Goal: Transaction & Acquisition: Book appointment/travel/reservation

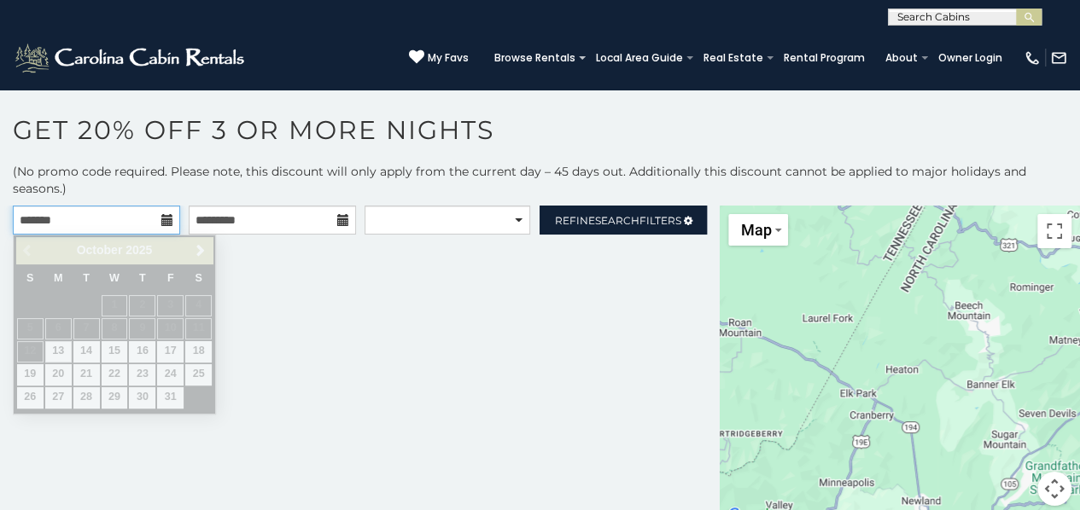
click at [155, 223] on input "text" at bounding box center [96, 220] width 167 height 29
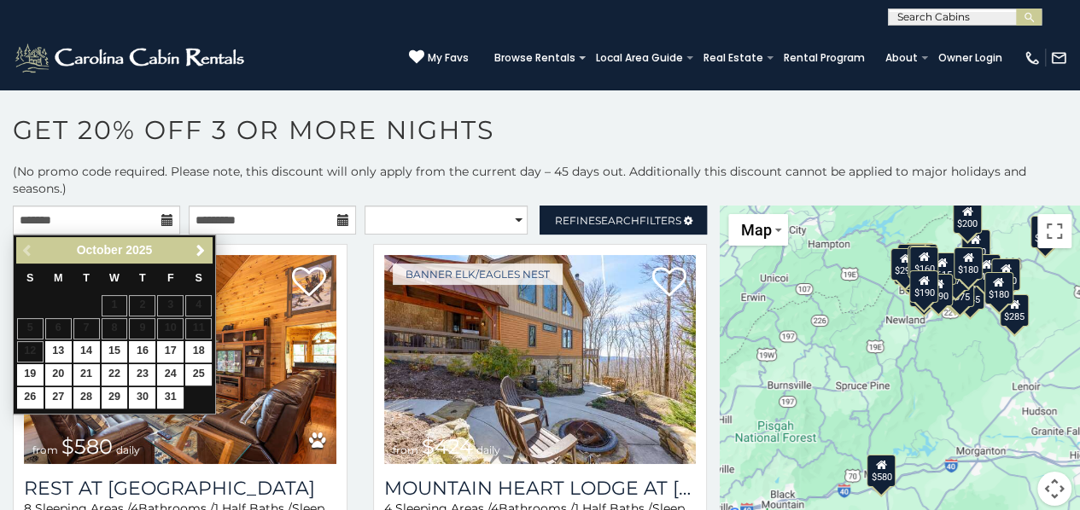
click at [202, 238] on div "Previous Next October 2025" at bounding box center [114, 250] width 196 height 26
click at [200, 246] on span "Next" at bounding box center [201, 251] width 14 height 14
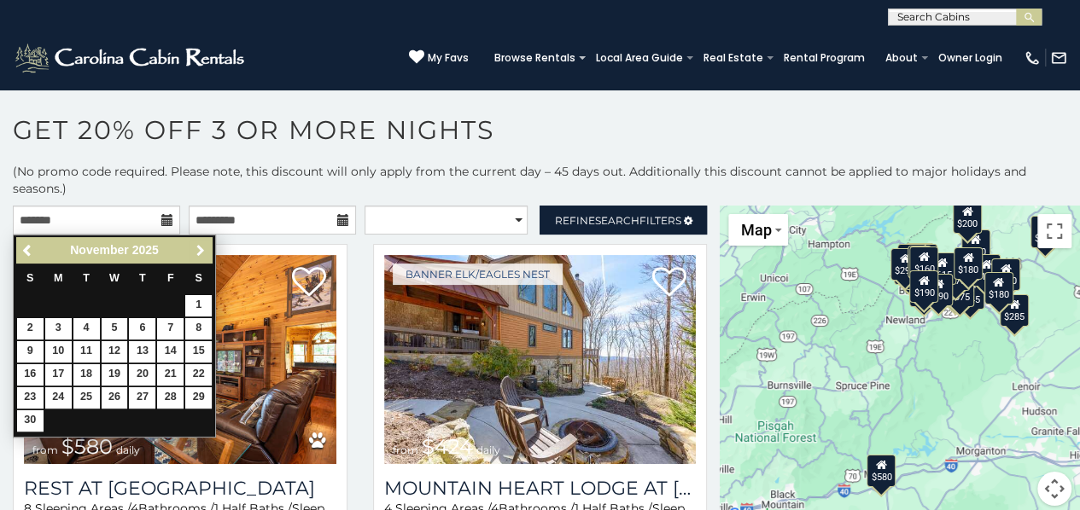
click at [200, 246] on span "Next" at bounding box center [201, 251] width 14 height 14
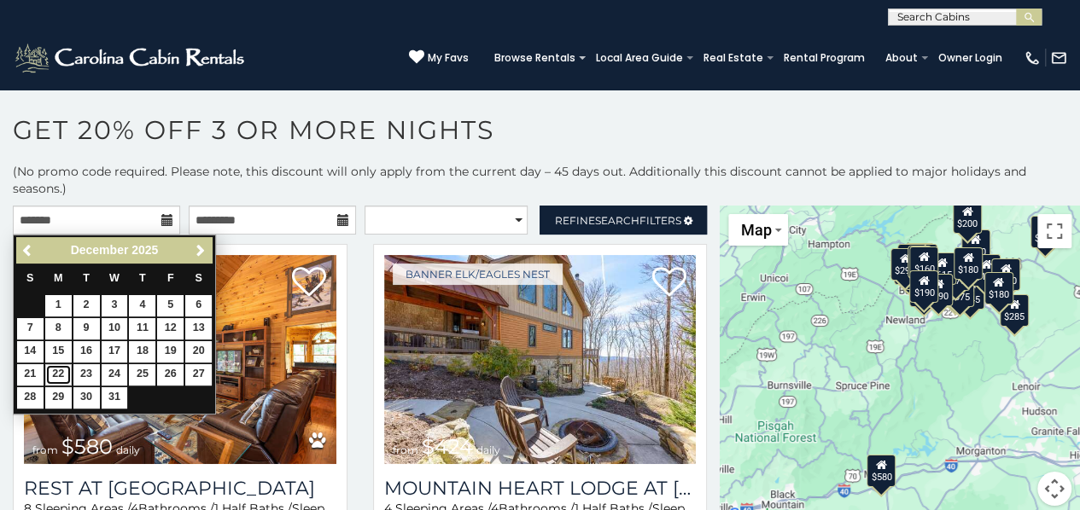
click at [55, 373] on link "22" at bounding box center [58, 374] width 26 height 21
type input "**********"
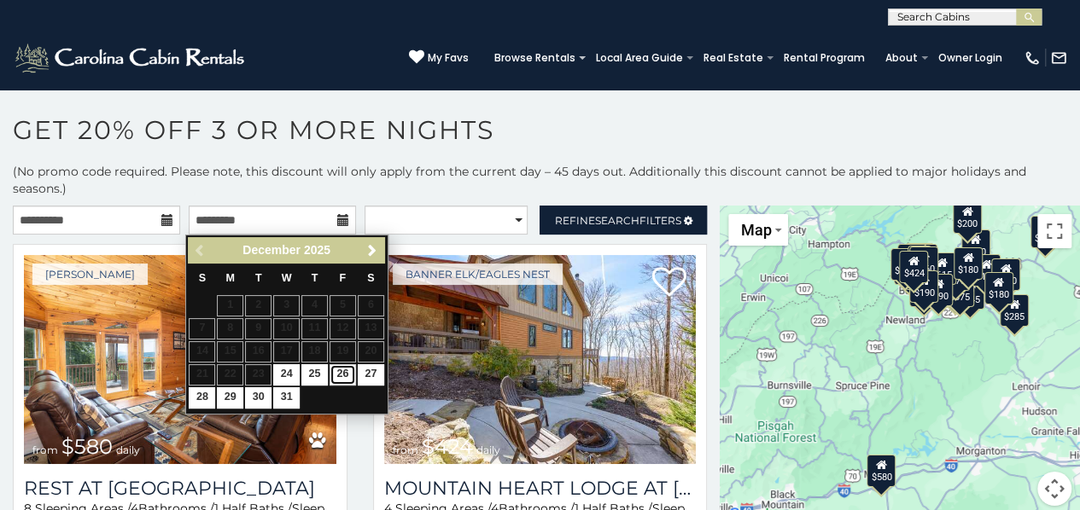
click at [347, 367] on link "26" at bounding box center [342, 374] width 26 height 21
type input "**********"
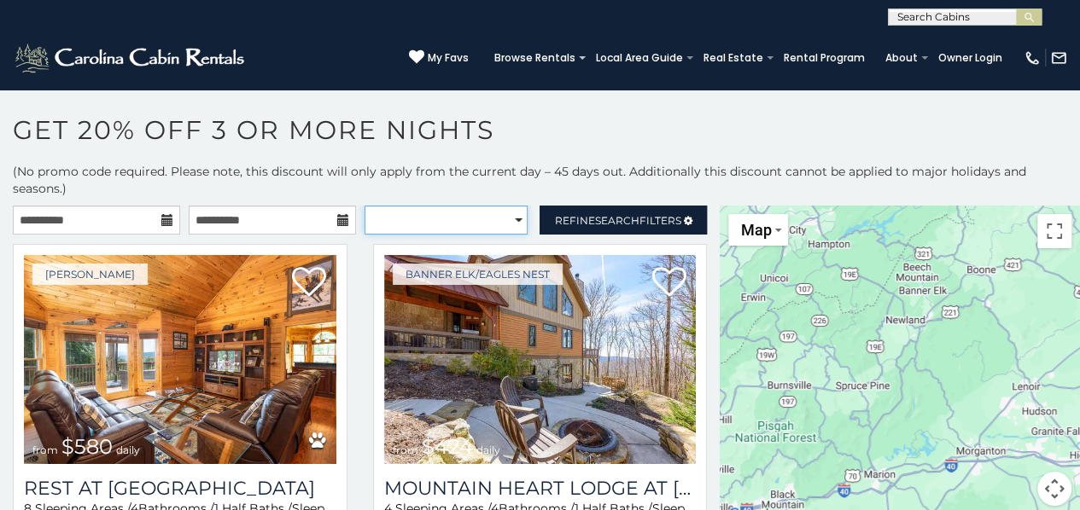
click at [401, 211] on select "**********" at bounding box center [446, 220] width 164 height 29
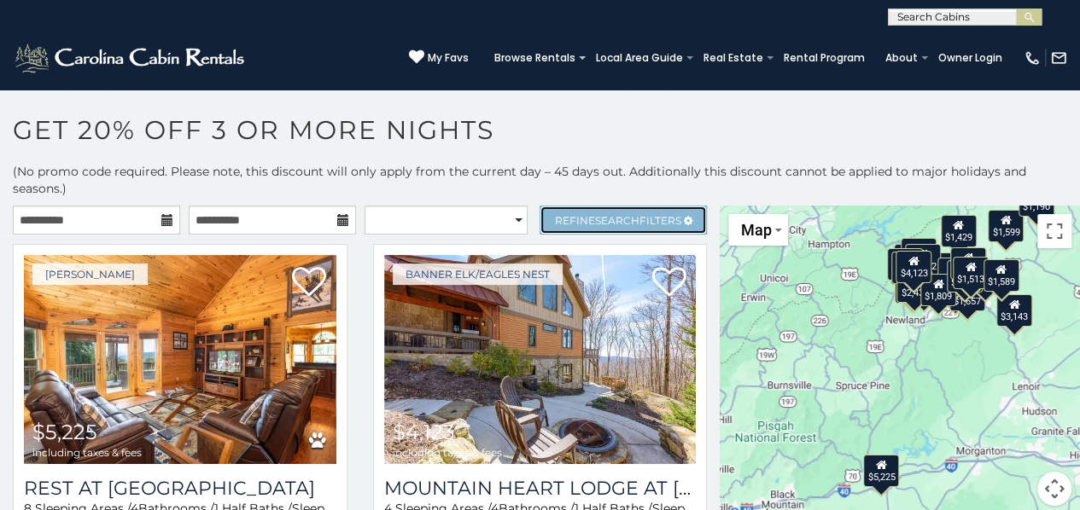
click at [615, 216] on span "Search" at bounding box center [617, 220] width 44 height 13
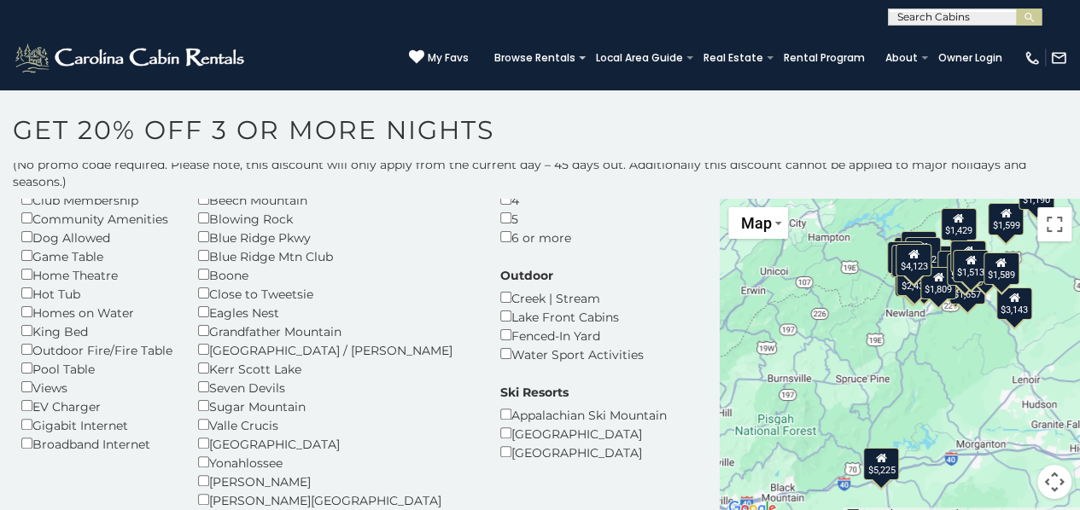
scroll to position [151, 0]
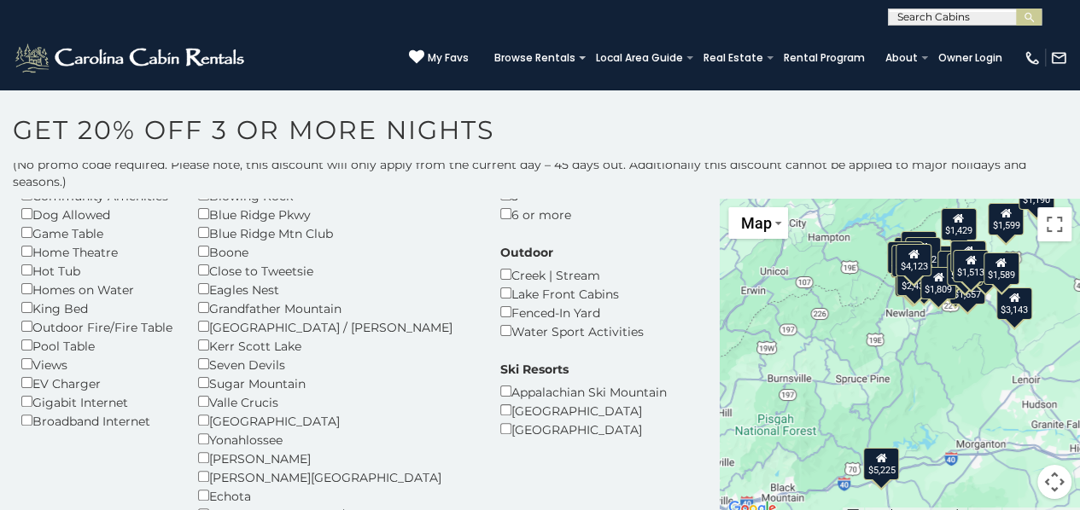
click at [24, 265] on div "Hot Tub" at bounding box center [96, 270] width 151 height 19
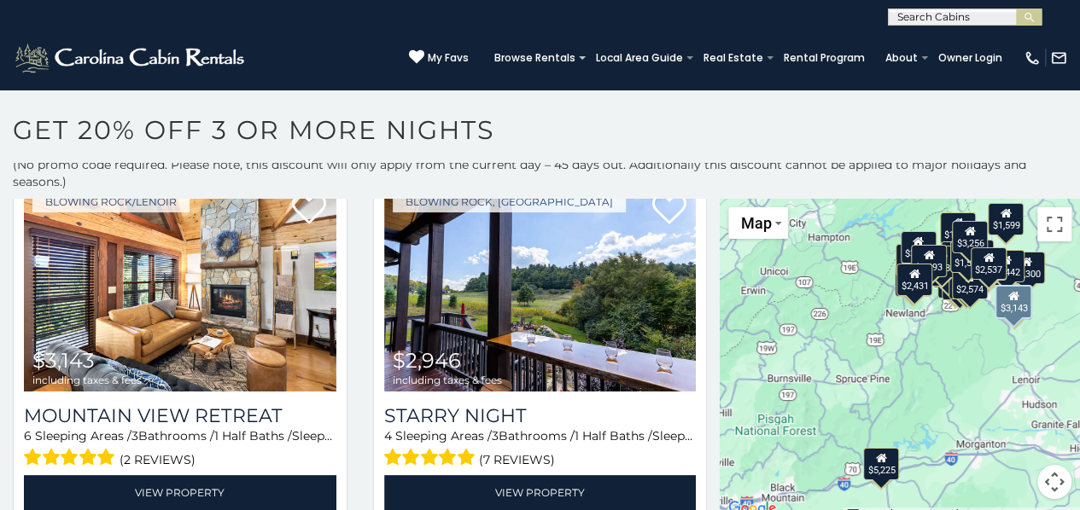
scroll to position [1753, 0]
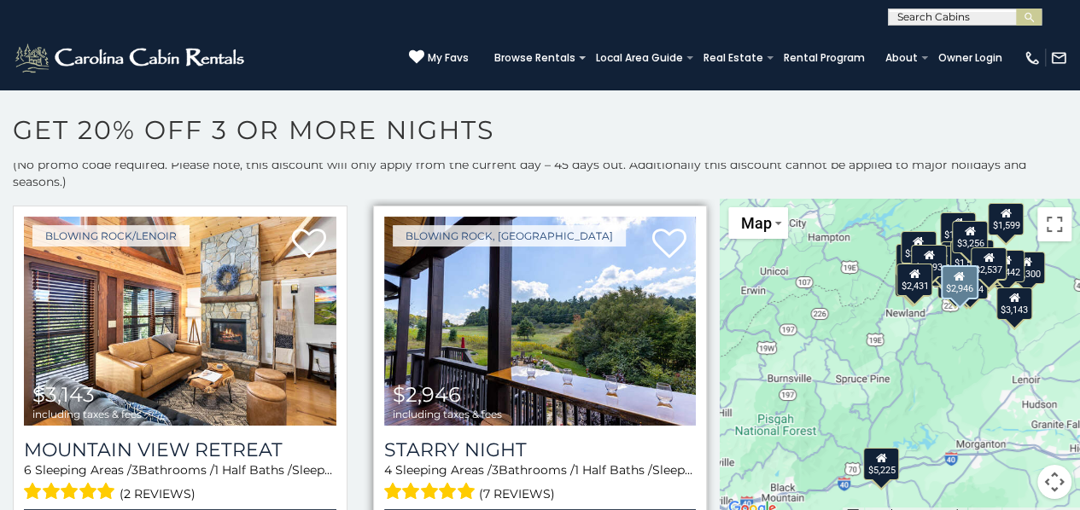
click at [625, 356] on img at bounding box center [540, 321] width 312 height 209
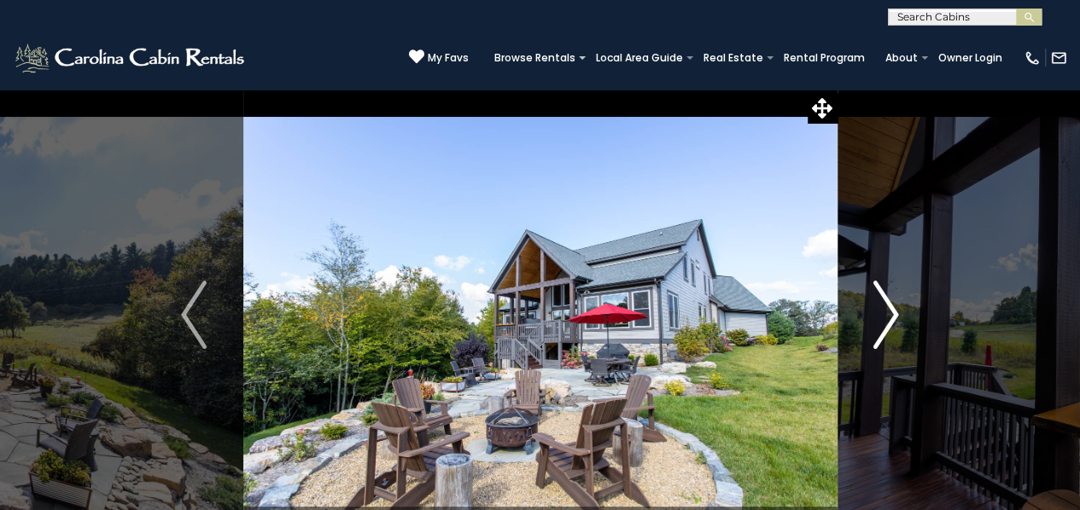
click at [888, 311] on img "Next" at bounding box center [886, 315] width 26 height 68
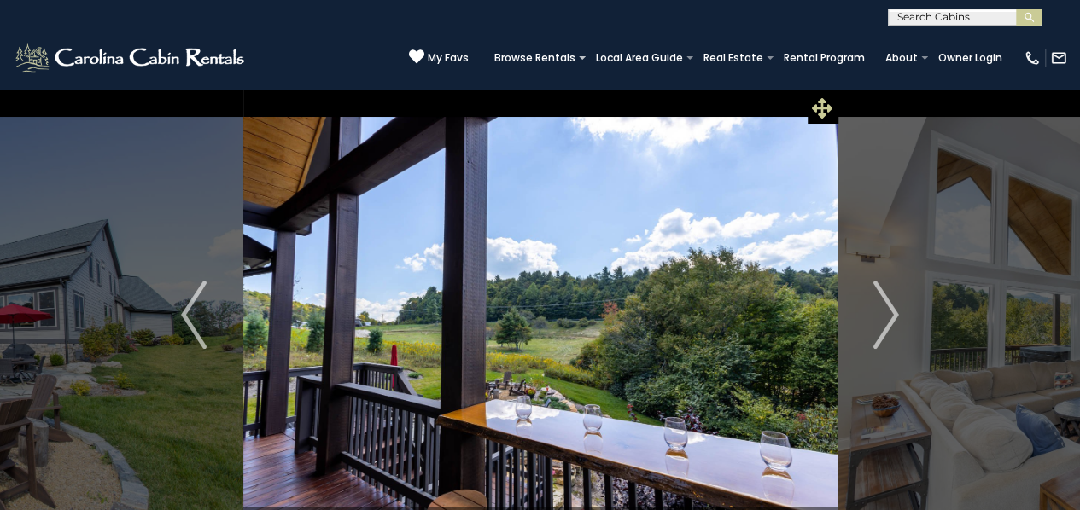
click at [813, 108] on icon at bounding box center [822, 108] width 20 height 20
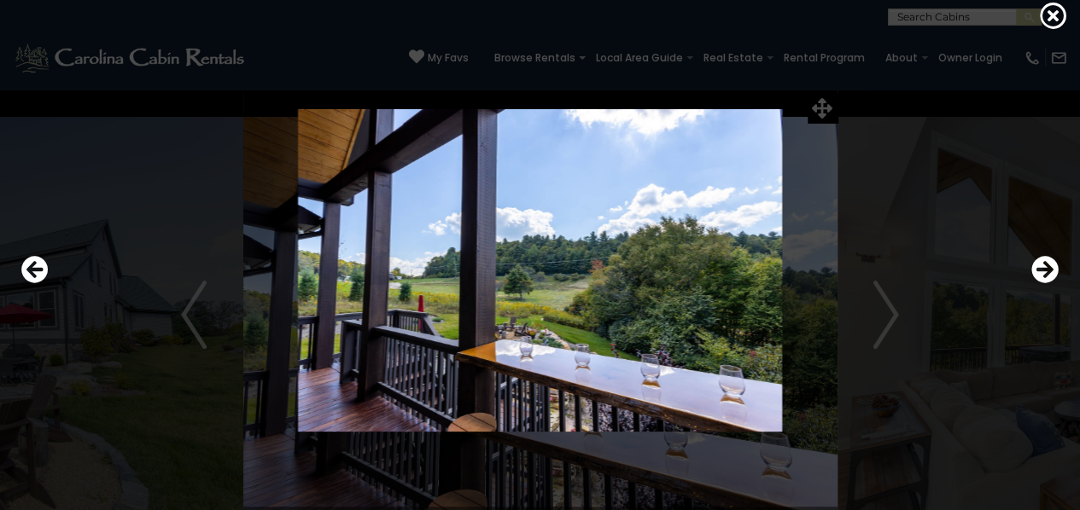
click at [889, 312] on img at bounding box center [540, 270] width 877 height 323
click at [1041, 265] on icon "Next" at bounding box center [1044, 269] width 27 height 27
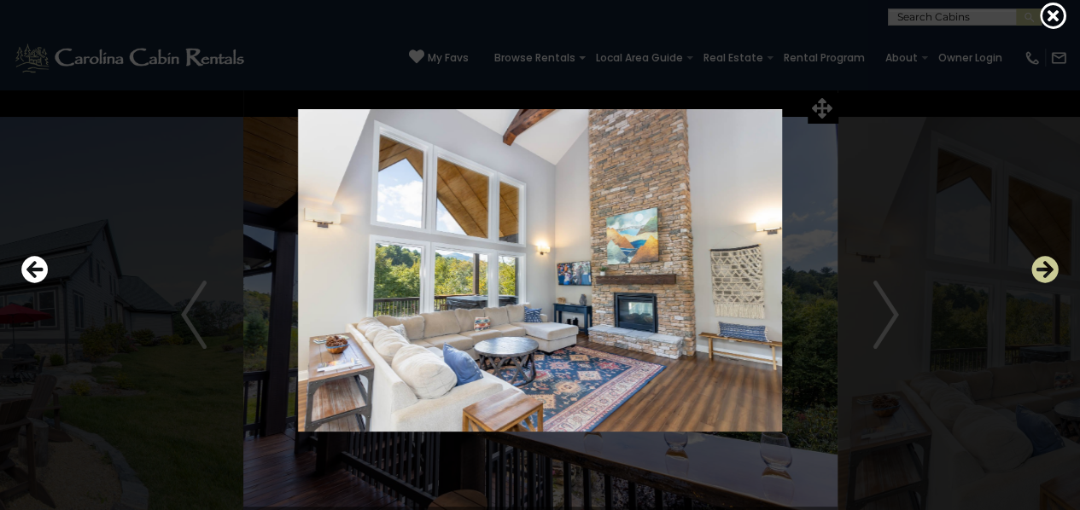
click at [1041, 265] on icon "Next" at bounding box center [1044, 269] width 27 height 27
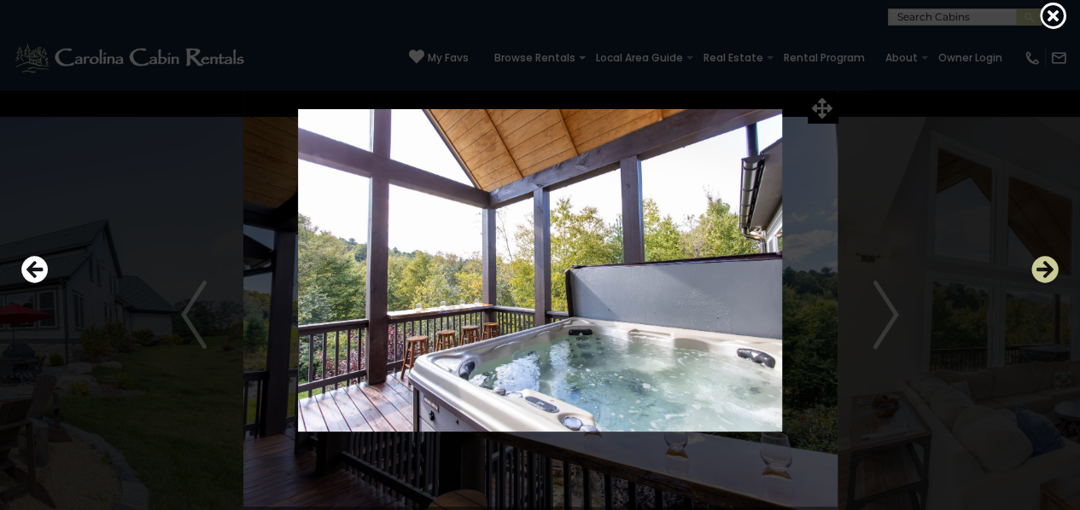
click at [1041, 265] on icon "Next" at bounding box center [1044, 269] width 27 height 27
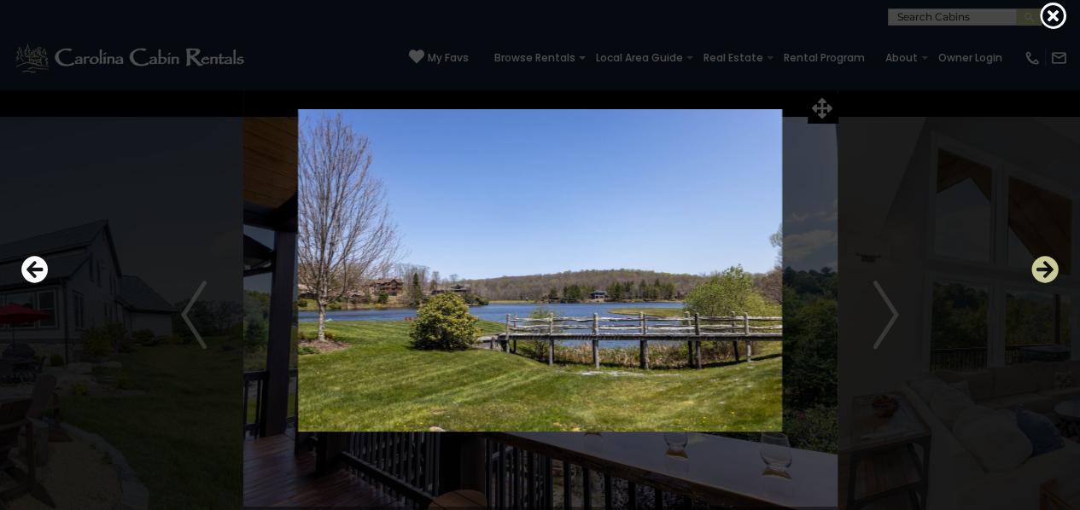
click at [1043, 270] on icon "Next" at bounding box center [1044, 269] width 27 height 27
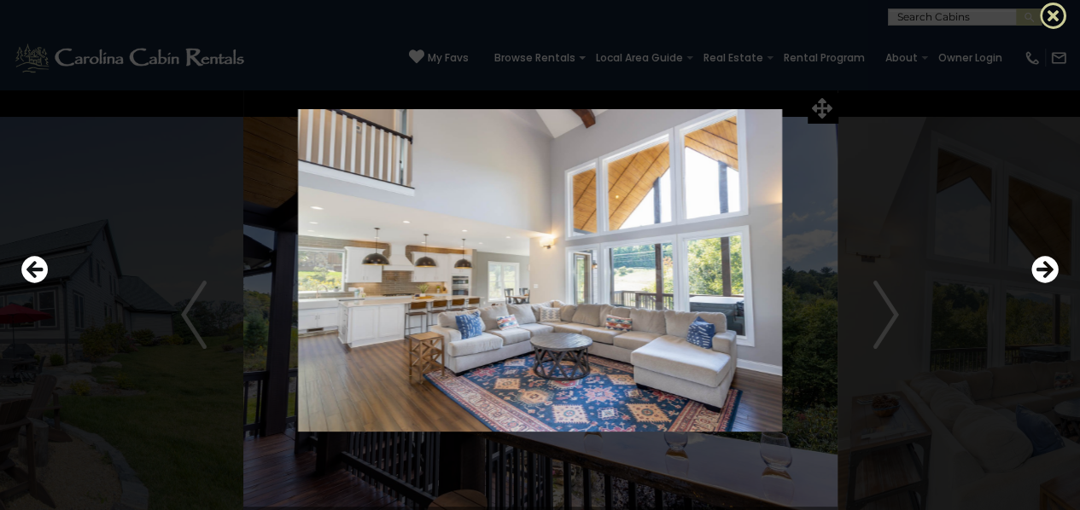
click at [1064, 16] on icon at bounding box center [1053, 15] width 27 height 27
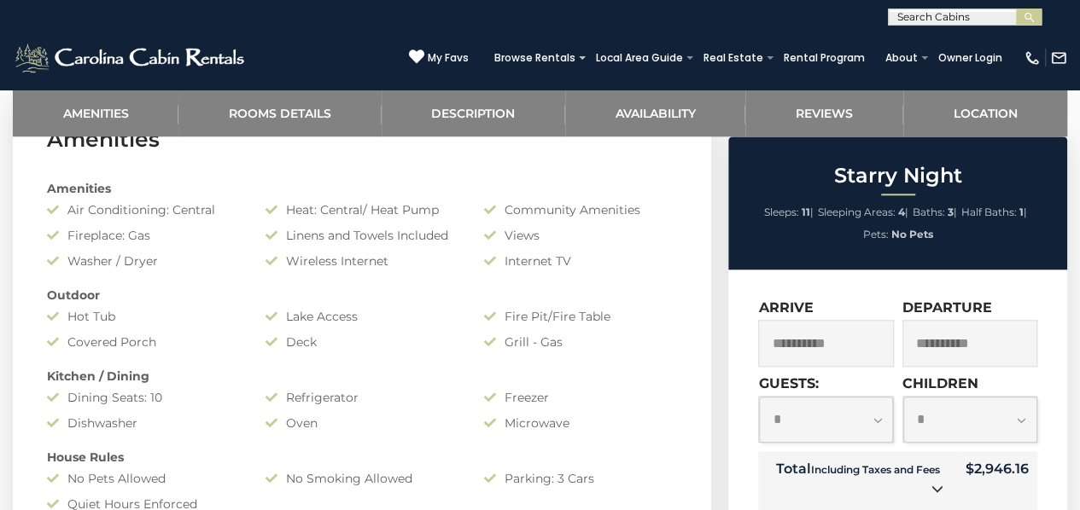
scroll to position [731, 0]
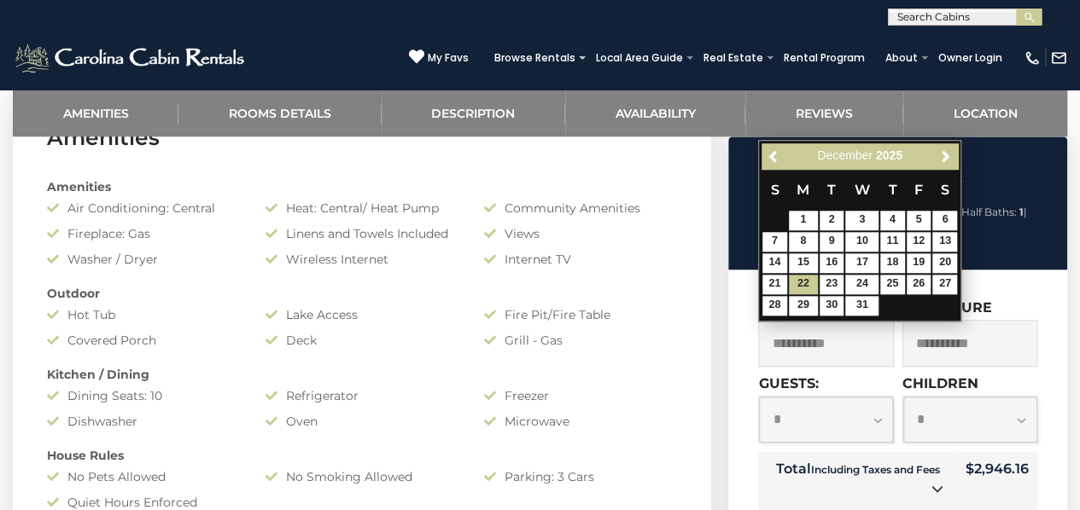
drag, startPoint x: 792, startPoint y: 335, endPoint x: 844, endPoint y: 344, distance: 52.9
click at [844, 344] on input "**********" at bounding box center [825, 343] width 135 height 47
click at [804, 284] on span at bounding box center [803, 285] width 14 height 7
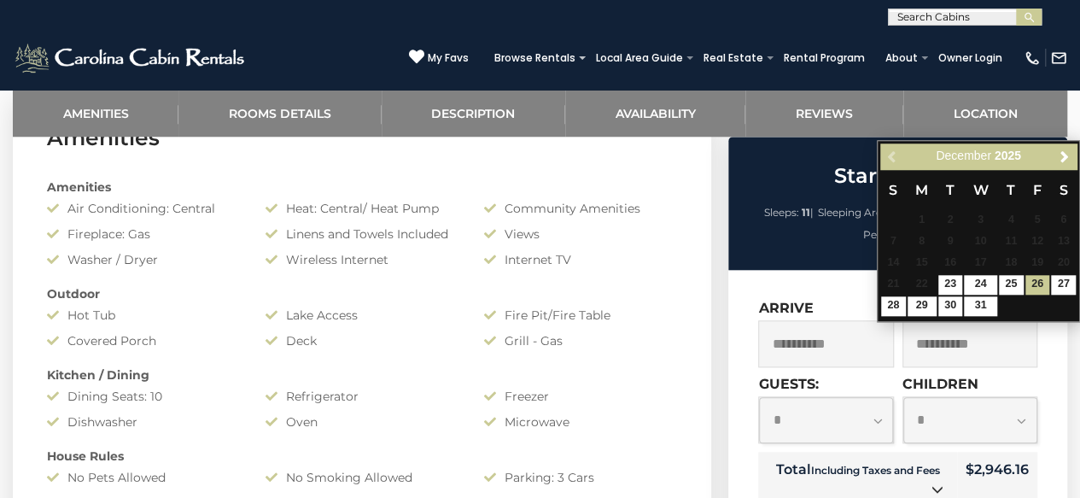
click at [824, 329] on input "**********" at bounding box center [825, 343] width 135 height 47
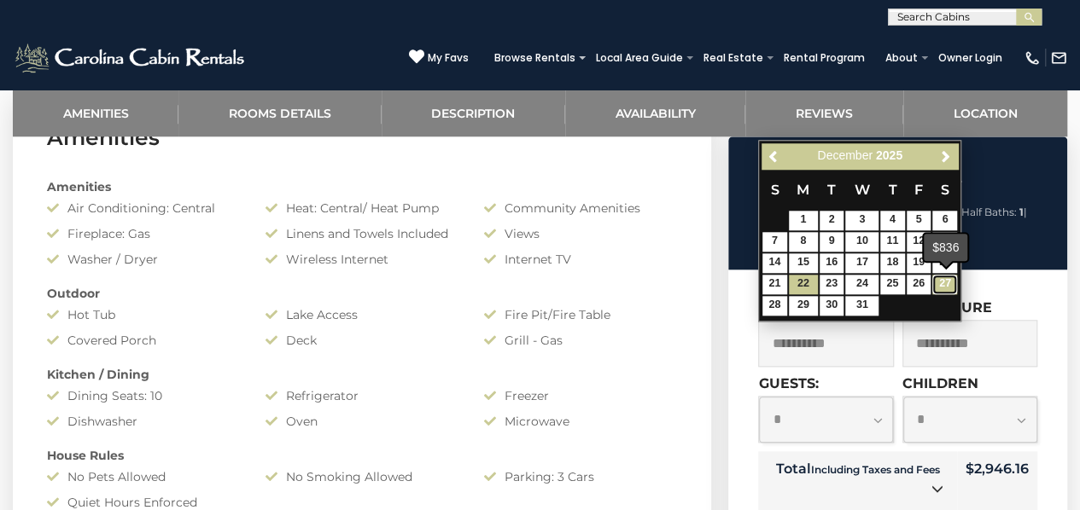
click at [939, 280] on link "27" at bounding box center [944, 285] width 25 height 20
type input "**********"
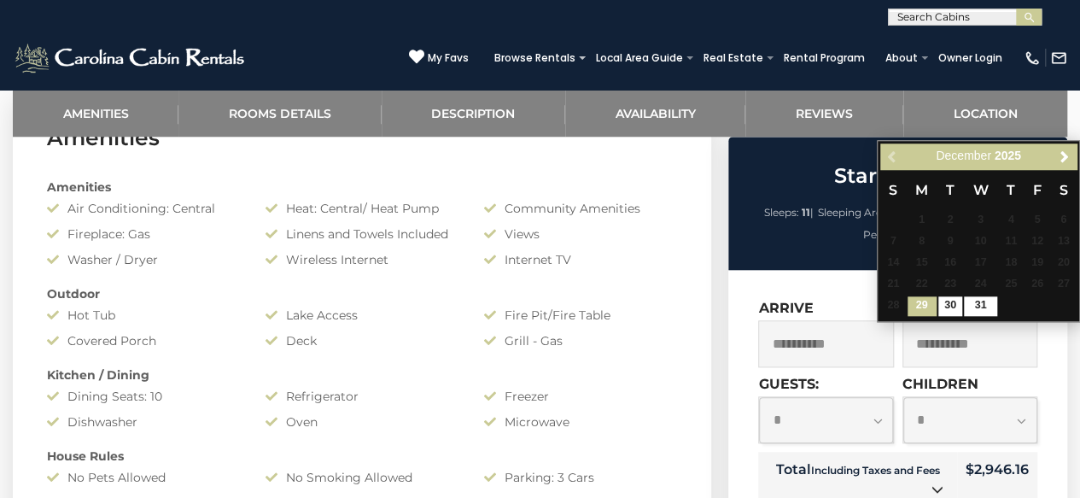
click at [821, 352] on input "**********" at bounding box center [825, 343] width 135 height 47
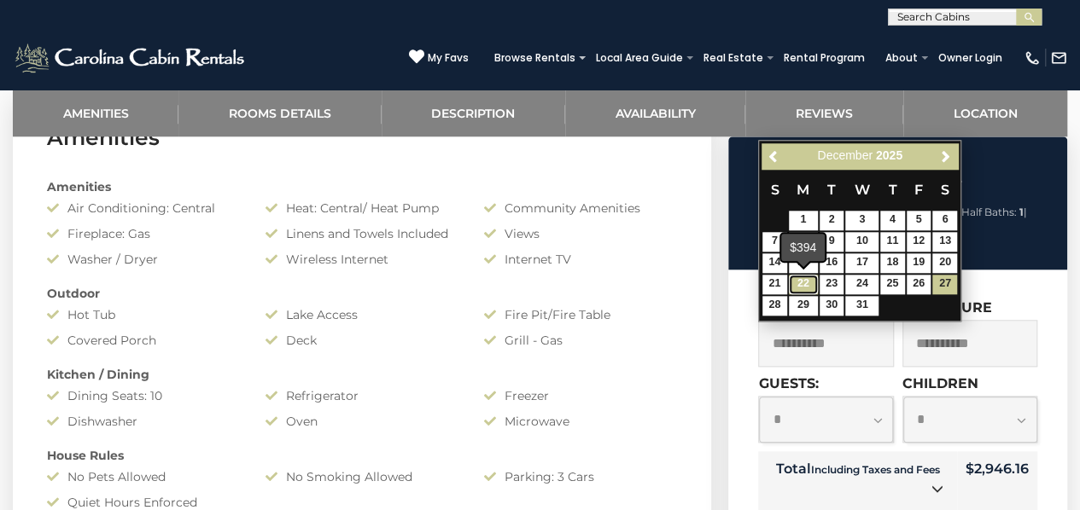
click at [795, 286] on link "22" at bounding box center [803, 285] width 29 height 20
type input "**********"
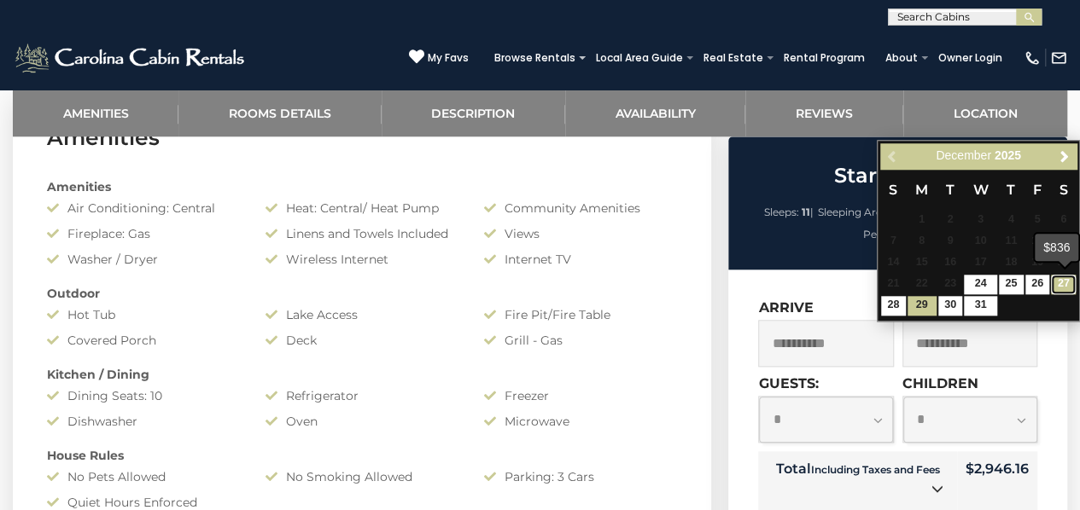
click at [1070, 278] on link "27" at bounding box center [1063, 285] width 25 height 20
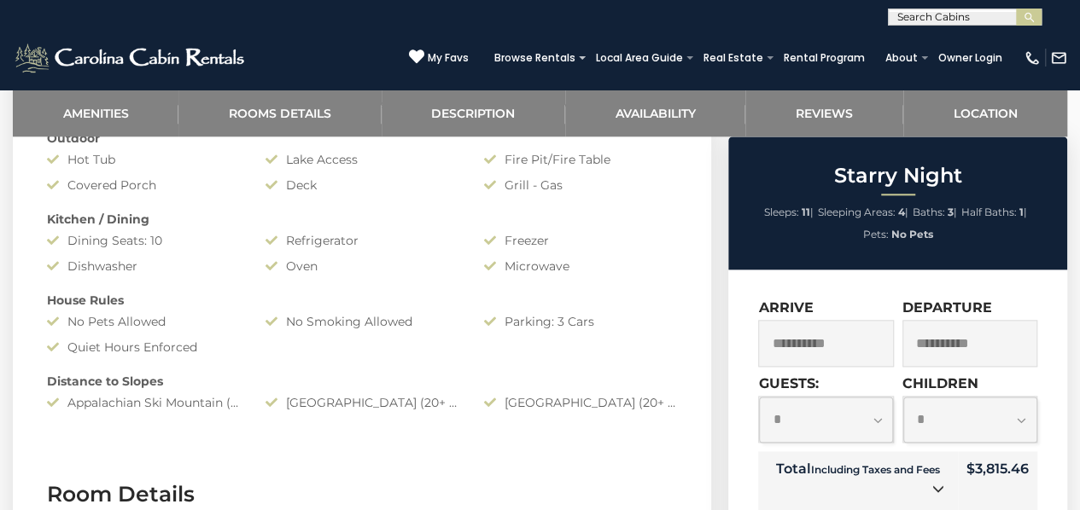
scroll to position [888, 0]
click at [830, 337] on input "**********" at bounding box center [825, 343] width 135 height 47
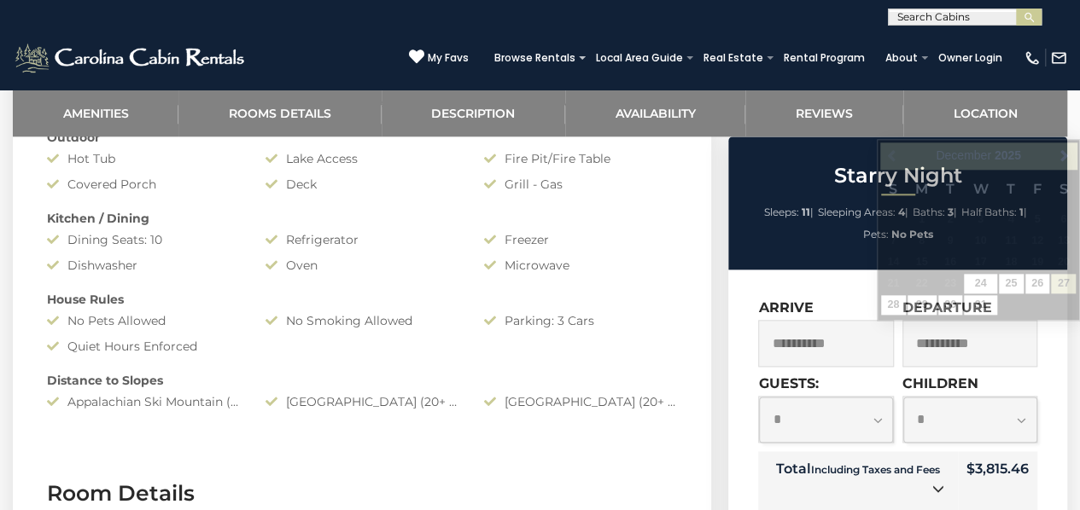
click at [947, 347] on input "**********" at bounding box center [969, 343] width 135 height 47
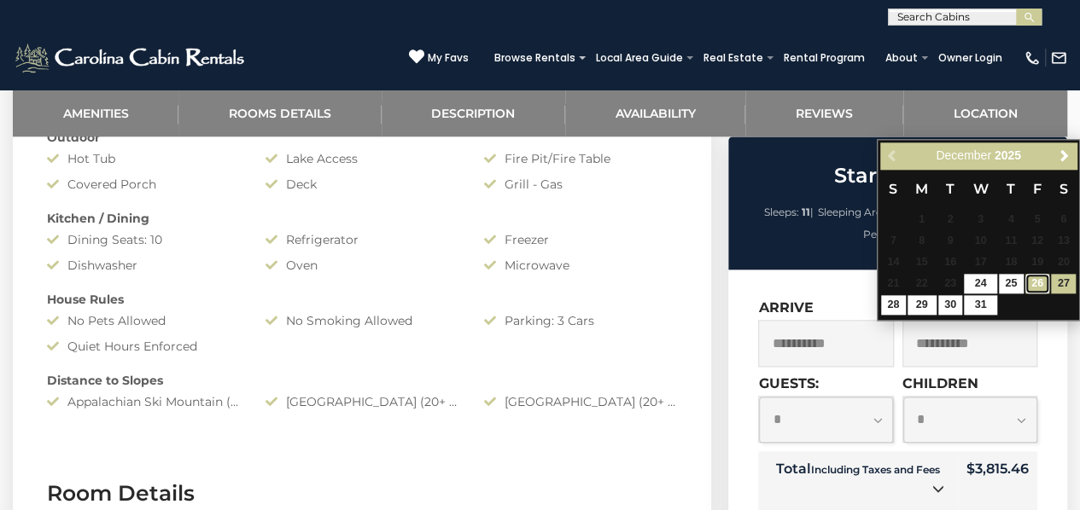
click at [1038, 287] on link "26" at bounding box center [1037, 284] width 25 height 20
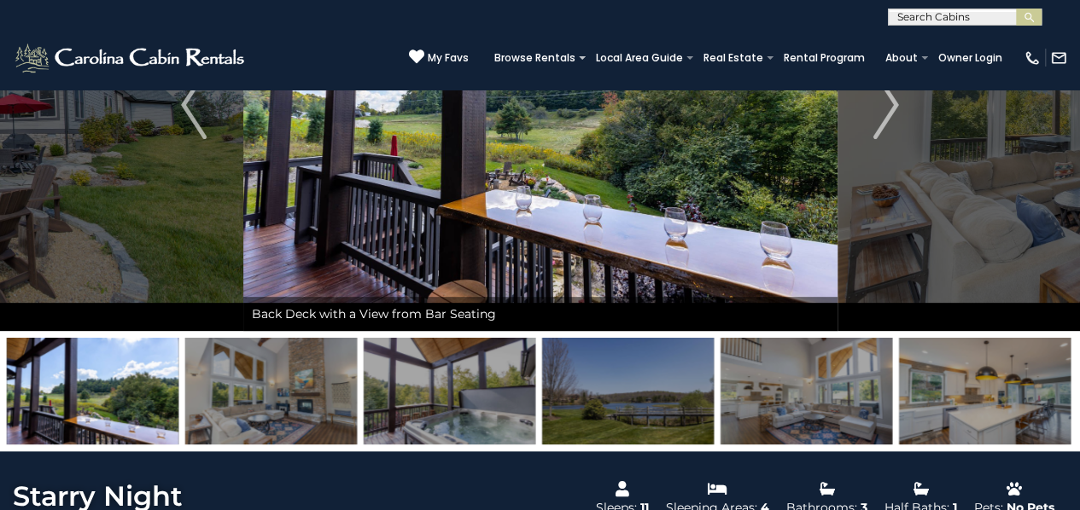
scroll to position [0, 0]
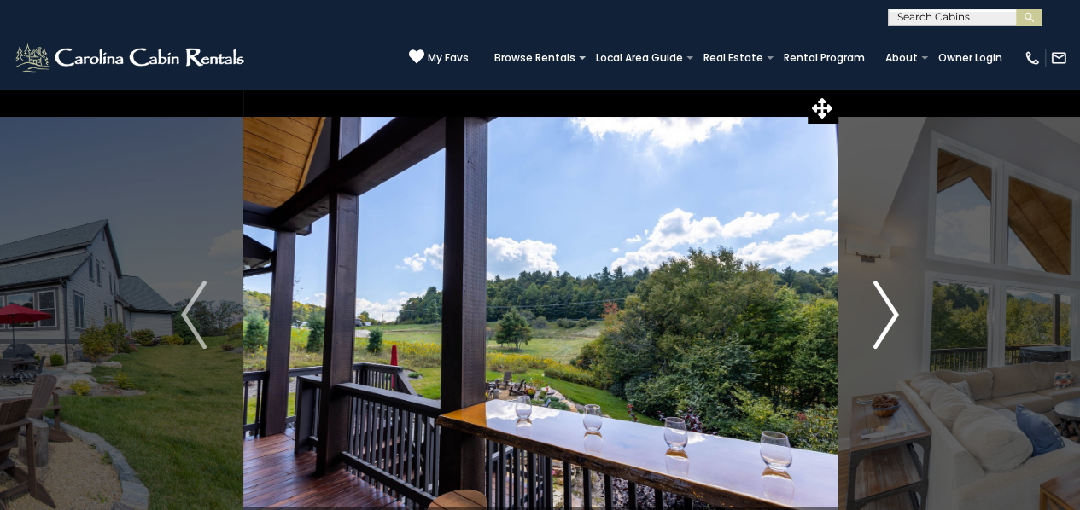
click at [877, 293] on img "Next" at bounding box center [886, 315] width 26 height 68
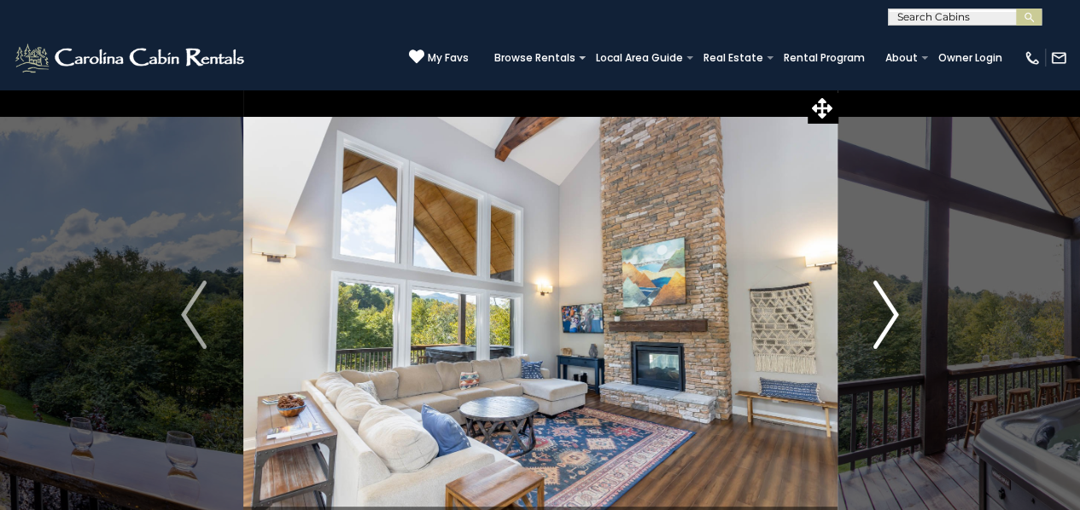
scroll to position [75, 0]
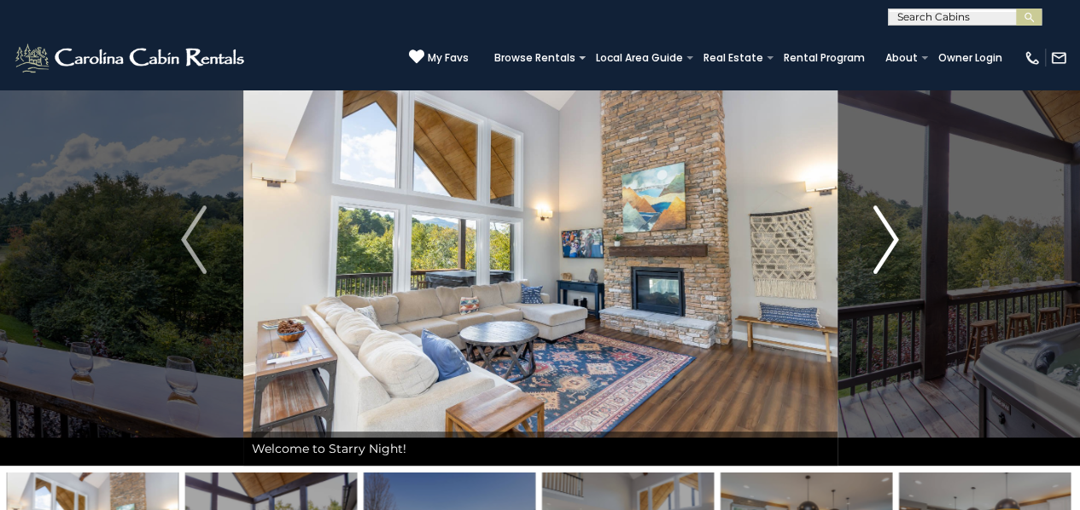
click at [888, 258] on img "Next" at bounding box center [886, 240] width 26 height 68
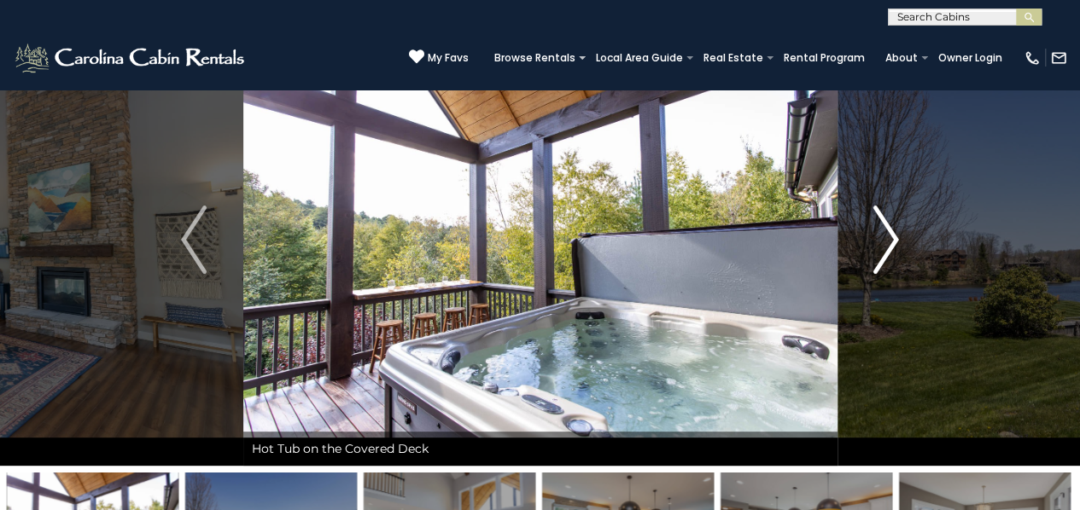
click at [888, 258] on img "Next" at bounding box center [886, 240] width 26 height 68
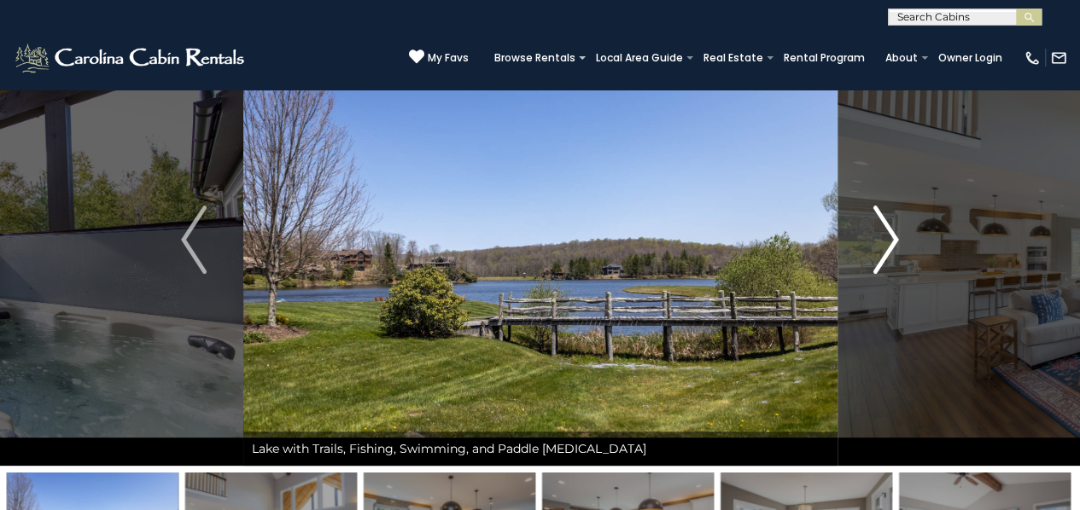
drag, startPoint x: 888, startPoint y: 258, endPoint x: 896, endPoint y: 190, distance: 67.9
click at [896, 190] on button "Next" at bounding box center [885, 240] width 98 height 452
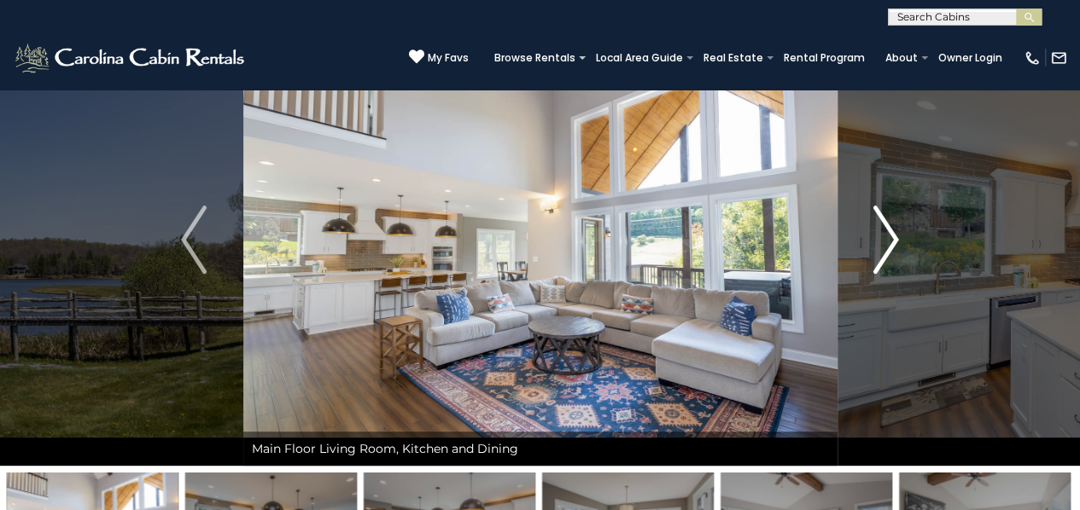
click at [883, 221] on img "Next" at bounding box center [886, 240] width 26 height 68
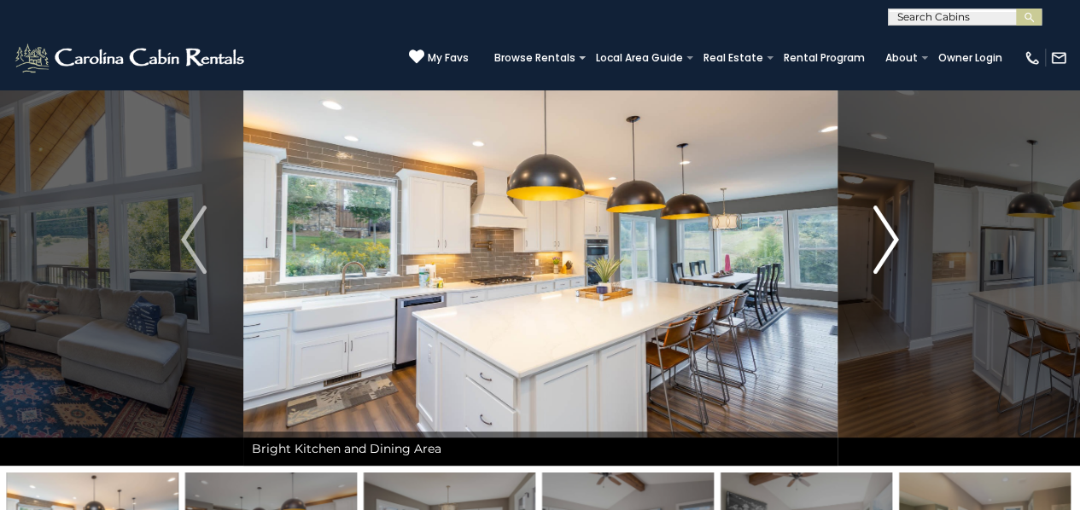
click at [883, 221] on img "Next" at bounding box center [886, 240] width 26 height 68
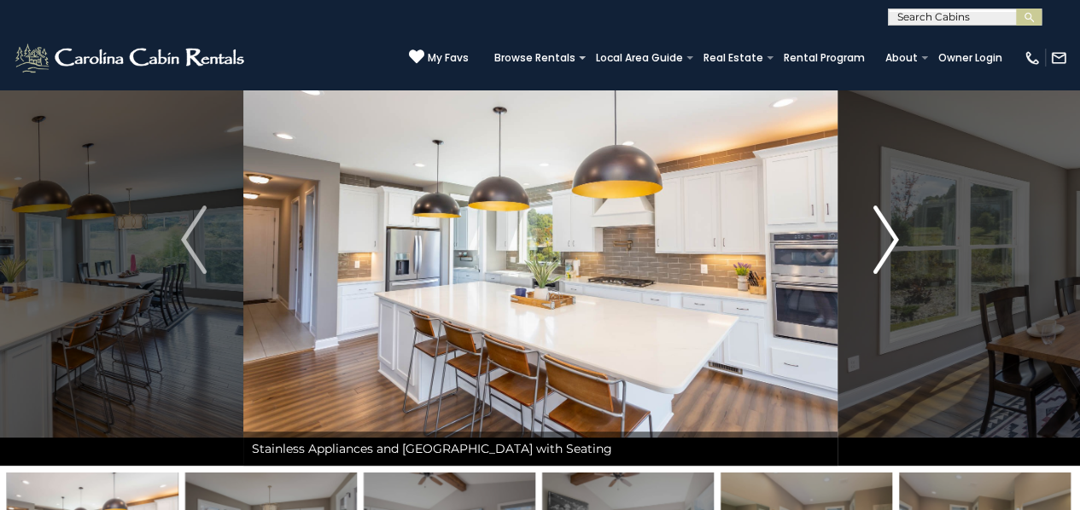
click at [883, 221] on img "Next" at bounding box center [886, 240] width 26 height 68
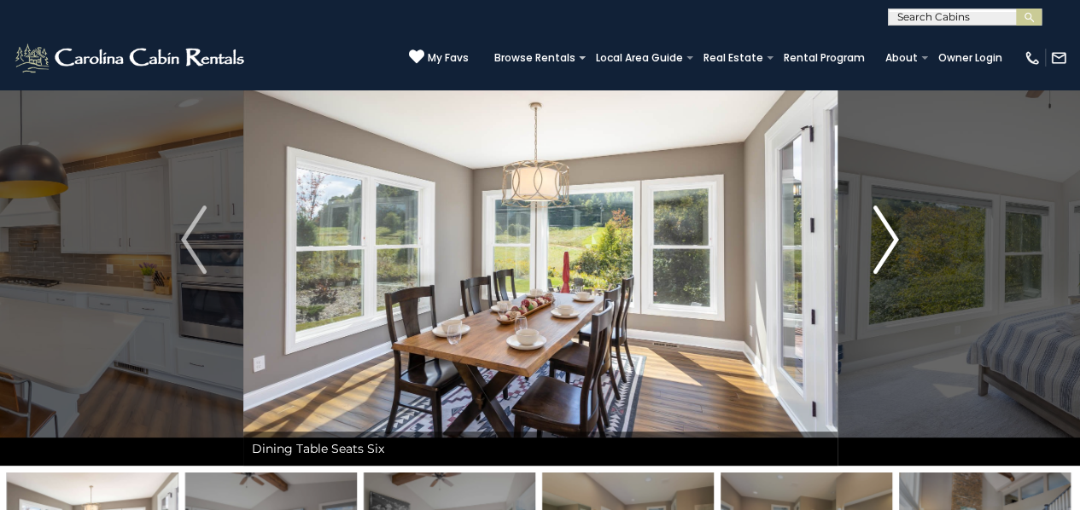
click at [883, 221] on img "Next" at bounding box center [886, 240] width 26 height 68
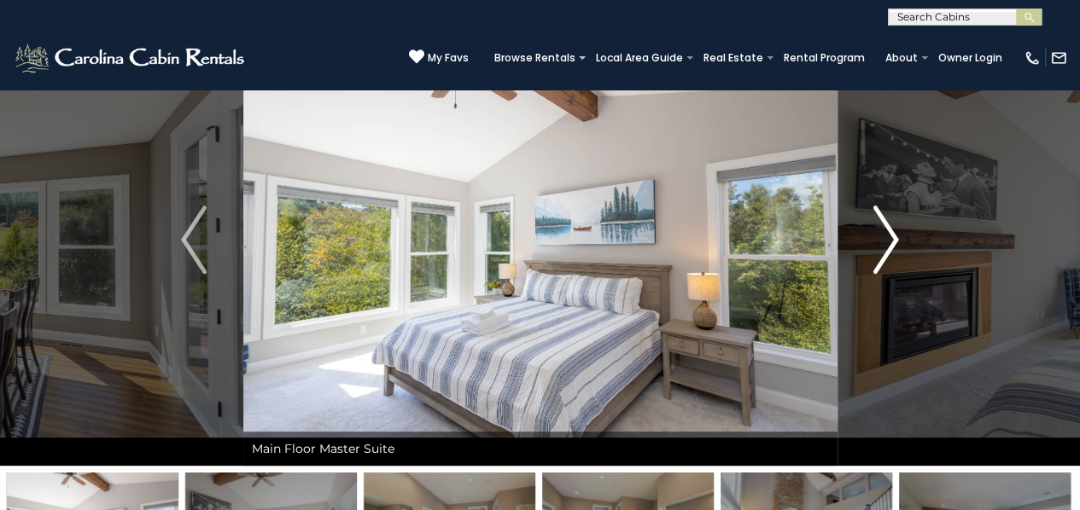
click at [883, 221] on img "Next" at bounding box center [886, 240] width 26 height 68
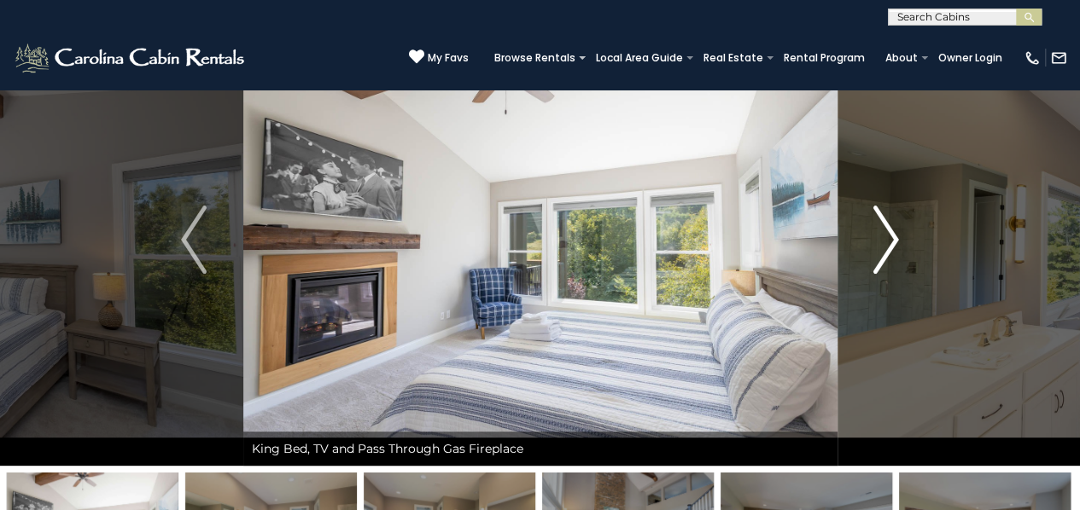
click at [883, 221] on img "Next" at bounding box center [886, 240] width 26 height 68
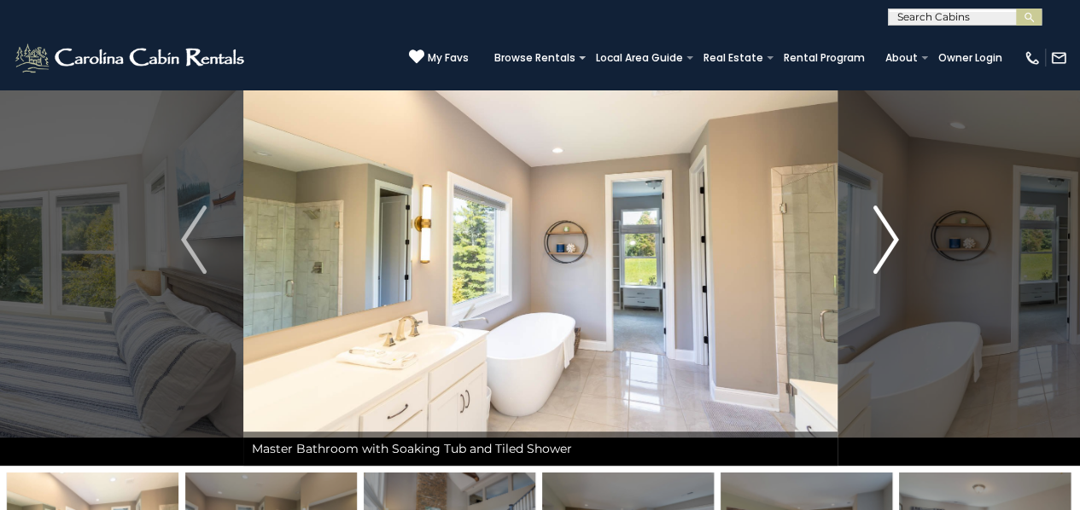
click at [883, 221] on img "Next" at bounding box center [886, 240] width 26 height 68
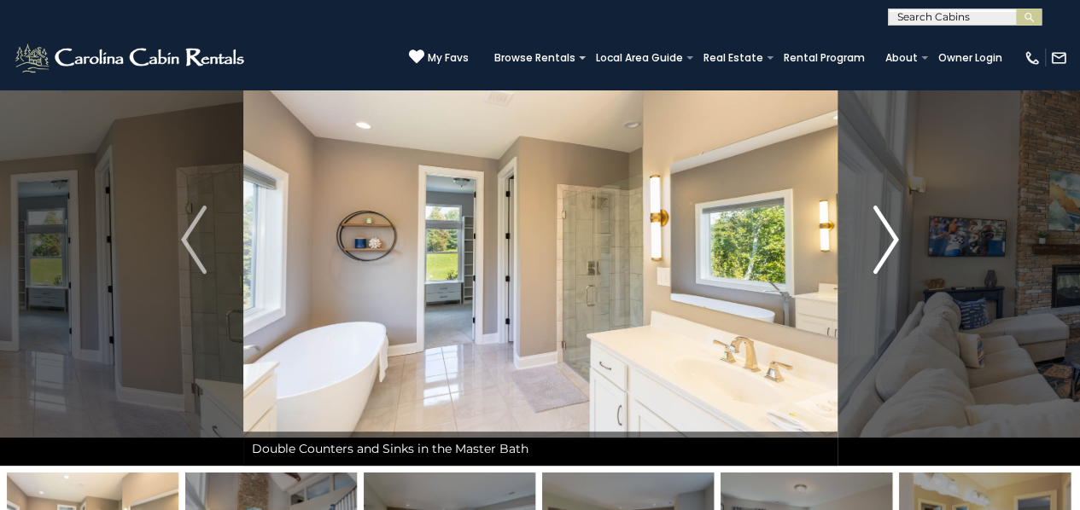
click at [883, 221] on img "Next" at bounding box center [886, 240] width 26 height 68
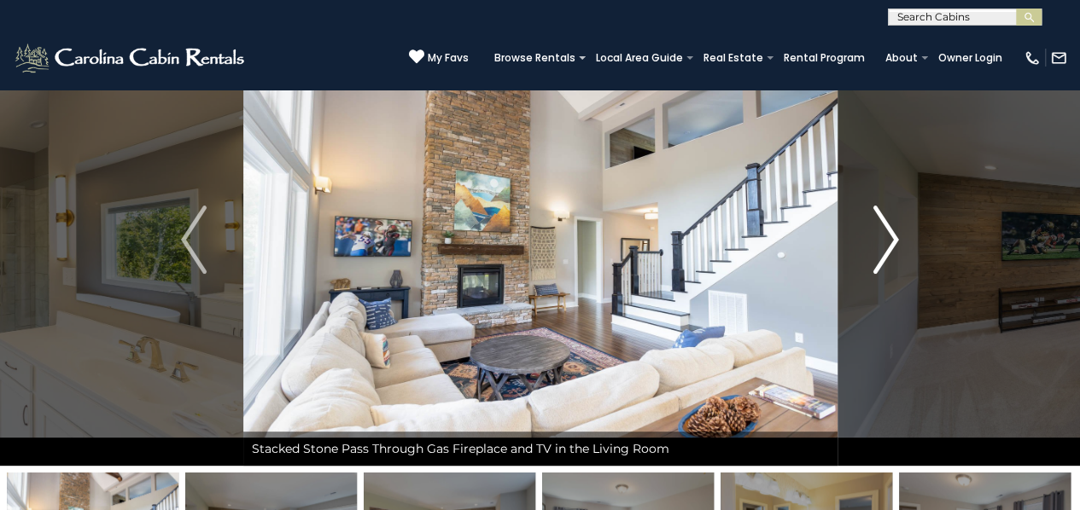
click at [883, 221] on img "Next" at bounding box center [886, 240] width 26 height 68
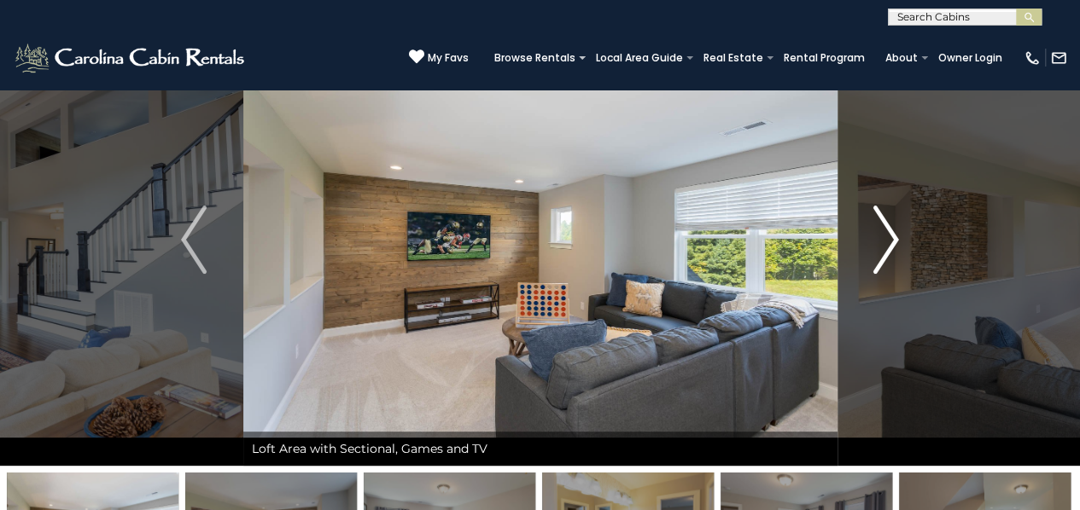
click at [883, 221] on img "Next" at bounding box center [886, 240] width 26 height 68
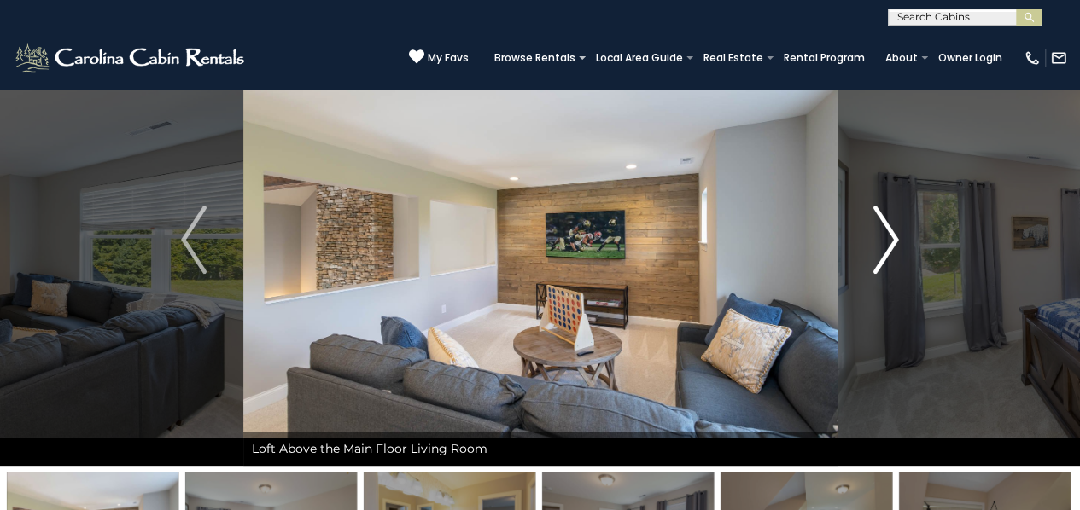
click at [883, 221] on img "Next" at bounding box center [886, 240] width 26 height 68
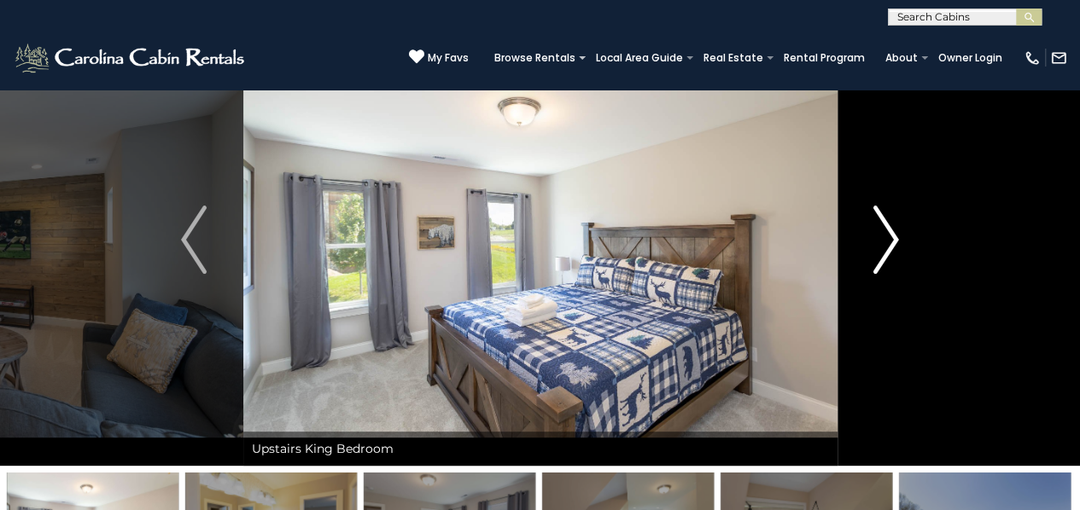
click at [883, 221] on img "Next" at bounding box center [886, 240] width 26 height 68
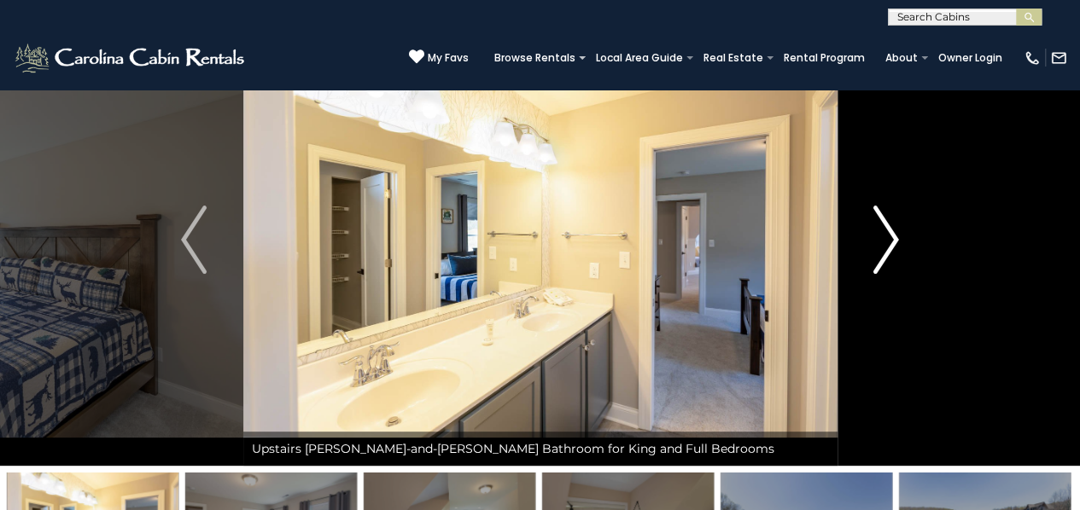
click at [883, 221] on img "Next" at bounding box center [886, 240] width 26 height 68
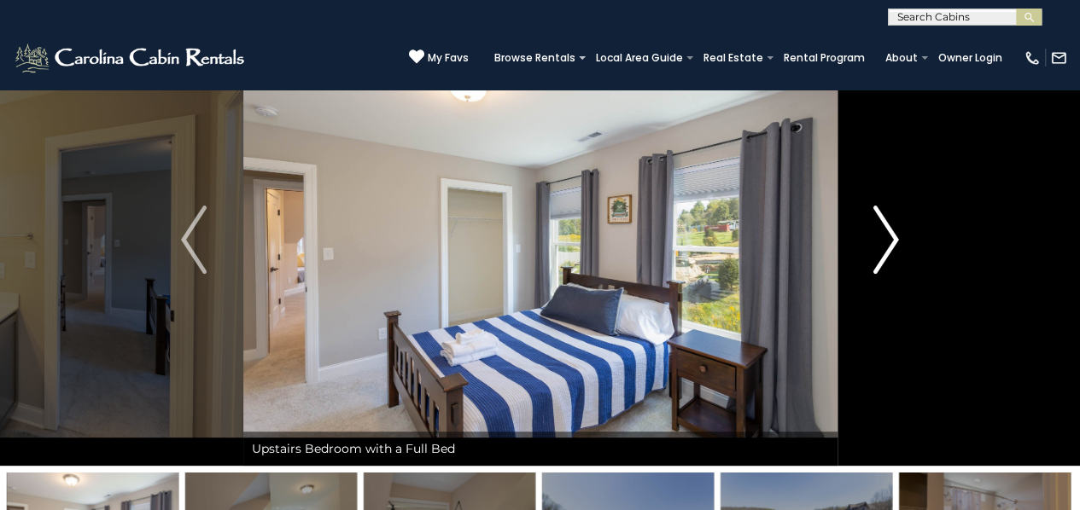
click at [883, 221] on img "Next" at bounding box center [886, 240] width 26 height 68
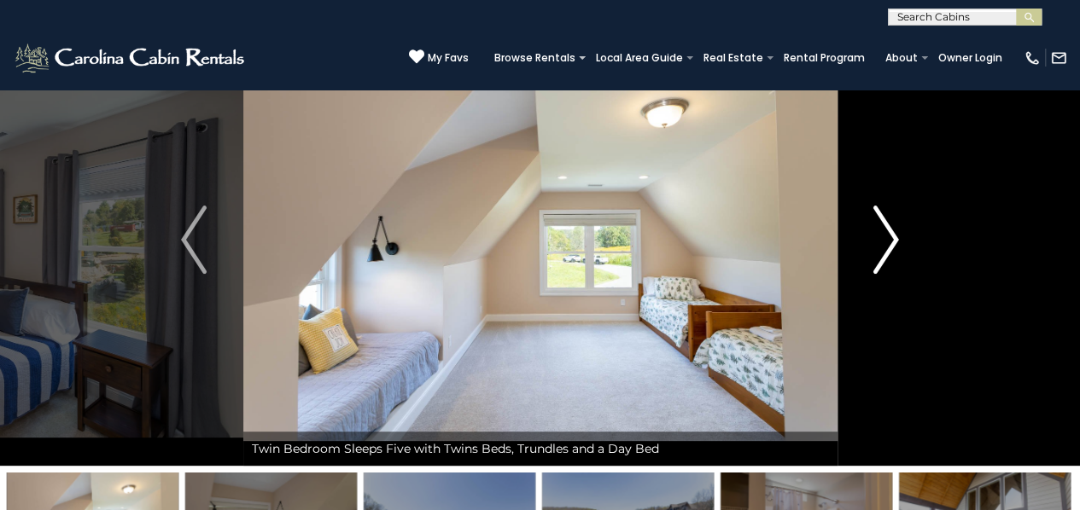
click at [883, 221] on img "Next" at bounding box center [886, 240] width 26 height 68
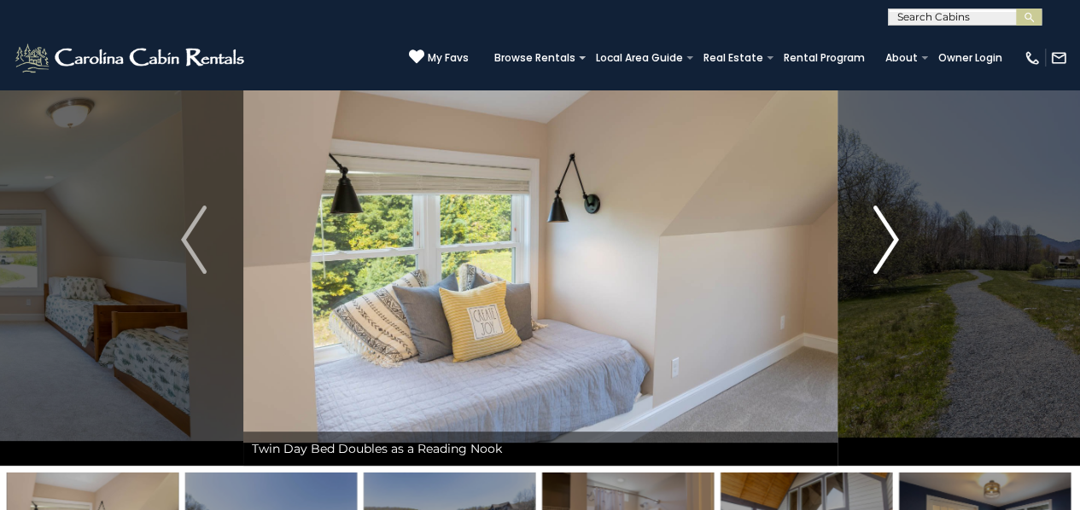
click at [883, 221] on img "Next" at bounding box center [886, 240] width 26 height 68
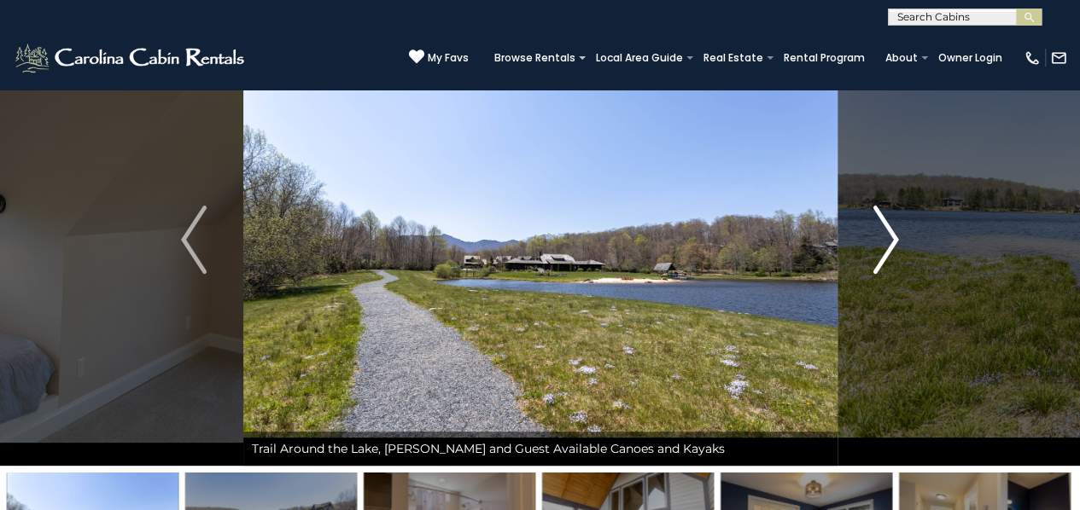
click at [883, 221] on img "Next" at bounding box center [886, 240] width 26 height 68
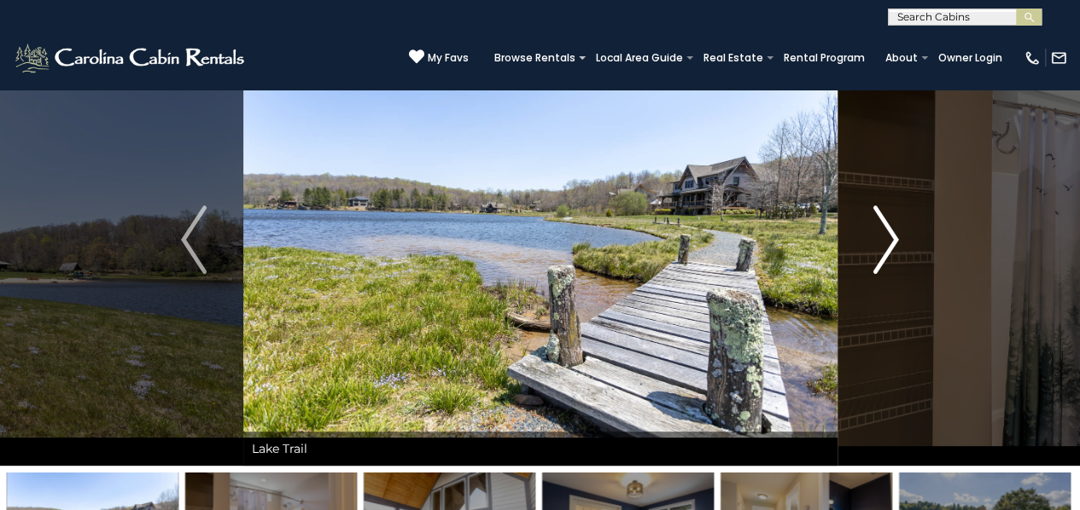
click at [883, 221] on img "Next" at bounding box center [886, 240] width 26 height 68
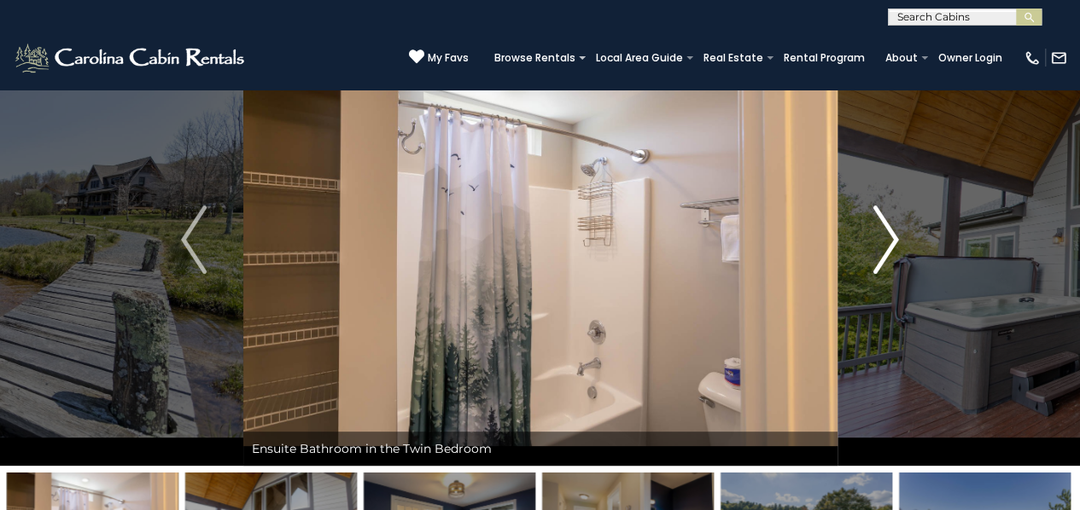
click at [883, 221] on img "Next" at bounding box center [886, 240] width 26 height 68
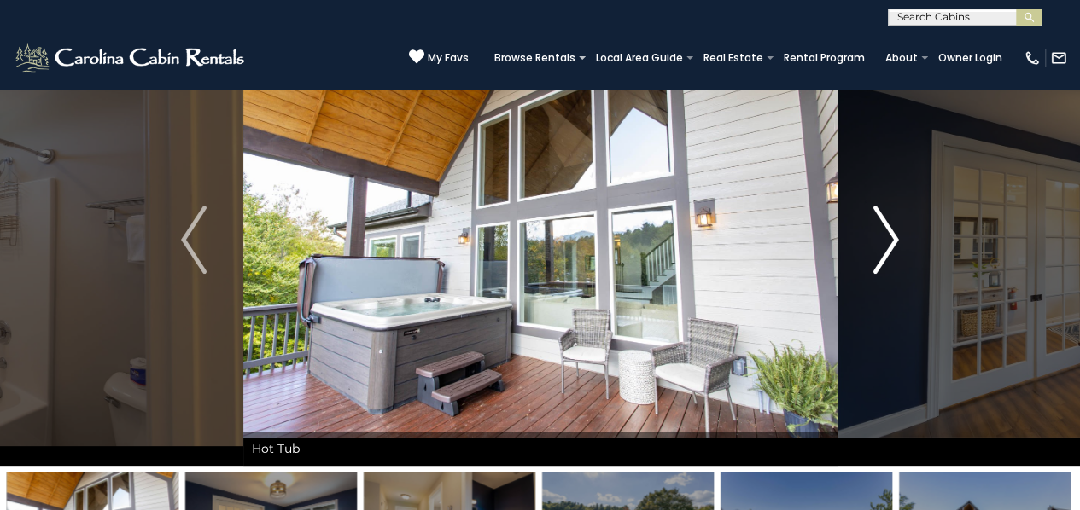
click at [883, 221] on img "Next" at bounding box center [886, 240] width 26 height 68
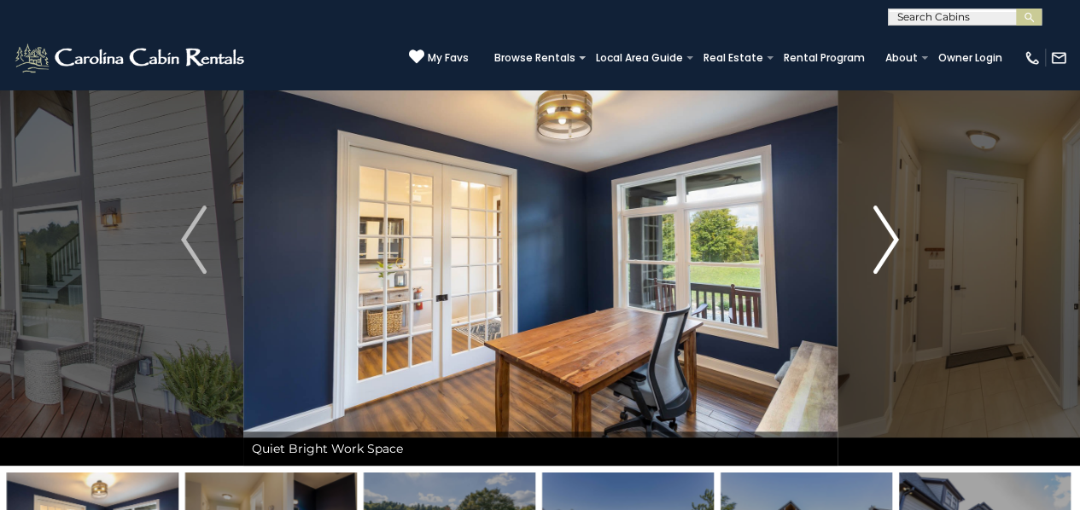
click at [883, 221] on img "Next" at bounding box center [886, 240] width 26 height 68
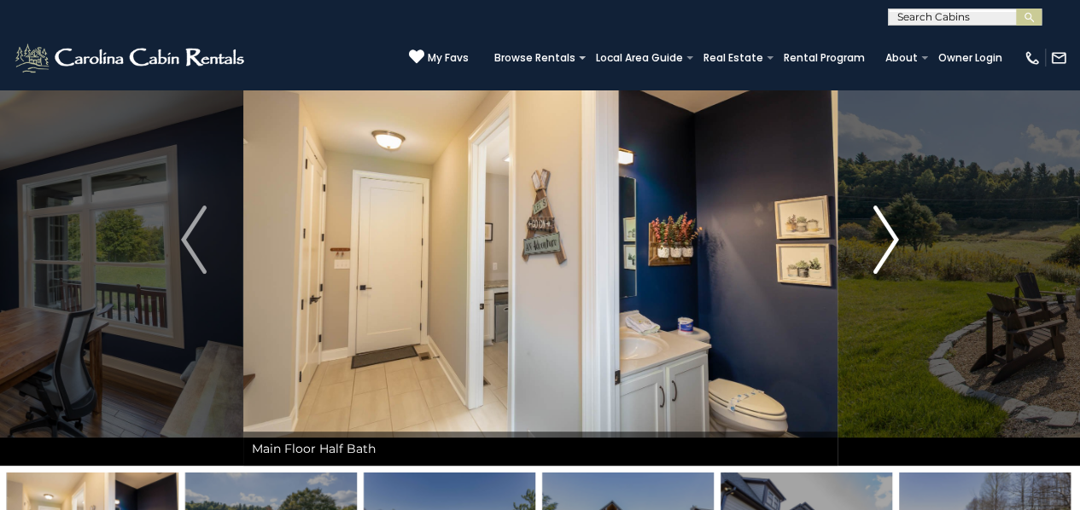
click at [884, 224] on img "Next" at bounding box center [886, 240] width 26 height 68
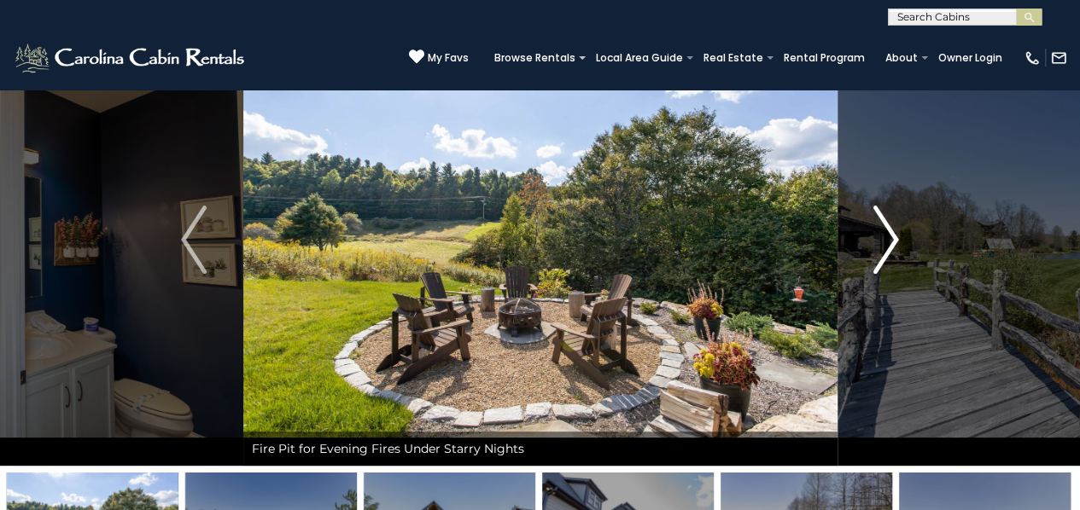
click at [884, 224] on img "Next" at bounding box center [886, 240] width 26 height 68
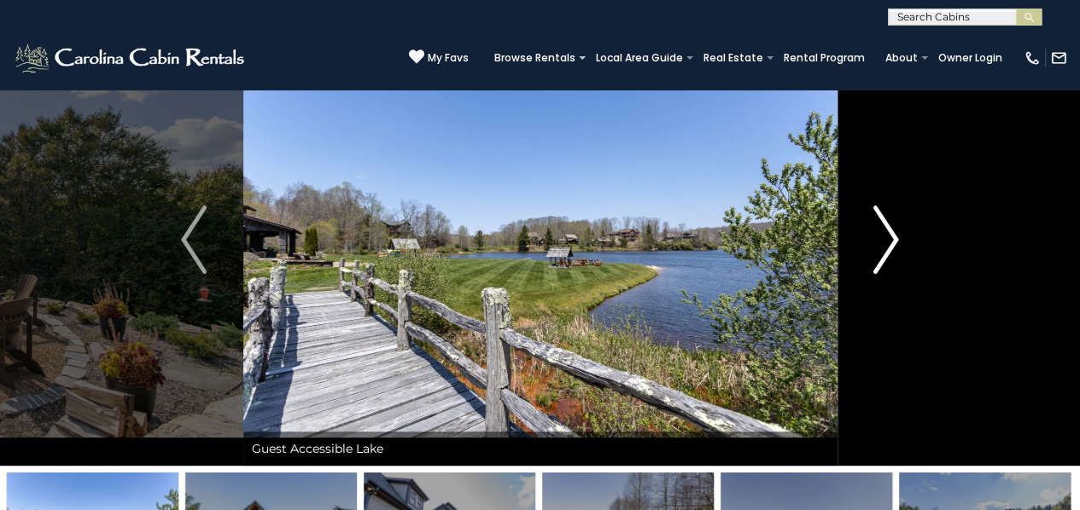
click at [878, 251] on img "Next" at bounding box center [886, 240] width 26 height 68
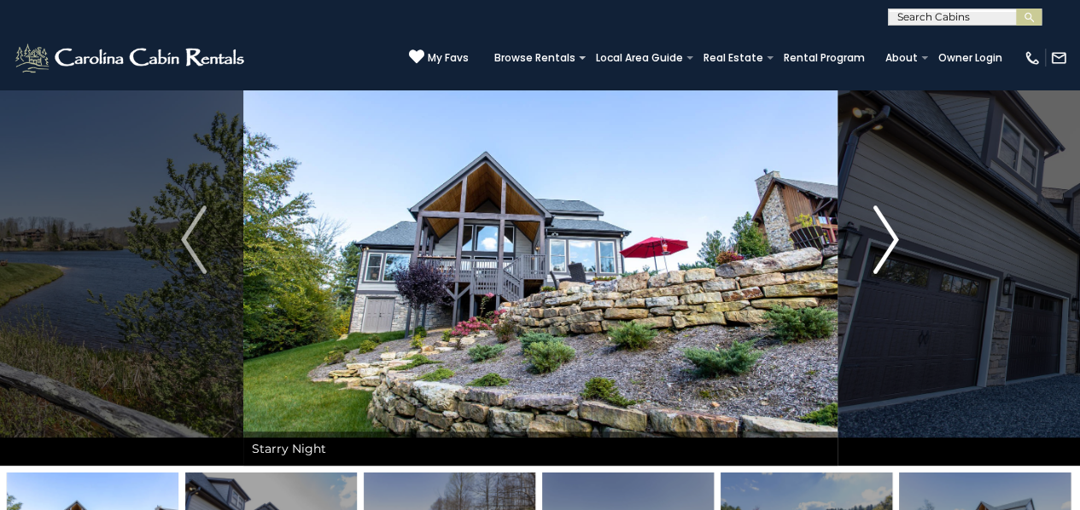
click at [878, 251] on img "Next" at bounding box center [886, 240] width 26 height 68
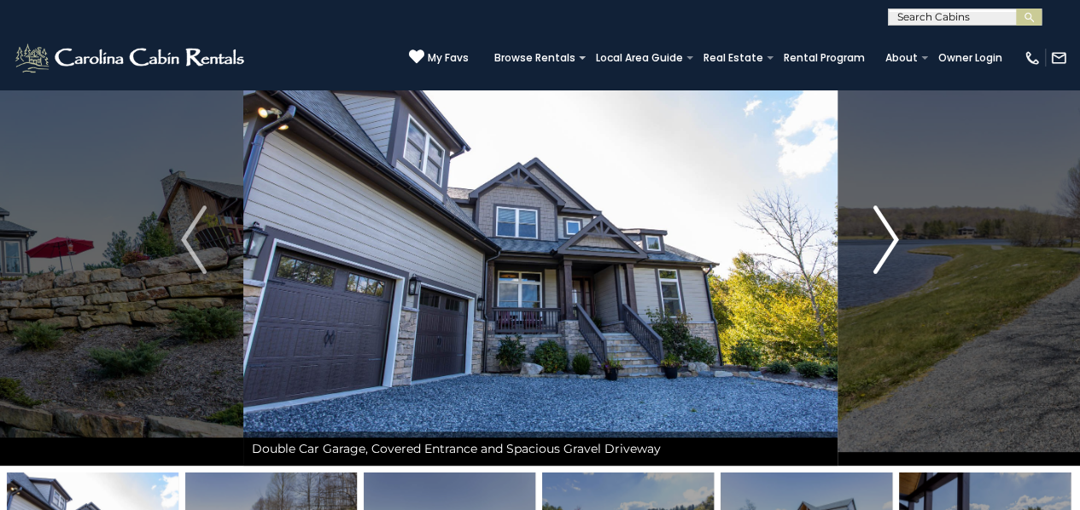
click at [884, 238] on img "Next" at bounding box center [886, 240] width 26 height 68
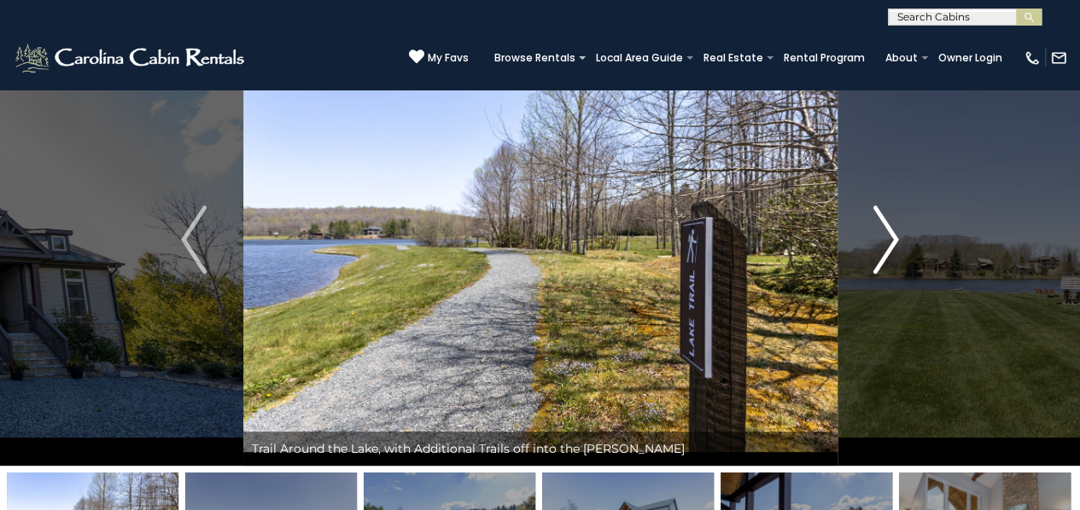
click at [884, 238] on img "Next" at bounding box center [886, 240] width 26 height 68
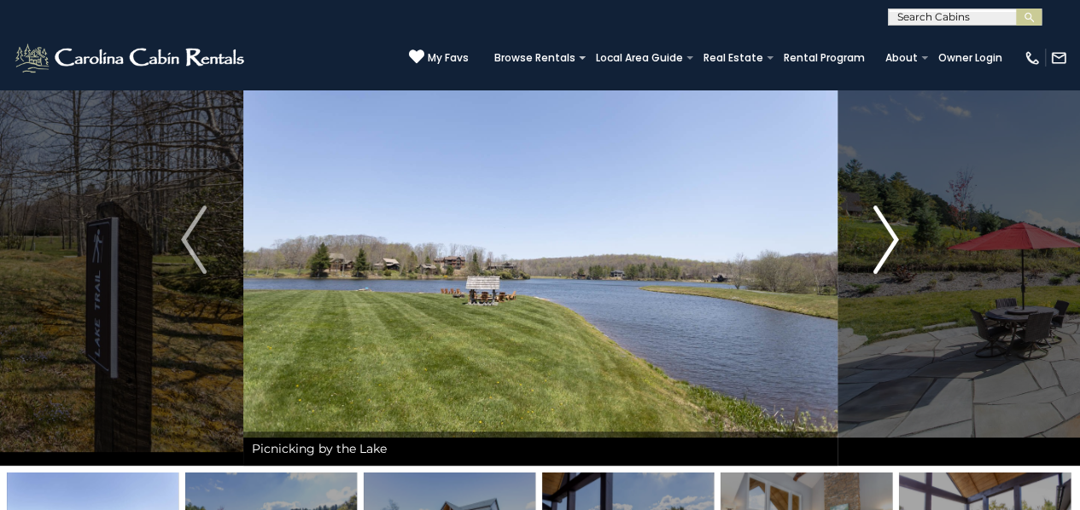
click at [866, 245] on button "Next" at bounding box center [885, 240] width 98 height 452
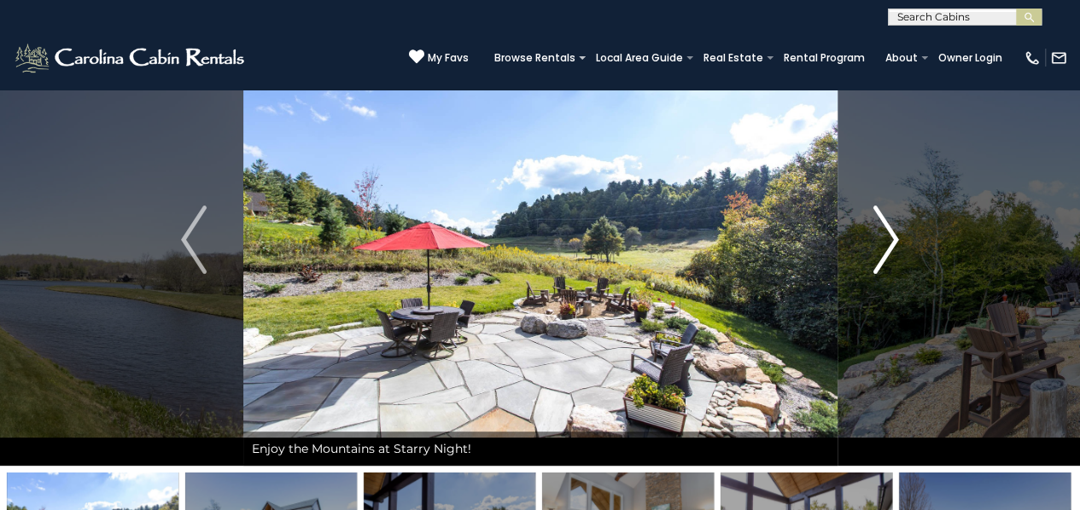
click at [866, 245] on button "Next" at bounding box center [885, 240] width 98 height 452
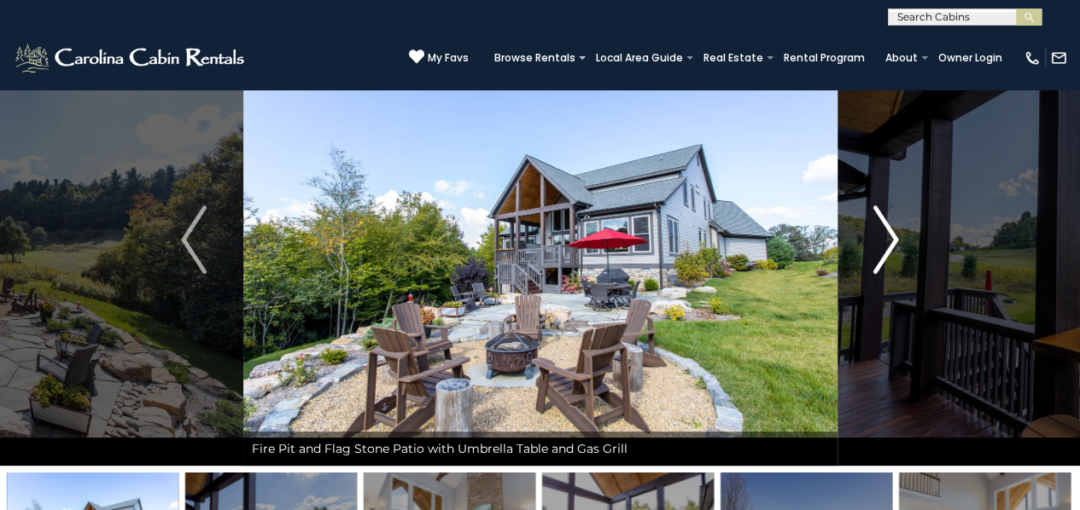
click at [866, 245] on button "Next" at bounding box center [885, 240] width 98 height 452
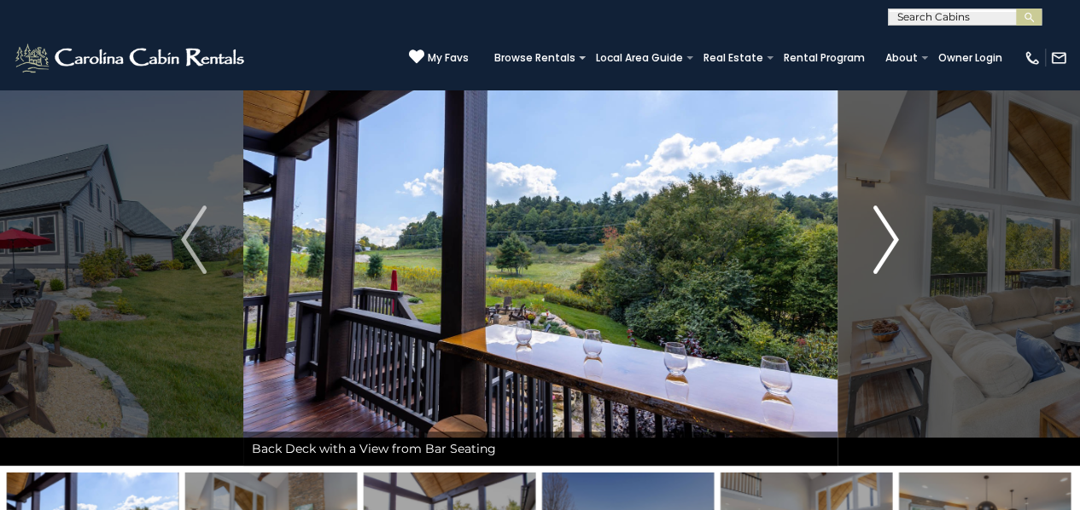
click at [866, 245] on button "Next" at bounding box center [885, 240] width 98 height 452
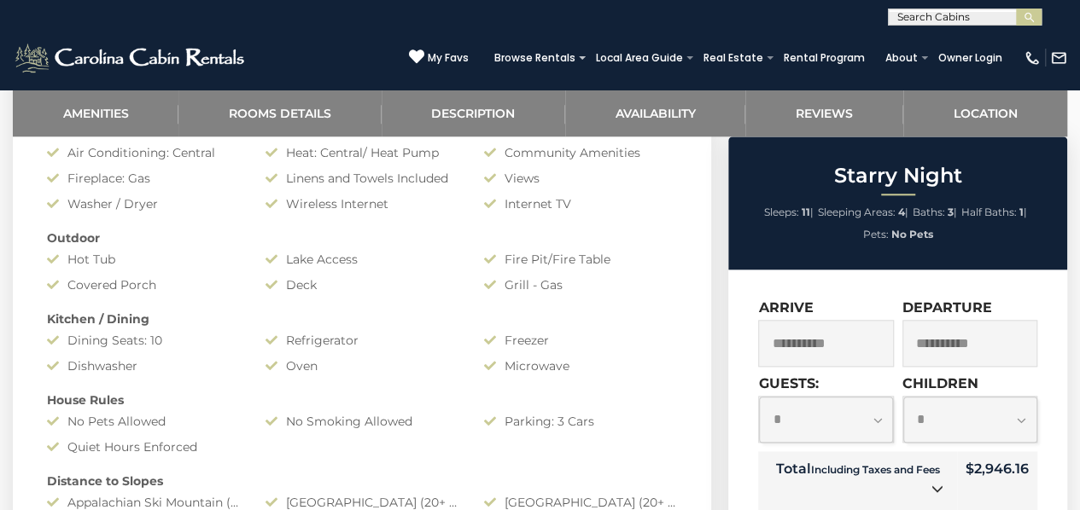
scroll to position [863, 0]
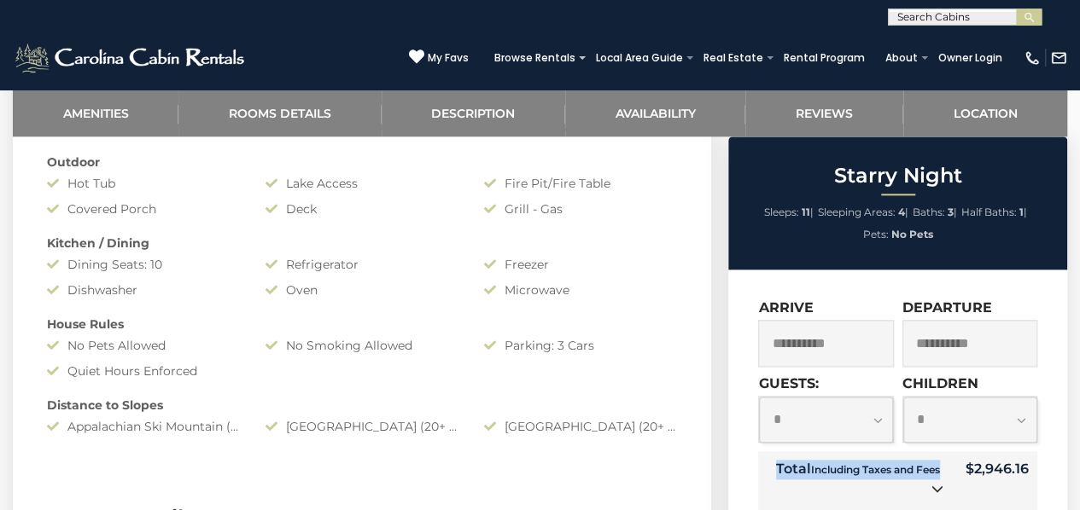
drag, startPoint x: 956, startPoint y: 470, endPoint x: 1060, endPoint y: 475, distance: 104.3
click at [994, 329] on input "**********" at bounding box center [969, 343] width 135 height 47
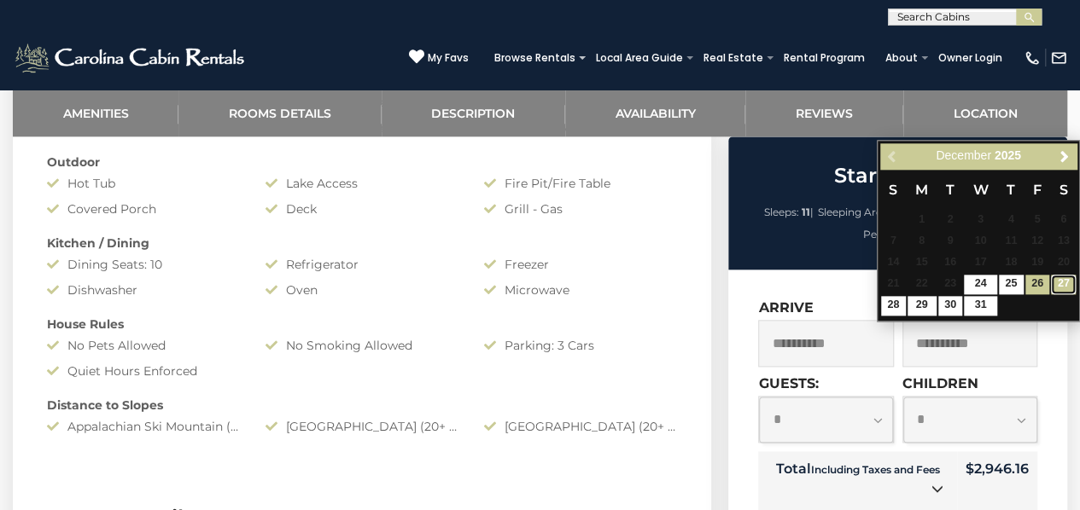
click at [1061, 284] on link "27" at bounding box center [1063, 285] width 25 height 20
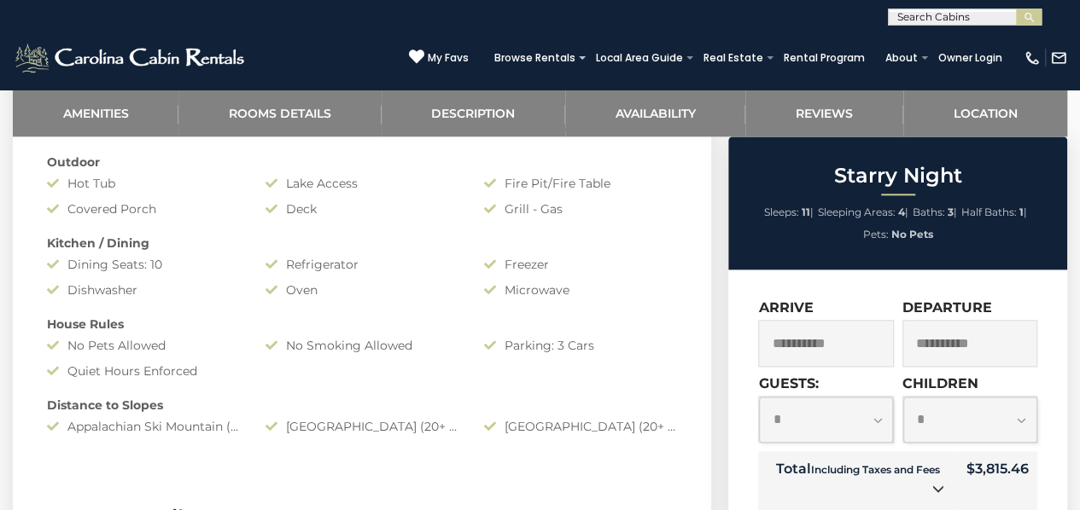
click at [935, 341] on input "**********" at bounding box center [969, 343] width 135 height 47
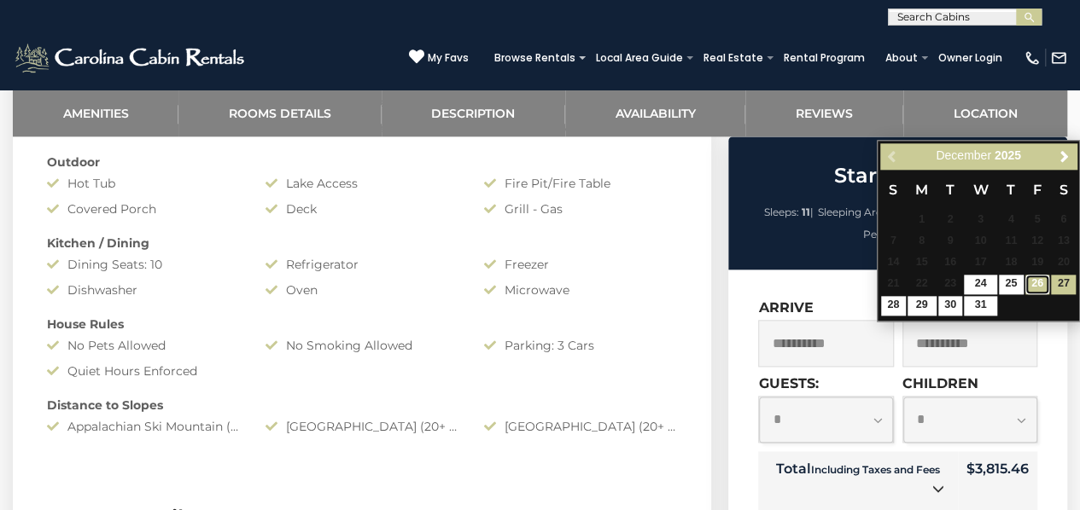
click at [1034, 277] on link "26" at bounding box center [1037, 285] width 25 height 20
type input "**********"
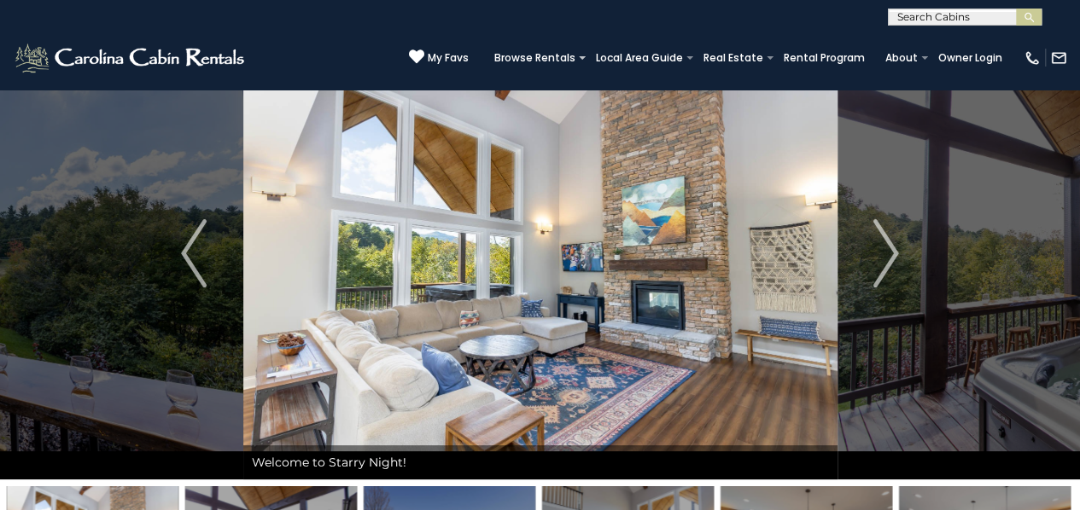
scroll to position [54, 0]
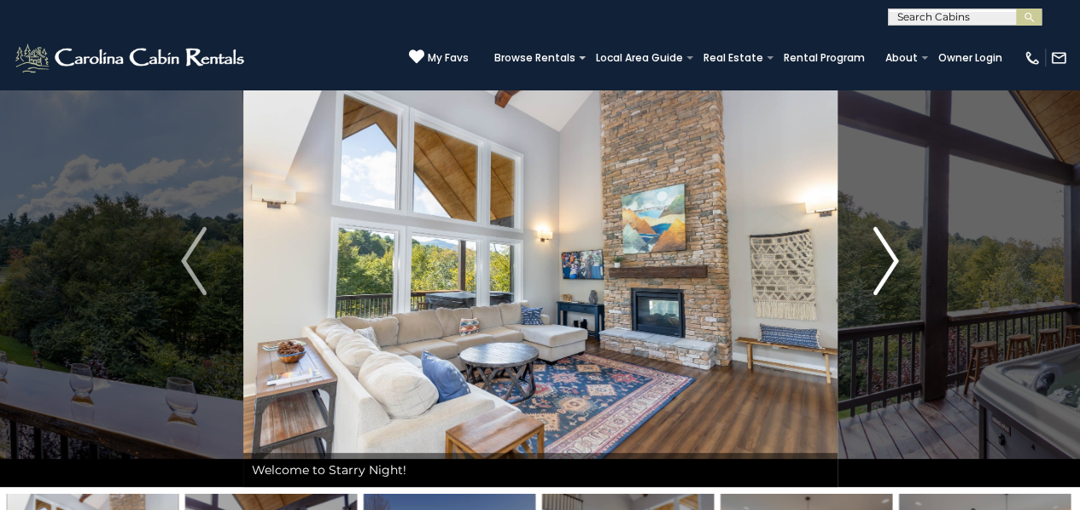
click at [896, 276] on img "Next" at bounding box center [886, 261] width 26 height 68
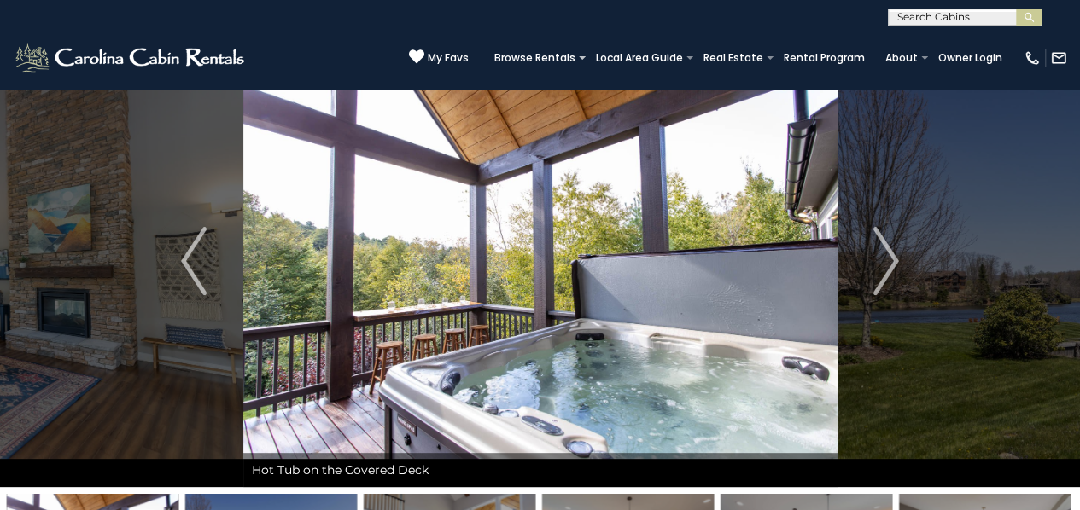
click at [661, 199] on img at bounding box center [540, 261] width 594 height 452
click at [883, 291] on img "Next" at bounding box center [886, 261] width 26 height 68
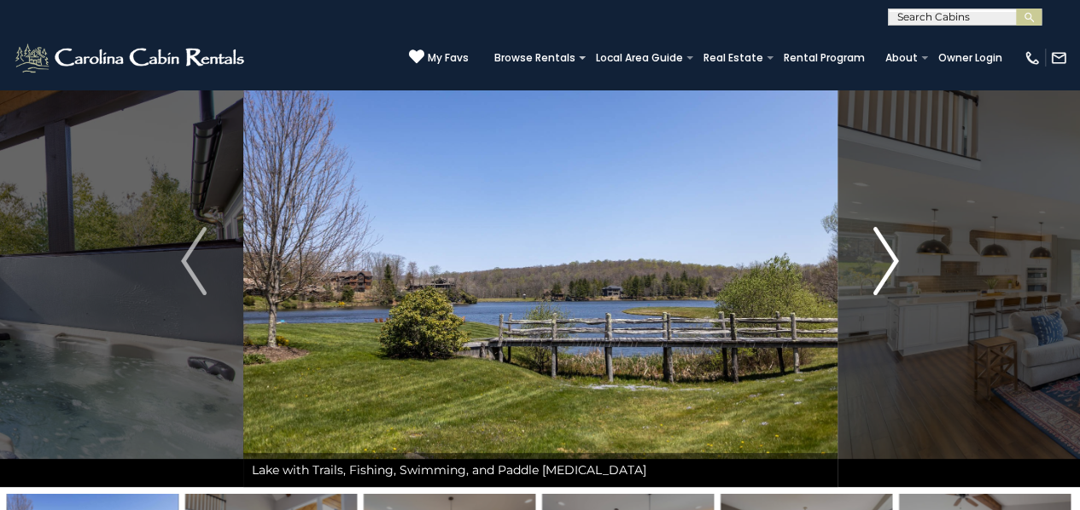
click at [908, 259] on button "Next" at bounding box center [885, 261] width 98 height 452
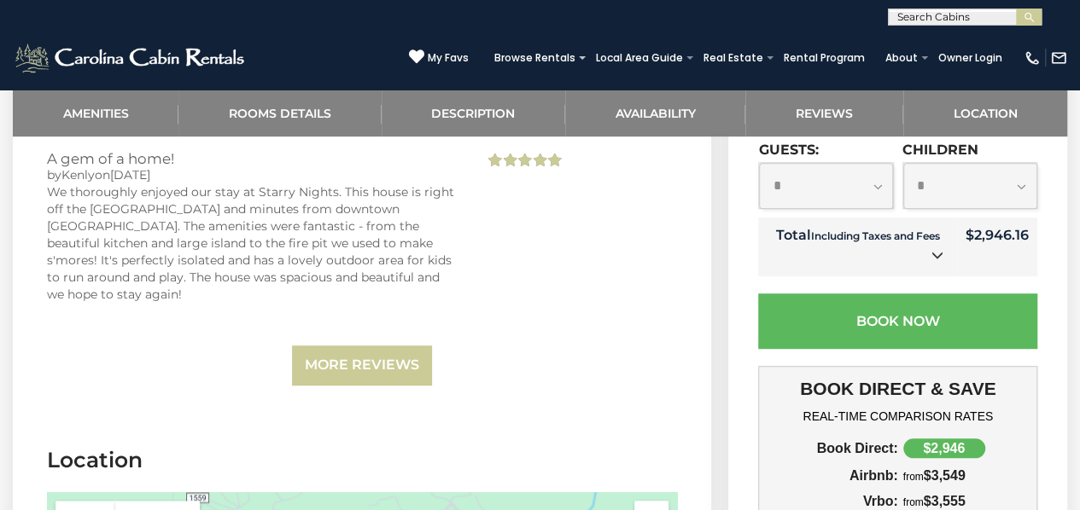
scroll to position [3650, 0]
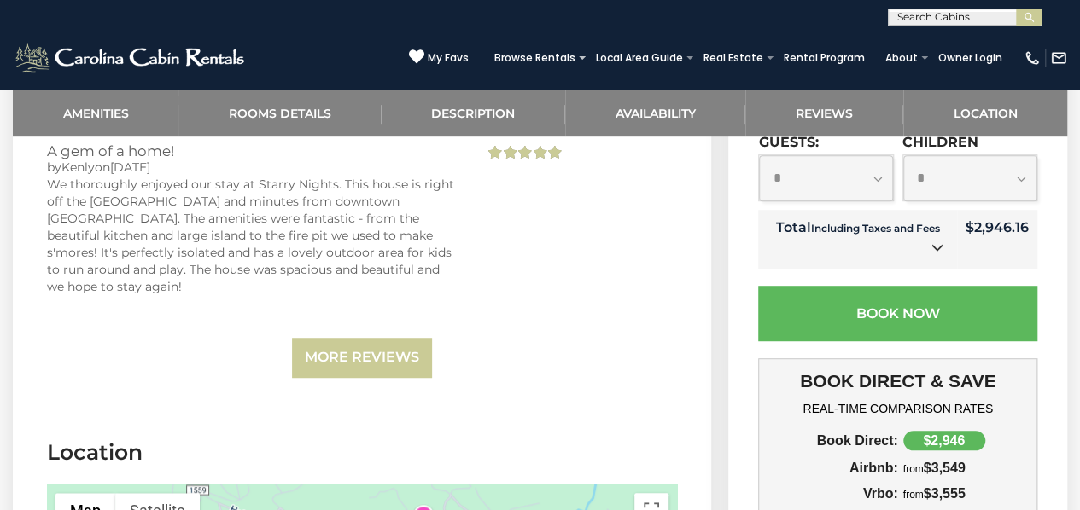
click at [931, 242] on icon at bounding box center [937, 248] width 12 height 12
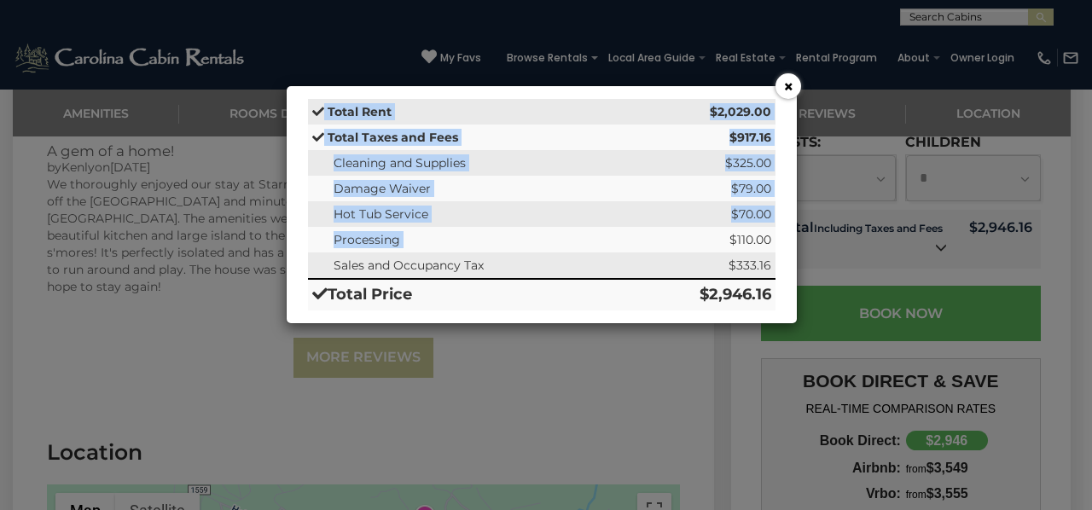
drag, startPoint x: 729, startPoint y: 237, endPoint x: 782, endPoint y: 232, distance: 53.2
click at [782, 232] on div "× Total Rent $2,029.00 Total Taxes and Fees $917.16 Cleaning and Supplies $325.…" at bounding box center [541, 204] width 493 height 237
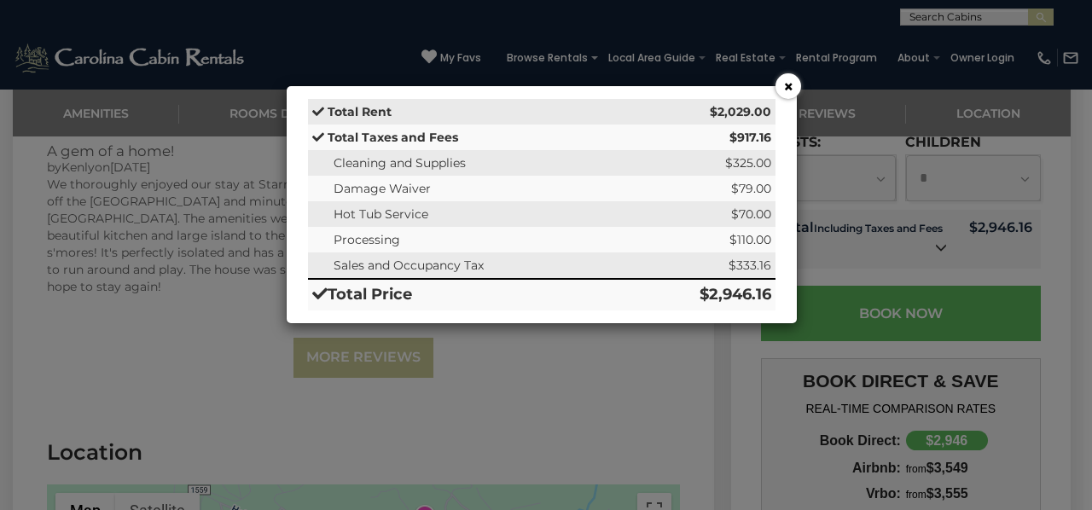
click at [743, 250] on td "$110.00" at bounding box center [704, 240] width 144 height 26
click at [784, 81] on button "×" at bounding box center [789, 86] width 26 height 26
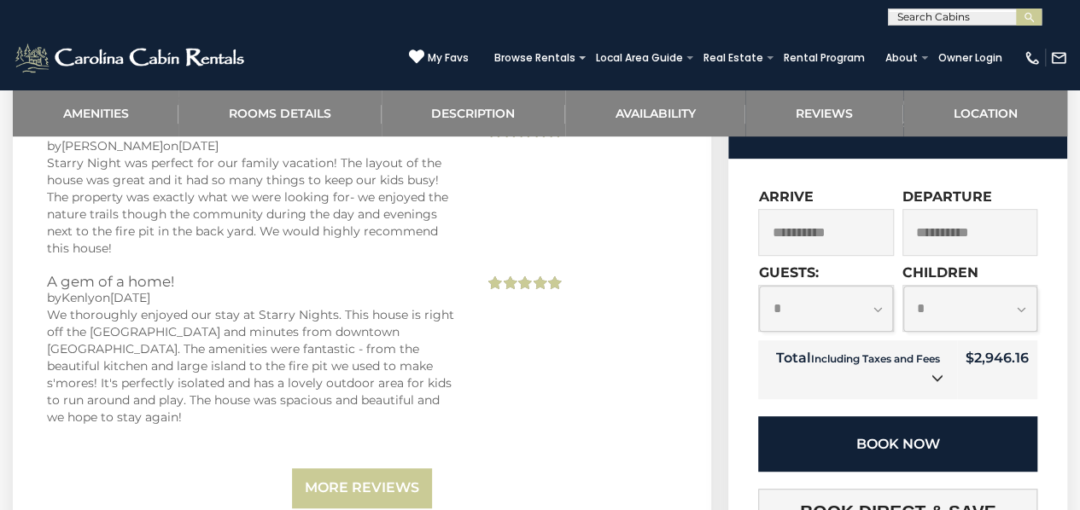
scroll to position [3518, 0]
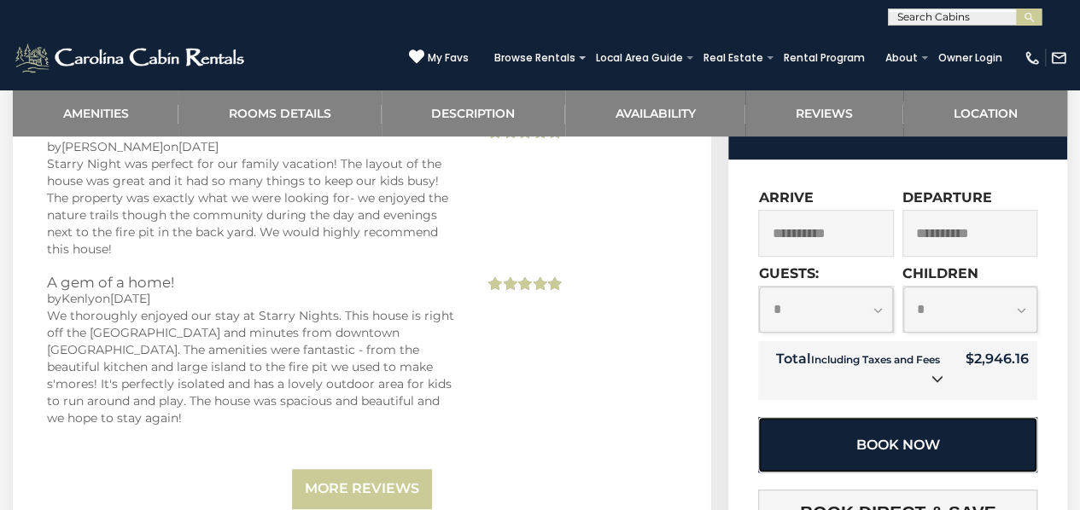
click at [834, 417] on button "Book Now" at bounding box center [897, 444] width 279 height 55
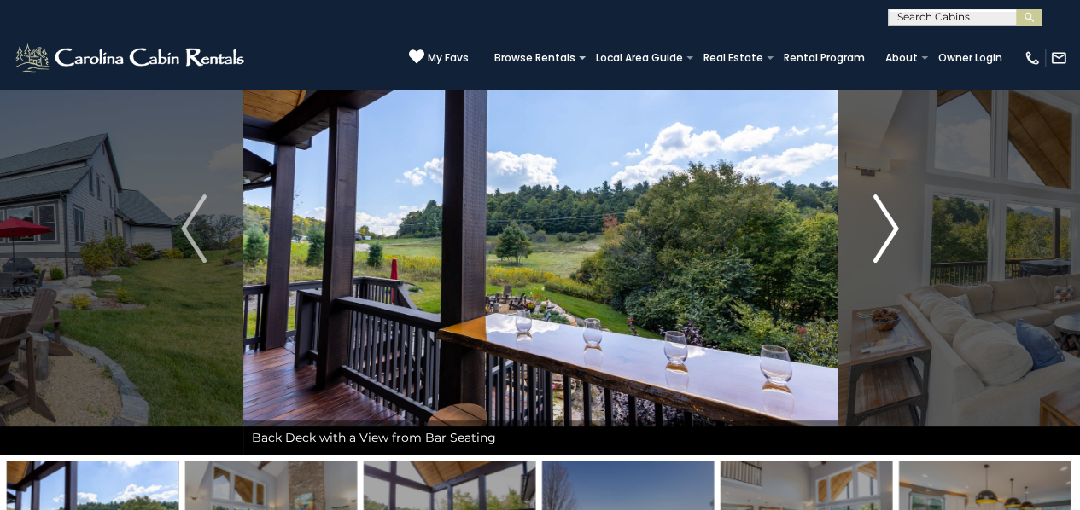
click at [901, 234] on button "Next" at bounding box center [885, 229] width 98 height 452
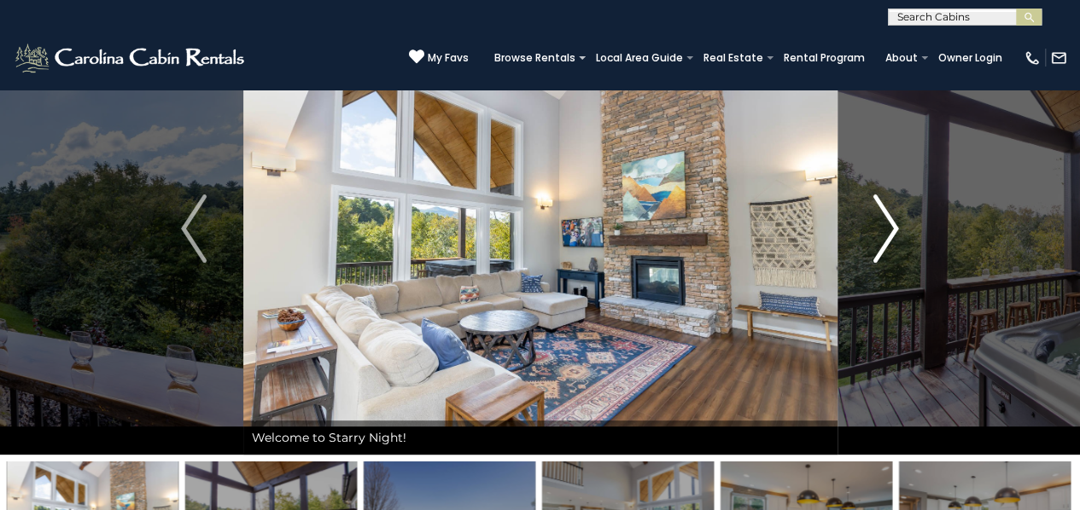
click at [901, 234] on button "Next" at bounding box center [885, 229] width 98 height 452
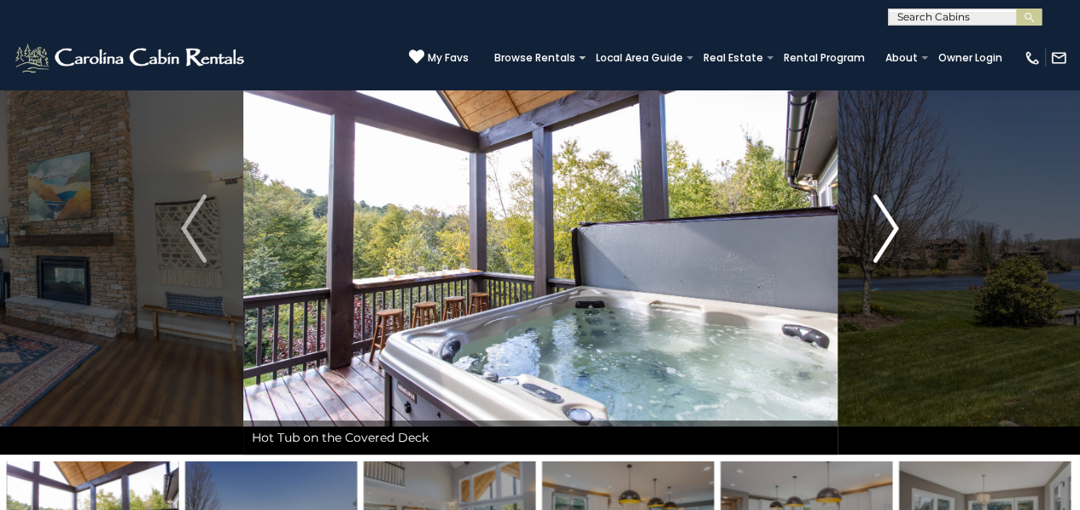
click at [901, 234] on button "Next" at bounding box center [885, 229] width 98 height 452
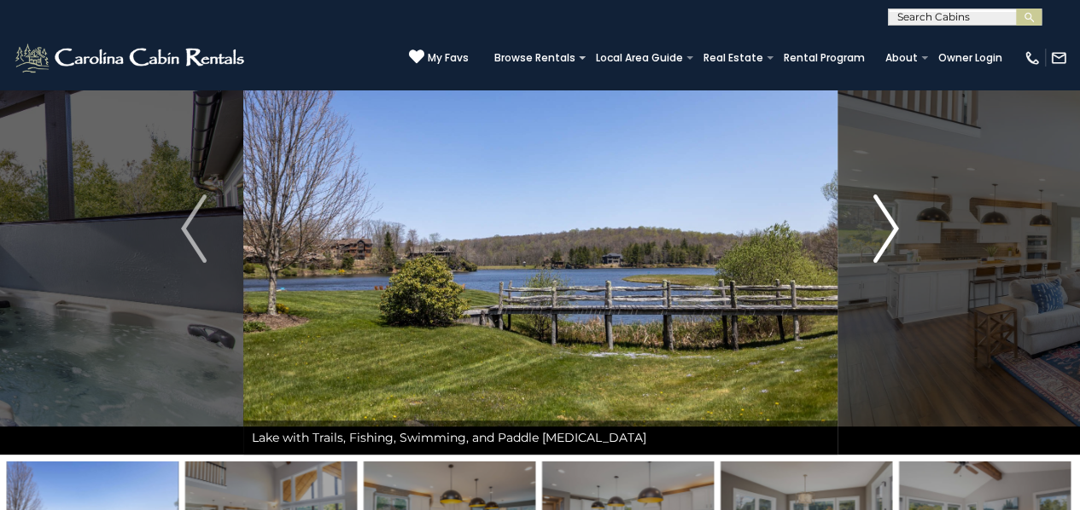
click at [901, 234] on button "Next" at bounding box center [885, 229] width 98 height 452
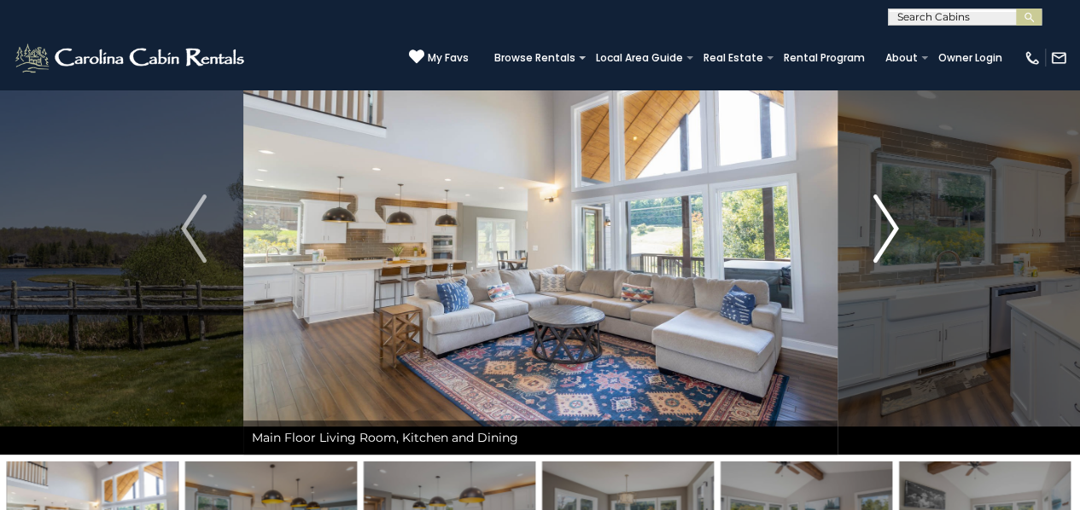
click at [901, 234] on button "Next" at bounding box center [885, 229] width 98 height 452
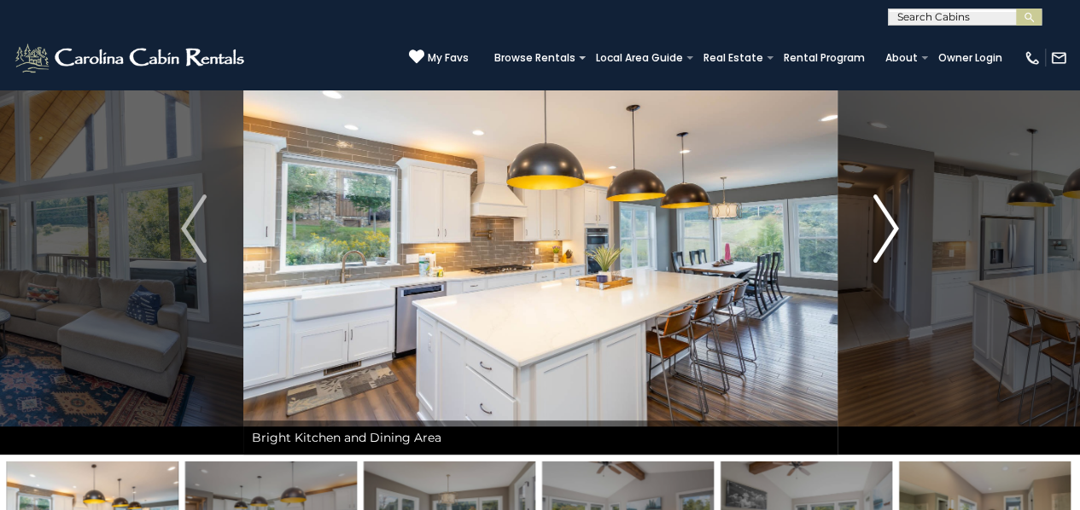
click at [901, 234] on button "Next" at bounding box center [885, 229] width 98 height 452
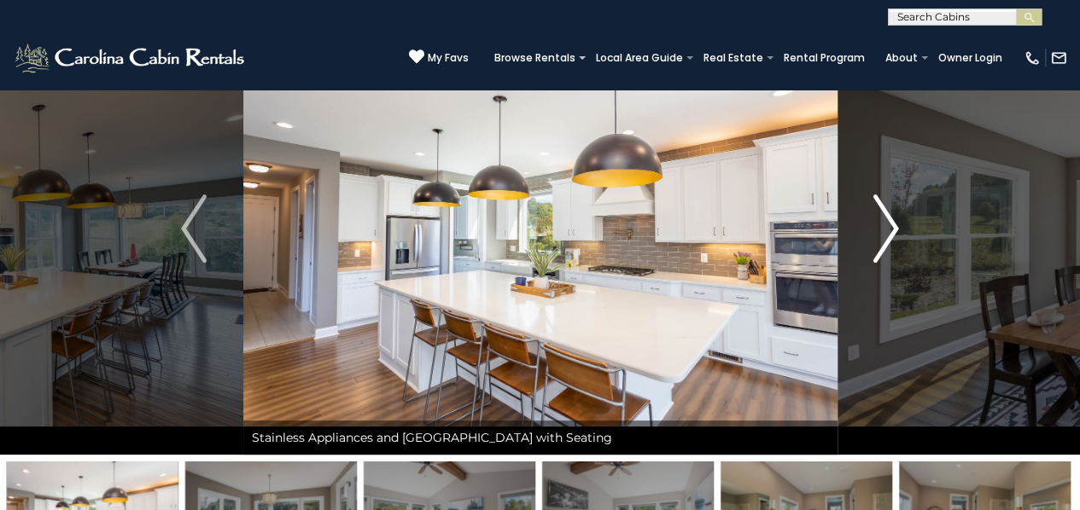
click at [901, 234] on button "Next" at bounding box center [885, 229] width 98 height 452
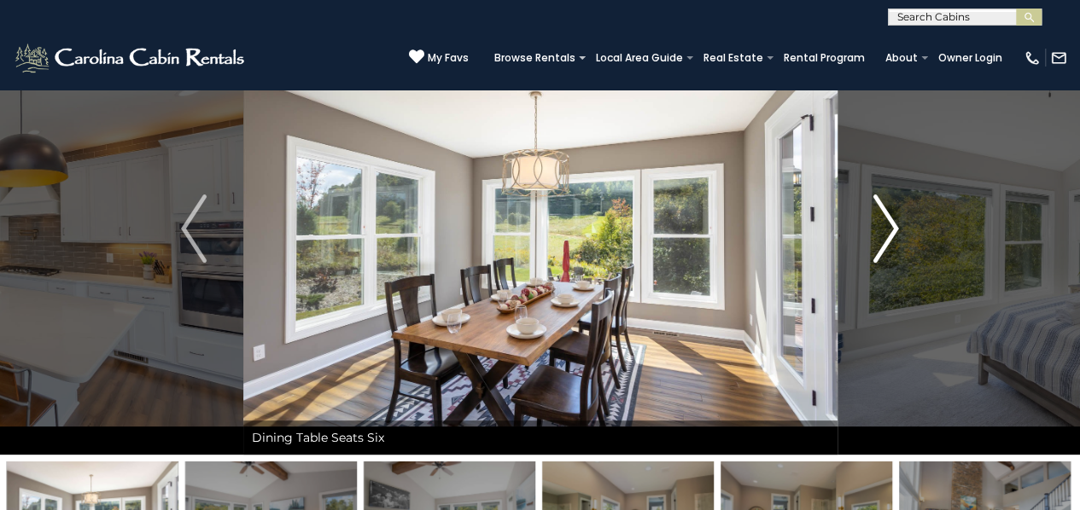
click at [901, 234] on button "Next" at bounding box center [885, 229] width 98 height 452
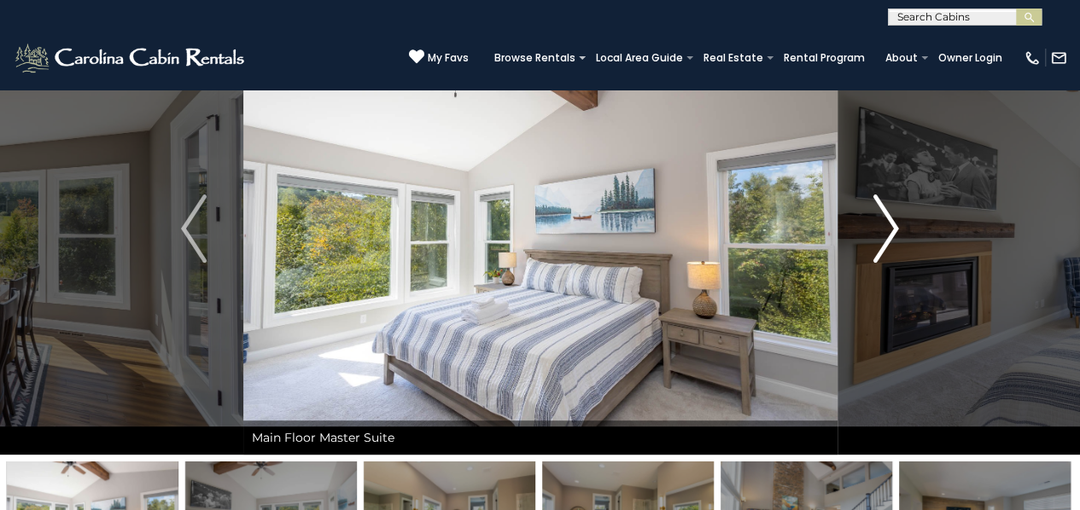
click at [901, 234] on button "Next" at bounding box center [885, 229] width 98 height 452
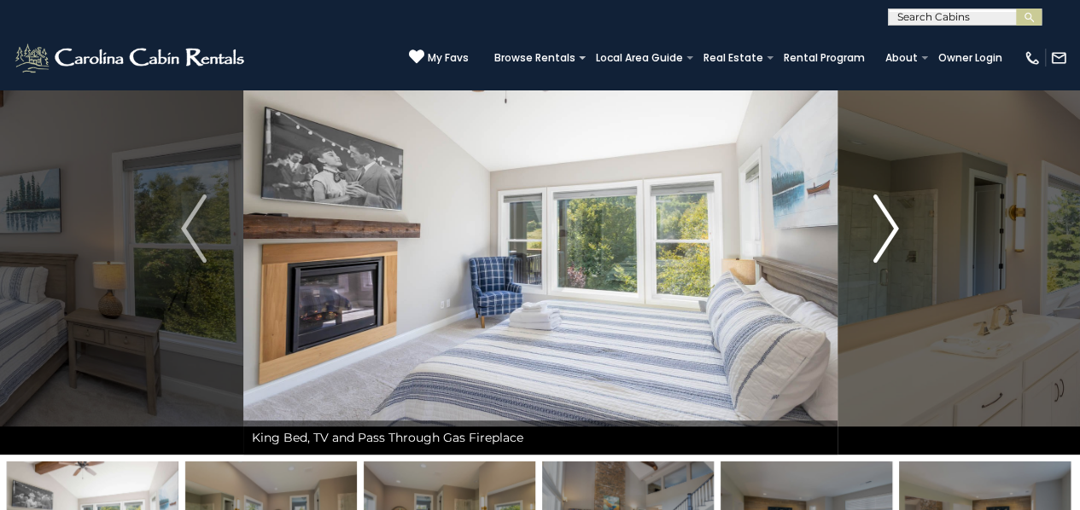
click at [901, 234] on button "Next" at bounding box center [885, 229] width 98 height 452
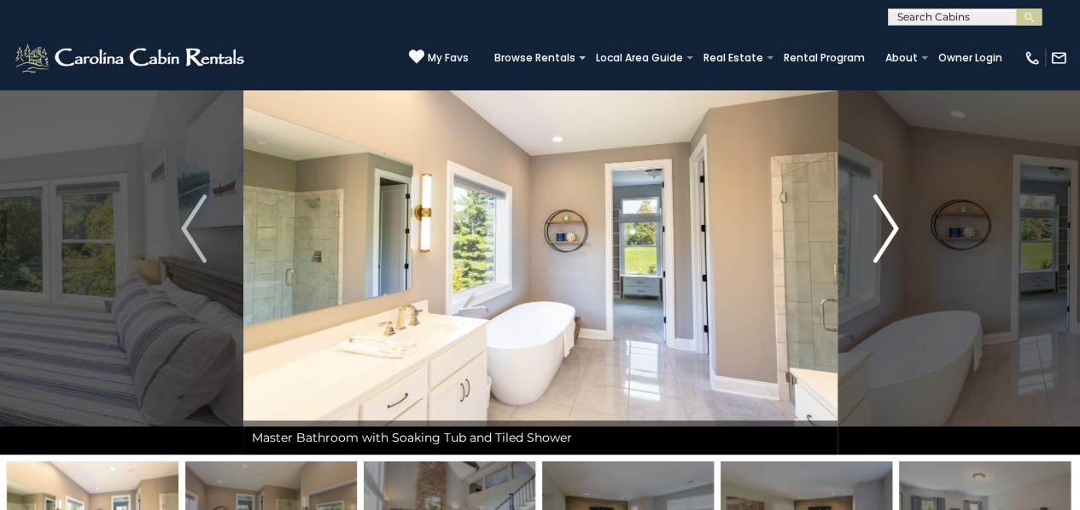
click at [901, 234] on button "Next" at bounding box center [885, 229] width 98 height 452
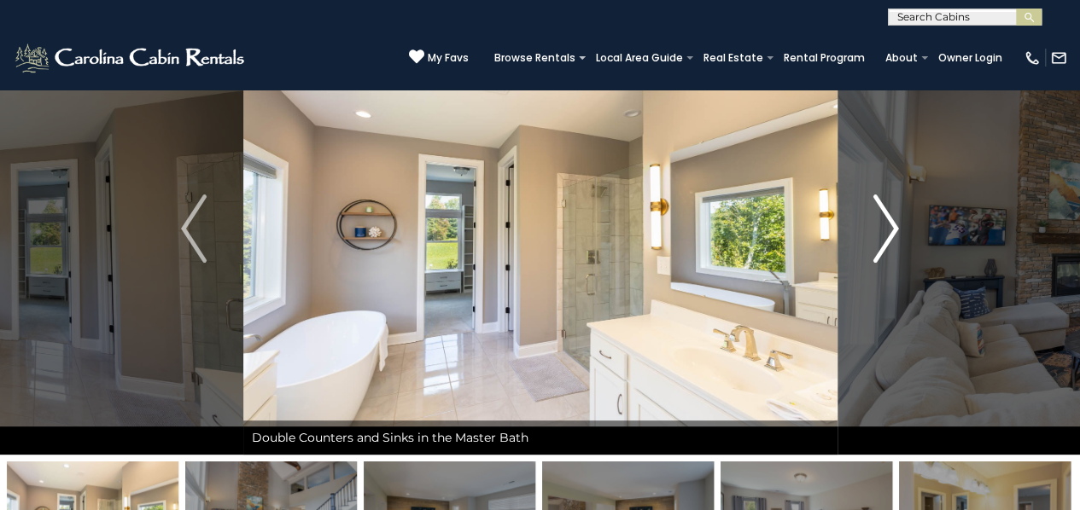
click at [901, 234] on button "Next" at bounding box center [885, 229] width 98 height 452
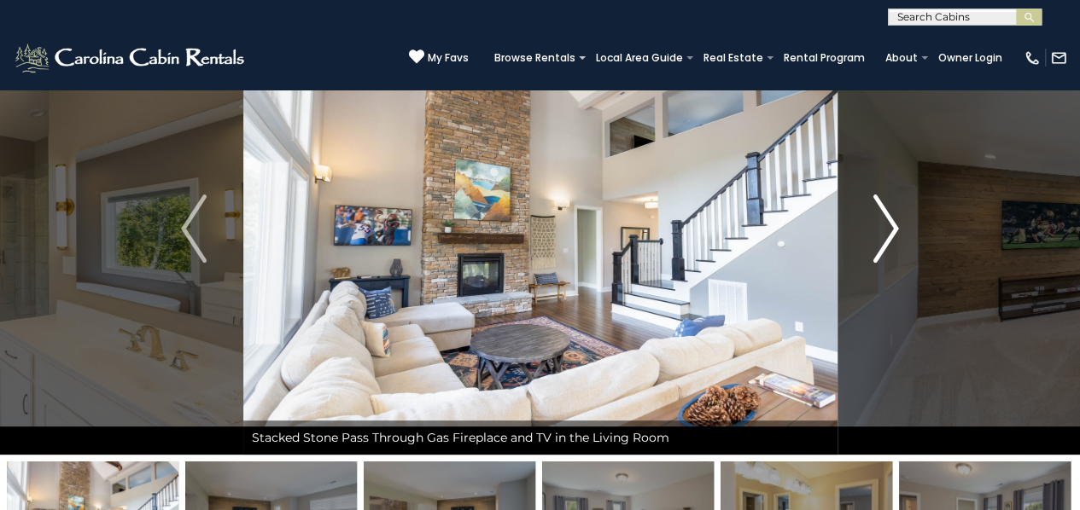
click at [901, 234] on button "Next" at bounding box center [885, 229] width 98 height 452
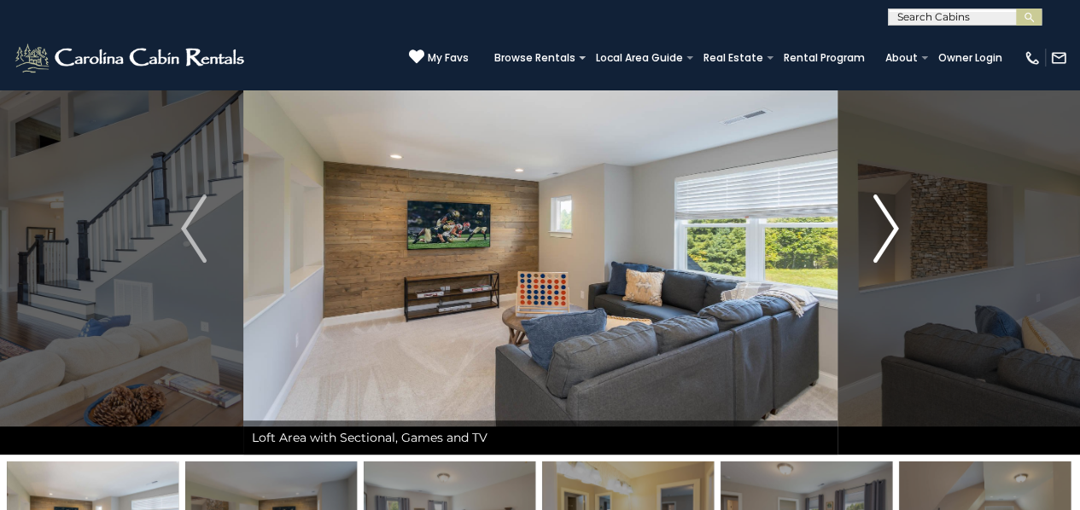
click at [901, 234] on button "Next" at bounding box center [885, 229] width 98 height 452
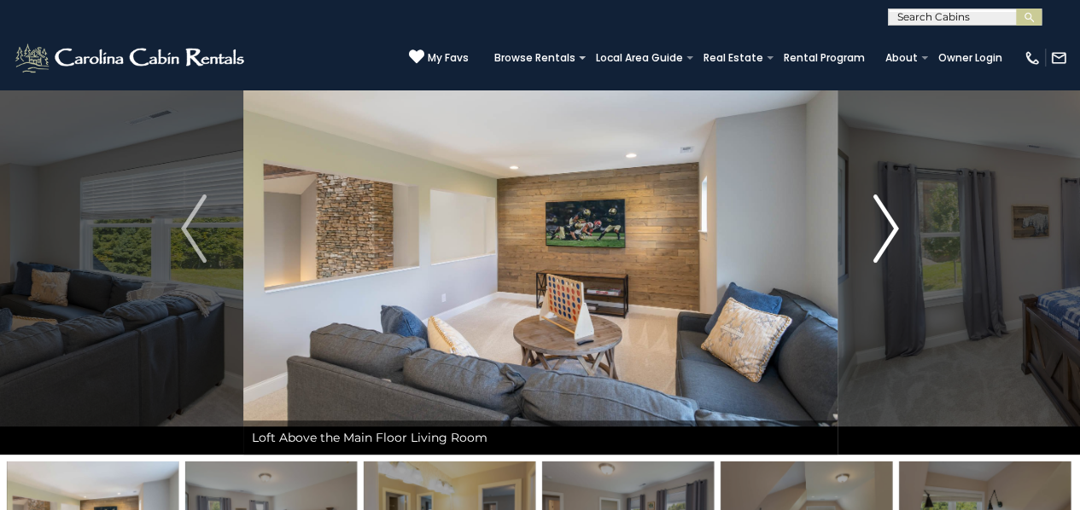
click at [901, 234] on button "Next" at bounding box center [885, 229] width 98 height 452
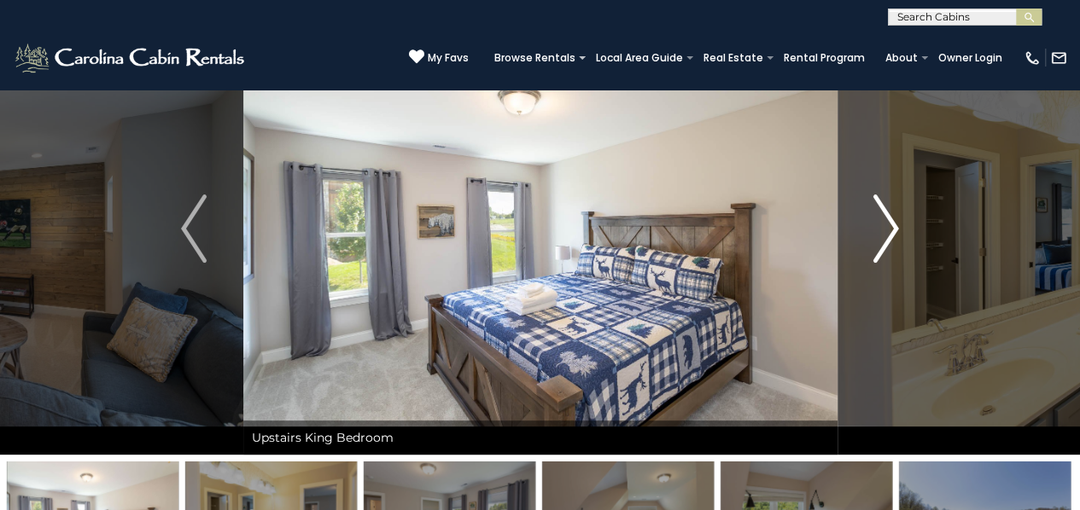
click at [901, 234] on button "Next" at bounding box center [885, 229] width 98 height 452
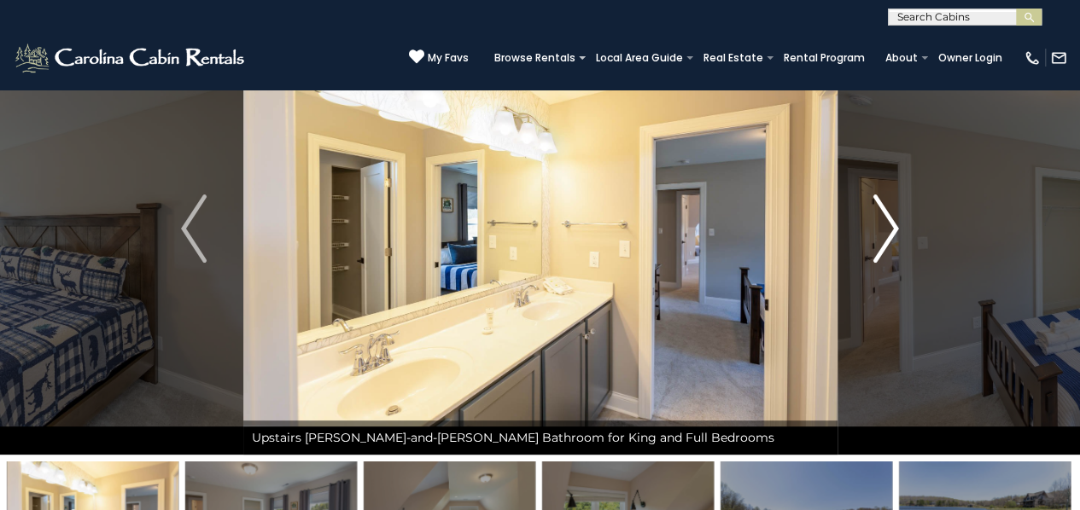
click at [901, 234] on button "Next" at bounding box center [885, 229] width 98 height 452
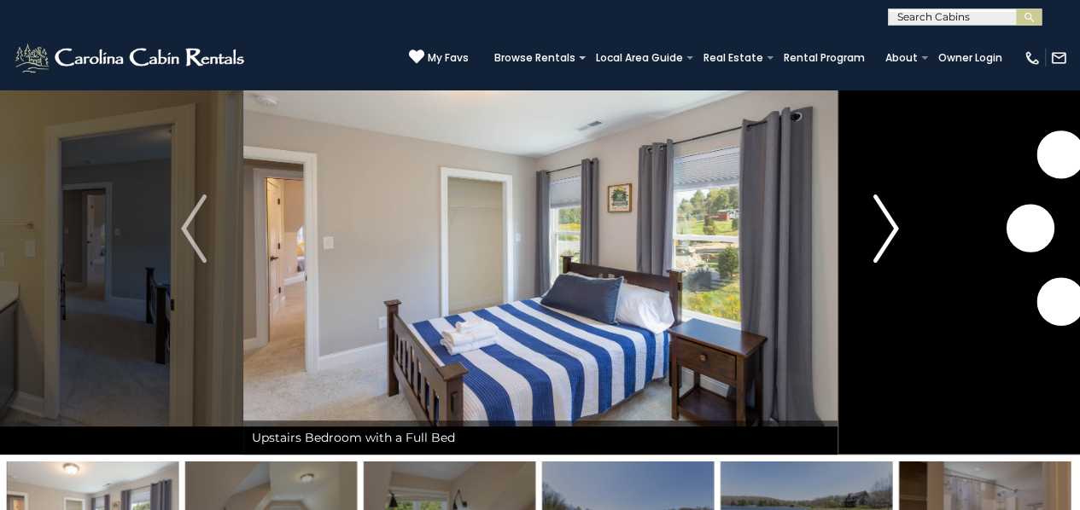
click at [901, 234] on button "Next" at bounding box center [885, 229] width 98 height 452
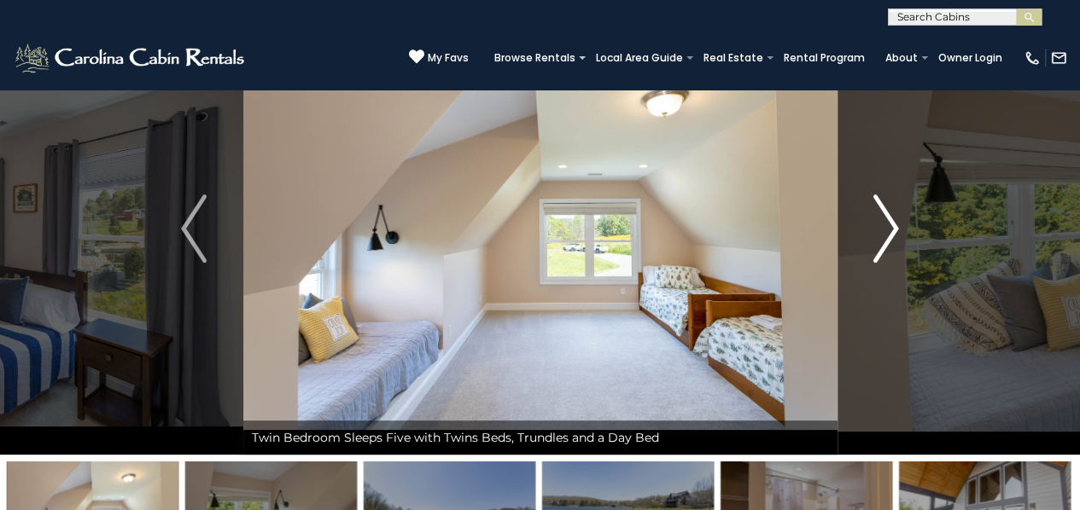
click at [901, 234] on button "Next" at bounding box center [885, 229] width 98 height 452
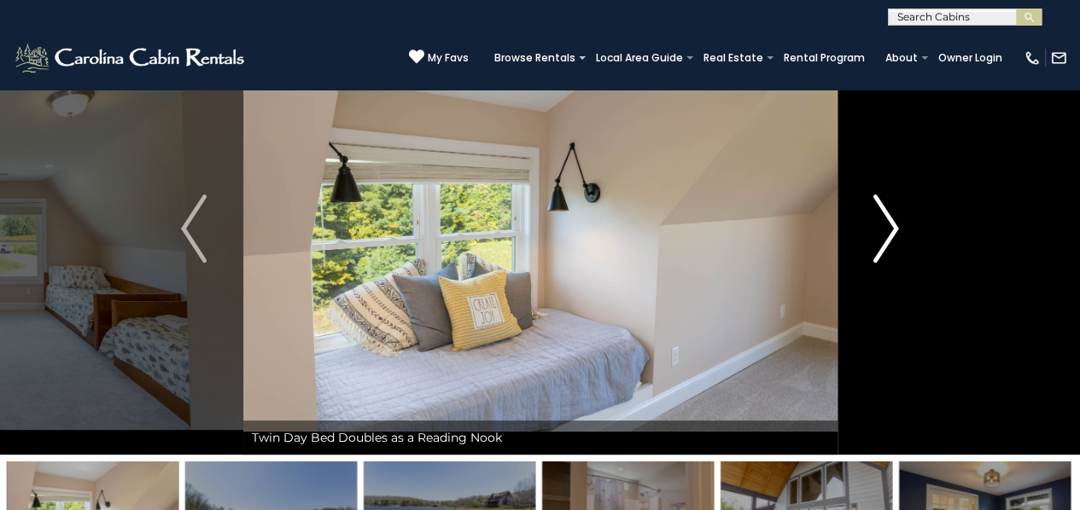
click at [901, 234] on button "Next" at bounding box center [885, 229] width 98 height 452
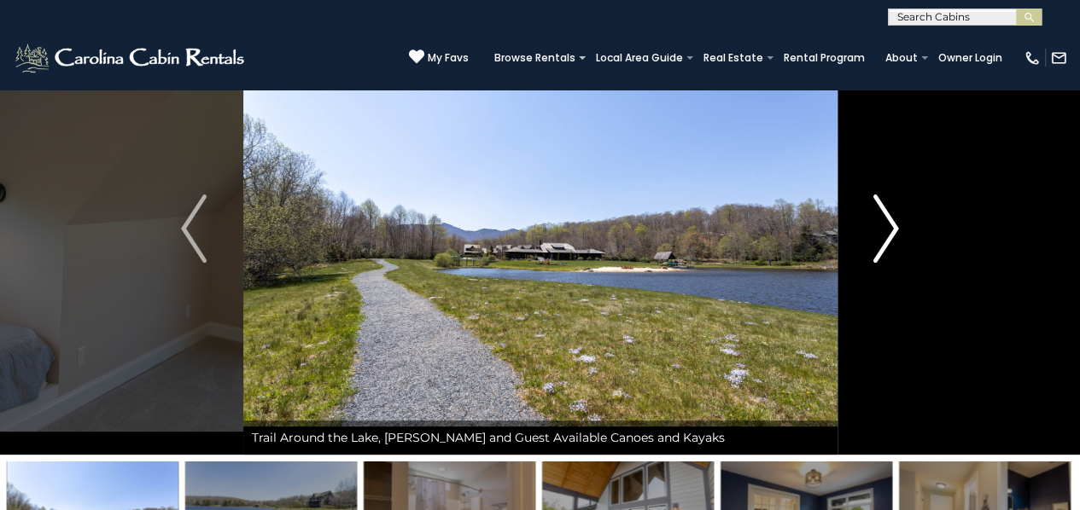
click at [901, 234] on button "Next" at bounding box center [885, 229] width 98 height 452
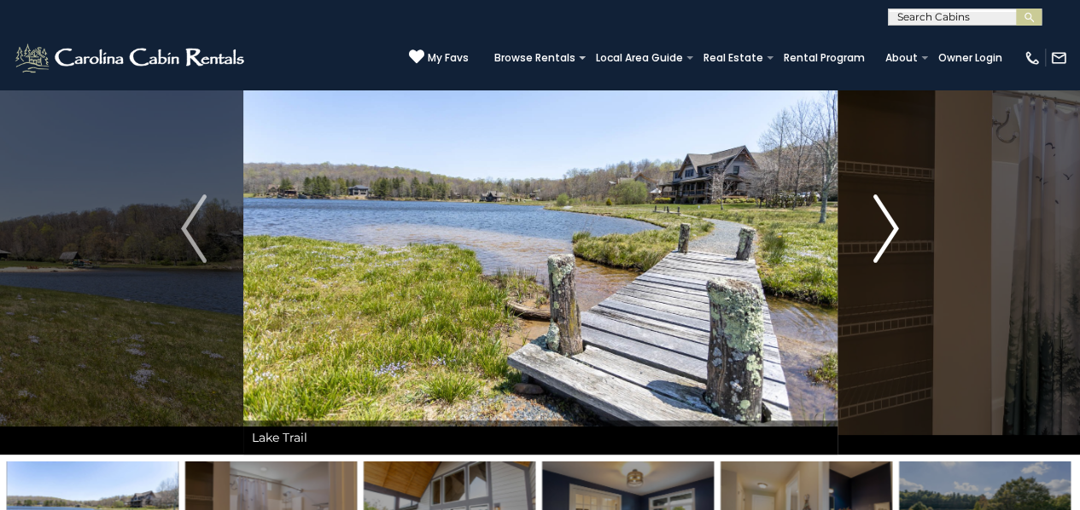
click at [901, 234] on button "Next" at bounding box center [885, 229] width 98 height 452
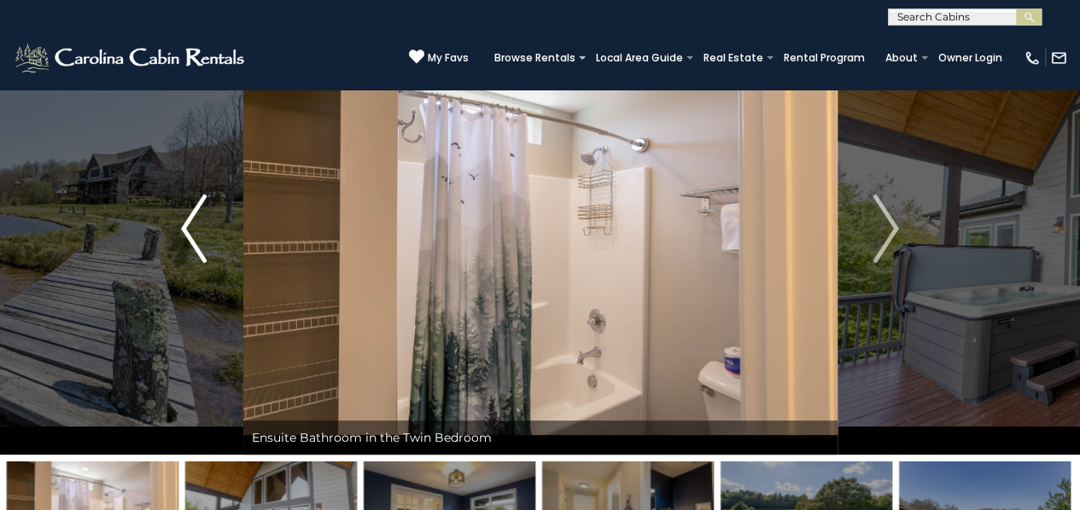
click at [197, 212] on img "Previous" at bounding box center [194, 229] width 26 height 68
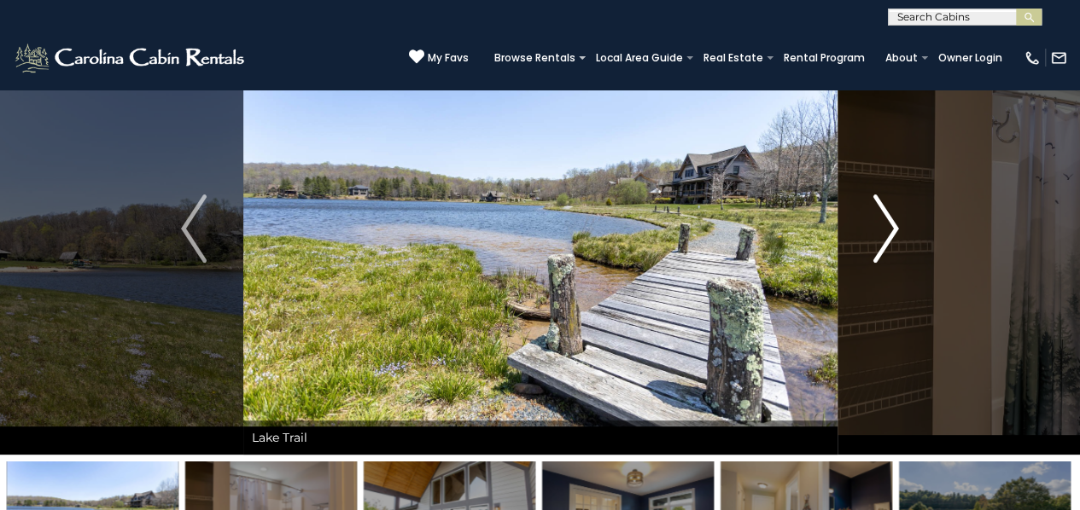
click at [895, 223] on img "Next" at bounding box center [886, 229] width 26 height 68
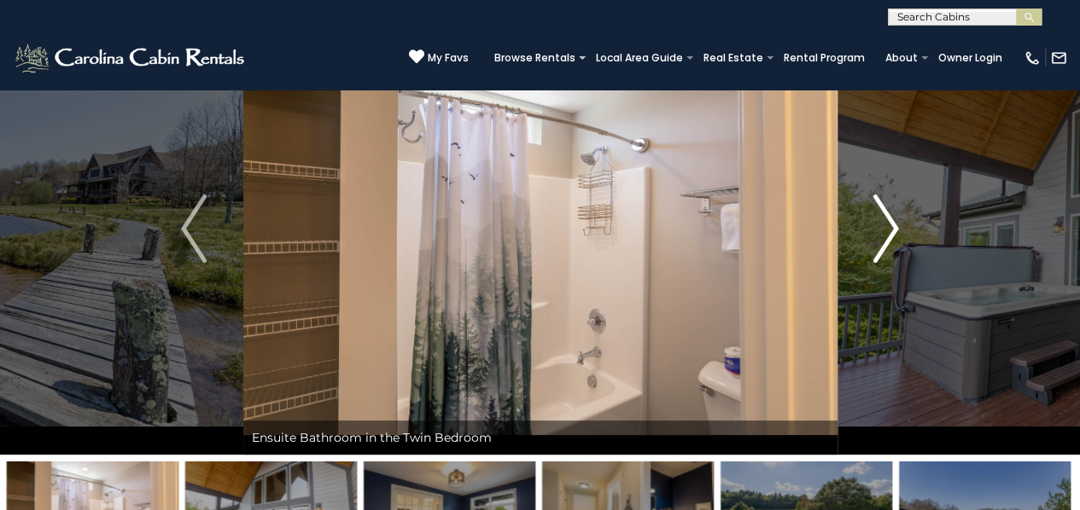
click at [895, 223] on img "Next" at bounding box center [886, 229] width 26 height 68
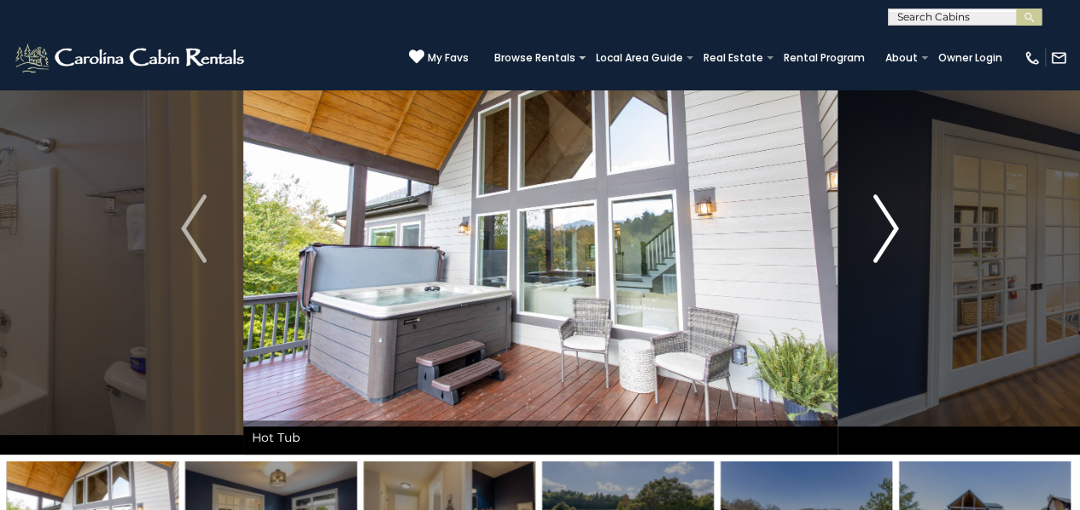
click at [895, 223] on img "Next" at bounding box center [886, 229] width 26 height 68
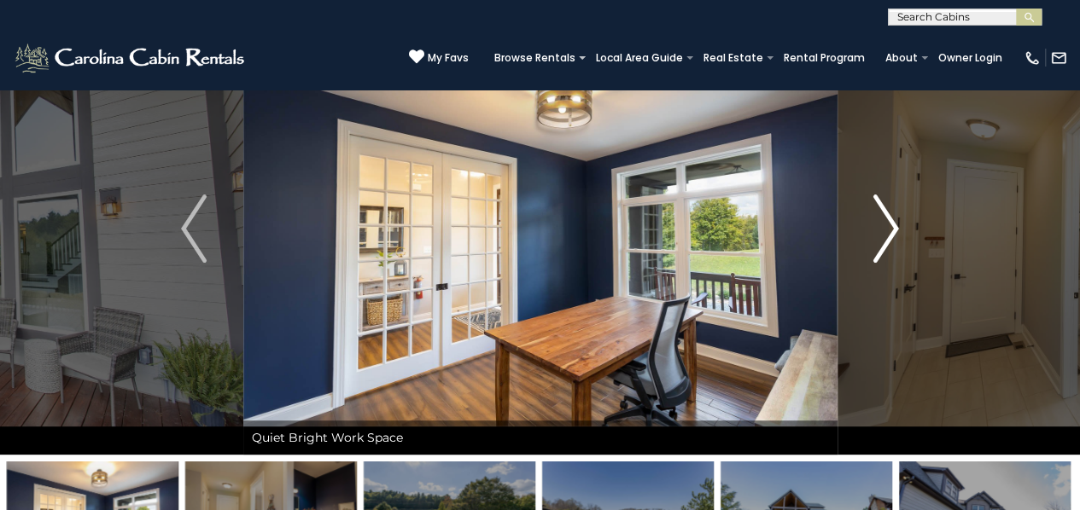
click at [895, 223] on img "Next" at bounding box center [886, 229] width 26 height 68
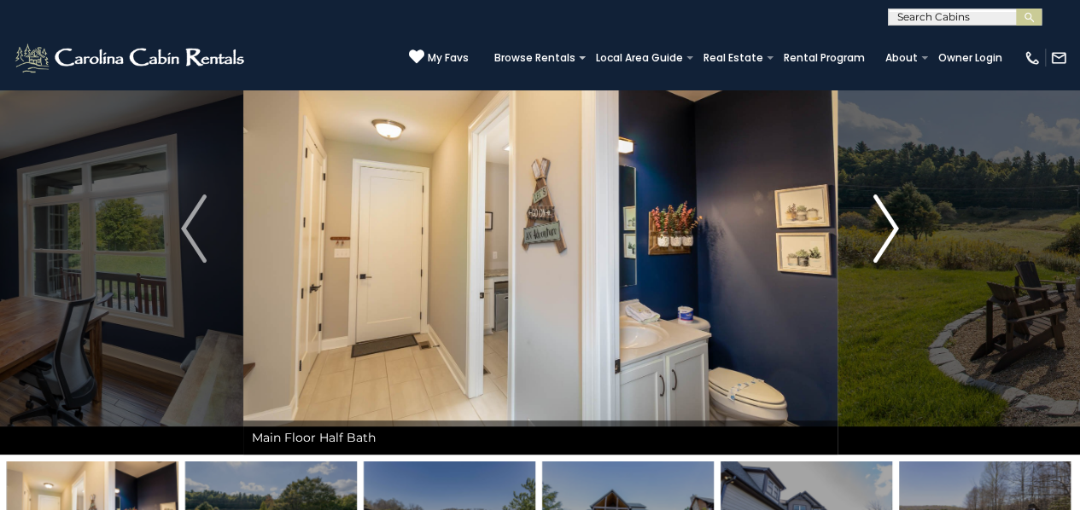
click at [895, 223] on img "Next" at bounding box center [886, 229] width 26 height 68
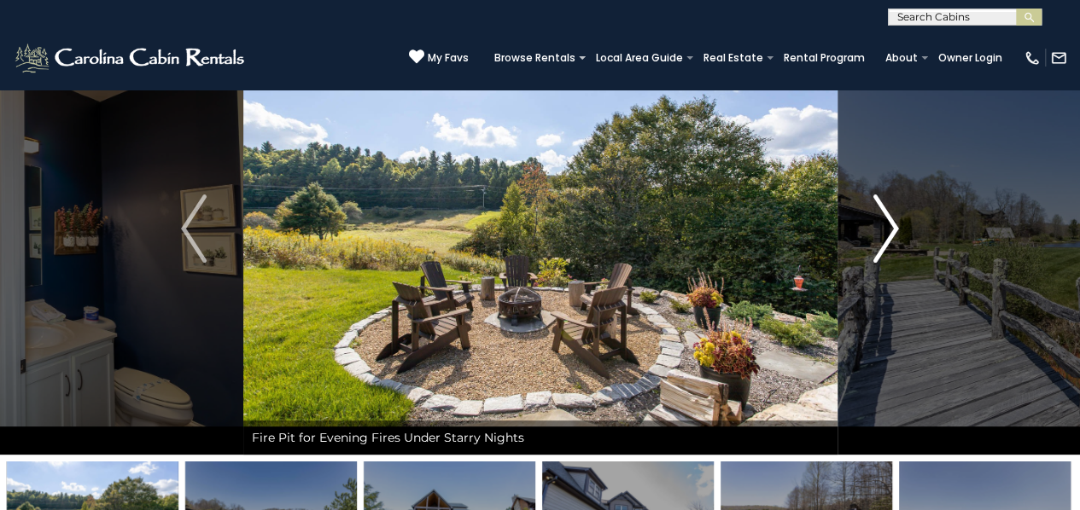
click at [895, 223] on img "Next" at bounding box center [886, 229] width 26 height 68
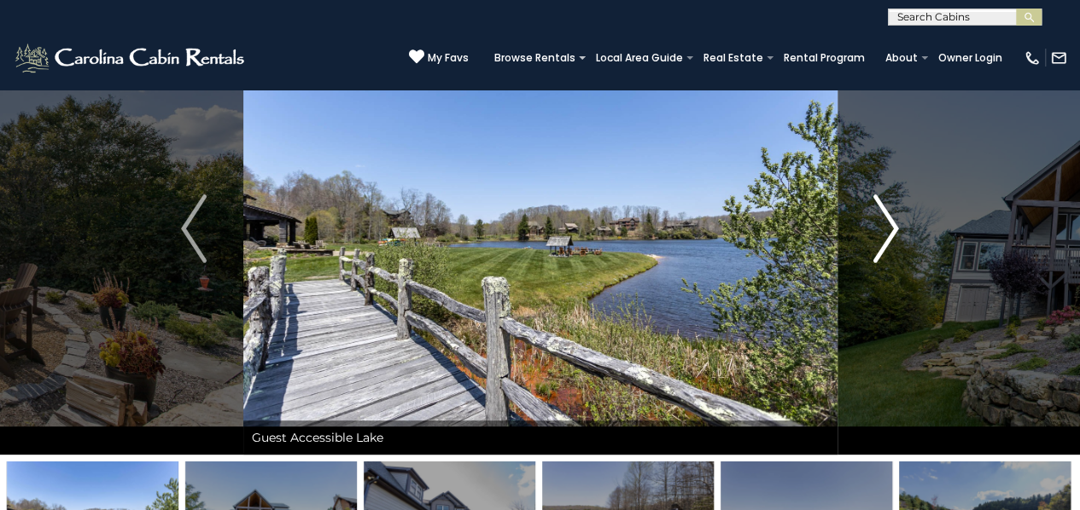
click at [895, 223] on img "Next" at bounding box center [886, 229] width 26 height 68
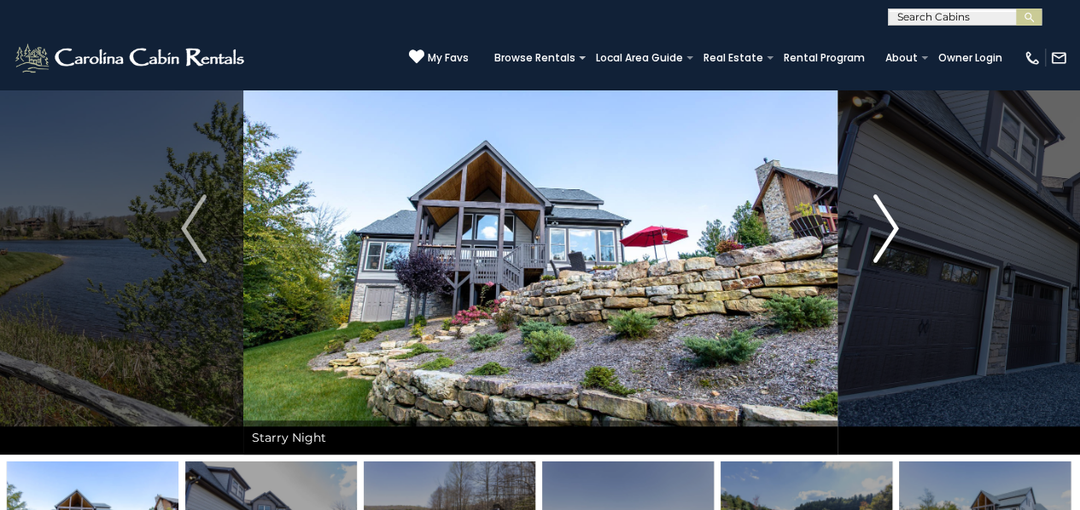
click at [881, 231] on img "Next" at bounding box center [886, 229] width 26 height 68
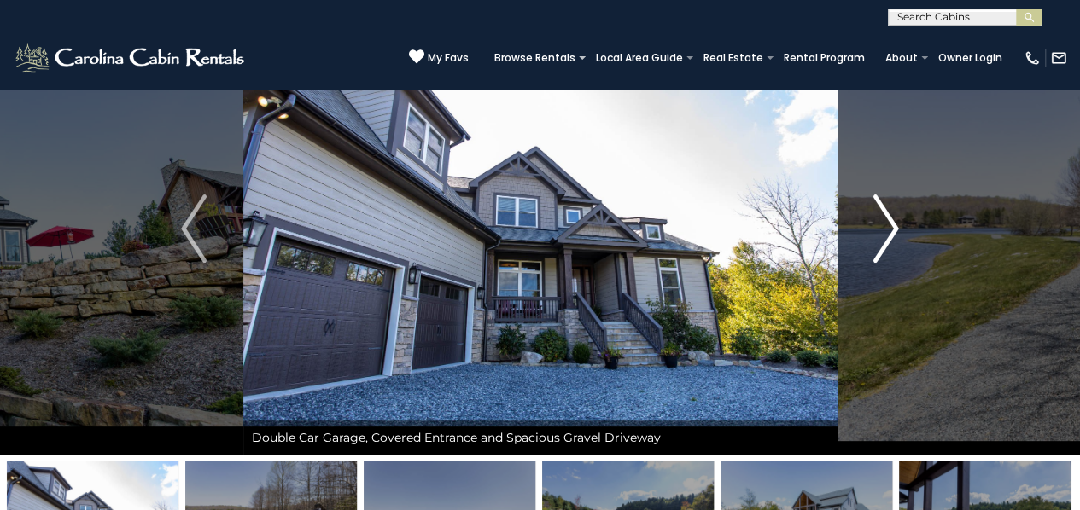
click at [884, 228] on img "Next" at bounding box center [886, 229] width 26 height 68
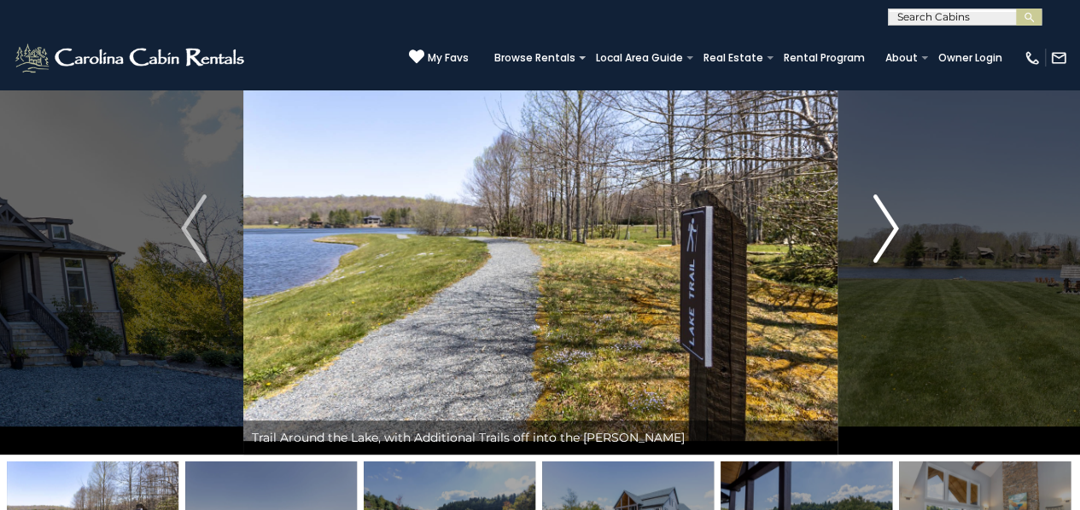
click at [884, 228] on img "Next" at bounding box center [886, 229] width 26 height 68
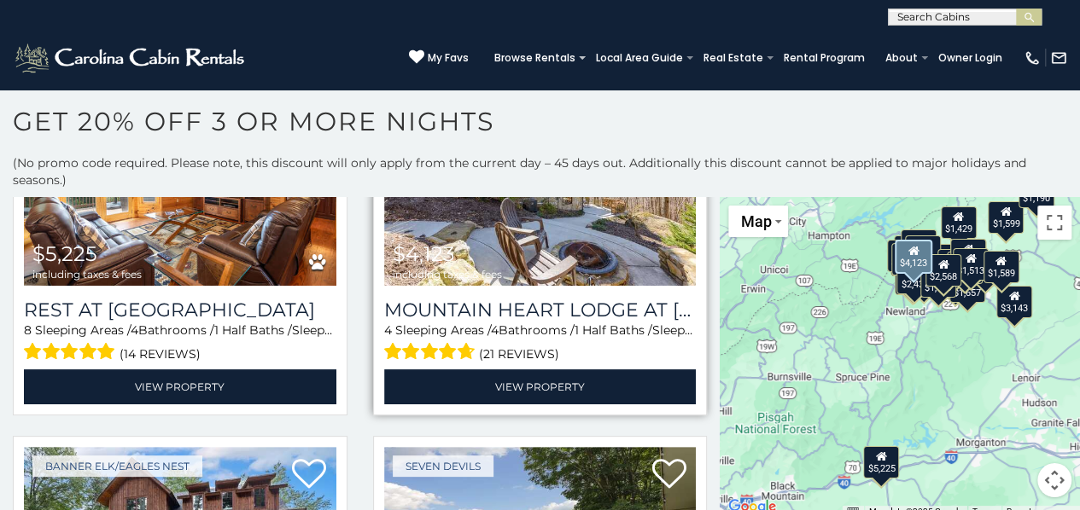
scroll to position [435, 0]
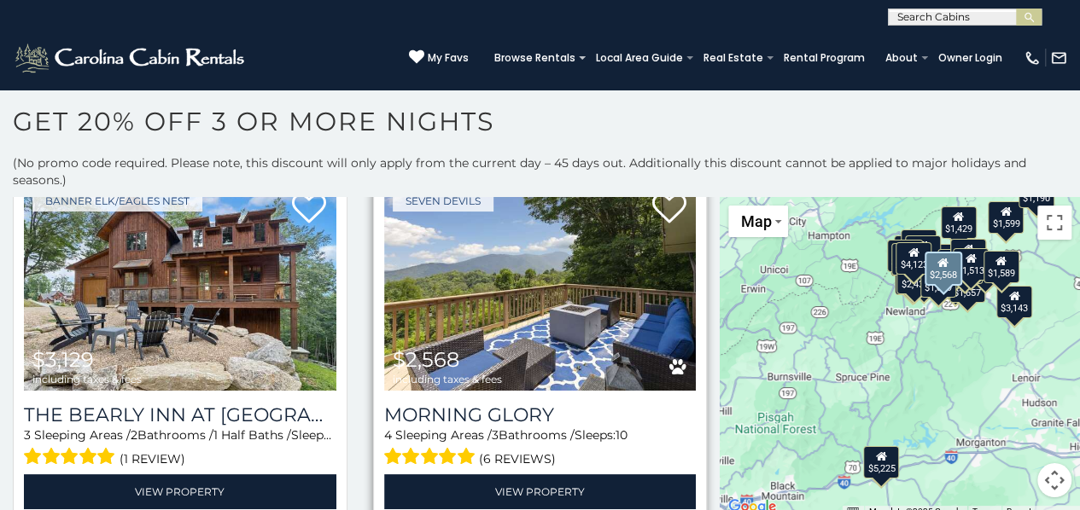
click at [529, 279] on img at bounding box center [540, 286] width 312 height 209
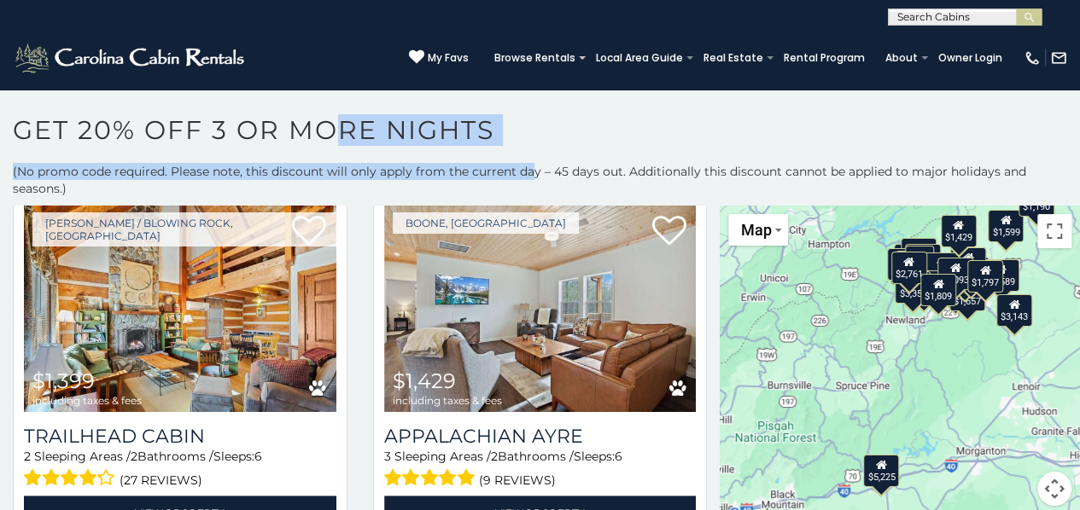
drag, startPoint x: 344, startPoint y: 160, endPoint x: 533, endPoint y: 170, distance: 189.7
click at [533, 170] on div "**********" at bounding box center [540, 316] width 1080 height 405
click at [533, 170] on p "(No promo code required. Please note, this discount will only apply from the cu…" at bounding box center [540, 180] width 1080 height 34
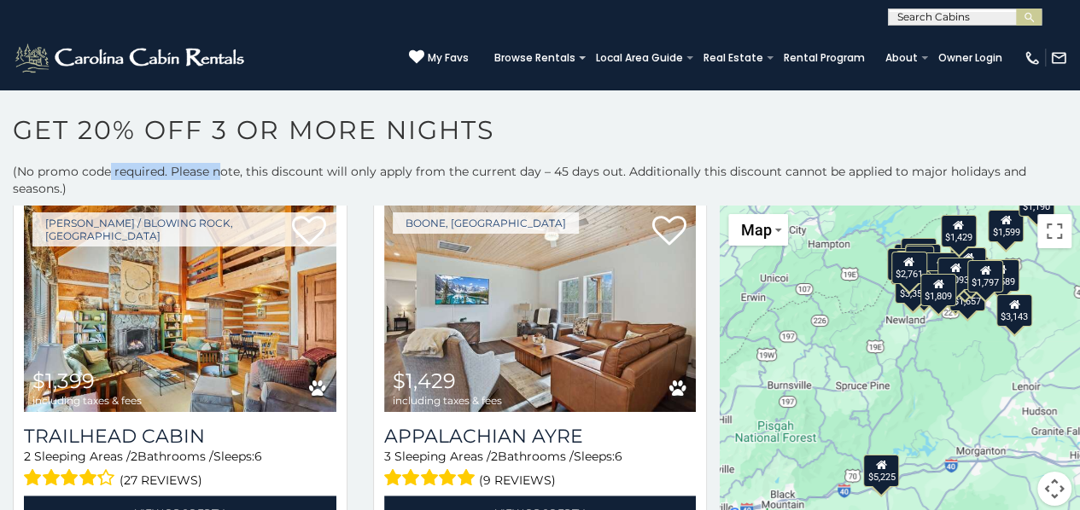
drag, startPoint x: 110, startPoint y: 169, endPoint x: 218, endPoint y: 166, distance: 108.4
click at [218, 166] on p "(No promo code required. Please note, this discount will only apply from the cu…" at bounding box center [540, 180] width 1080 height 34
drag, startPoint x: 230, startPoint y: 168, endPoint x: 244, endPoint y: 168, distance: 13.7
click at [240, 168] on p "(No promo code required. Please note, this discount will only apply from the cu…" at bounding box center [540, 180] width 1080 height 34
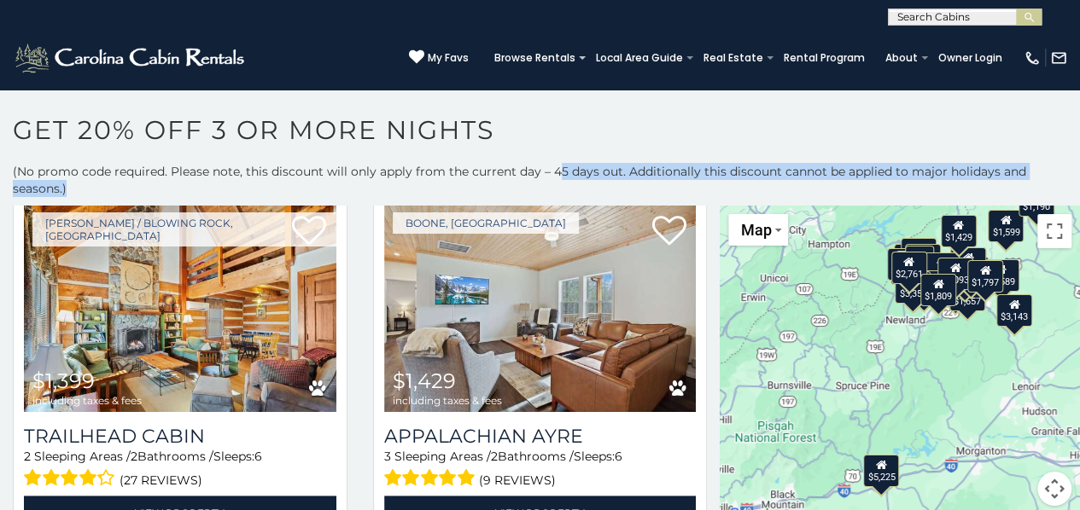
drag, startPoint x: 555, startPoint y: 170, endPoint x: 614, endPoint y: 185, distance: 60.9
click at [614, 185] on p "(No promo code required. Please note, this discount will only apply from the cu…" at bounding box center [540, 180] width 1080 height 34
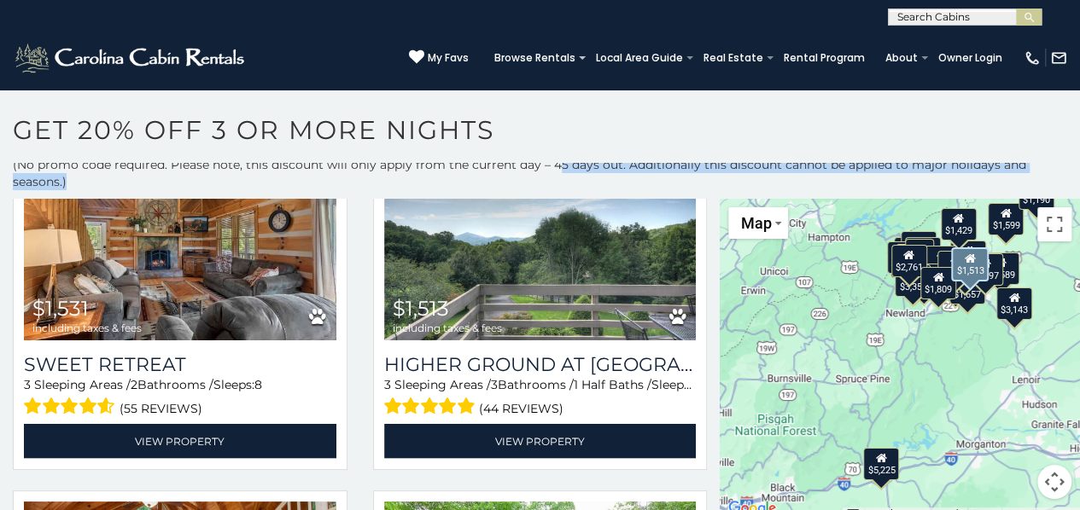
scroll to position [4746, 0]
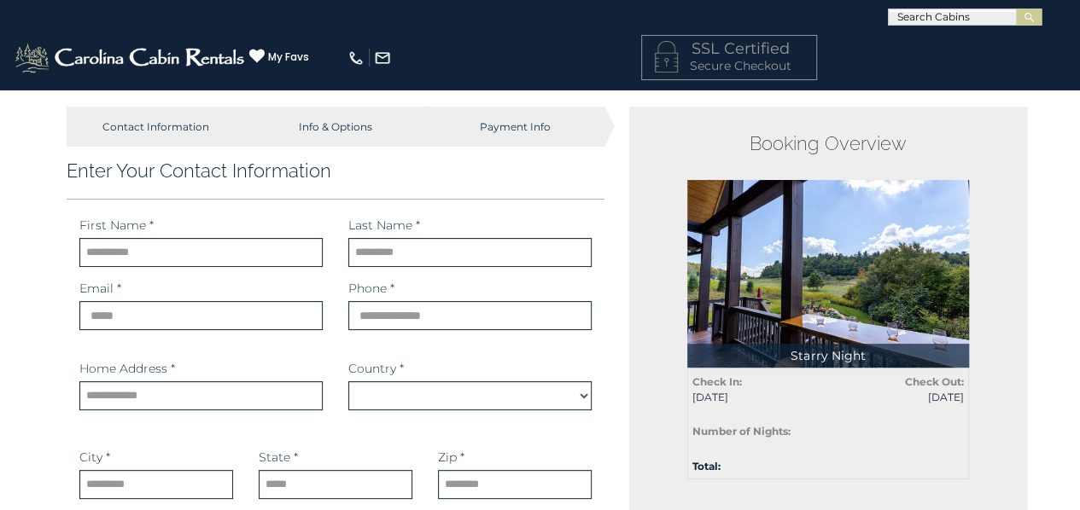
select select "*********"
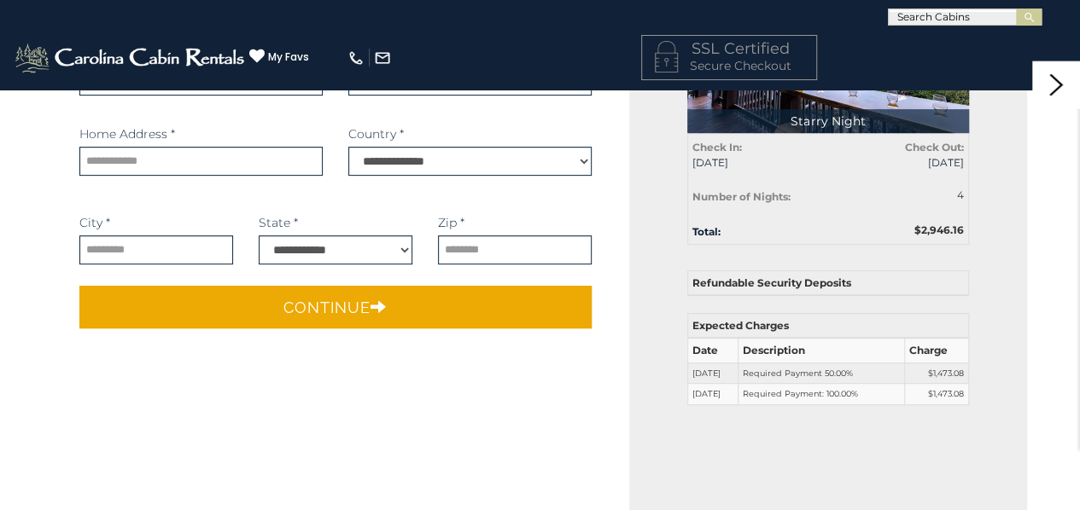
scroll to position [236, 0]
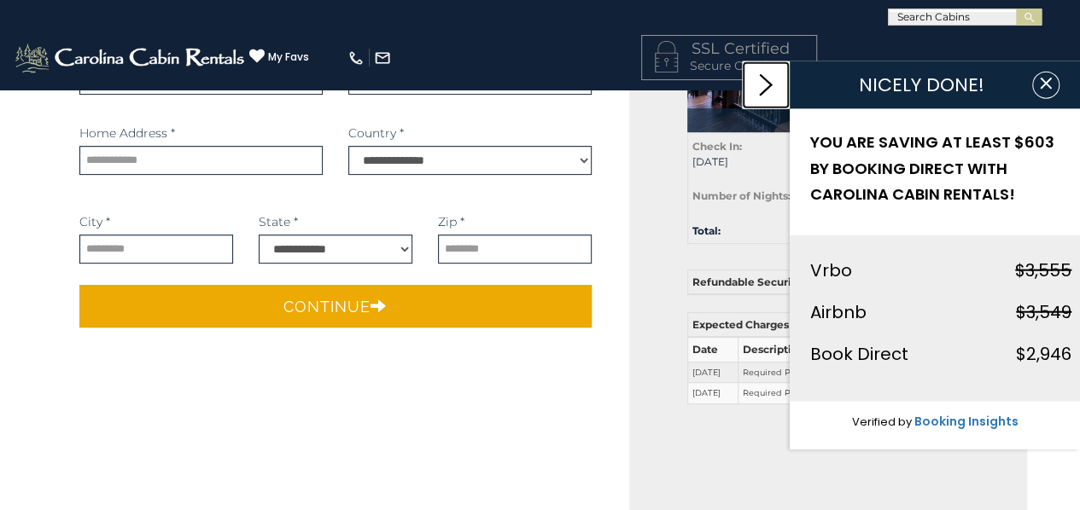
click at [769, 79] on icon at bounding box center [766, 85] width 14 height 22
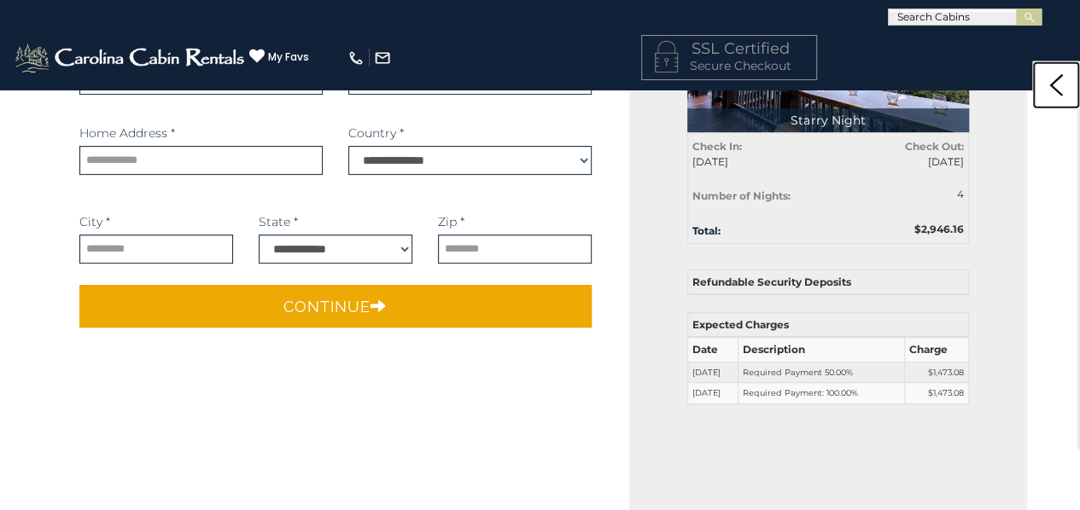
scroll to position [0, 0]
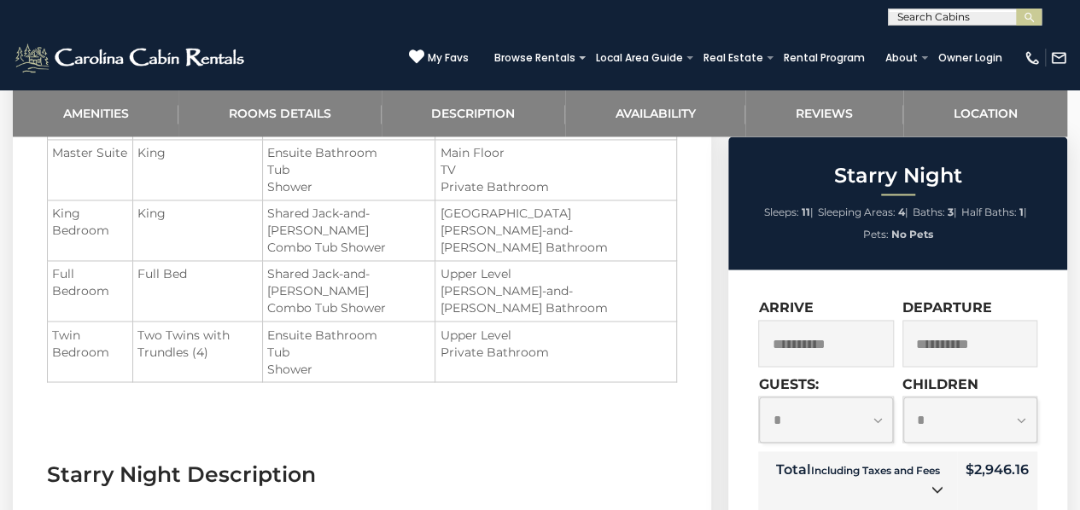
scroll to position [1017, 0]
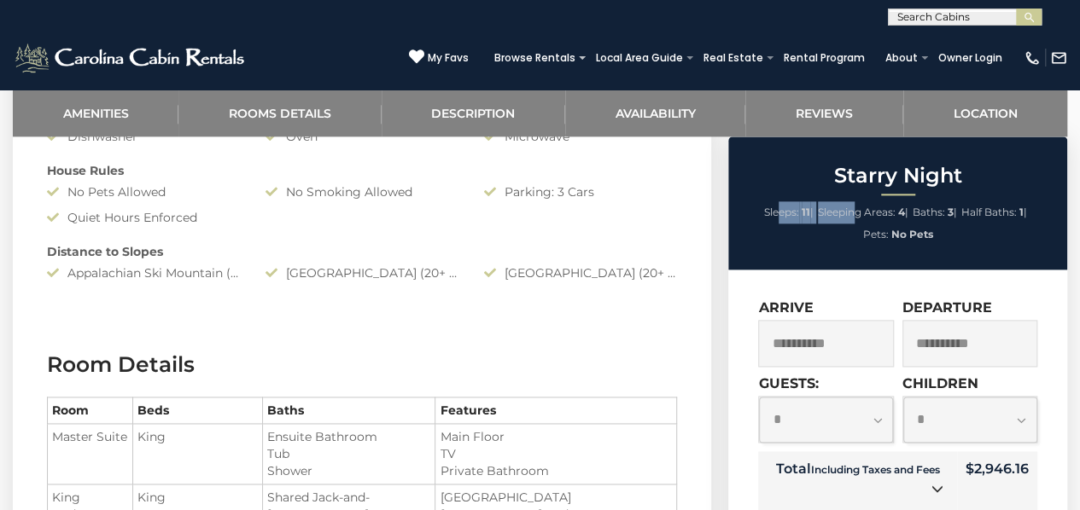
drag, startPoint x: 771, startPoint y: 212, endPoint x: 855, endPoint y: 228, distance: 86.0
click at [855, 228] on ul "Sleeps: 11 | Sleeping Areas: 4 | Baths: 3 | Half Baths: 1 | Pets: No Pets" at bounding box center [897, 223] width 330 height 44
click at [836, 213] on span "Sleeping Areas:" at bounding box center [857, 212] width 78 height 13
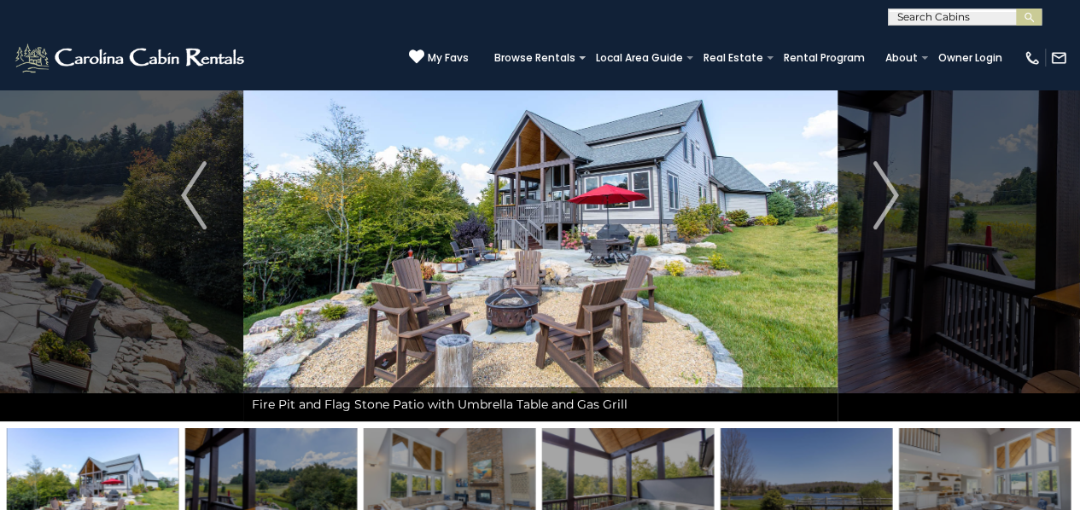
scroll to position [0, 0]
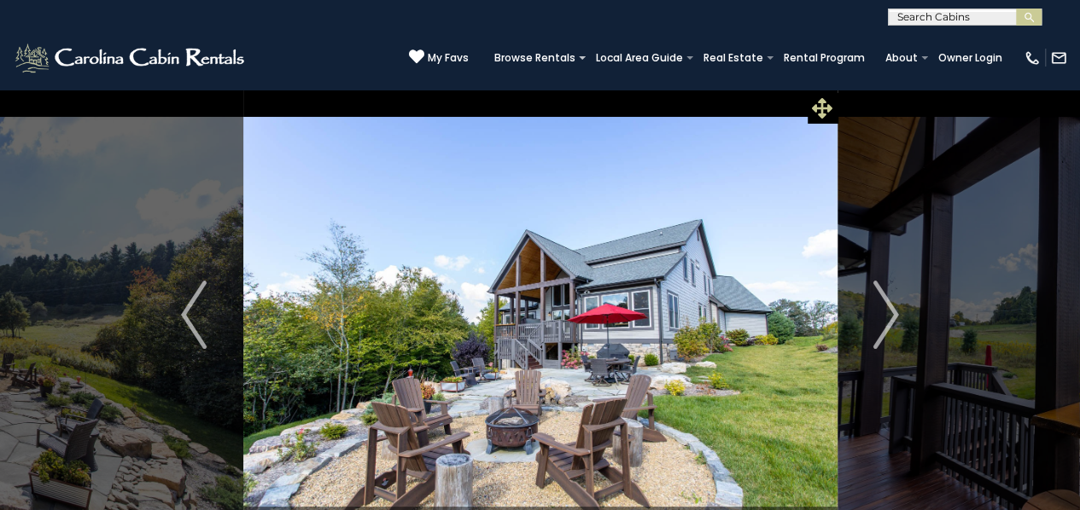
click at [828, 122] on span at bounding box center [822, 108] width 30 height 30
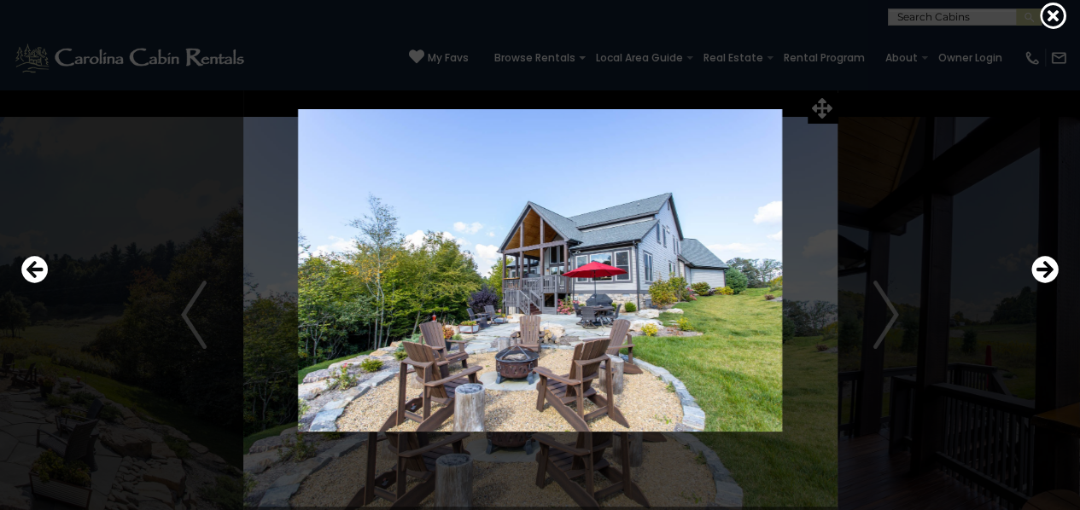
click at [890, 305] on img at bounding box center [540, 270] width 877 height 323
click at [1048, 270] on icon "Next" at bounding box center [1044, 269] width 27 height 27
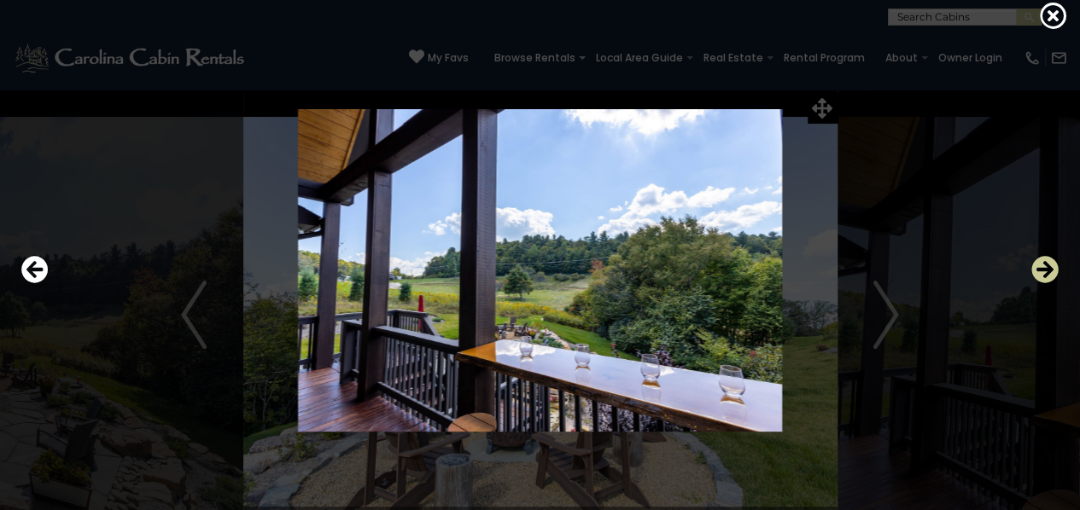
click at [1048, 270] on icon "Next" at bounding box center [1044, 269] width 27 height 27
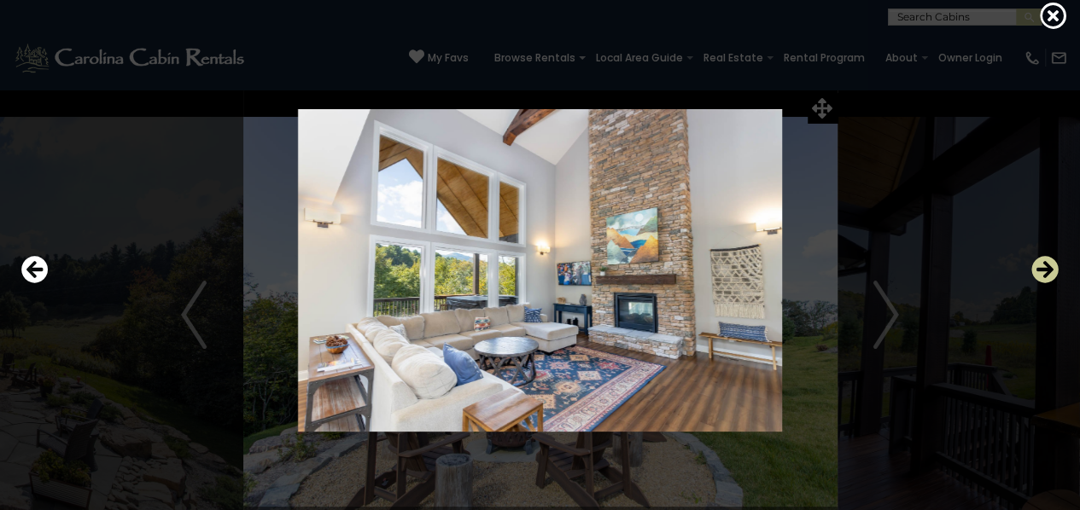
click at [1048, 270] on icon "Next" at bounding box center [1044, 269] width 27 height 27
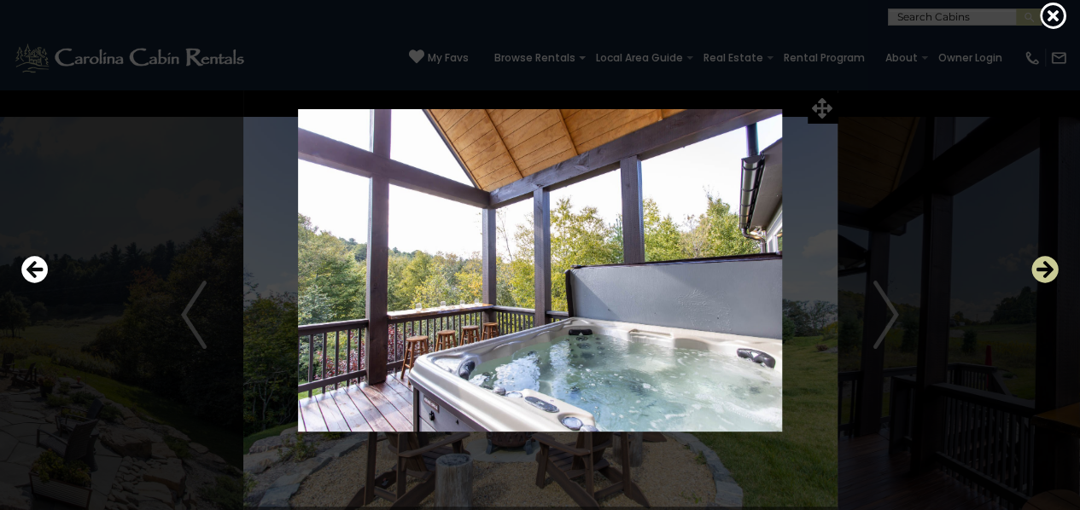
click at [1048, 270] on icon "Next" at bounding box center [1044, 269] width 27 height 27
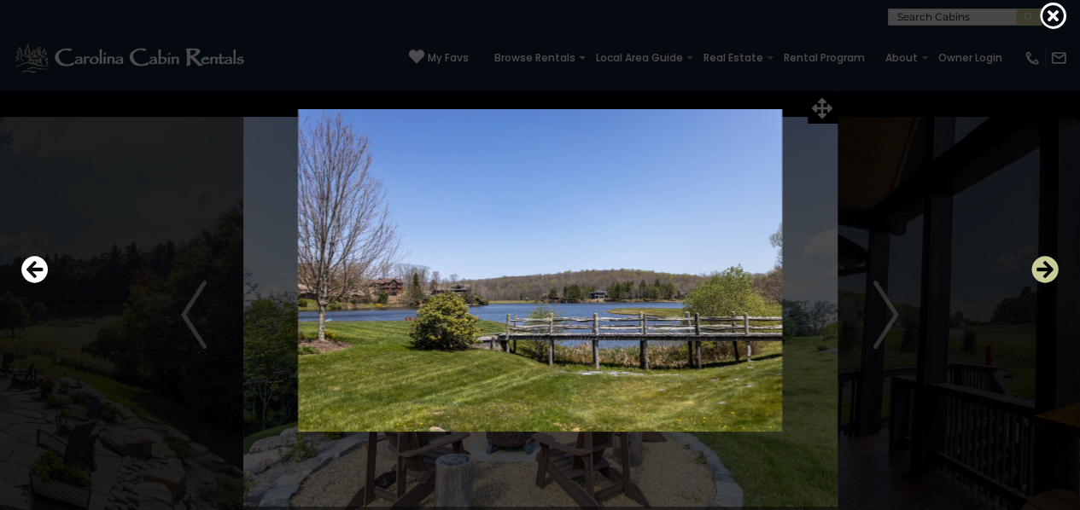
click at [1048, 270] on icon "Next" at bounding box center [1044, 269] width 27 height 27
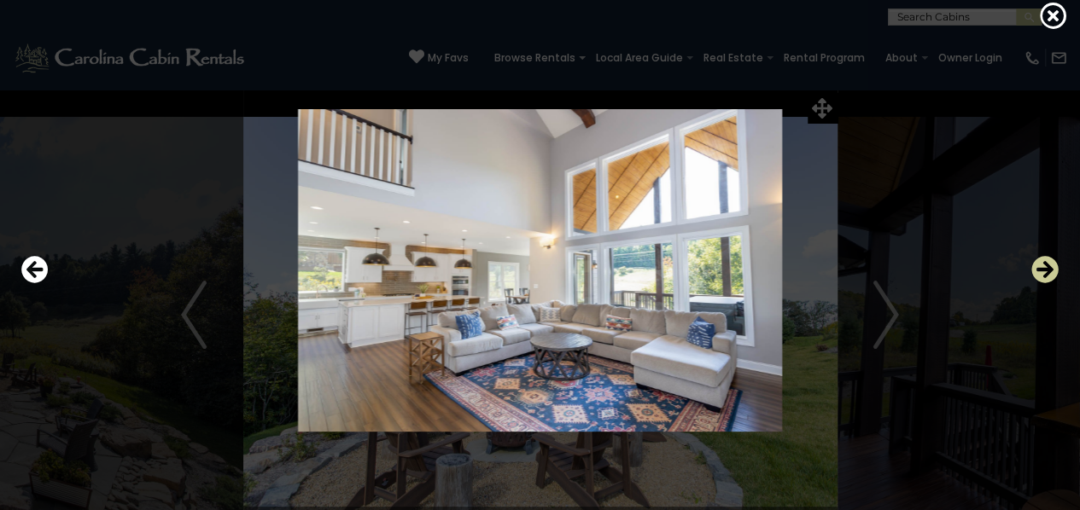
click at [1048, 270] on icon "Next" at bounding box center [1044, 269] width 27 height 27
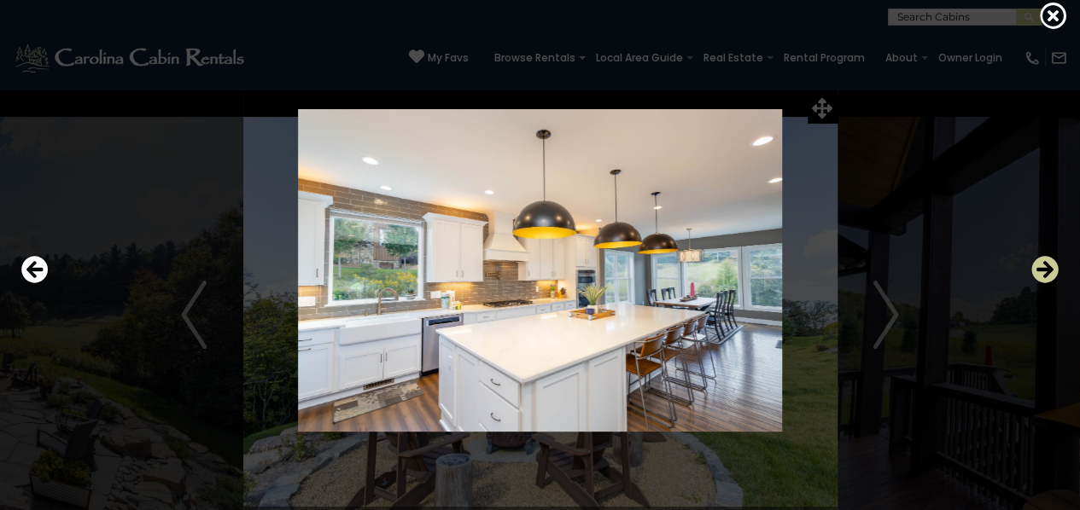
click at [1048, 270] on icon "Next" at bounding box center [1044, 269] width 27 height 27
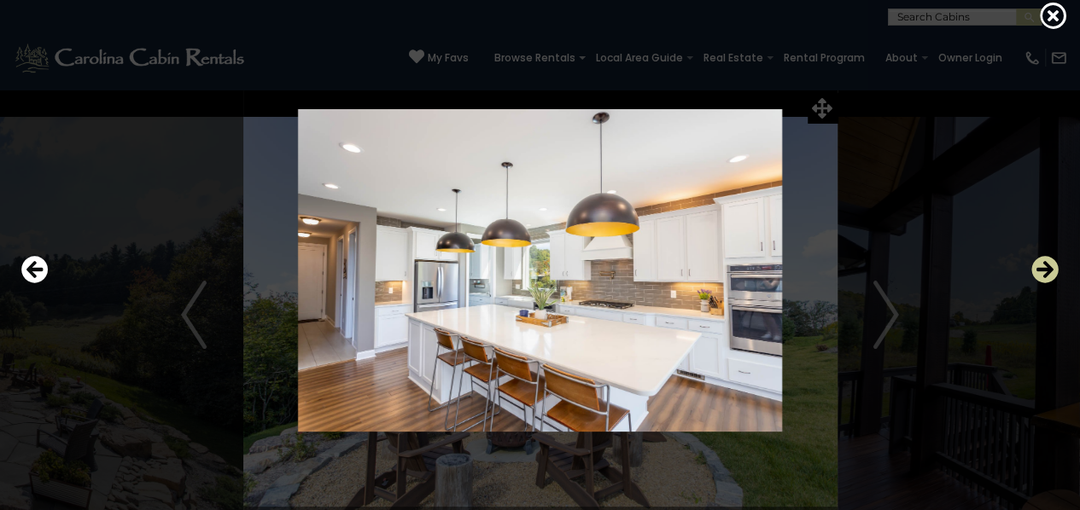
click at [1048, 270] on icon "Next" at bounding box center [1044, 269] width 27 height 27
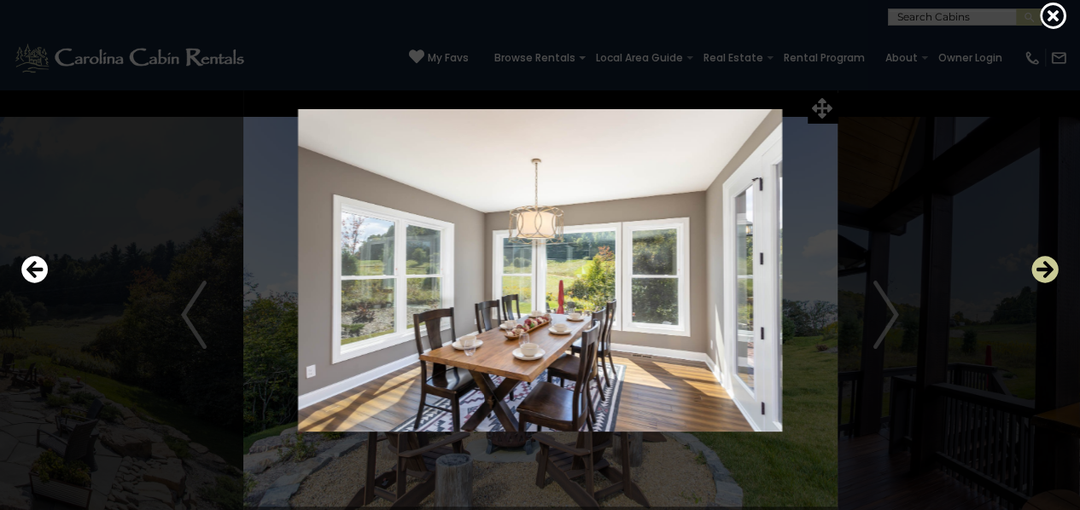
click at [1048, 270] on icon "Next" at bounding box center [1044, 269] width 27 height 27
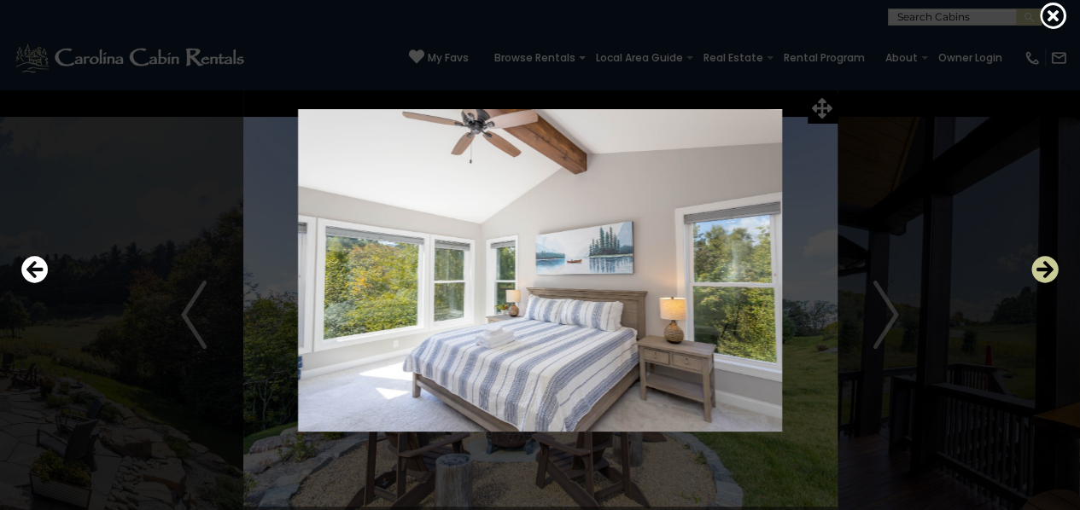
click at [1048, 270] on icon "Next" at bounding box center [1044, 269] width 27 height 27
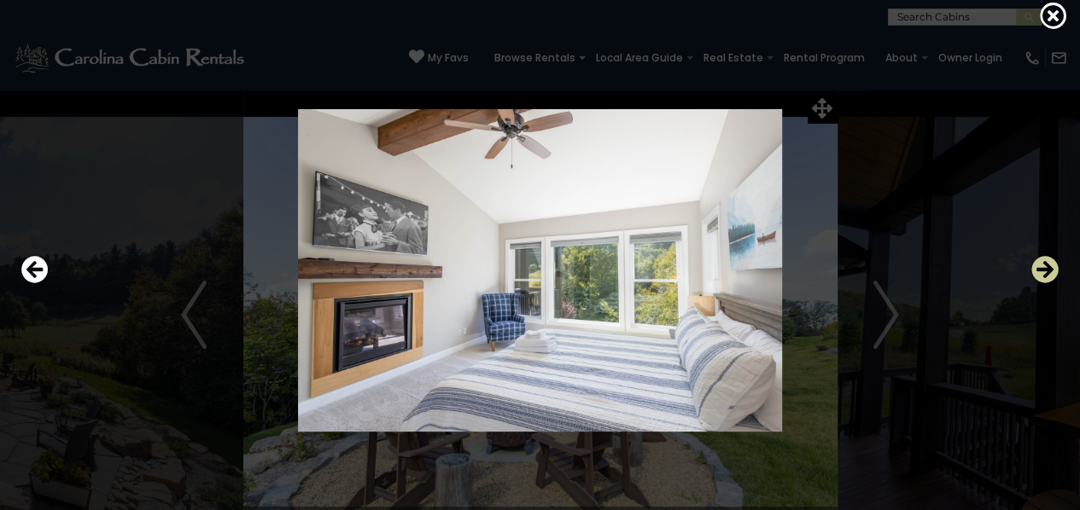
click at [1048, 270] on icon "Next" at bounding box center [1044, 269] width 27 height 27
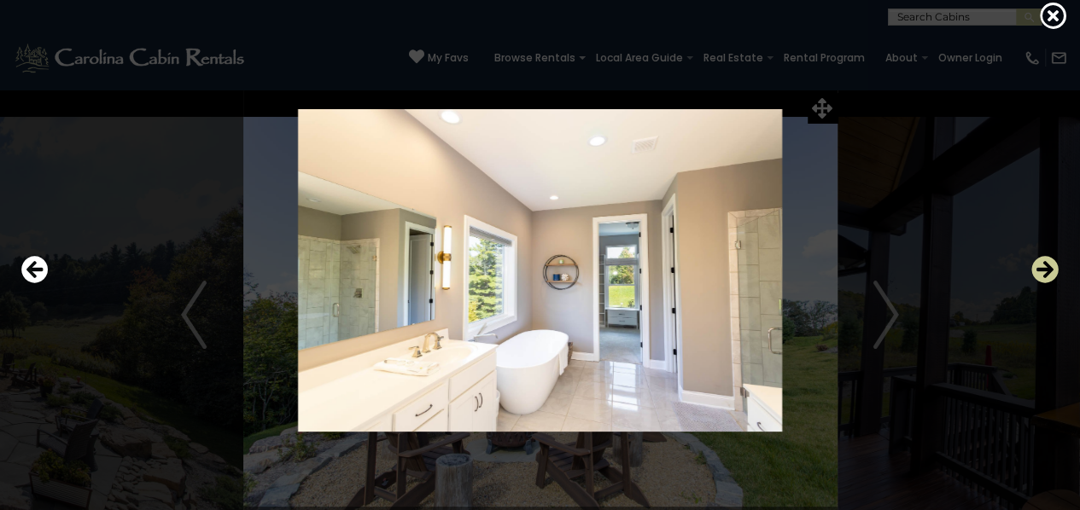
click at [1048, 270] on icon "Next" at bounding box center [1044, 269] width 27 height 27
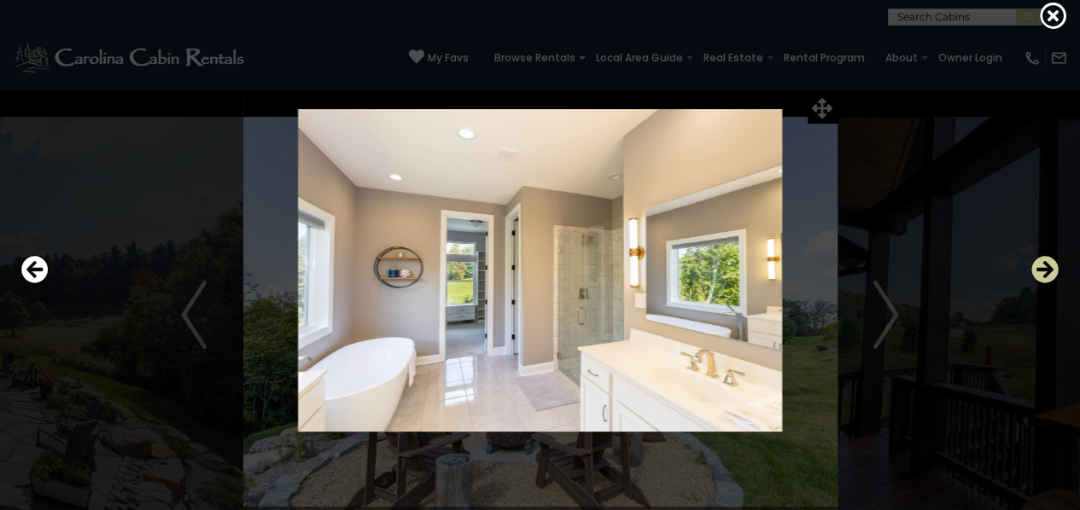
click at [1048, 270] on icon "Next" at bounding box center [1044, 269] width 27 height 27
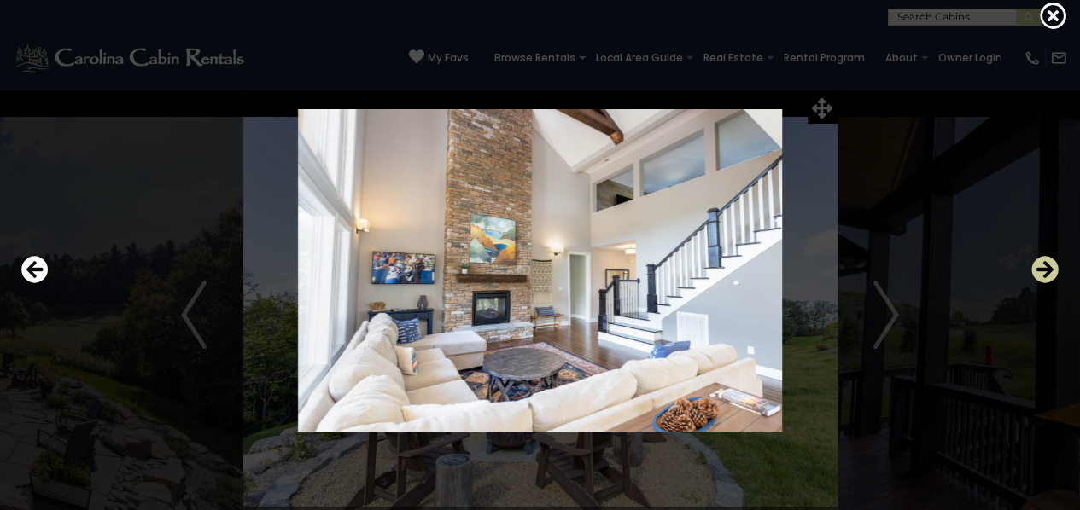
click at [1048, 270] on icon "Next" at bounding box center [1044, 269] width 27 height 27
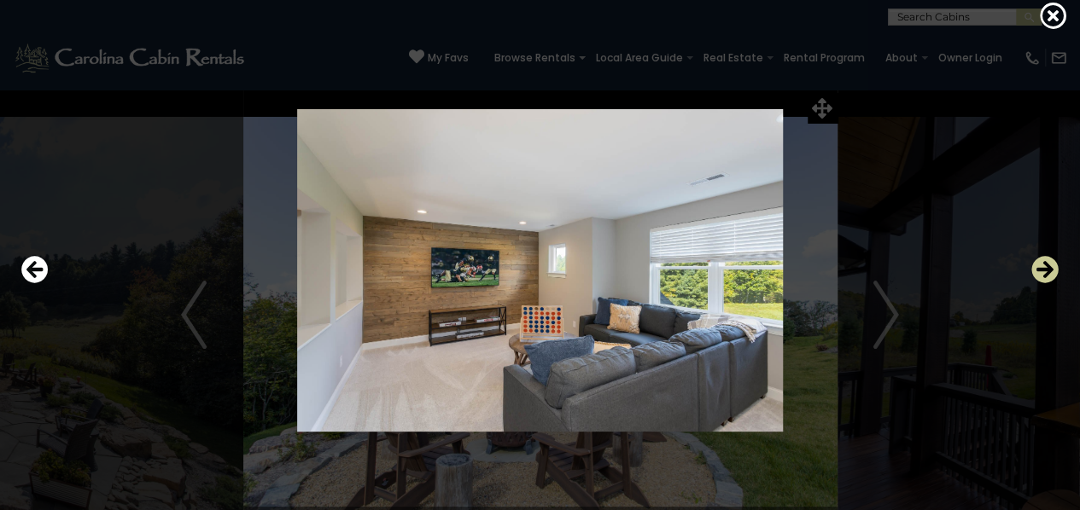
click at [1048, 270] on icon "Next" at bounding box center [1044, 269] width 27 height 27
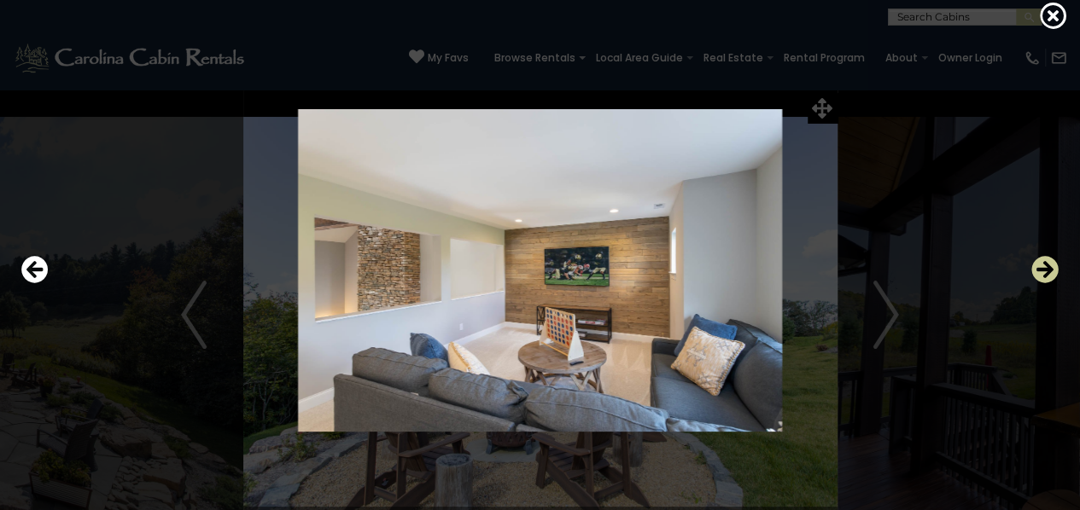
click at [1048, 270] on icon "Next" at bounding box center [1044, 269] width 27 height 27
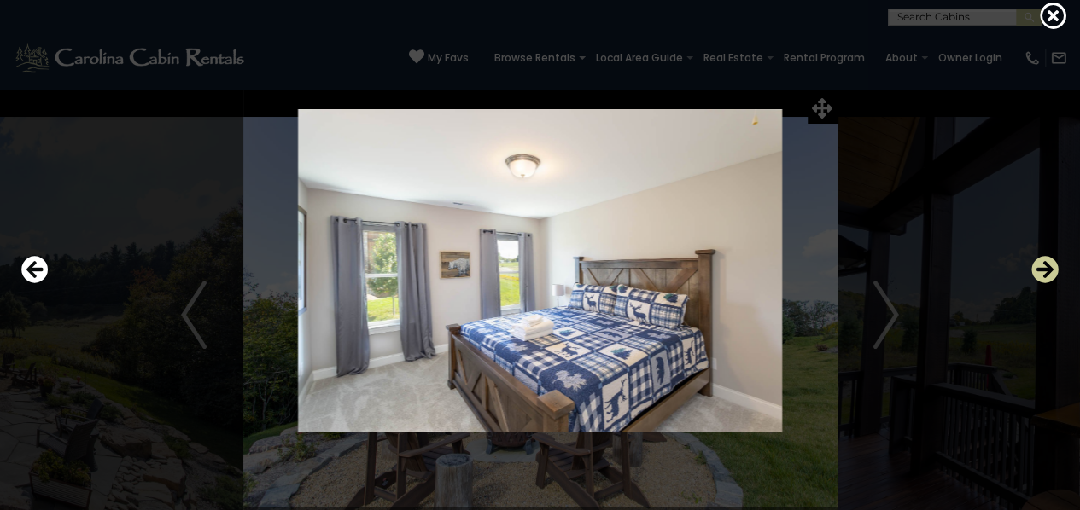
click at [1048, 270] on icon "Next" at bounding box center [1044, 269] width 27 height 27
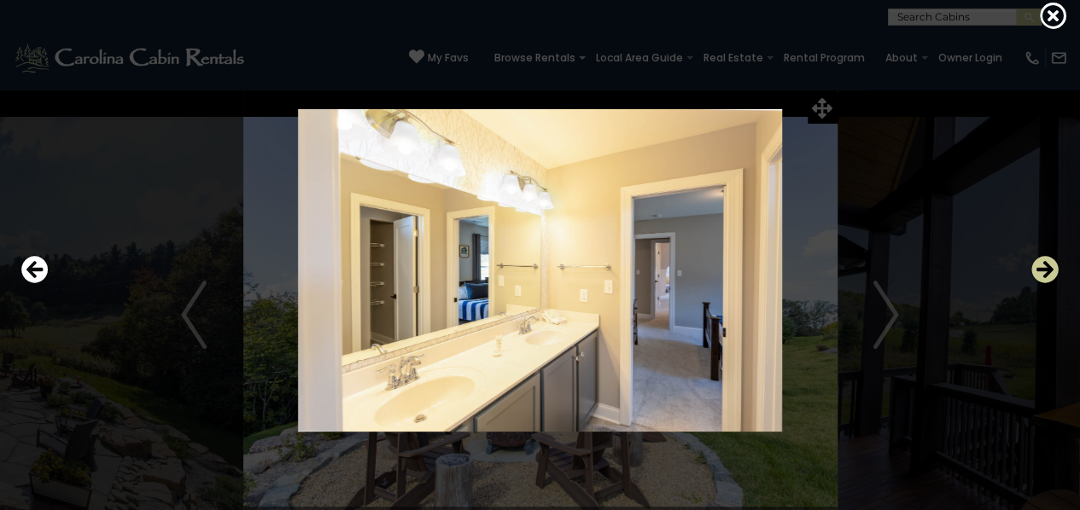
click at [1048, 270] on icon "Next" at bounding box center [1044, 269] width 27 height 27
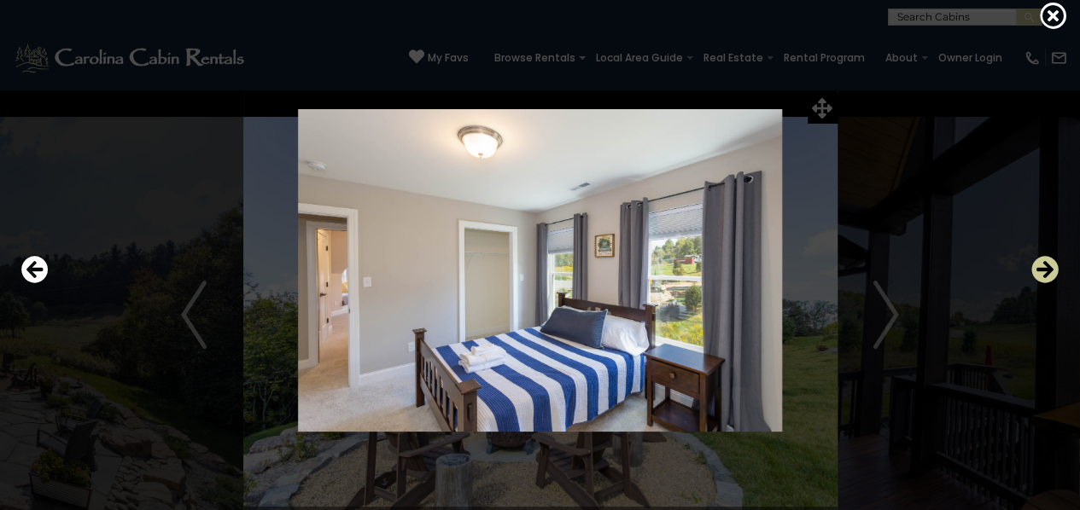
click at [1048, 270] on icon "Next" at bounding box center [1044, 269] width 27 height 27
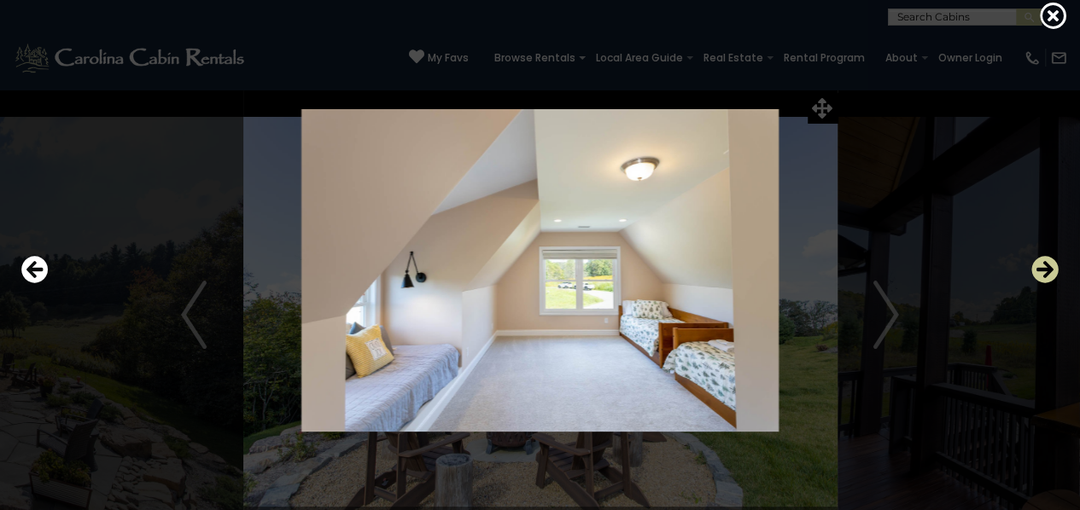
click at [1048, 270] on icon "Next" at bounding box center [1044, 269] width 27 height 27
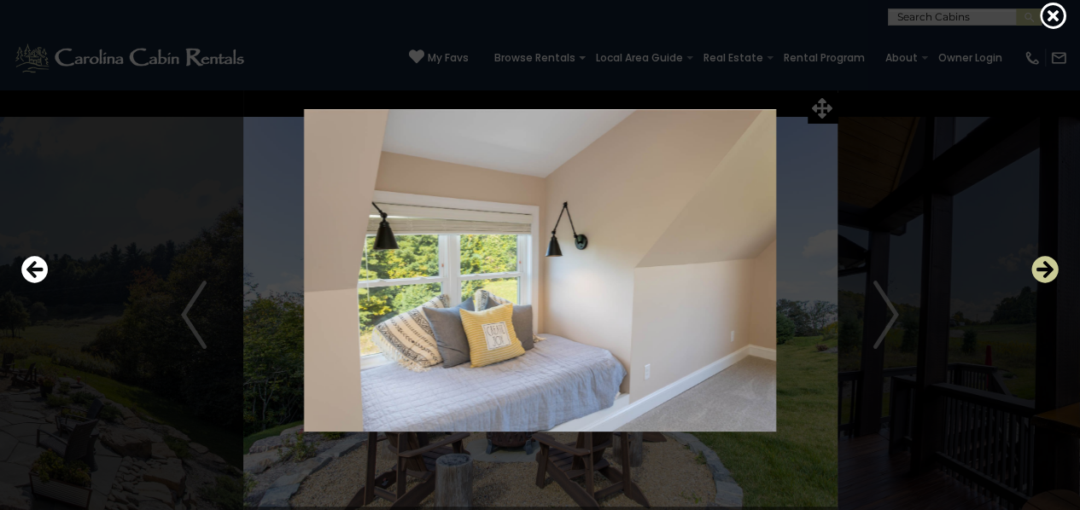
click at [1048, 270] on icon "Next" at bounding box center [1044, 269] width 27 height 27
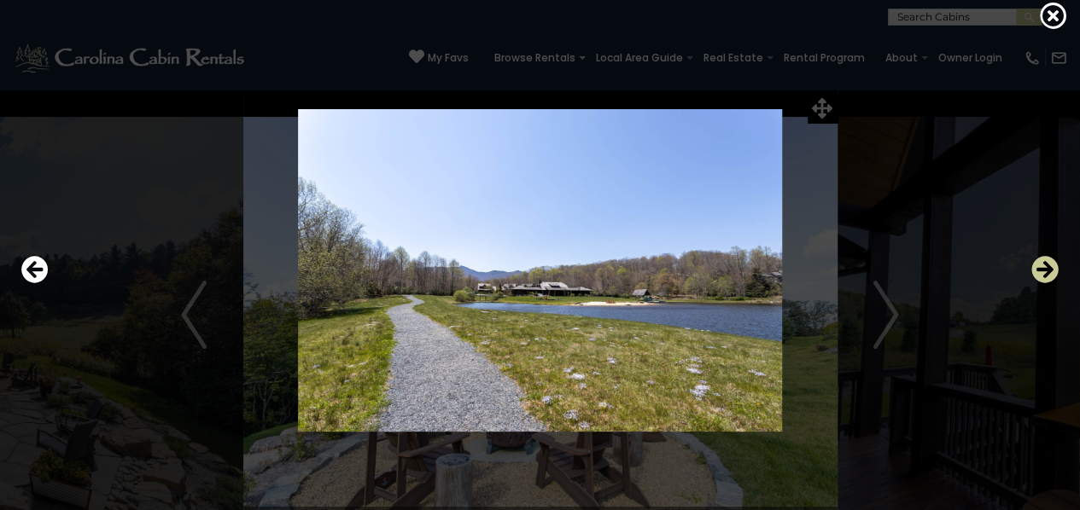
click at [1048, 270] on icon "Next" at bounding box center [1044, 269] width 27 height 27
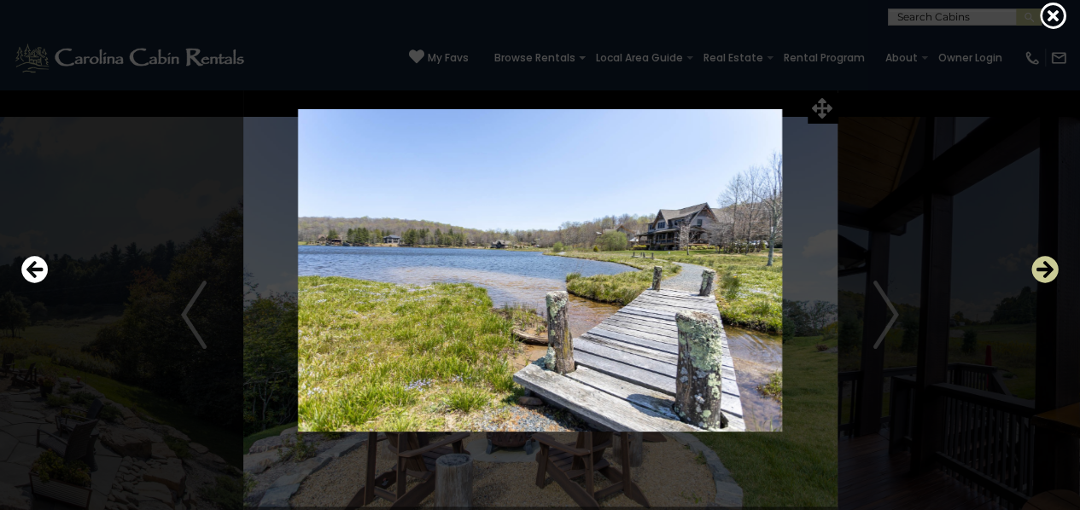
click at [1048, 270] on icon "Next" at bounding box center [1044, 269] width 27 height 27
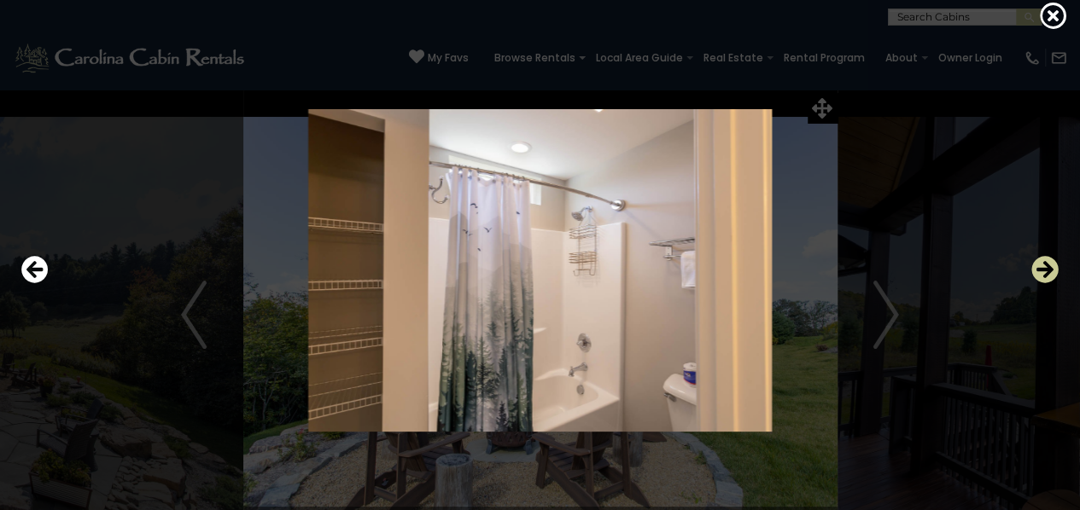
click at [1048, 270] on icon "Next" at bounding box center [1044, 269] width 27 height 27
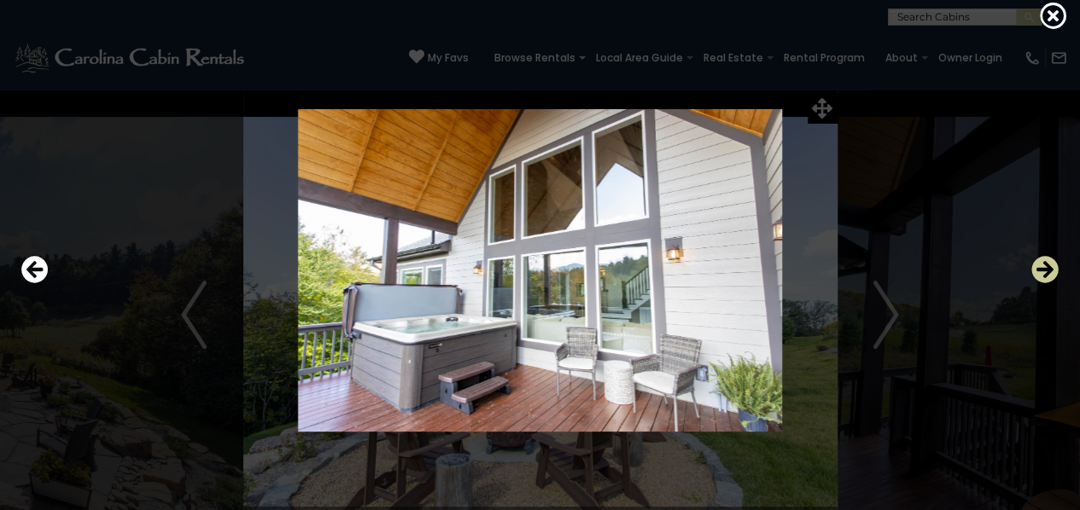
click at [1048, 270] on icon "Next" at bounding box center [1044, 269] width 27 height 27
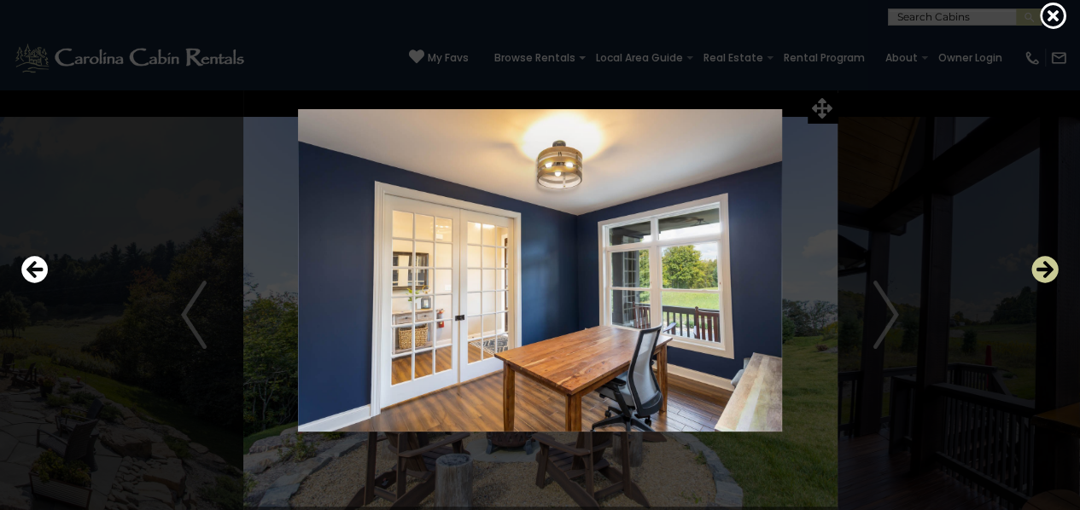
click at [1048, 270] on icon "Next" at bounding box center [1044, 269] width 27 height 27
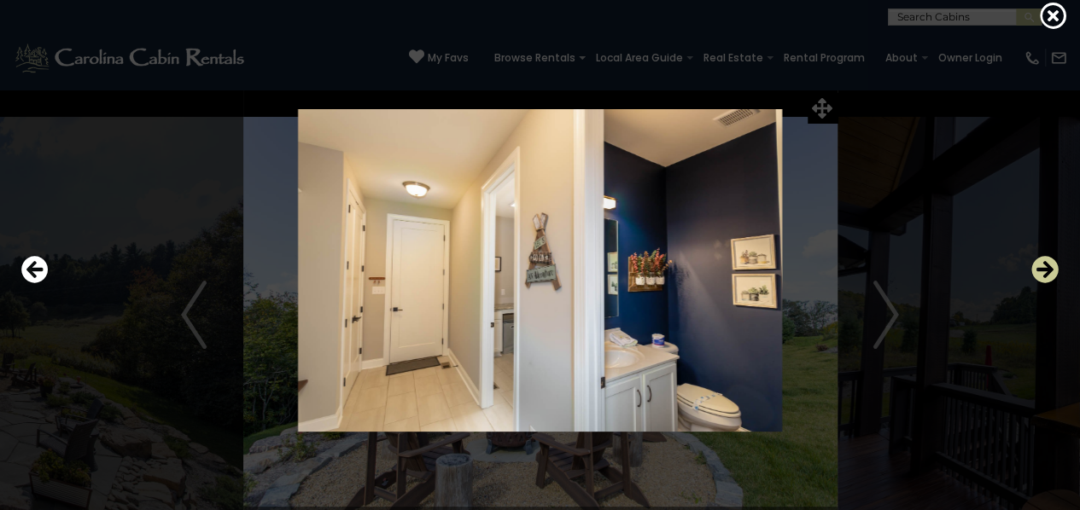
click at [1048, 270] on icon "Next" at bounding box center [1044, 269] width 27 height 27
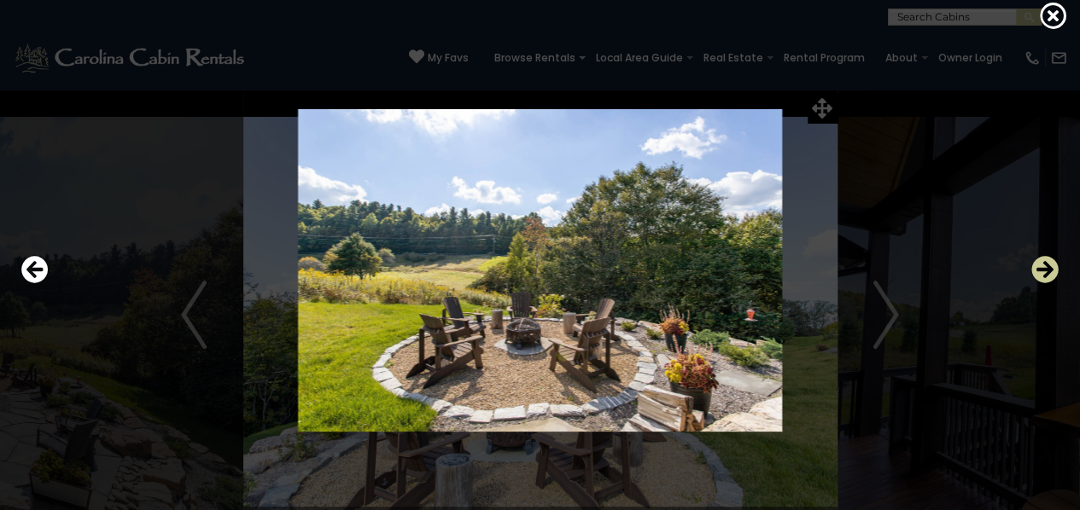
click at [1048, 270] on icon "Next" at bounding box center [1044, 269] width 27 height 27
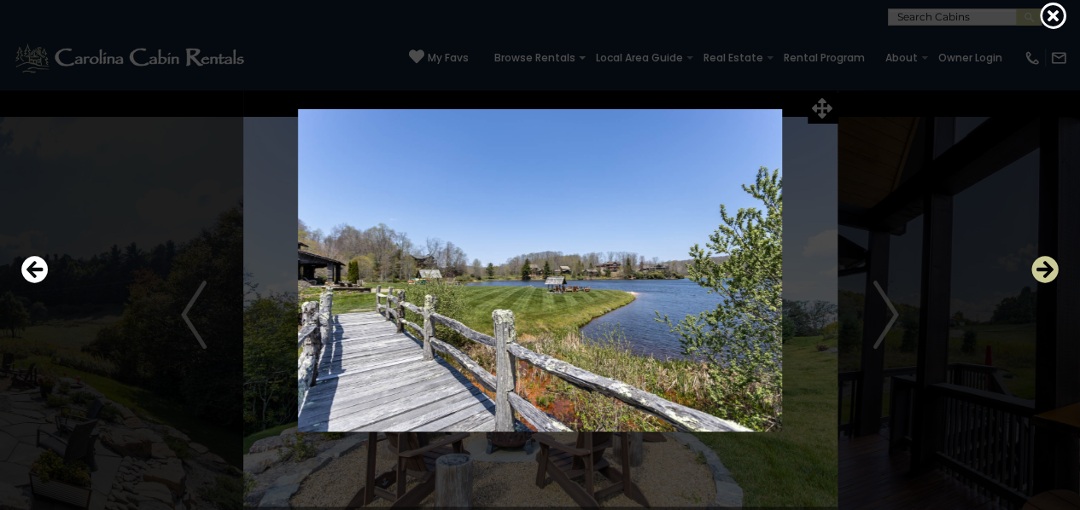
click at [1048, 270] on icon "Next" at bounding box center [1044, 269] width 27 height 27
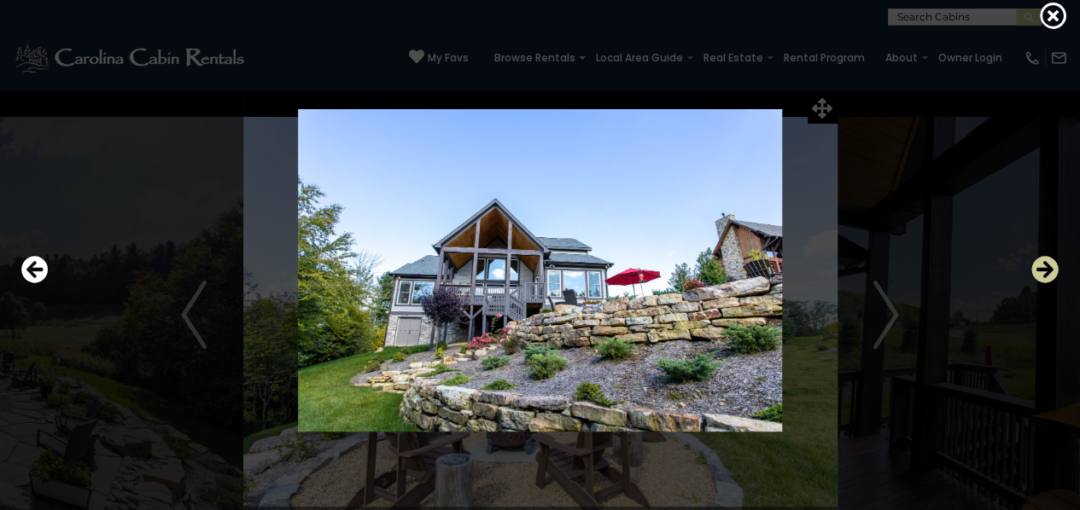
click at [1048, 270] on icon "Next" at bounding box center [1044, 269] width 27 height 27
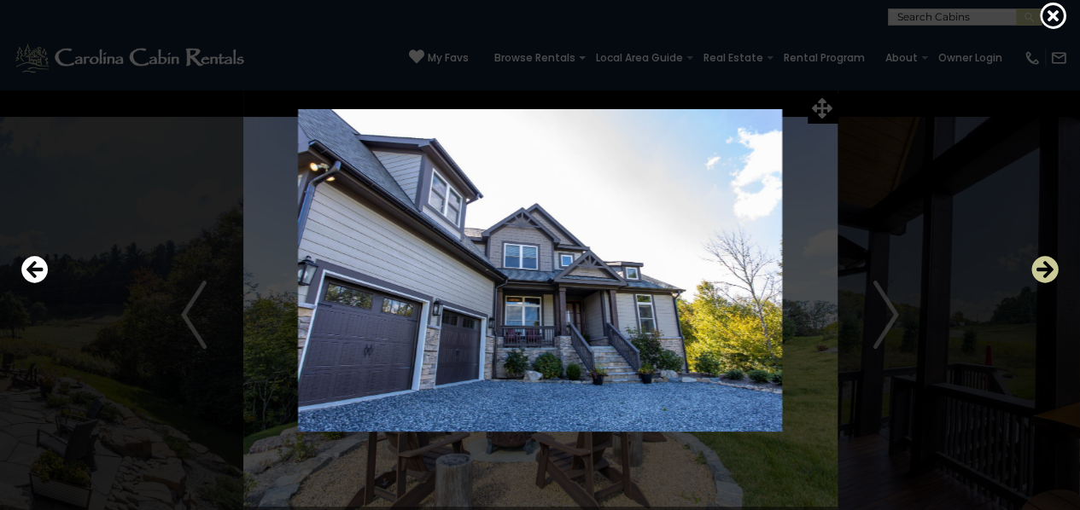
click at [1048, 270] on icon "Next" at bounding box center [1044, 269] width 27 height 27
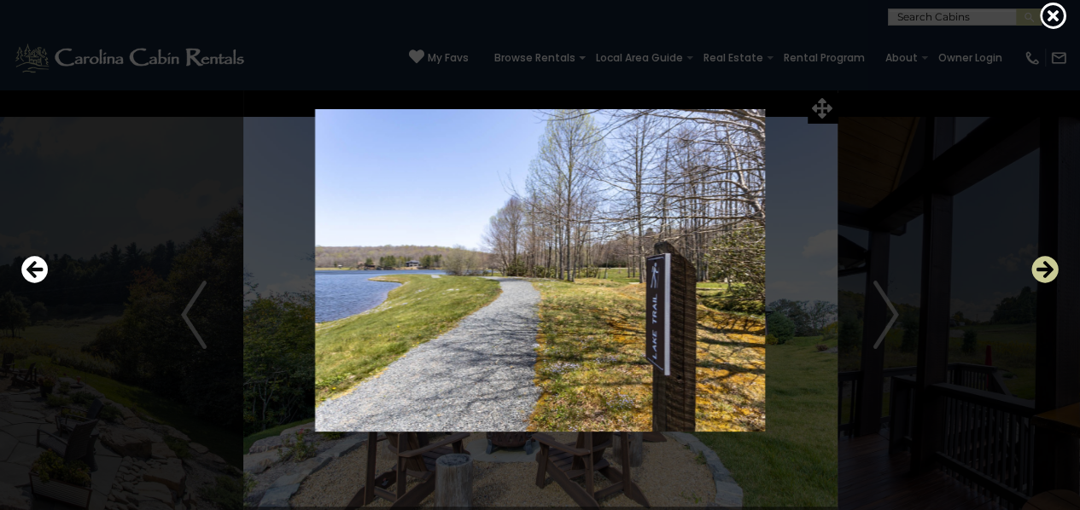
click at [1048, 270] on icon "Next" at bounding box center [1044, 269] width 27 height 27
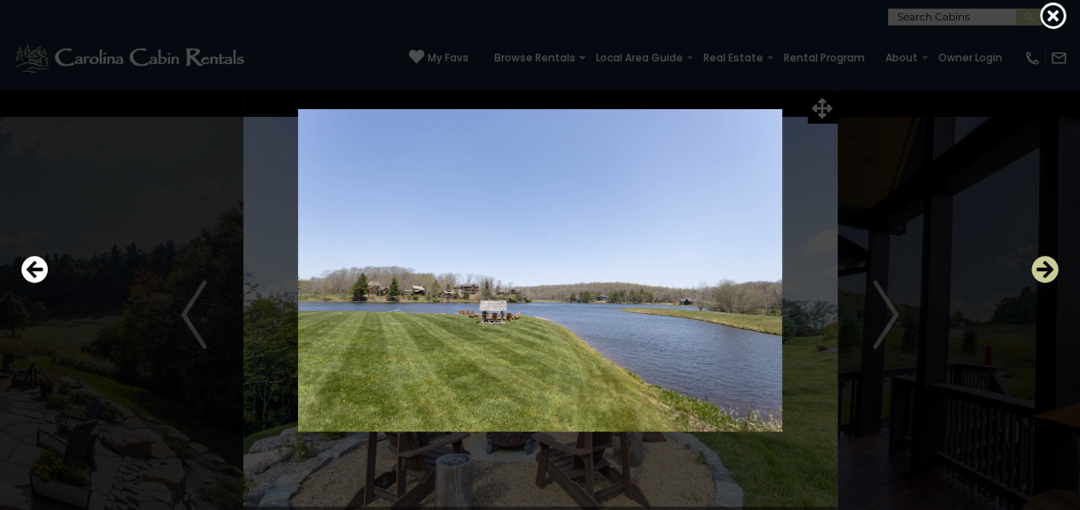
click at [1048, 270] on icon "Next" at bounding box center [1044, 269] width 27 height 27
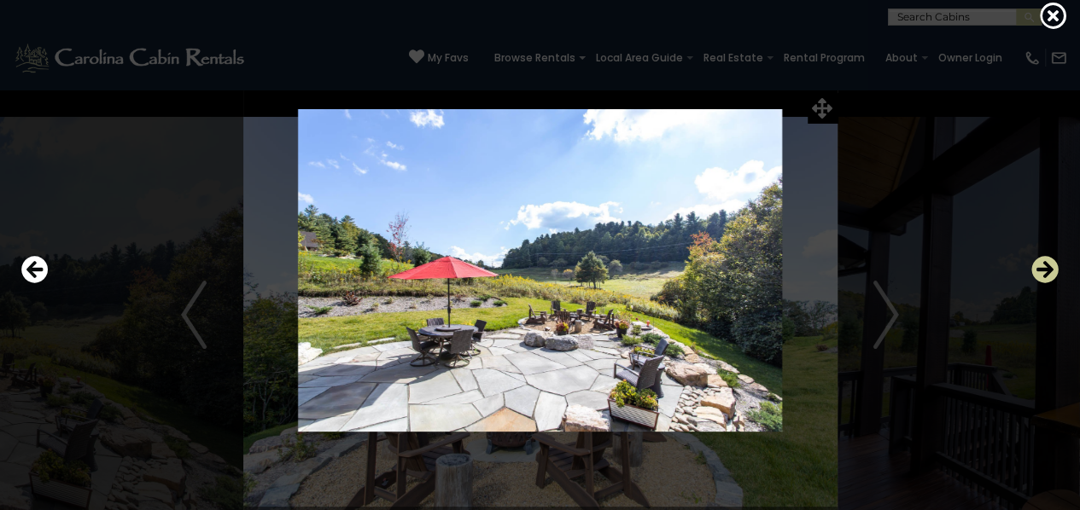
click at [1048, 270] on icon "Next" at bounding box center [1044, 269] width 27 height 27
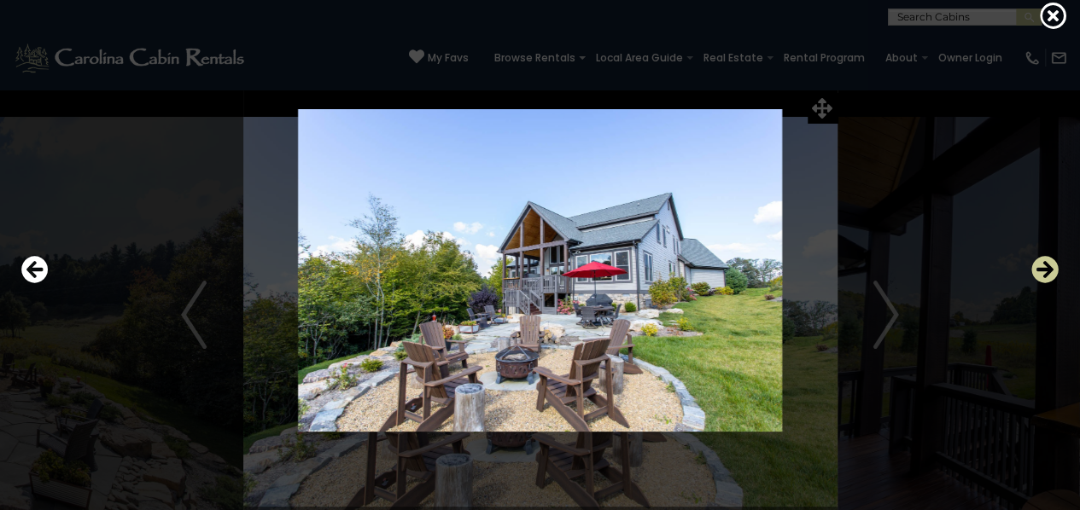
click at [1048, 270] on icon "Next" at bounding box center [1044, 269] width 27 height 27
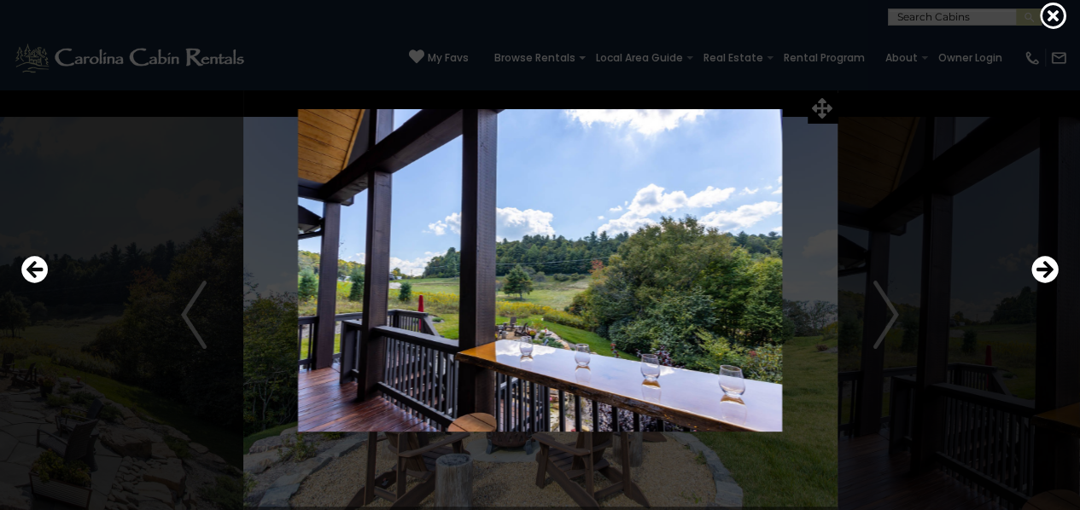
click at [883, 313] on img at bounding box center [540, 270] width 877 height 323
click at [1048, 269] on icon "Next" at bounding box center [1044, 269] width 27 height 27
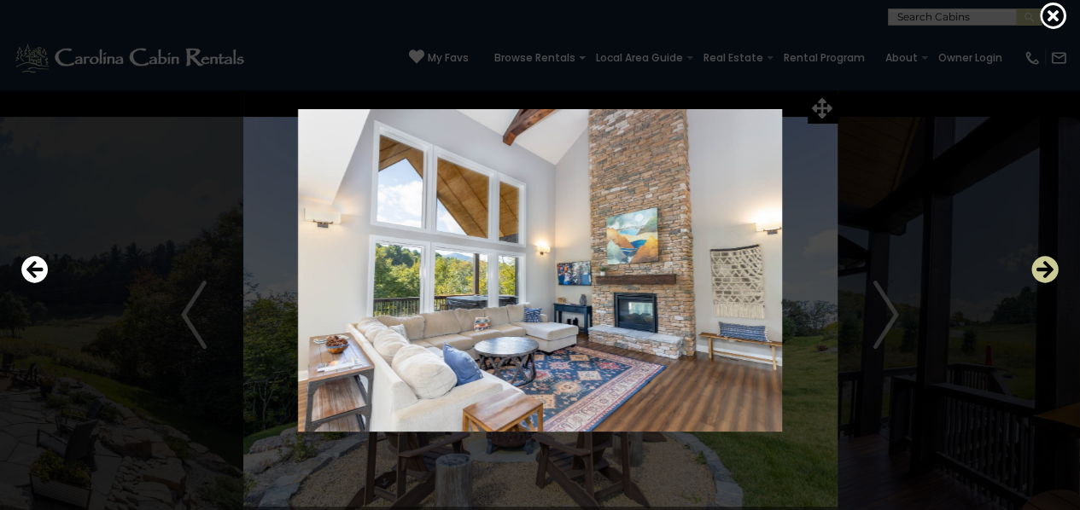
click at [1048, 269] on icon "Next" at bounding box center [1044, 269] width 27 height 27
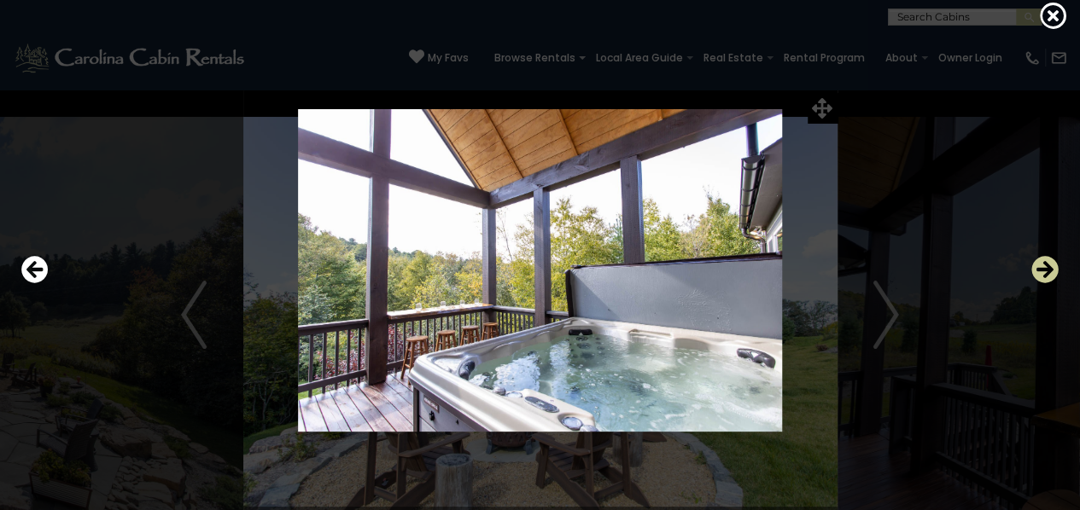
click at [1048, 269] on icon "Next" at bounding box center [1044, 269] width 27 height 27
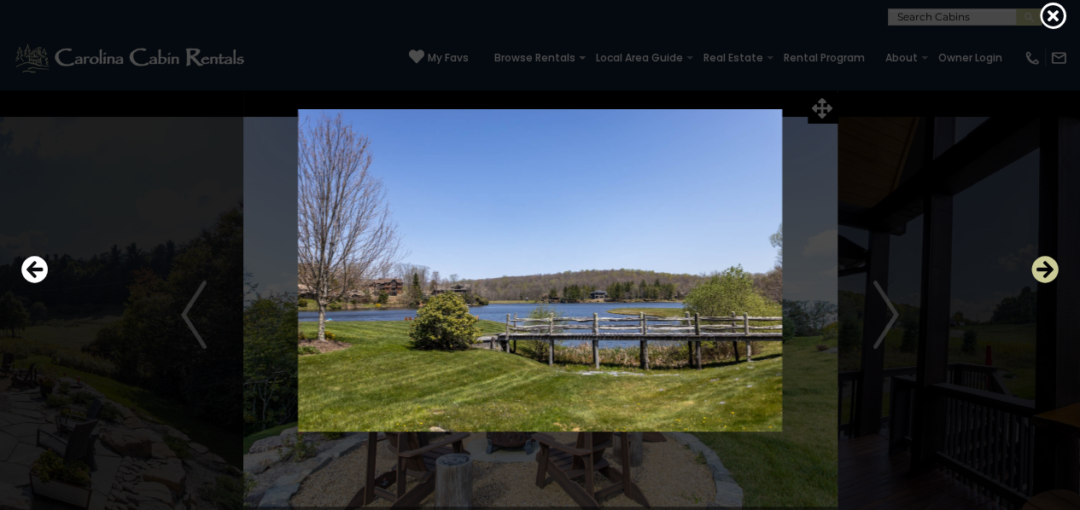
click at [1048, 269] on icon "Next" at bounding box center [1044, 269] width 27 height 27
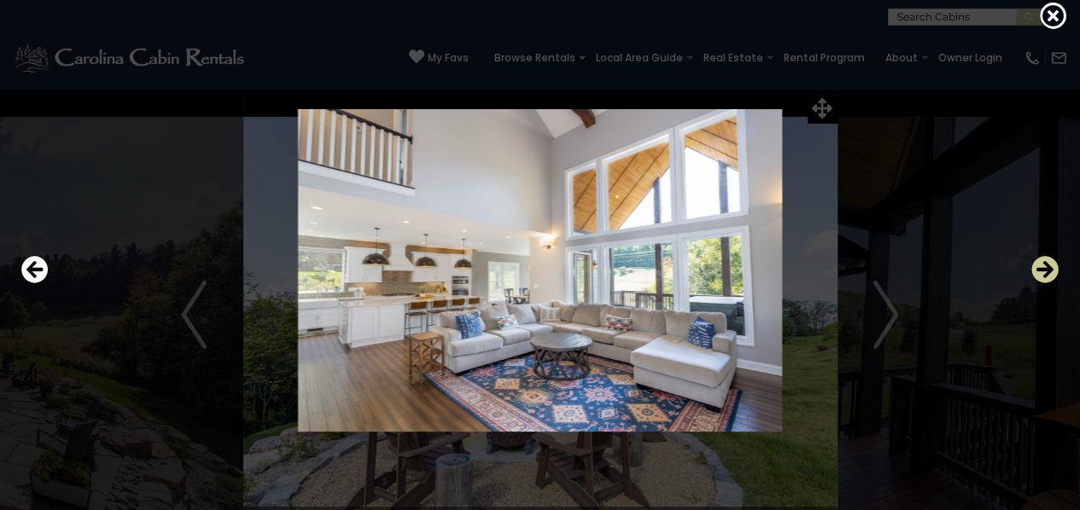
click at [1048, 269] on icon "Next" at bounding box center [1044, 269] width 27 height 27
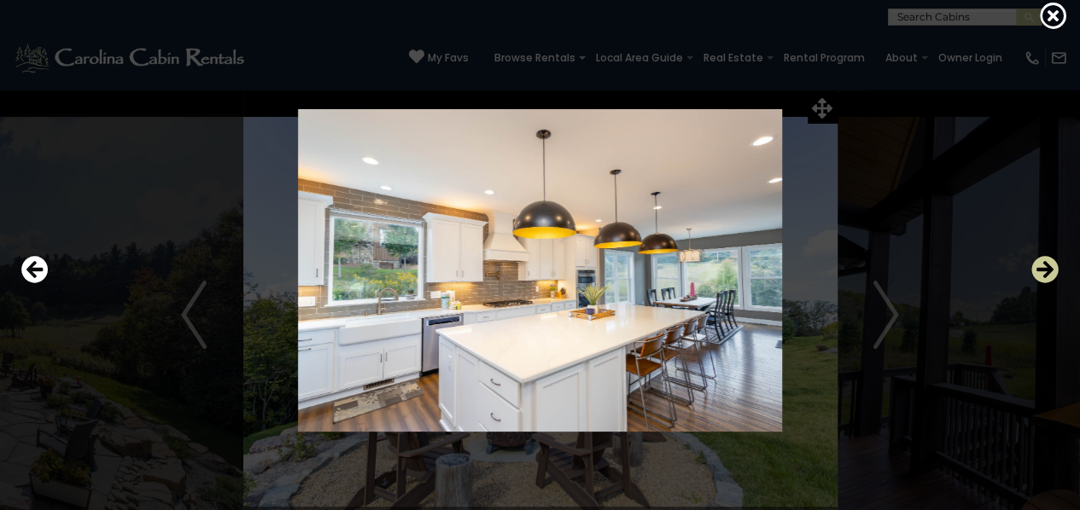
click at [1048, 269] on icon "Next" at bounding box center [1044, 269] width 27 height 27
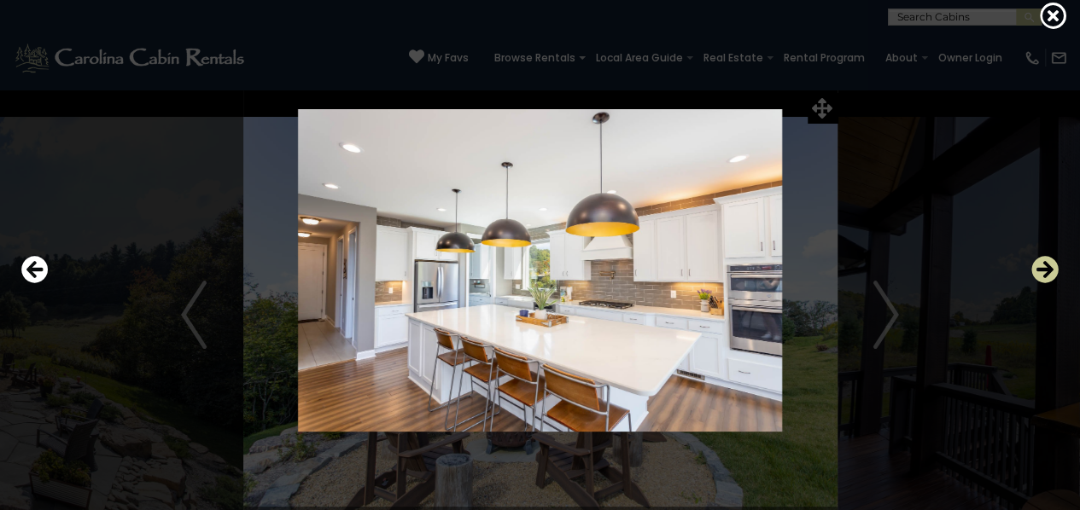
click at [1048, 269] on icon "Next" at bounding box center [1044, 269] width 27 height 27
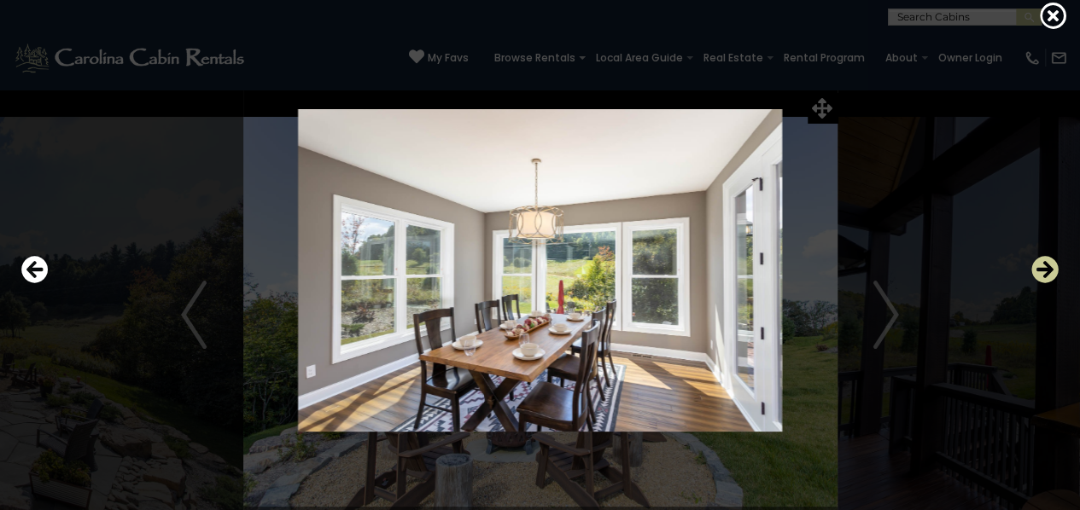
click at [1048, 269] on icon "Next" at bounding box center [1044, 269] width 27 height 27
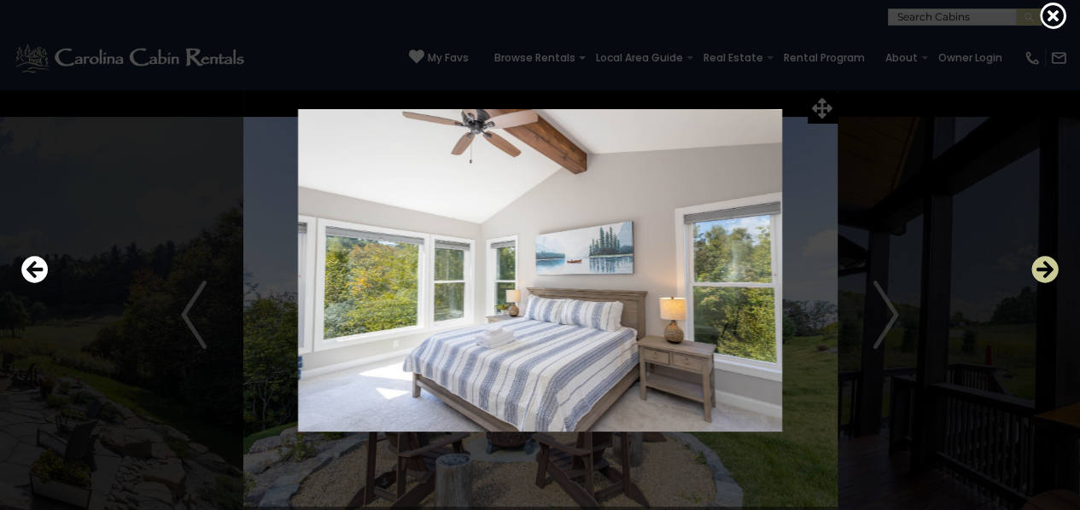
click at [1048, 269] on icon "Next" at bounding box center [1044, 269] width 27 height 27
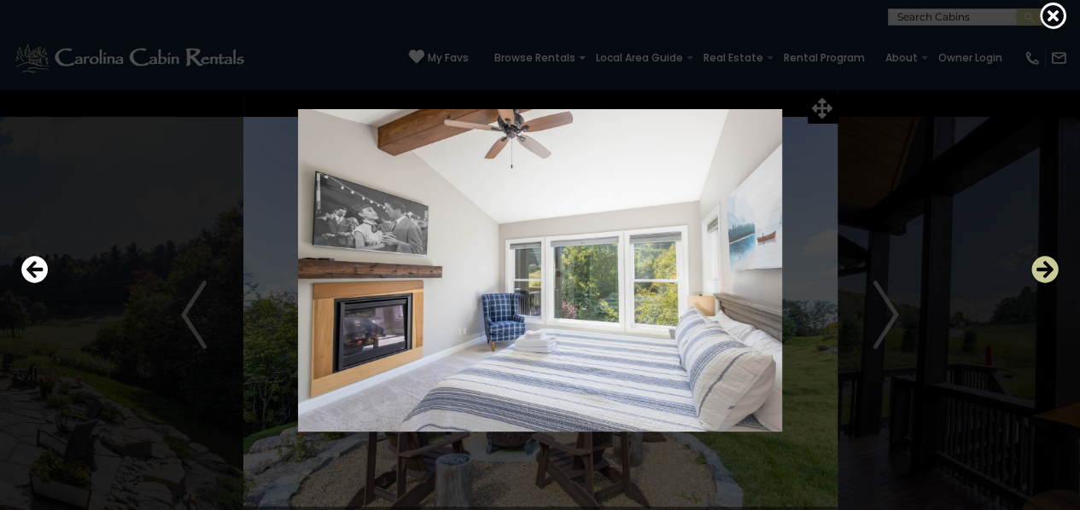
click at [1048, 269] on icon "Next" at bounding box center [1044, 269] width 27 height 27
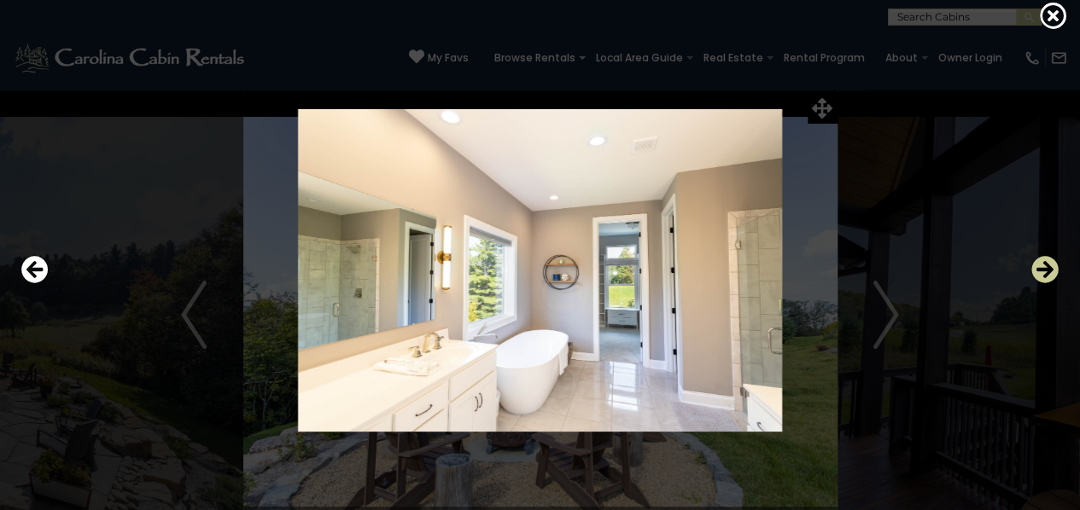
click at [1048, 269] on icon "Next" at bounding box center [1044, 269] width 27 height 27
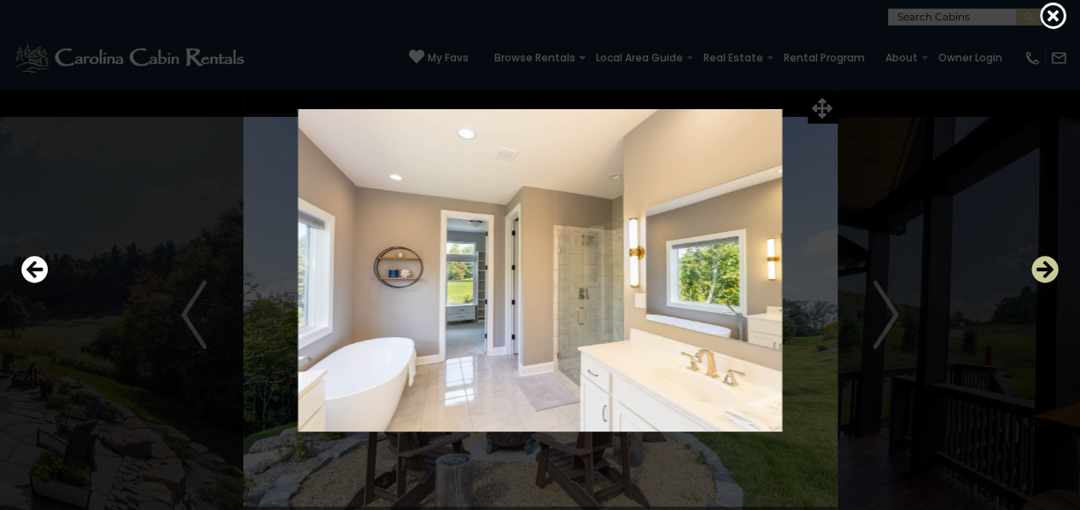
click at [1048, 269] on icon "Next" at bounding box center [1044, 269] width 27 height 27
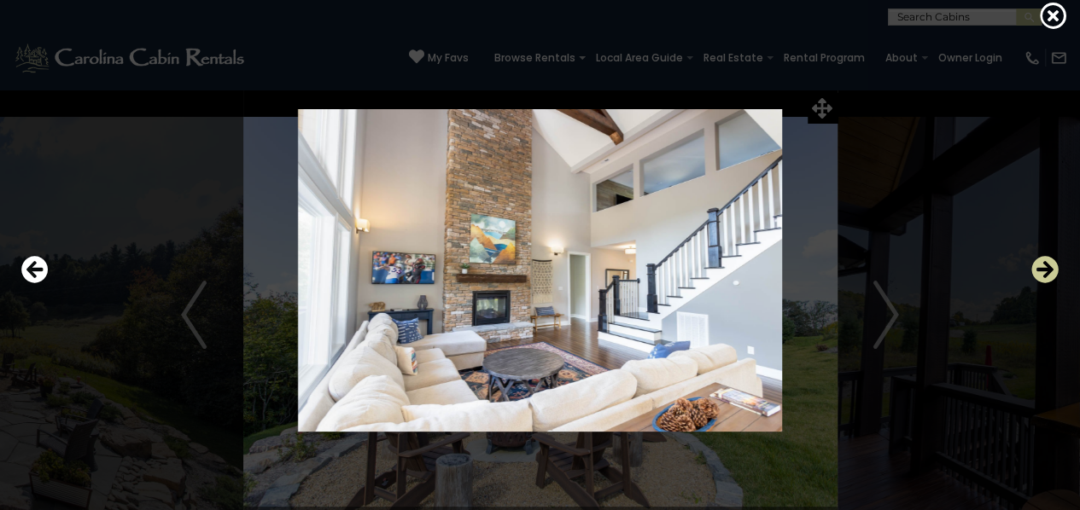
click at [1048, 269] on icon "Next" at bounding box center [1044, 269] width 27 height 27
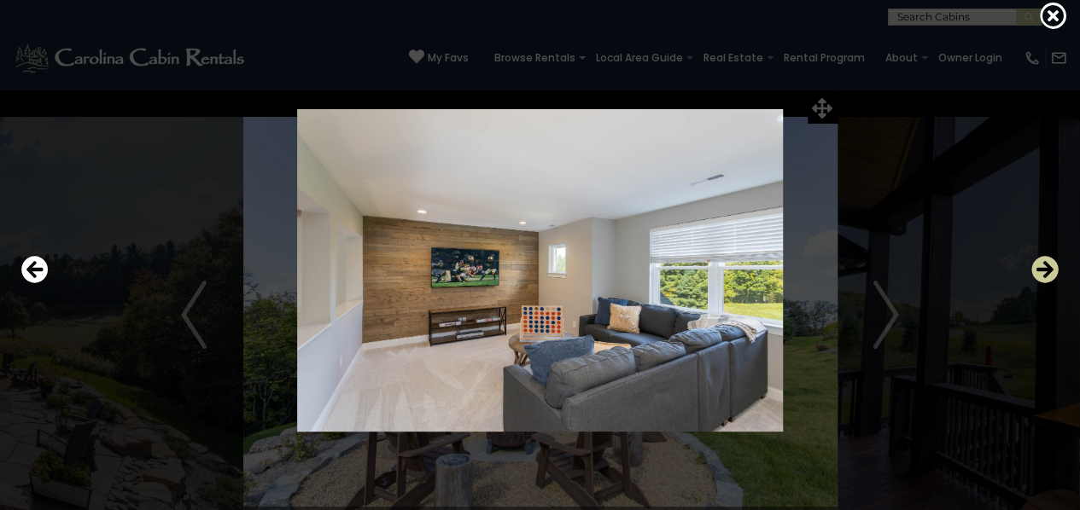
click at [1048, 269] on icon "Next" at bounding box center [1044, 269] width 27 height 27
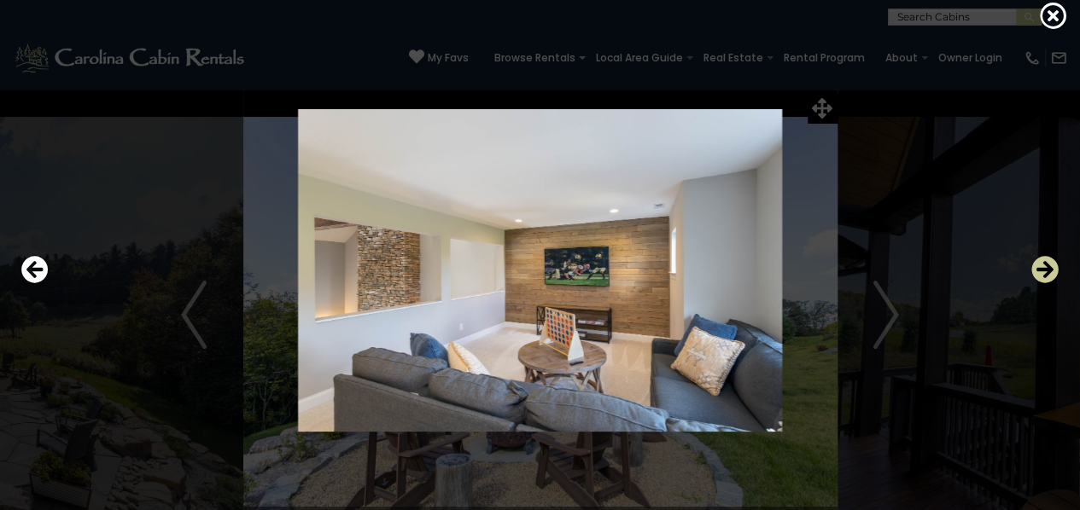
click at [1048, 269] on icon "Next" at bounding box center [1044, 269] width 27 height 27
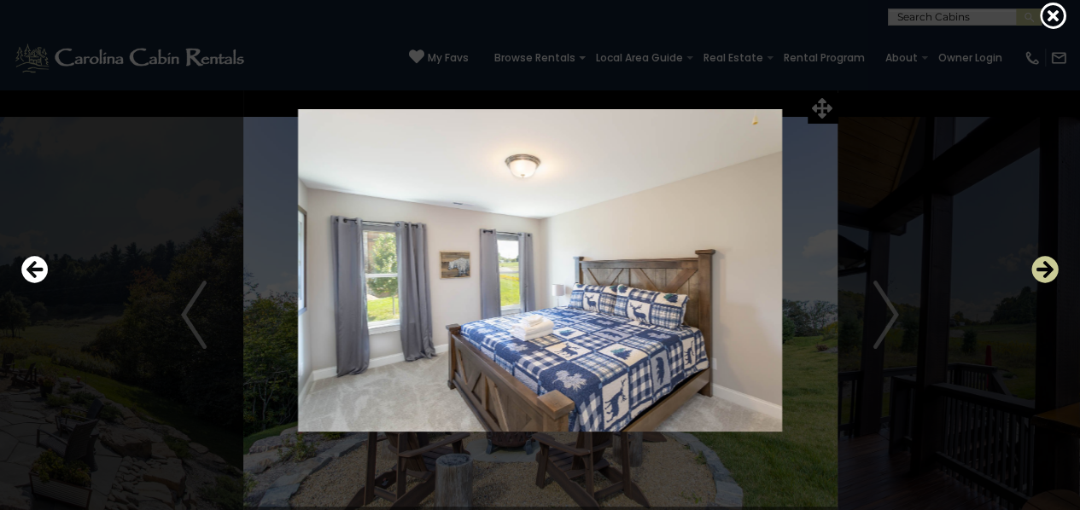
click at [1048, 269] on icon "Next" at bounding box center [1044, 269] width 27 height 27
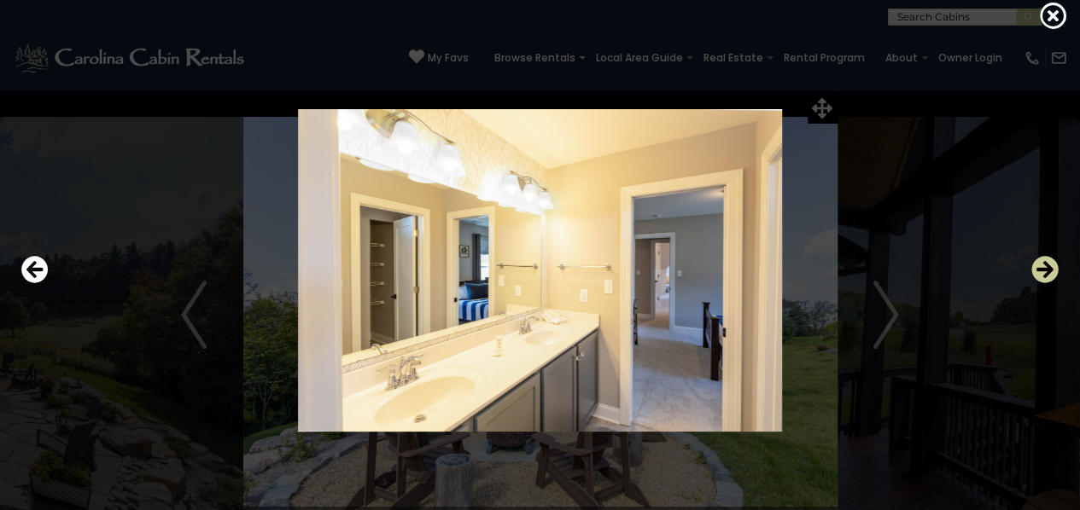
click at [1048, 269] on icon "Next" at bounding box center [1044, 269] width 27 height 27
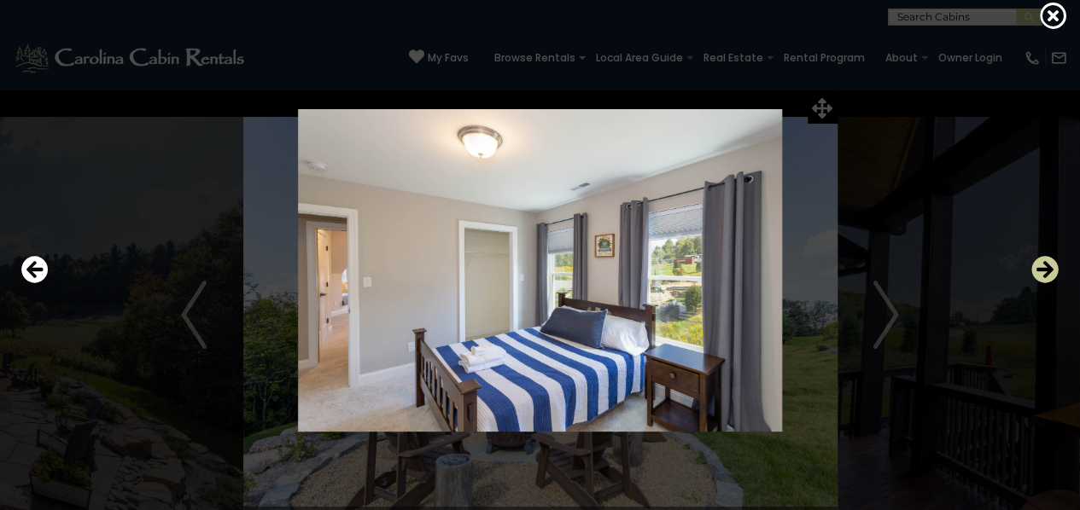
click at [1048, 269] on icon "Next" at bounding box center [1044, 269] width 27 height 27
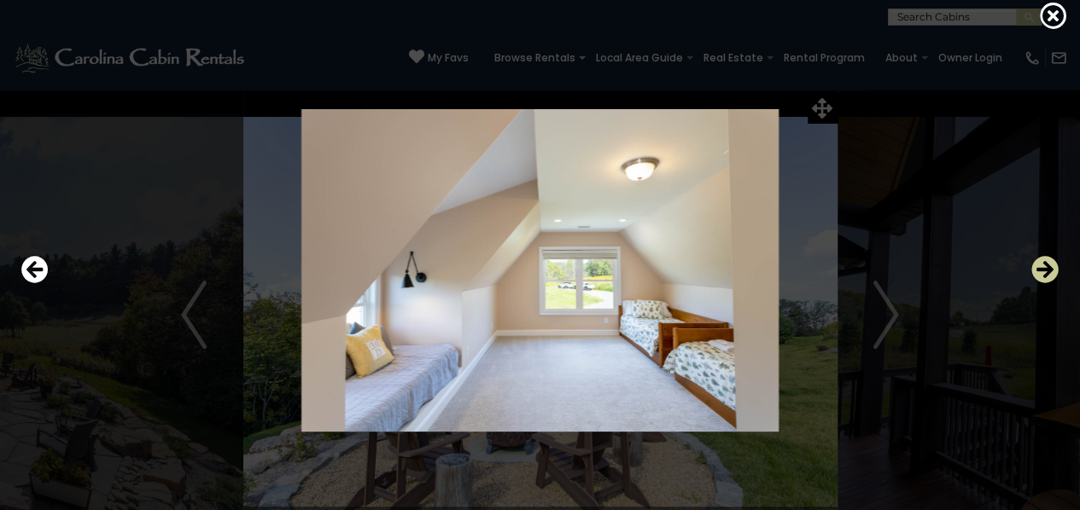
click at [1048, 269] on icon "Next" at bounding box center [1044, 269] width 27 height 27
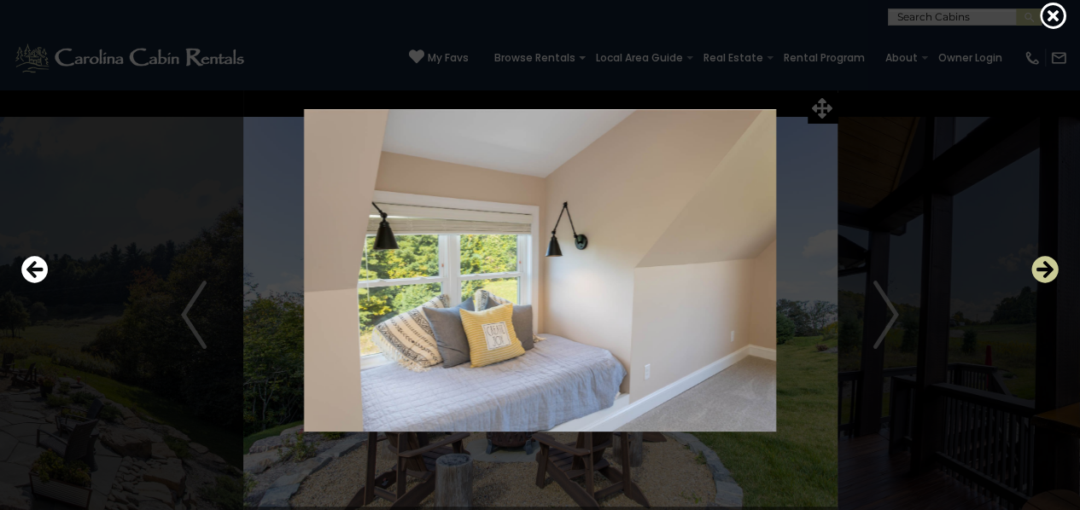
click at [1048, 269] on icon "Next" at bounding box center [1044, 269] width 27 height 27
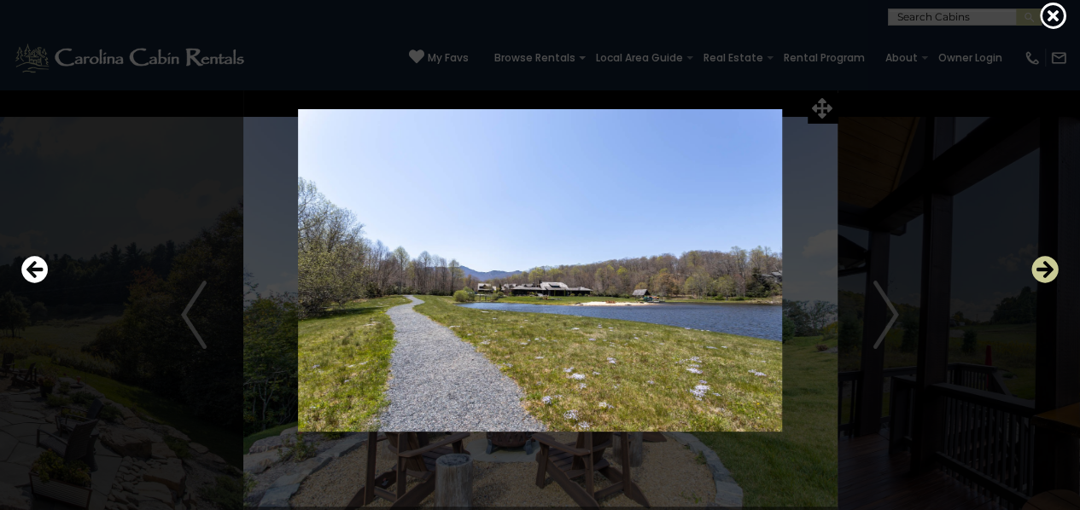
click at [1048, 269] on icon "Next" at bounding box center [1044, 269] width 27 height 27
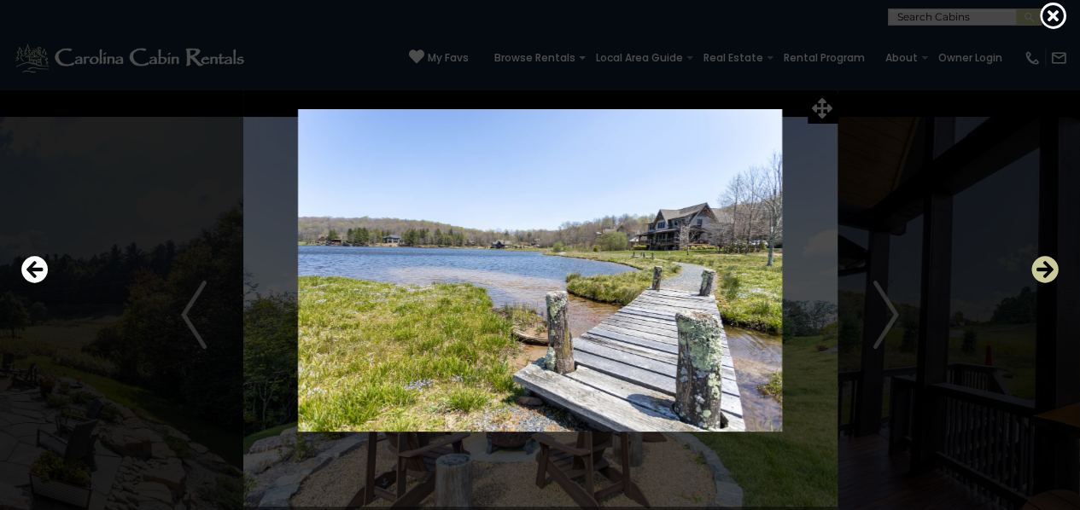
click at [1053, 267] on icon "Next" at bounding box center [1044, 269] width 27 height 27
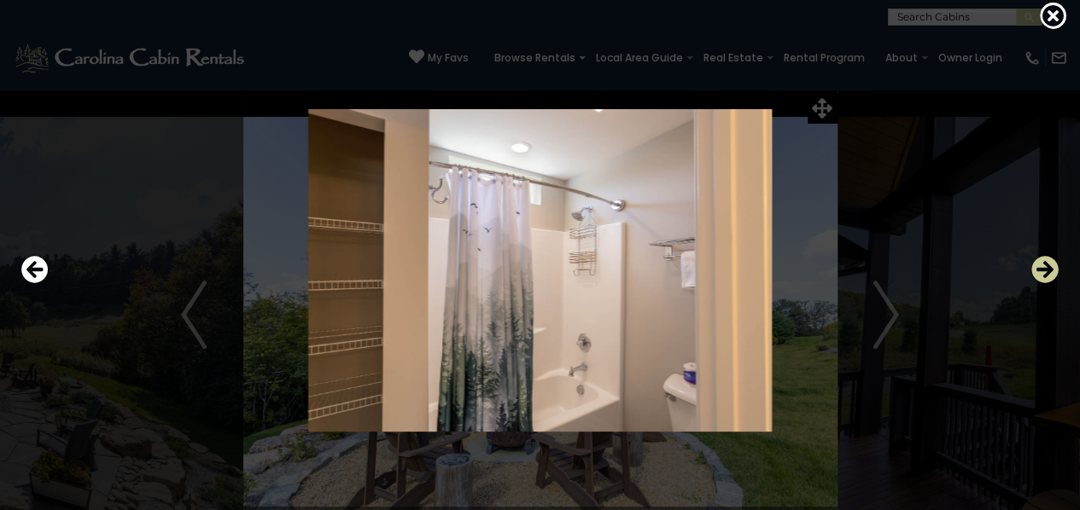
click at [1053, 267] on icon "Next" at bounding box center [1044, 269] width 27 height 27
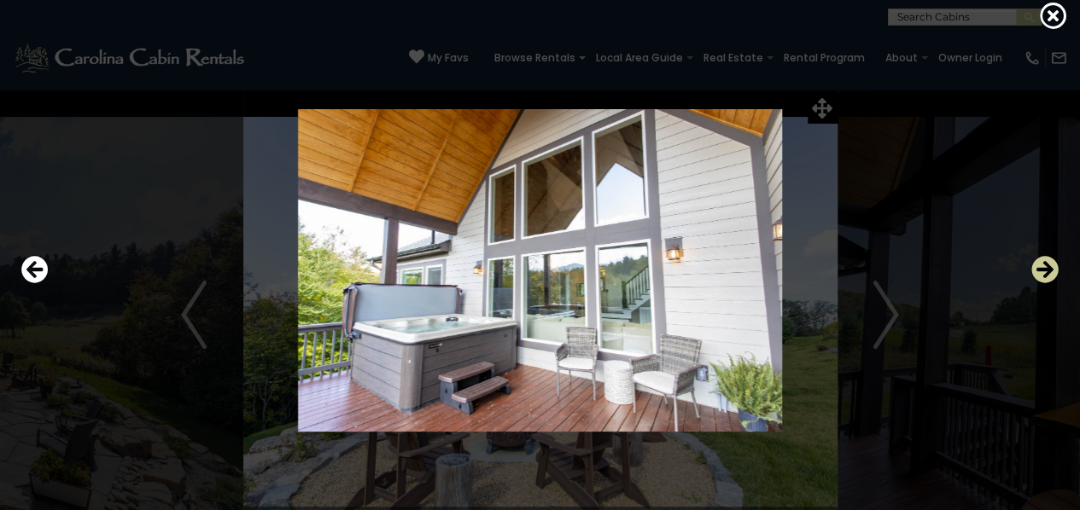
click at [1053, 267] on icon "Next" at bounding box center [1044, 269] width 27 height 27
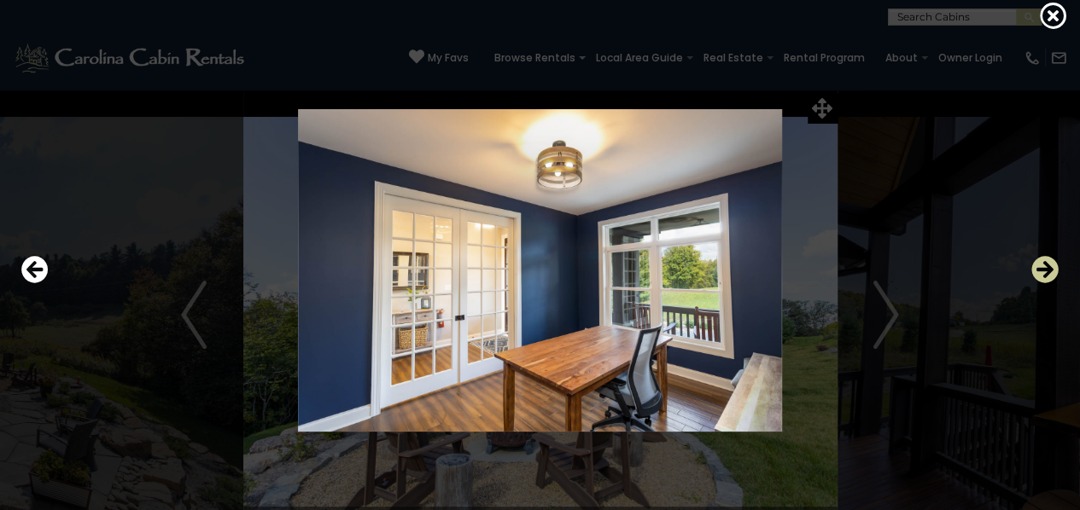
click at [1043, 269] on icon "Next" at bounding box center [1044, 269] width 27 height 27
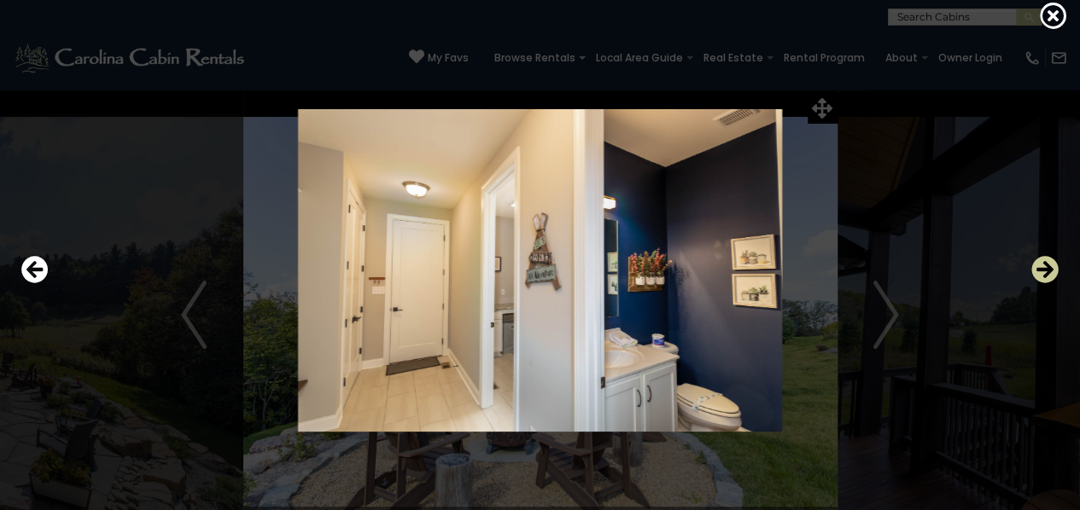
click at [1043, 269] on icon "Next" at bounding box center [1044, 269] width 27 height 27
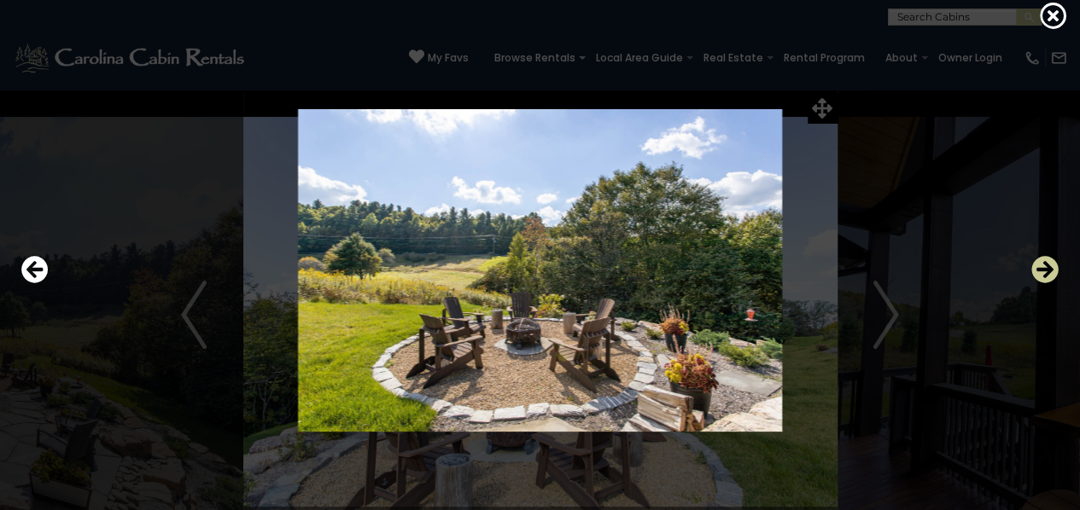
click at [1043, 269] on icon "Next" at bounding box center [1044, 269] width 27 height 27
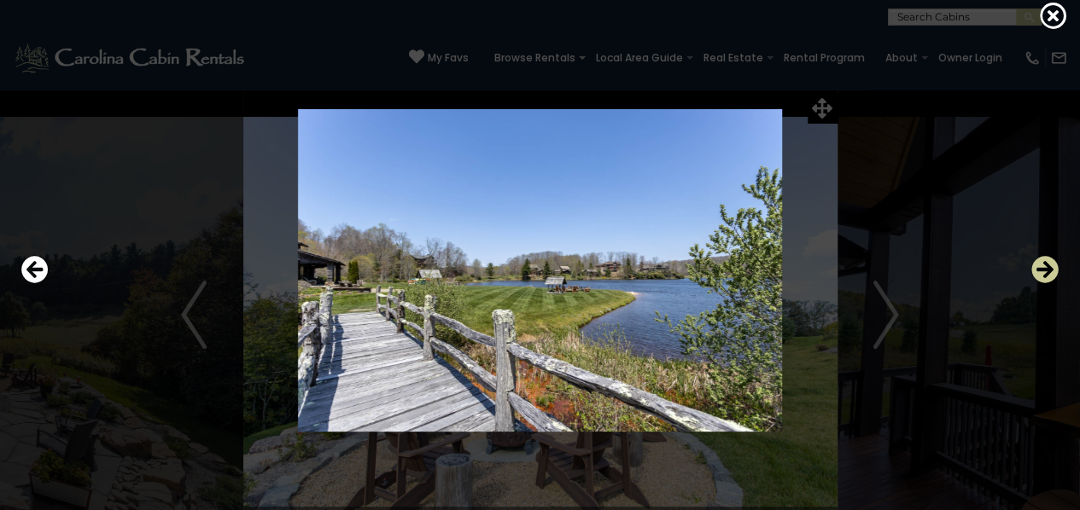
click at [1043, 269] on icon "Next" at bounding box center [1044, 269] width 27 height 27
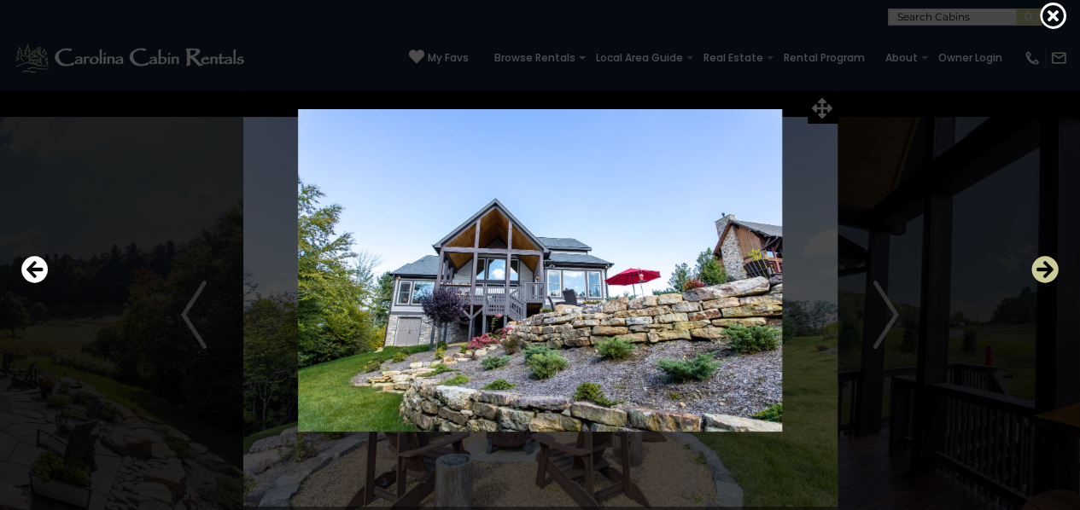
click at [1043, 269] on icon "Next" at bounding box center [1044, 269] width 27 height 27
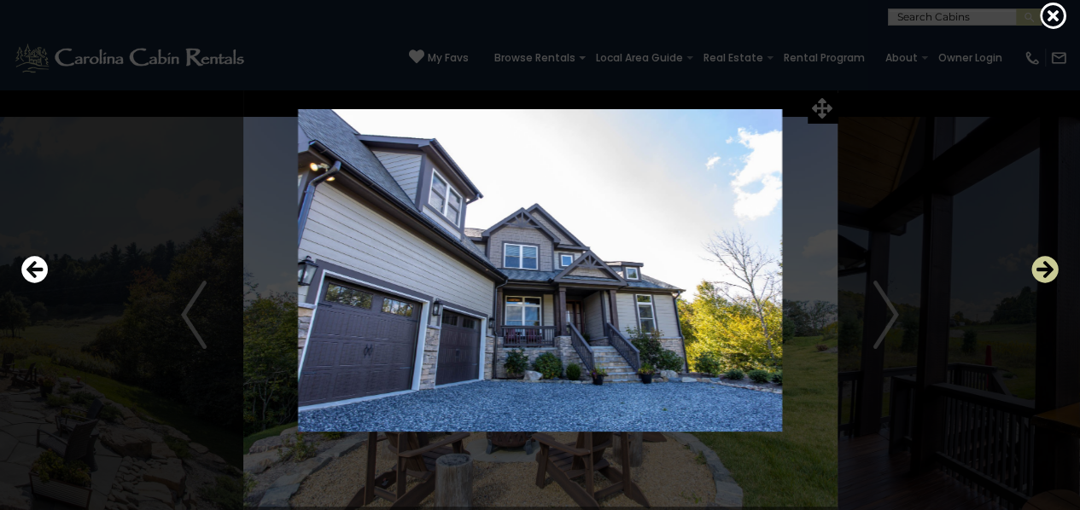
click at [1043, 271] on icon "Next" at bounding box center [1044, 269] width 27 height 27
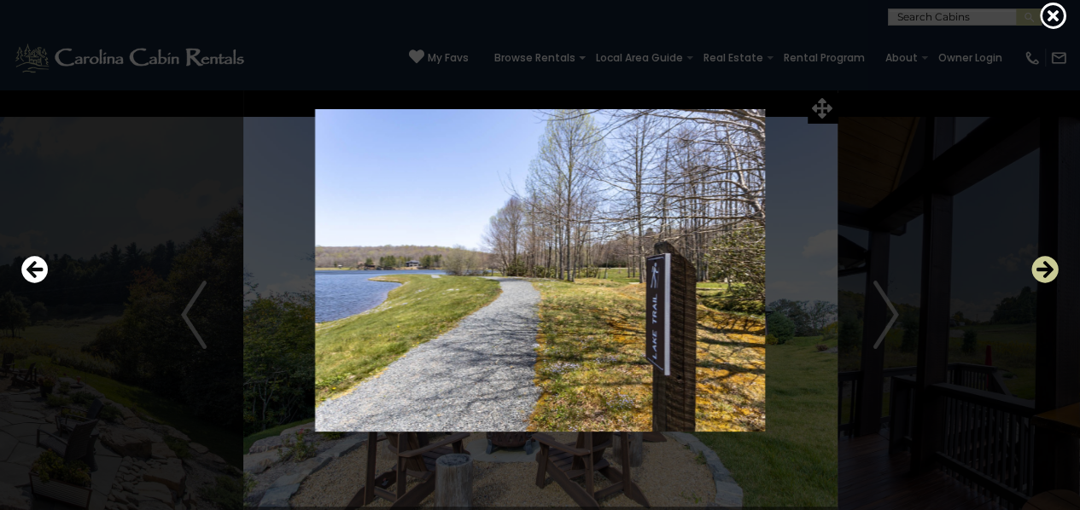
click at [1043, 271] on icon "Next" at bounding box center [1044, 269] width 27 height 27
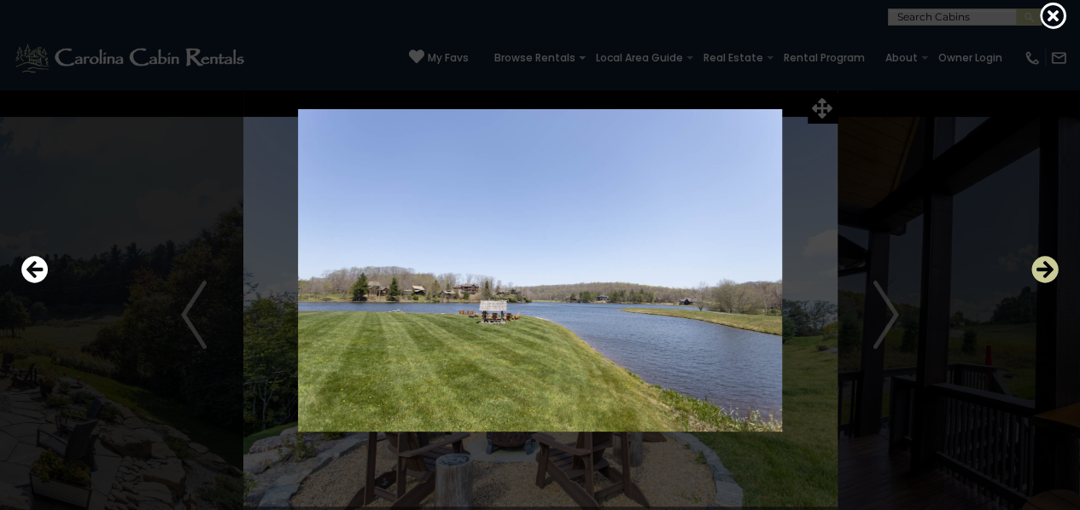
click at [1043, 271] on icon "Next" at bounding box center [1044, 269] width 27 height 27
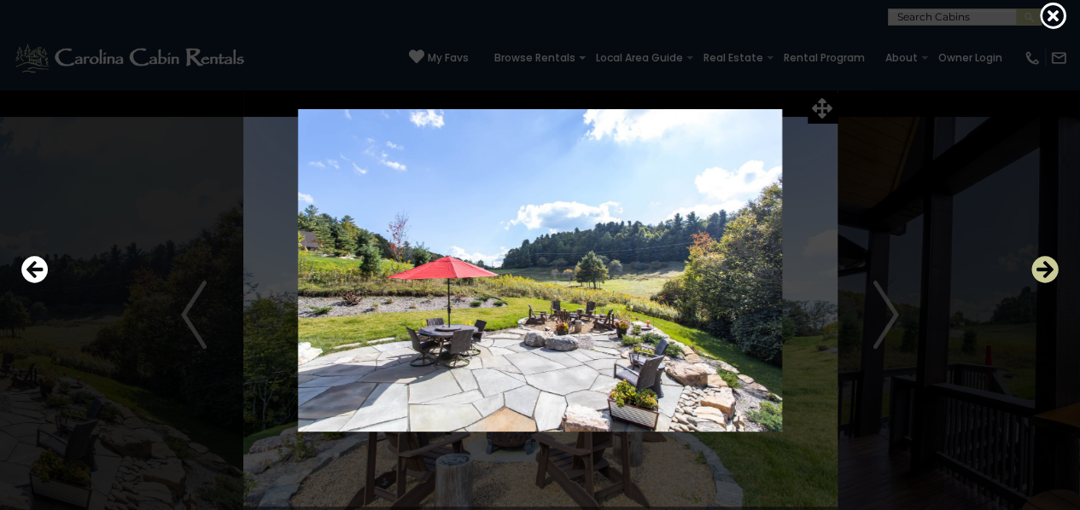
click at [1043, 271] on icon "Next" at bounding box center [1044, 269] width 27 height 27
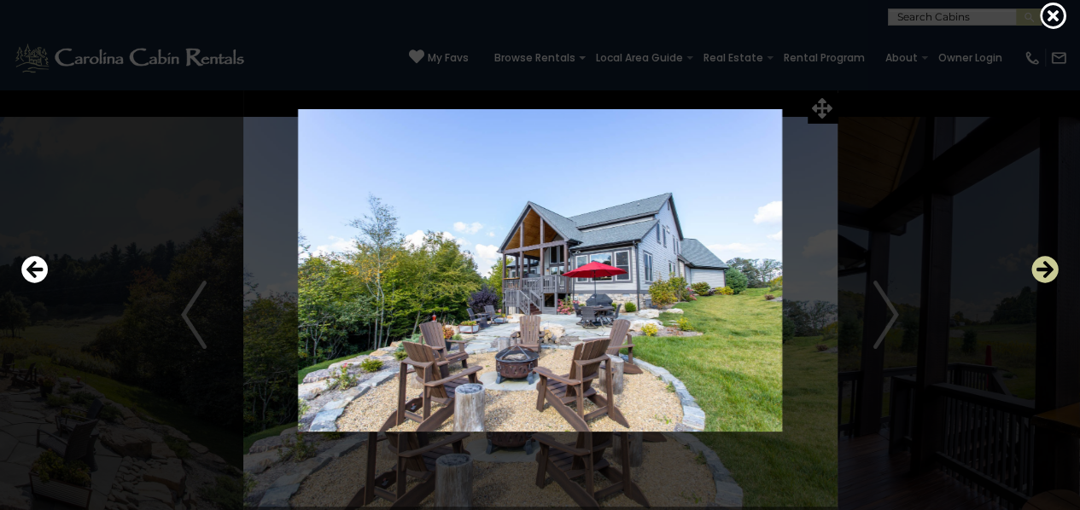
click at [1043, 271] on icon "Next" at bounding box center [1044, 269] width 27 height 27
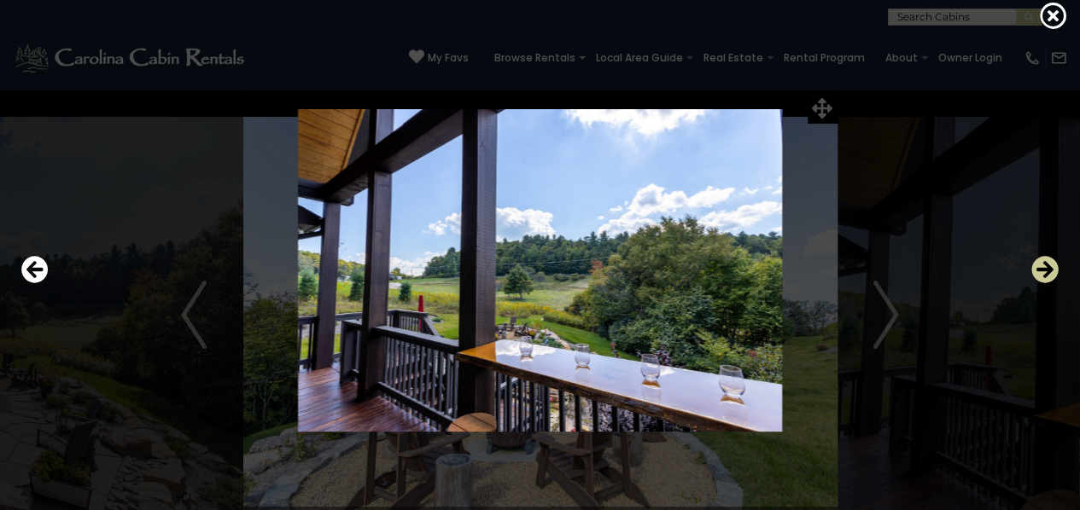
click at [1043, 271] on icon "Next" at bounding box center [1044, 269] width 27 height 27
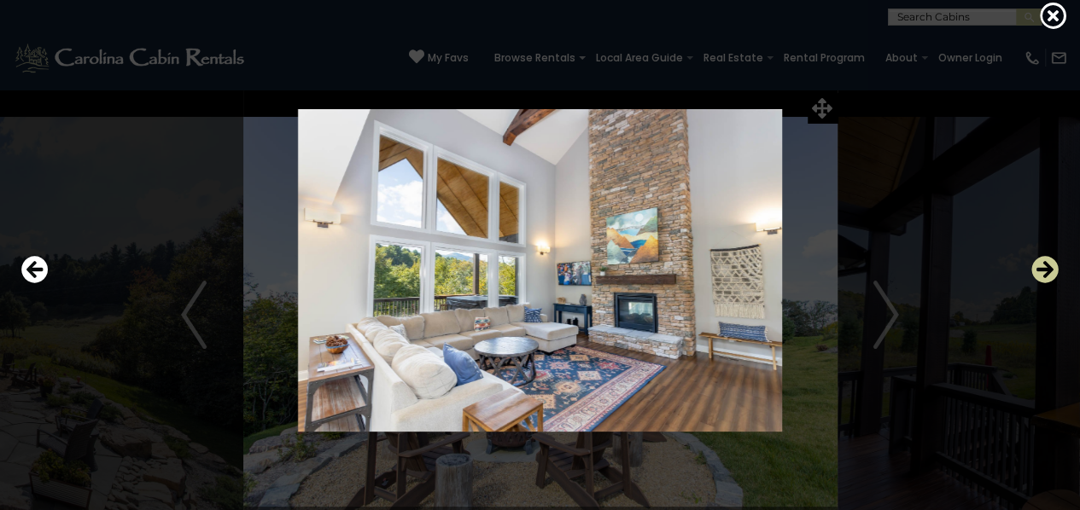
click at [1043, 271] on icon "Next" at bounding box center [1044, 269] width 27 height 27
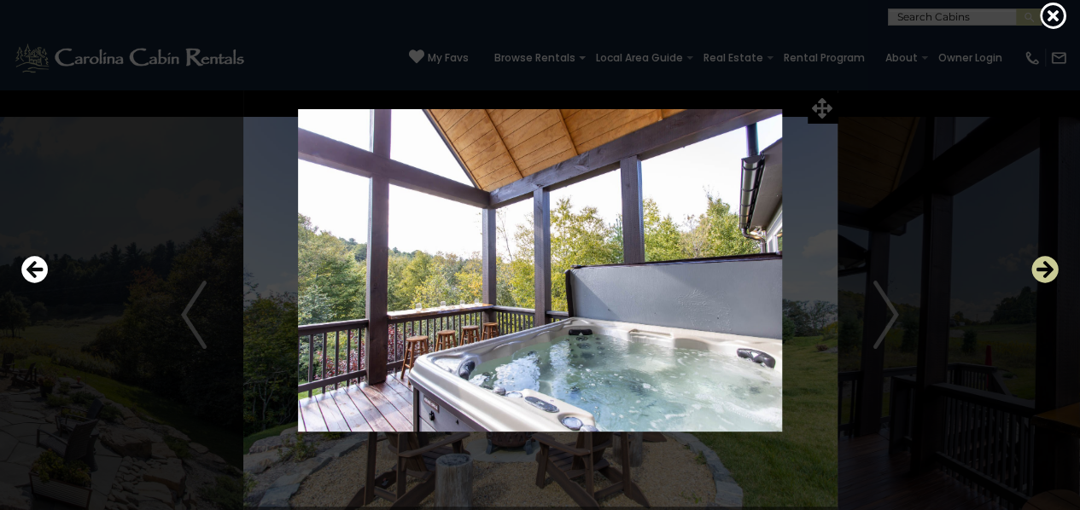
click at [1043, 271] on icon "Next" at bounding box center [1044, 269] width 27 height 27
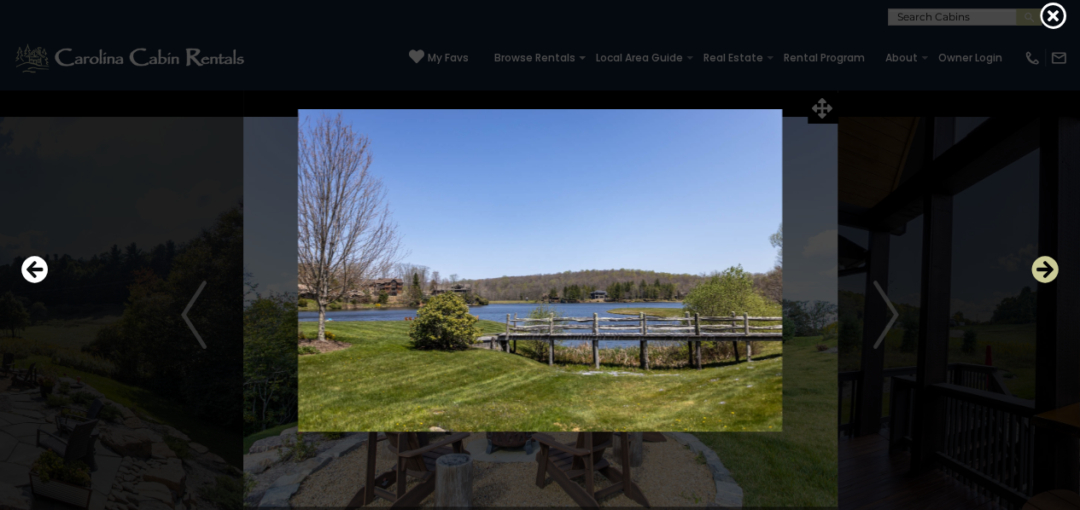
click at [1043, 271] on icon "Next" at bounding box center [1044, 269] width 27 height 27
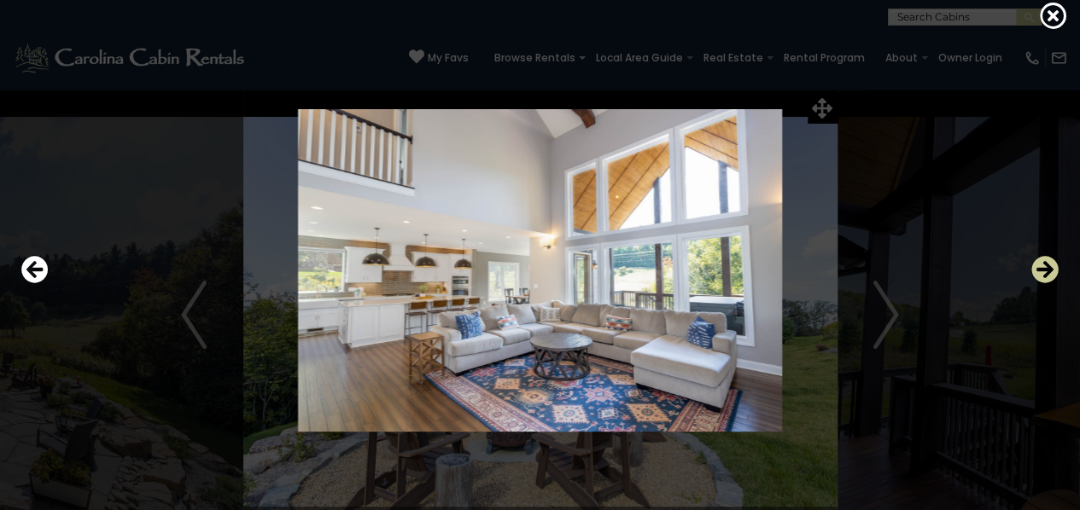
click at [1043, 271] on icon "Next" at bounding box center [1044, 269] width 27 height 27
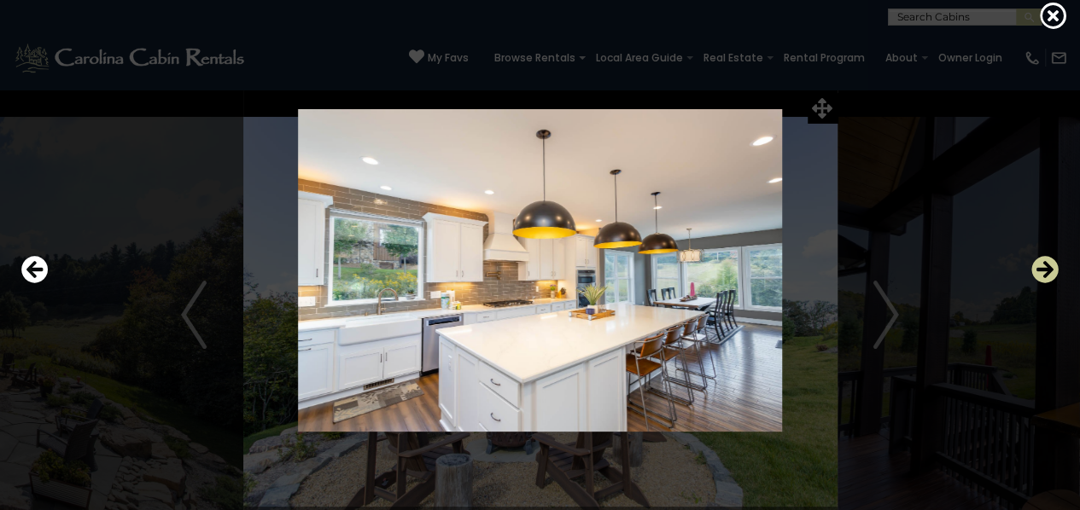
click at [1043, 271] on icon "Next" at bounding box center [1044, 269] width 27 height 27
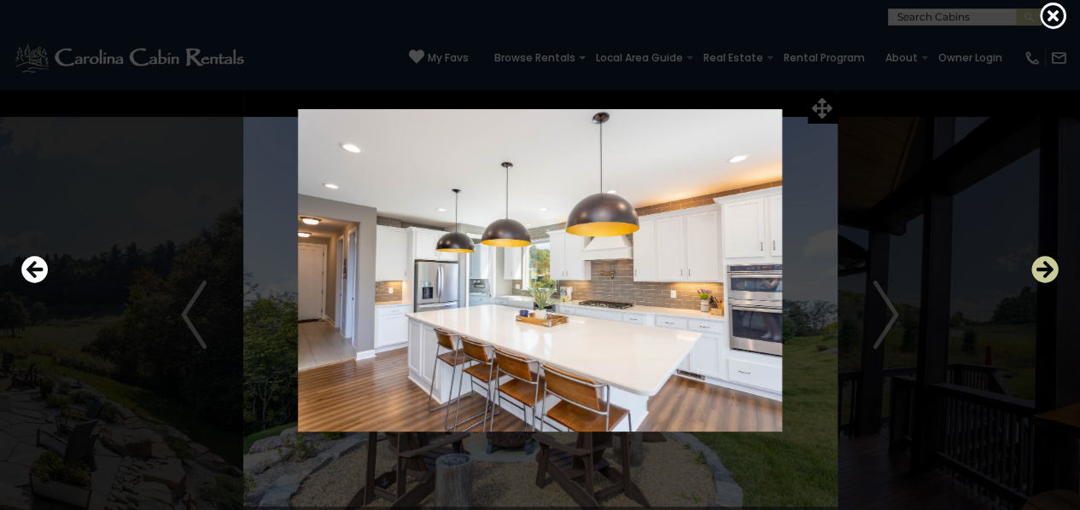
click at [1043, 271] on icon "Next" at bounding box center [1044, 269] width 27 height 27
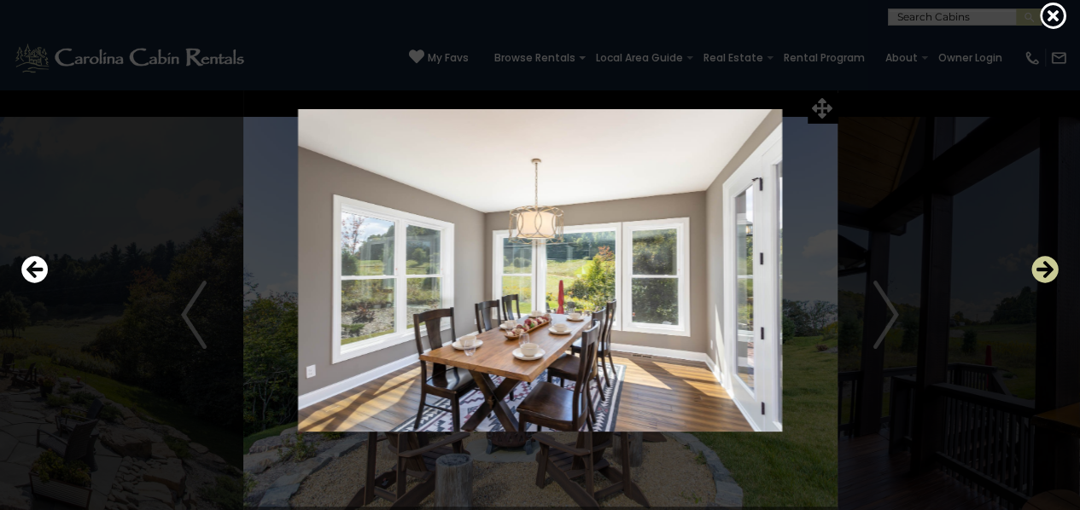
click at [1043, 271] on icon "Next" at bounding box center [1044, 269] width 27 height 27
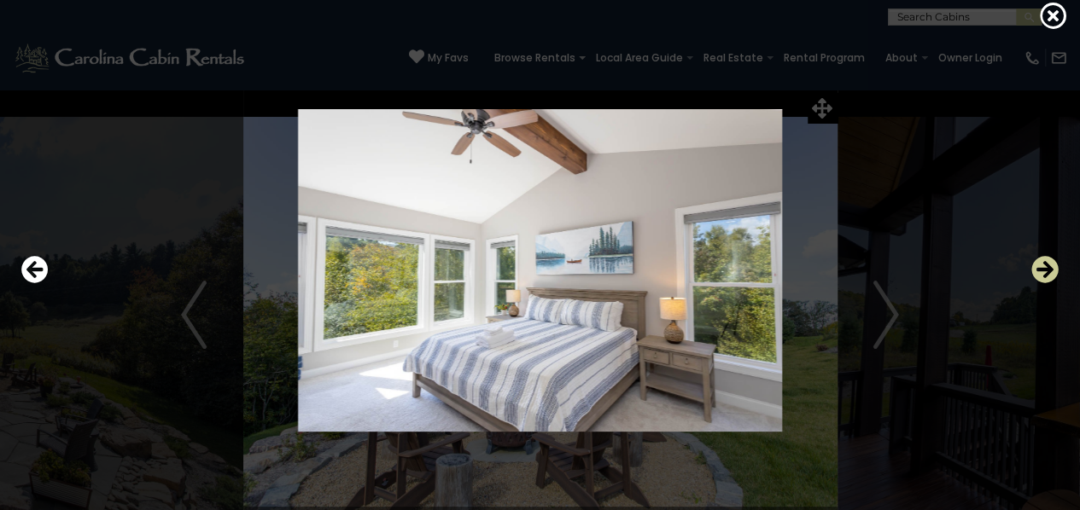
click at [1043, 271] on icon "Next" at bounding box center [1044, 269] width 27 height 27
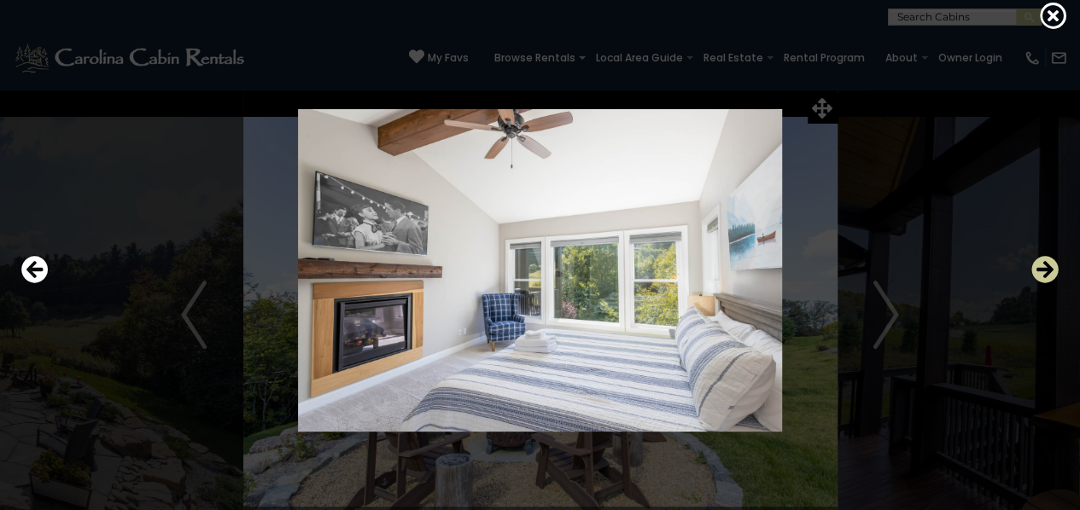
click at [1043, 271] on icon "Next" at bounding box center [1044, 269] width 27 height 27
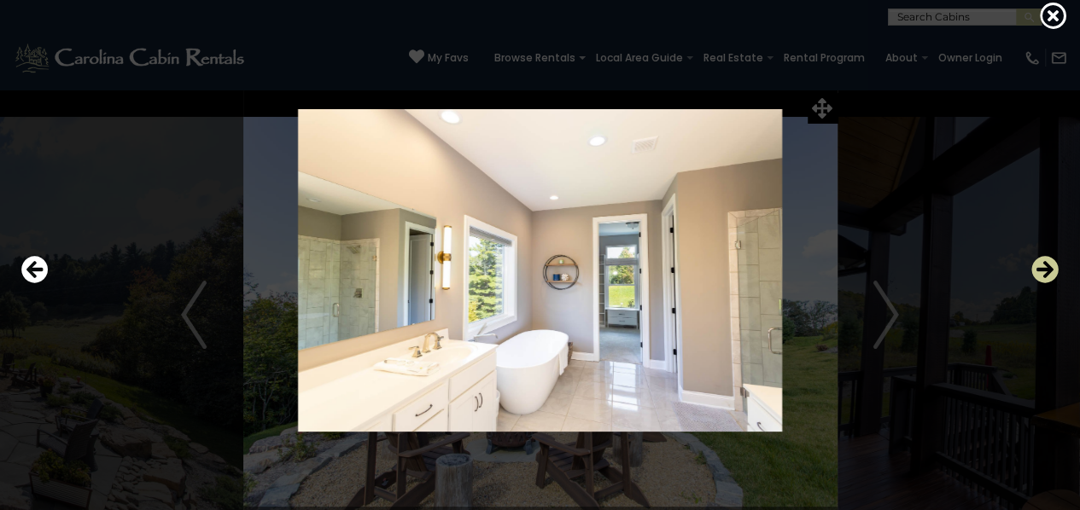
click at [1043, 271] on icon "Next" at bounding box center [1044, 269] width 27 height 27
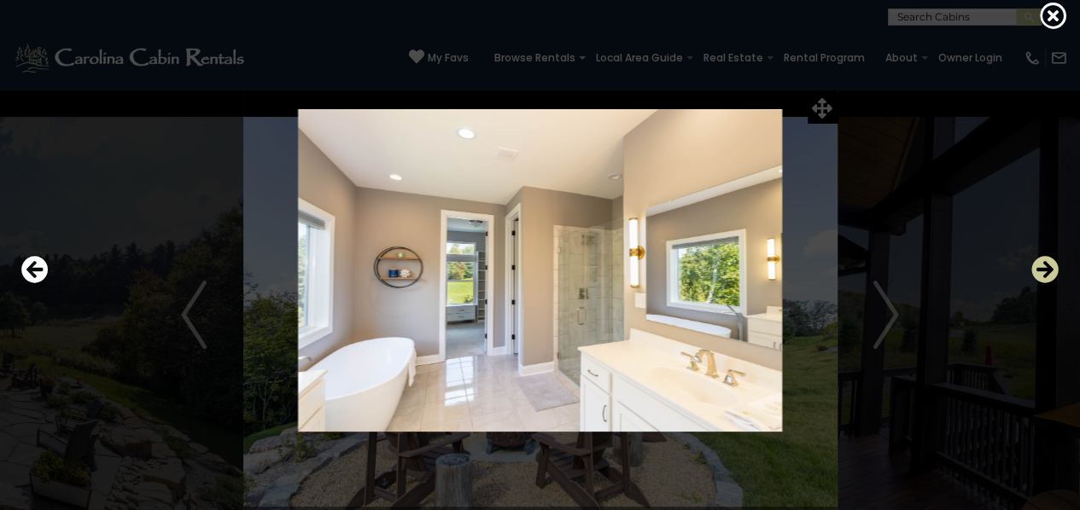
click at [1043, 271] on icon "Next" at bounding box center [1044, 269] width 27 height 27
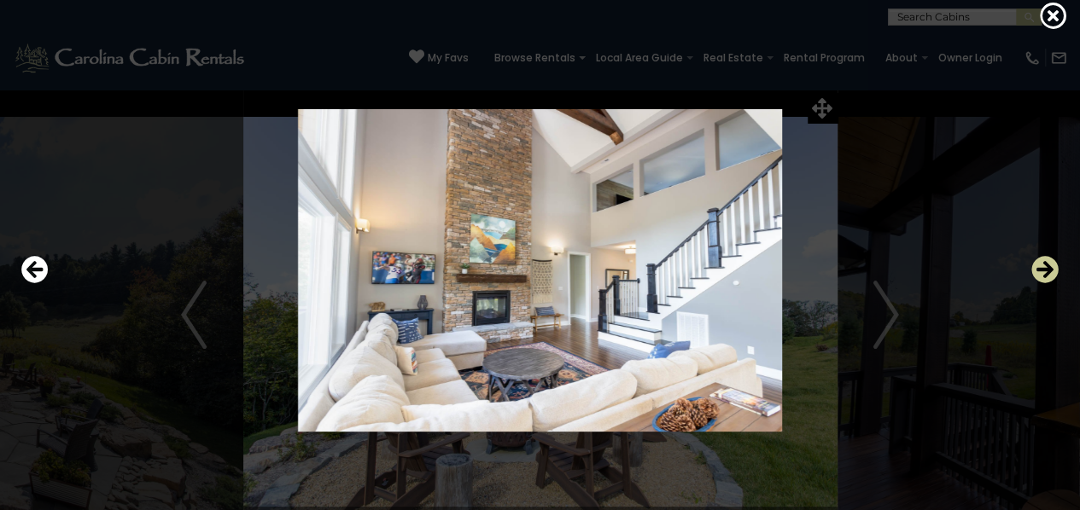
click at [1043, 271] on icon "Next" at bounding box center [1044, 269] width 27 height 27
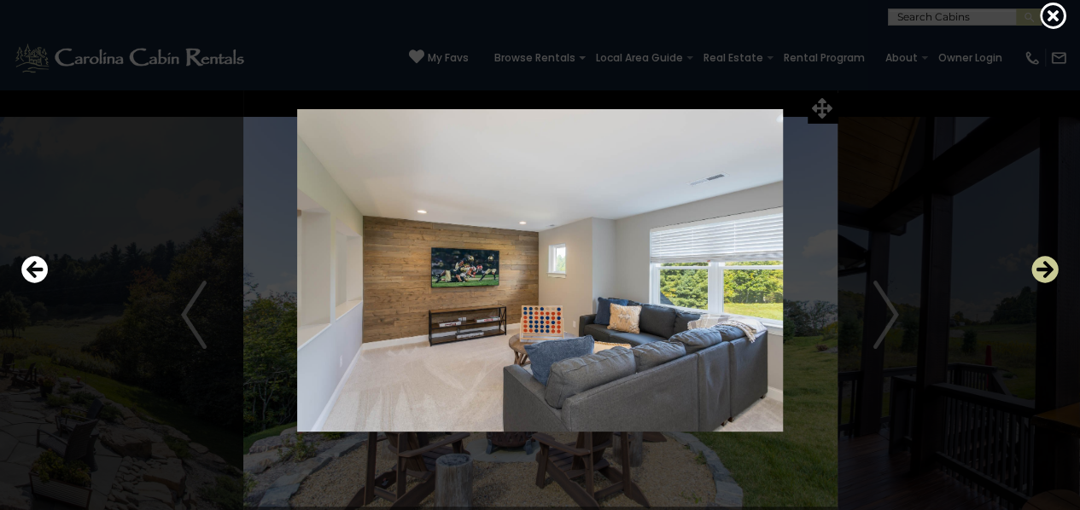
click at [1043, 271] on icon "Next" at bounding box center [1044, 269] width 27 height 27
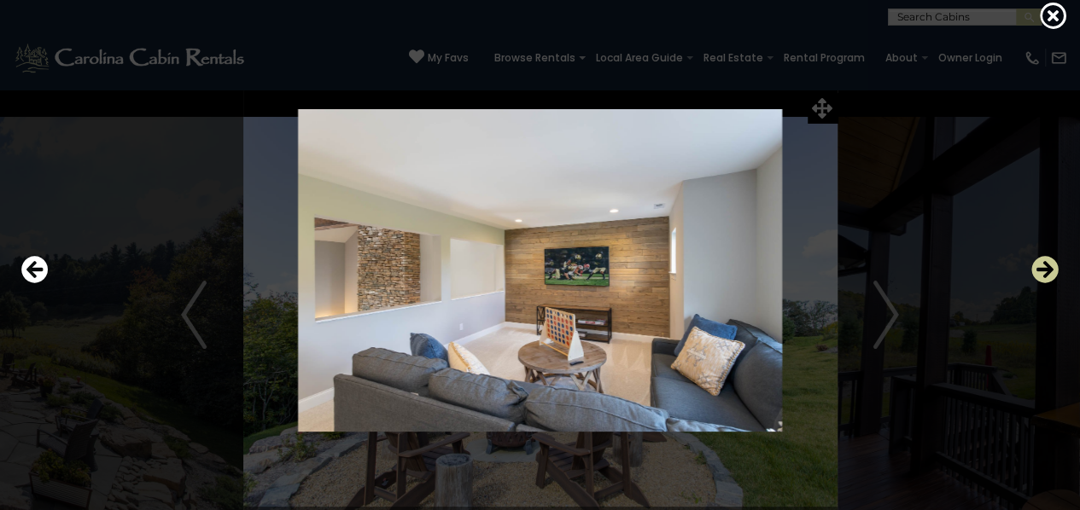
click at [1043, 271] on icon "Next" at bounding box center [1044, 269] width 27 height 27
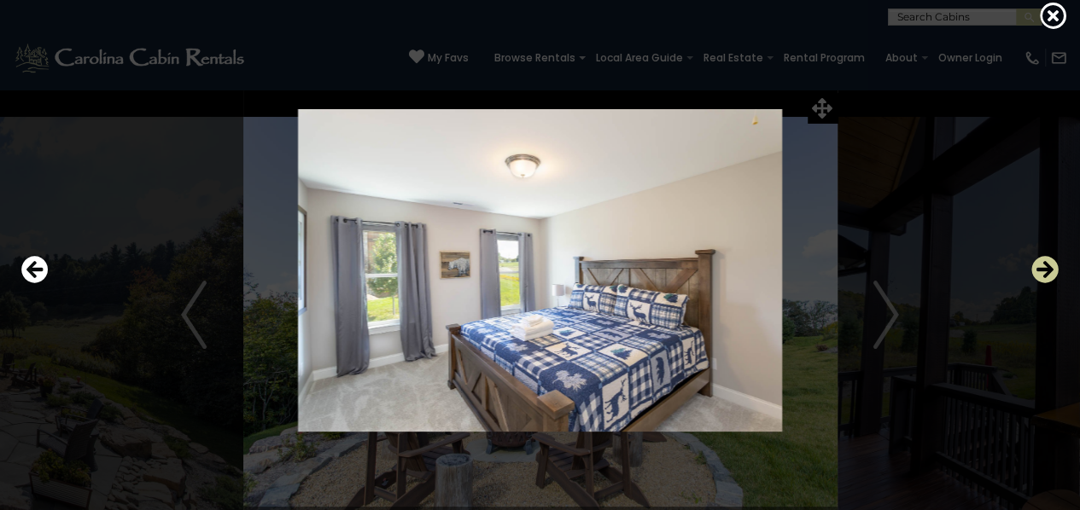
click at [1043, 271] on icon "Next" at bounding box center [1044, 269] width 27 height 27
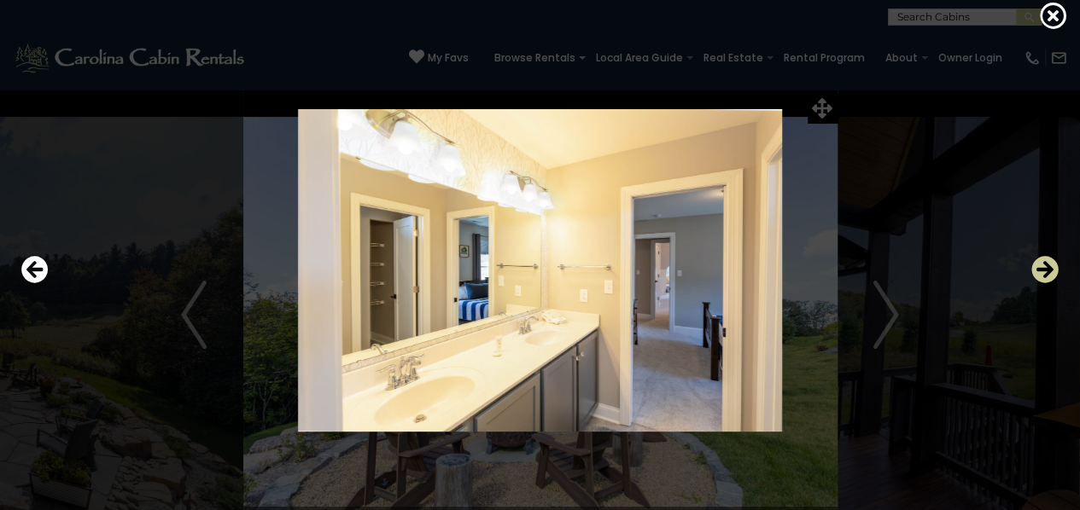
click at [1043, 271] on icon "Next" at bounding box center [1044, 269] width 27 height 27
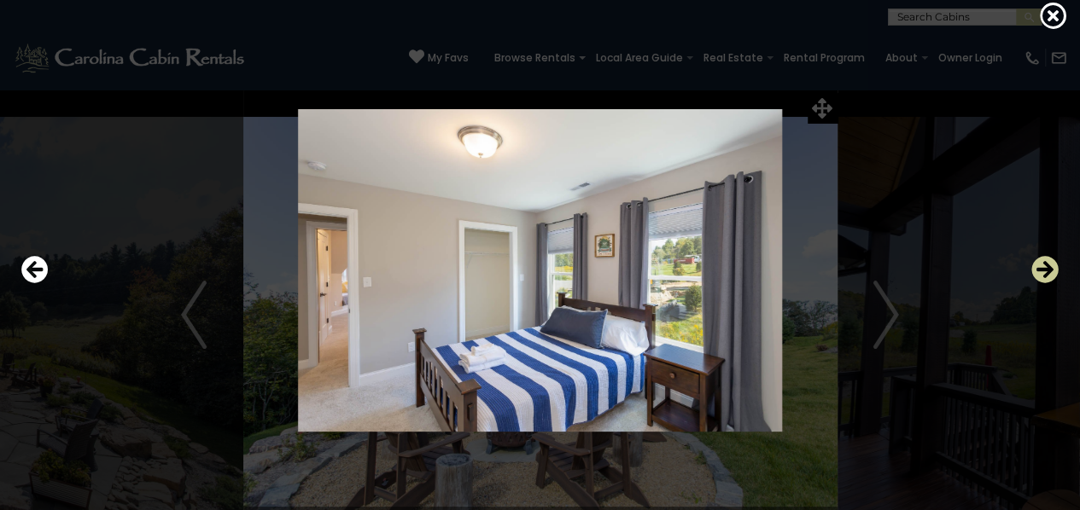
click at [1043, 271] on icon "Next" at bounding box center [1044, 269] width 27 height 27
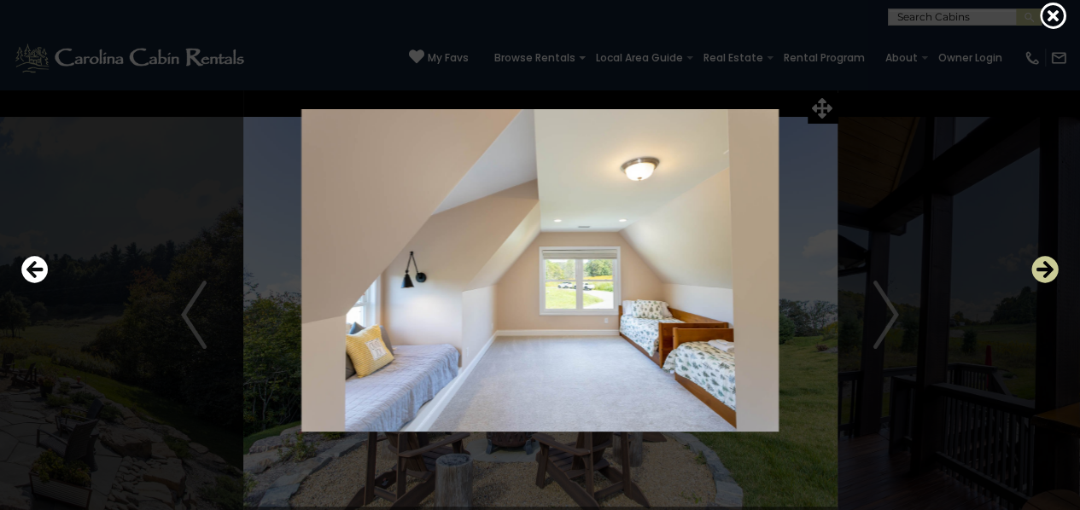
click at [1043, 271] on icon "Next" at bounding box center [1044, 269] width 27 height 27
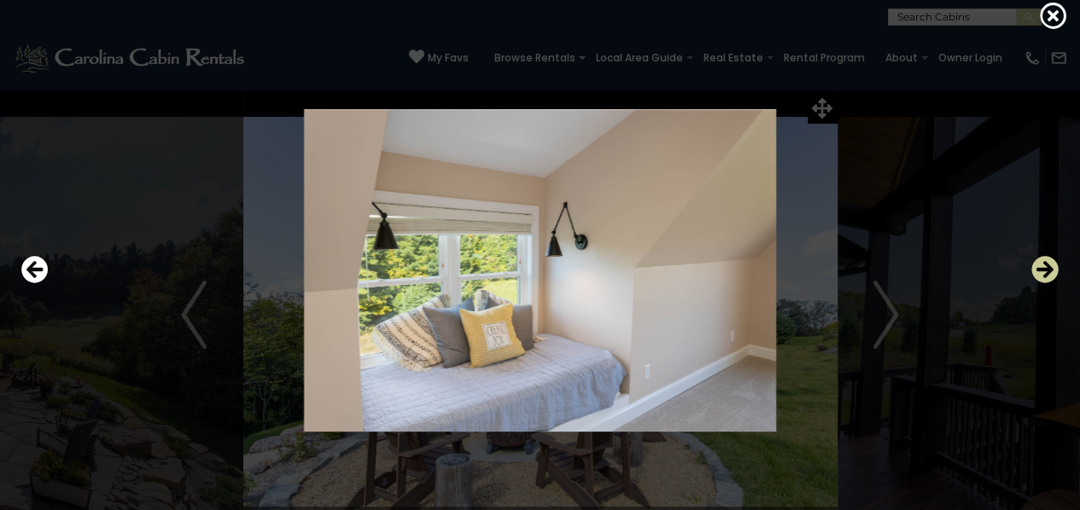
click at [1043, 271] on icon "Next" at bounding box center [1044, 269] width 27 height 27
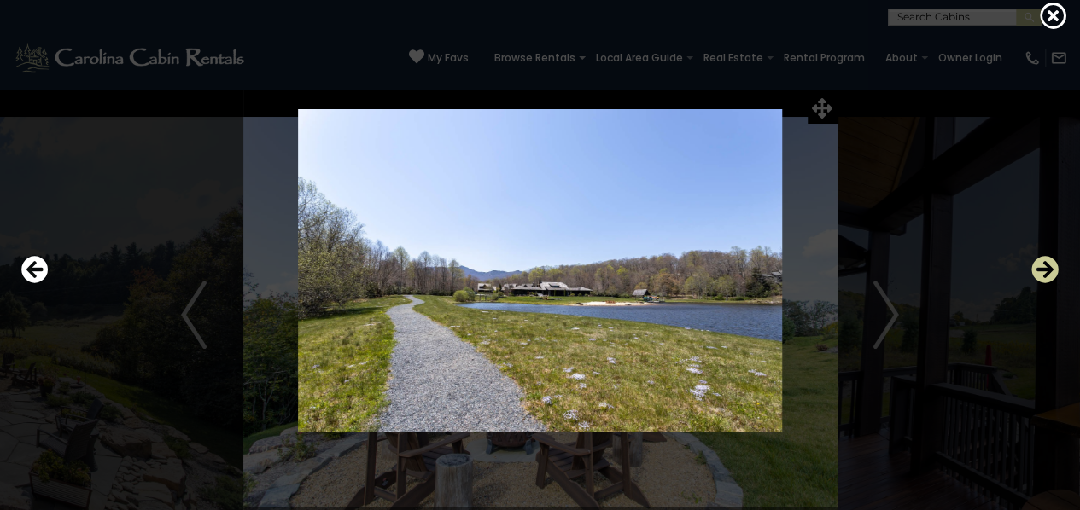
click at [1043, 271] on icon "Next" at bounding box center [1044, 269] width 27 height 27
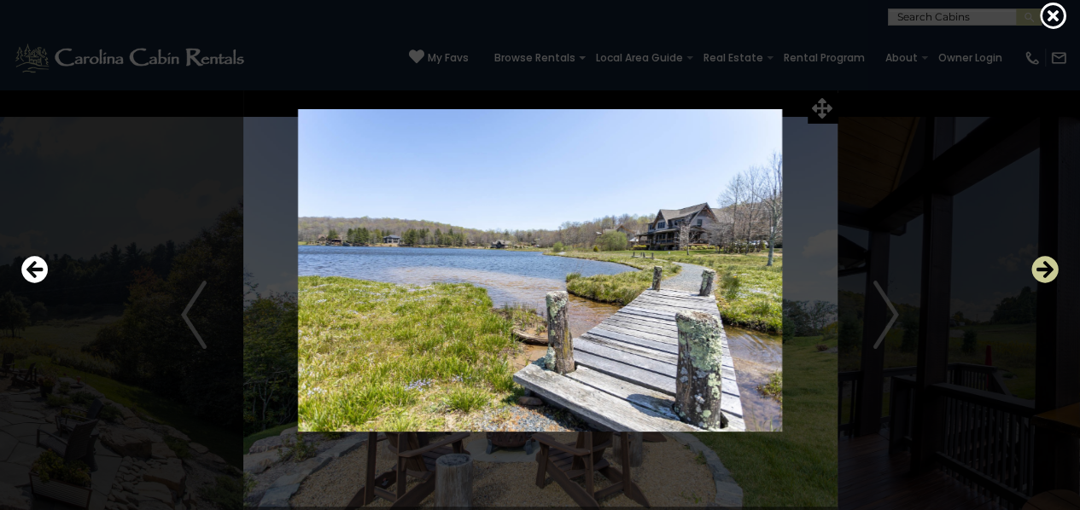
click at [1043, 271] on icon "Next" at bounding box center [1044, 269] width 27 height 27
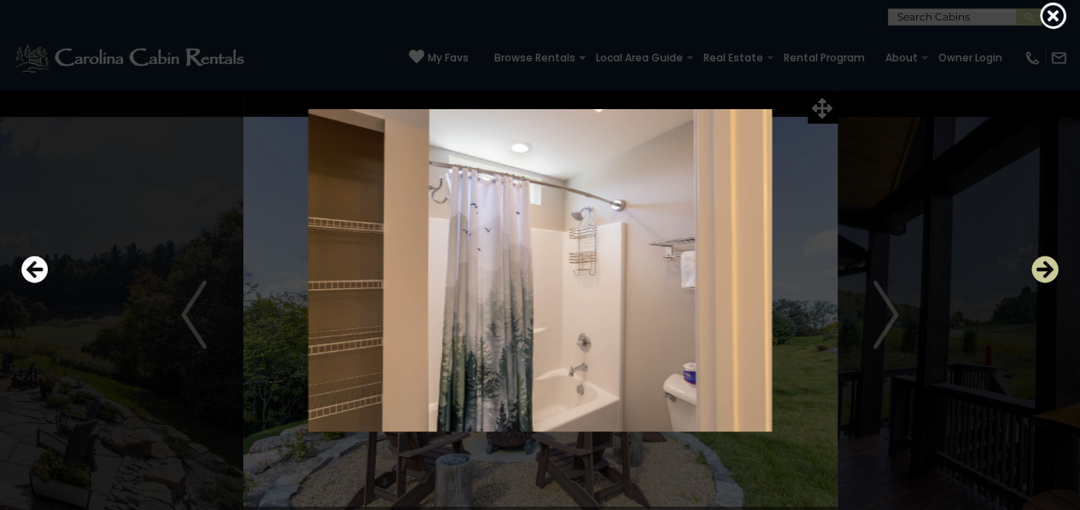
click at [1043, 271] on icon "Next" at bounding box center [1044, 269] width 27 height 27
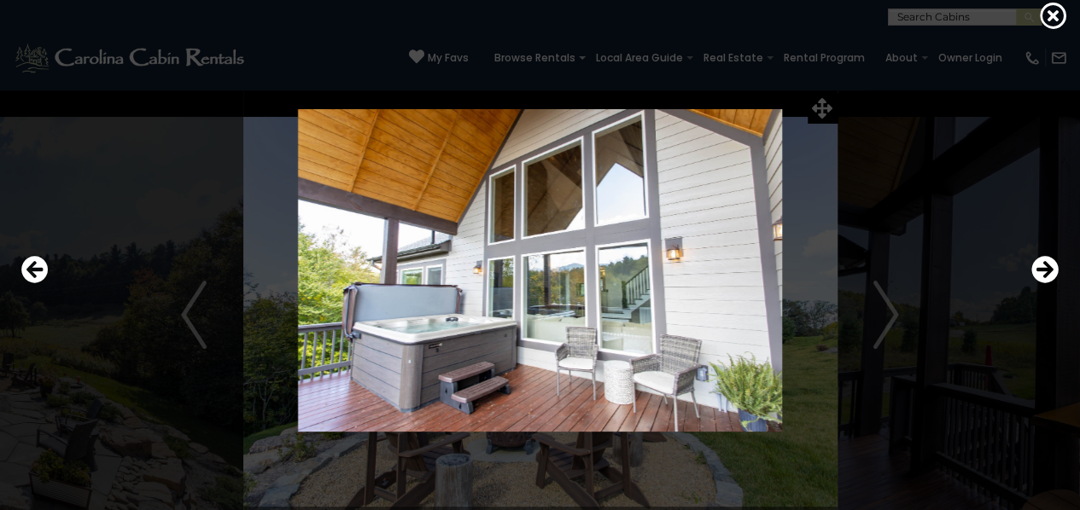
click at [903, 318] on img at bounding box center [540, 270] width 877 height 323
click at [1046, 266] on icon "Next" at bounding box center [1044, 269] width 27 height 27
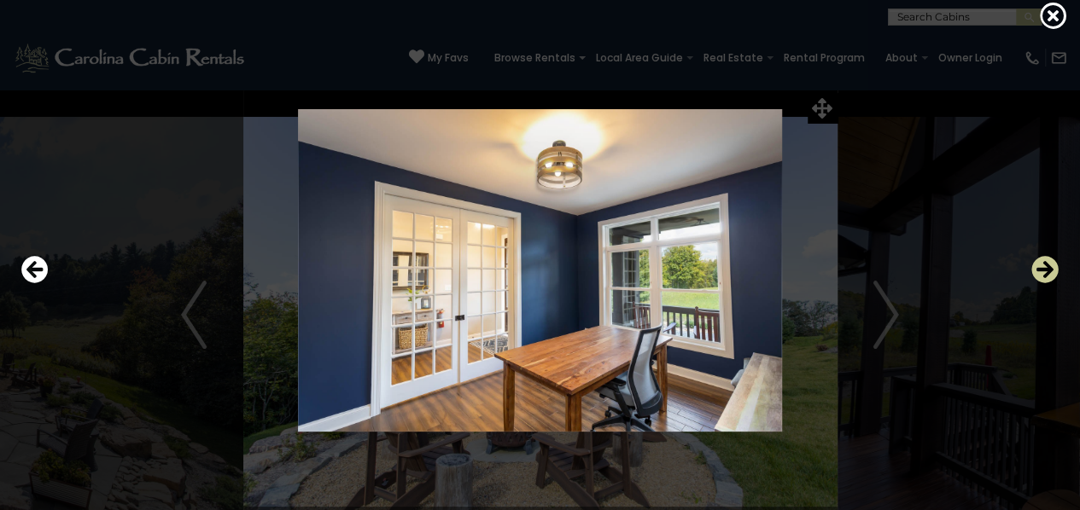
click at [1046, 266] on icon "Next" at bounding box center [1044, 269] width 27 height 27
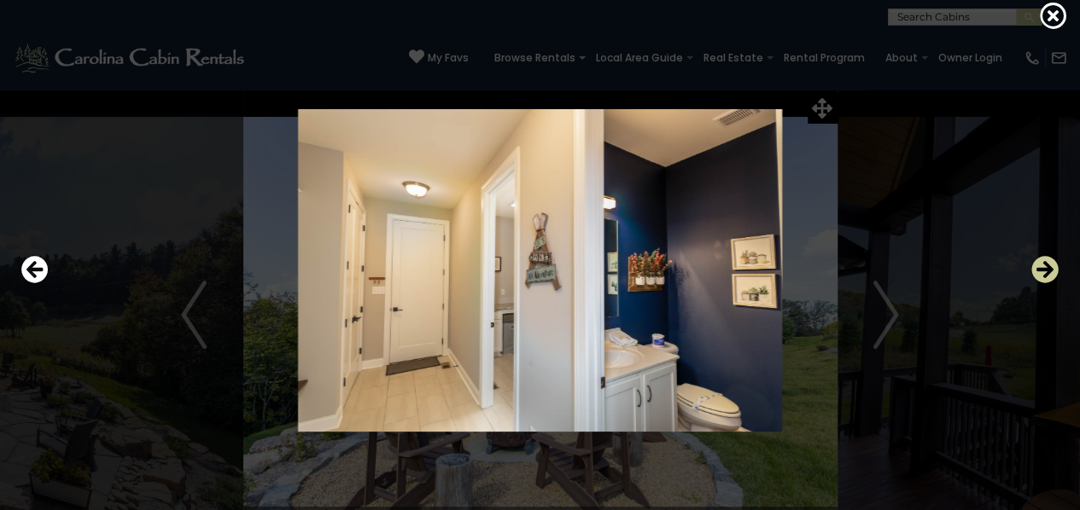
click at [1046, 266] on icon "Next" at bounding box center [1044, 269] width 27 height 27
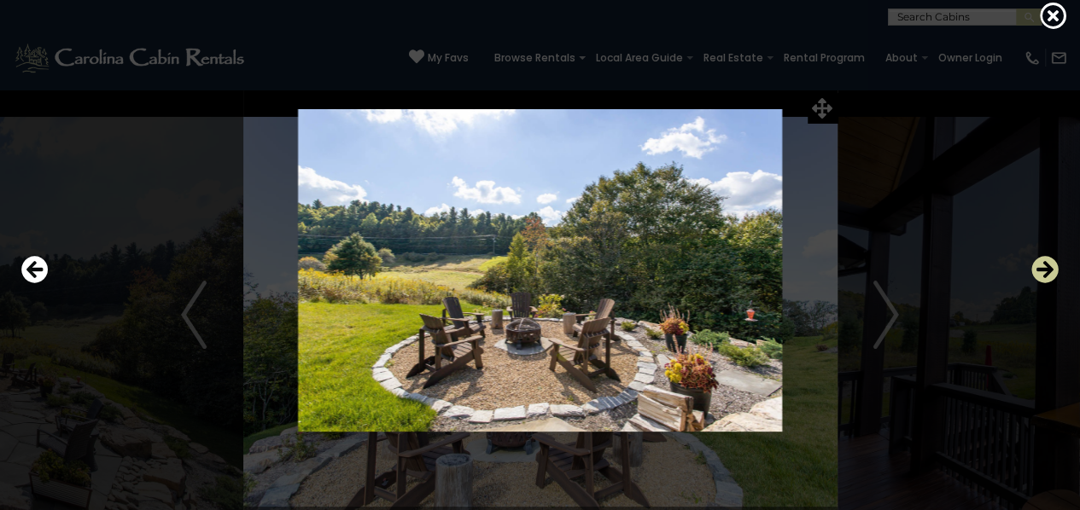
click at [1046, 266] on icon "Next" at bounding box center [1044, 269] width 27 height 27
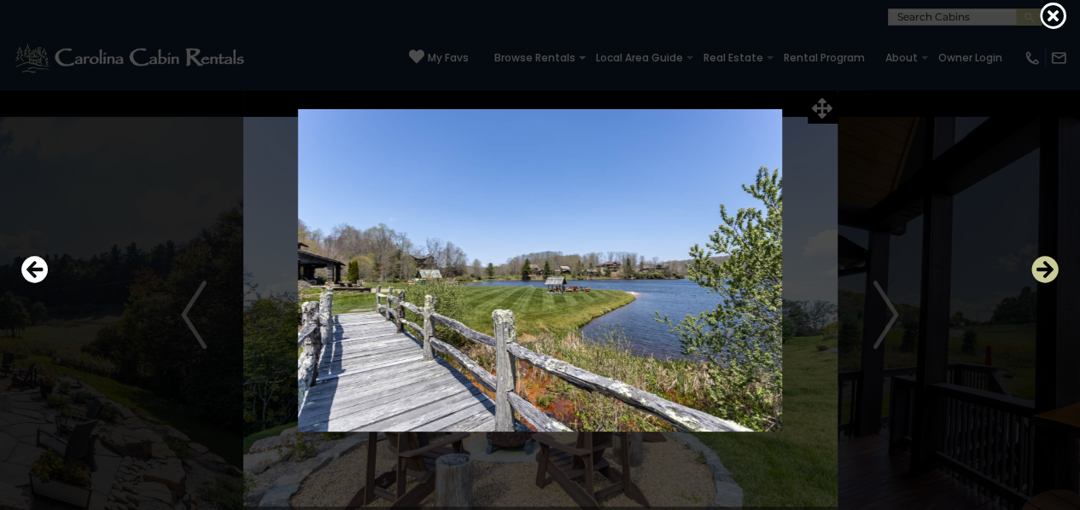
click at [1046, 266] on icon "Next" at bounding box center [1044, 269] width 27 height 27
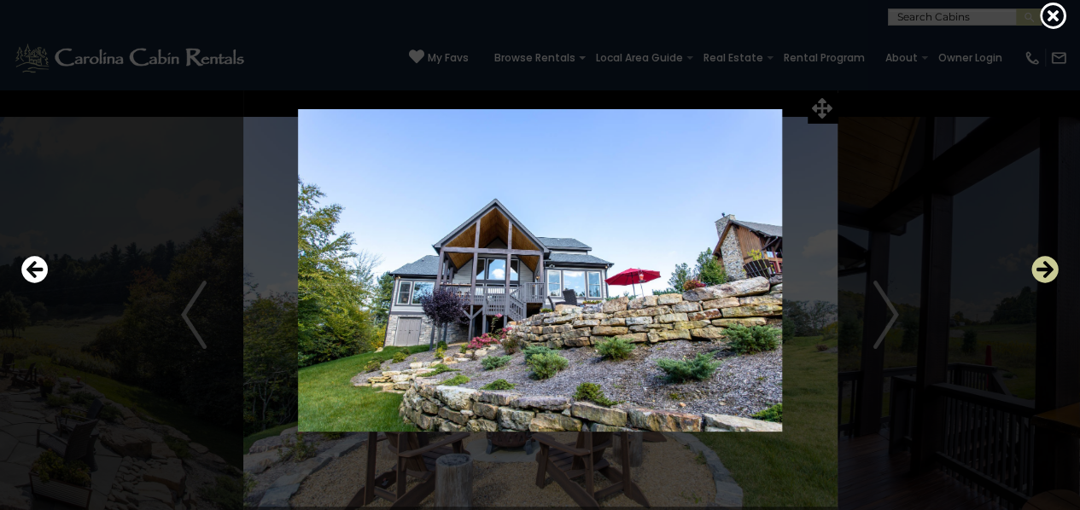
click at [1046, 266] on icon "Next" at bounding box center [1044, 269] width 27 height 27
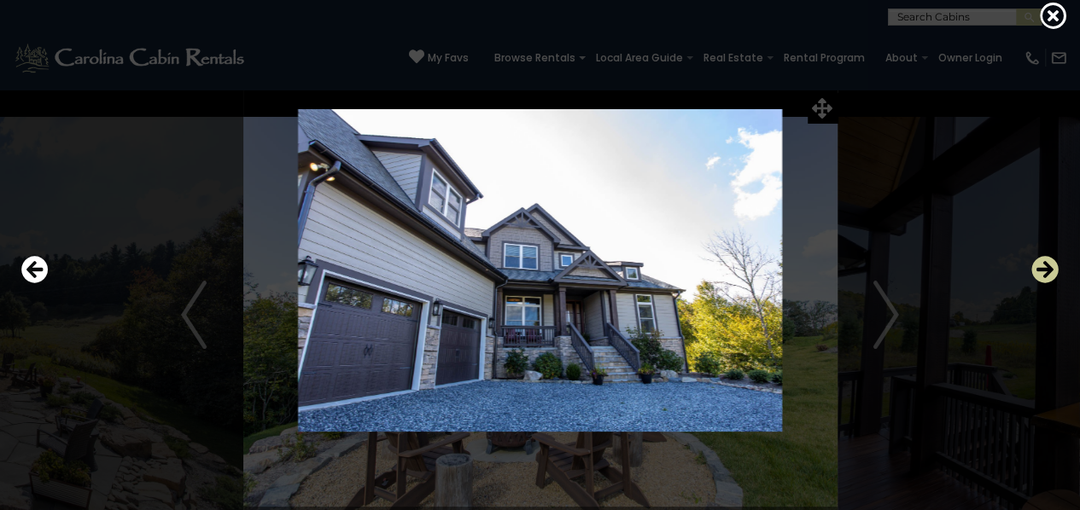
click at [1046, 266] on icon "Next" at bounding box center [1044, 269] width 27 height 27
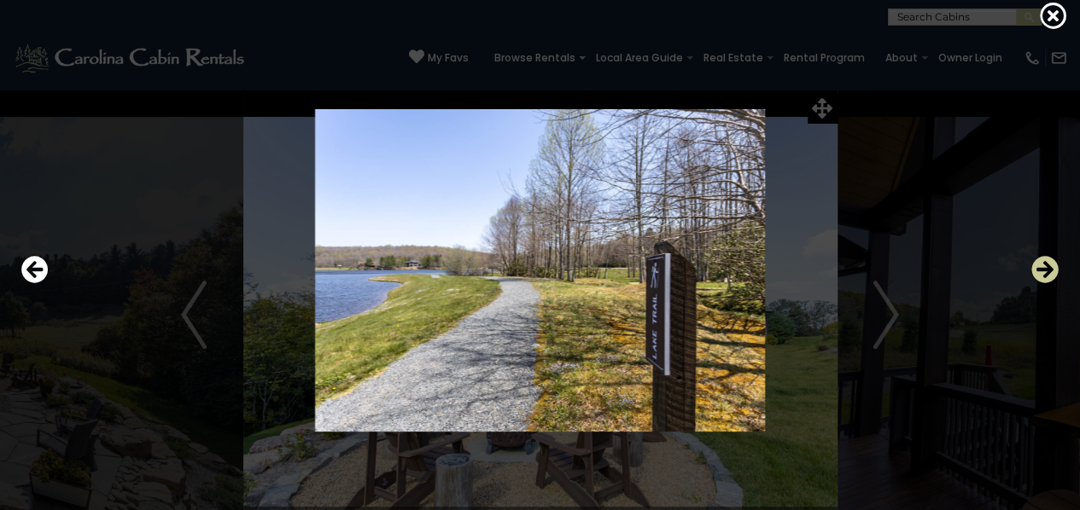
click at [1046, 266] on icon "Next" at bounding box center [1044, 269] width 27 height 27
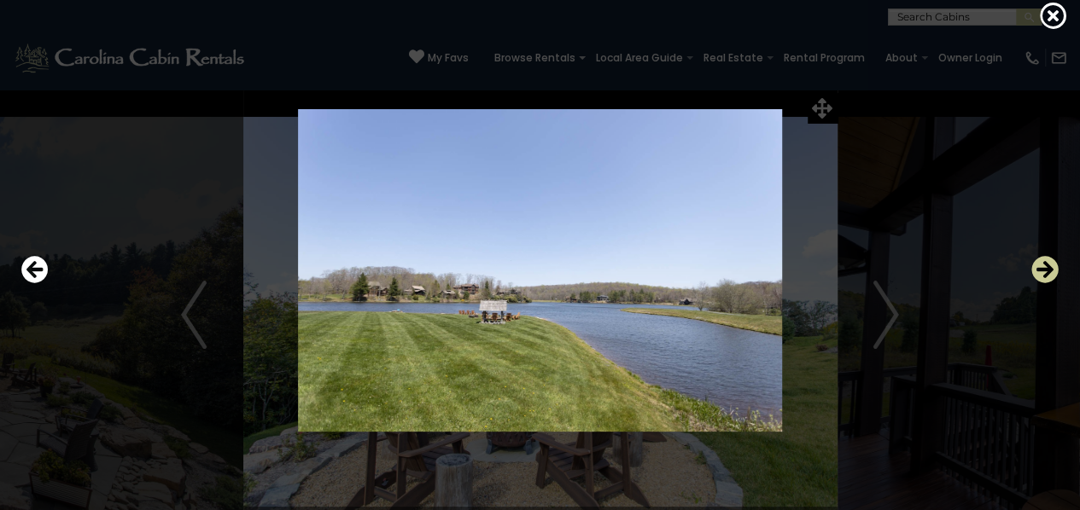
click at [1046, 266] on icon "Next" at bounding box center [1044, 269] width 27 height 27
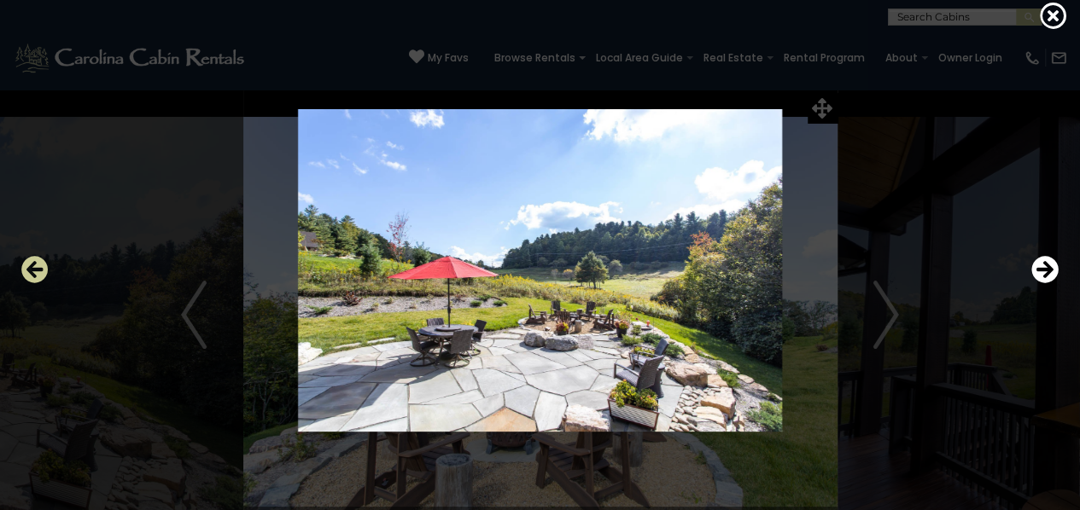
click at [29, 264] on icon "Previous" at bounding box center [34, 269] width 27 height 27
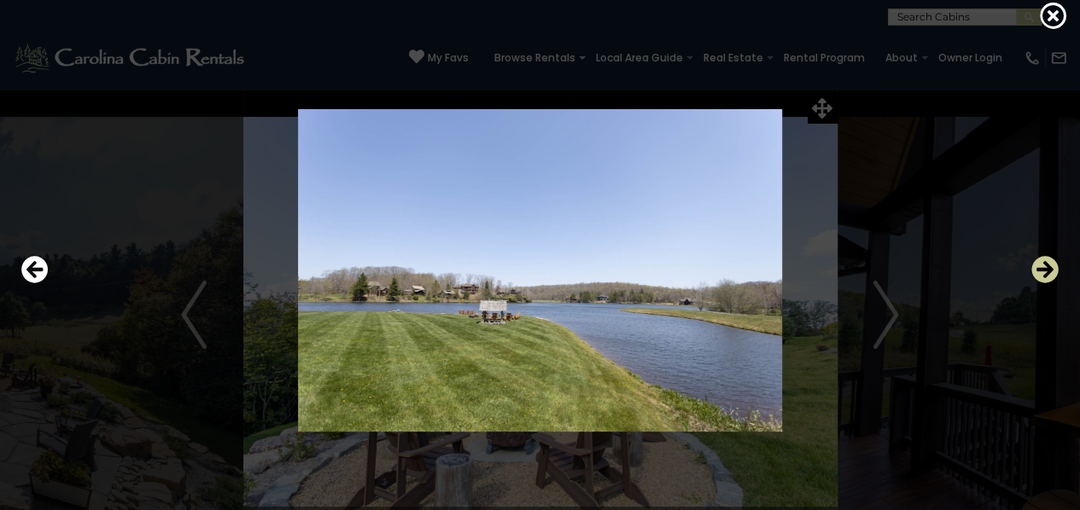
click at [1045, 262] on icon "Next" at bounding box center [1044, 269] width 27 height 27
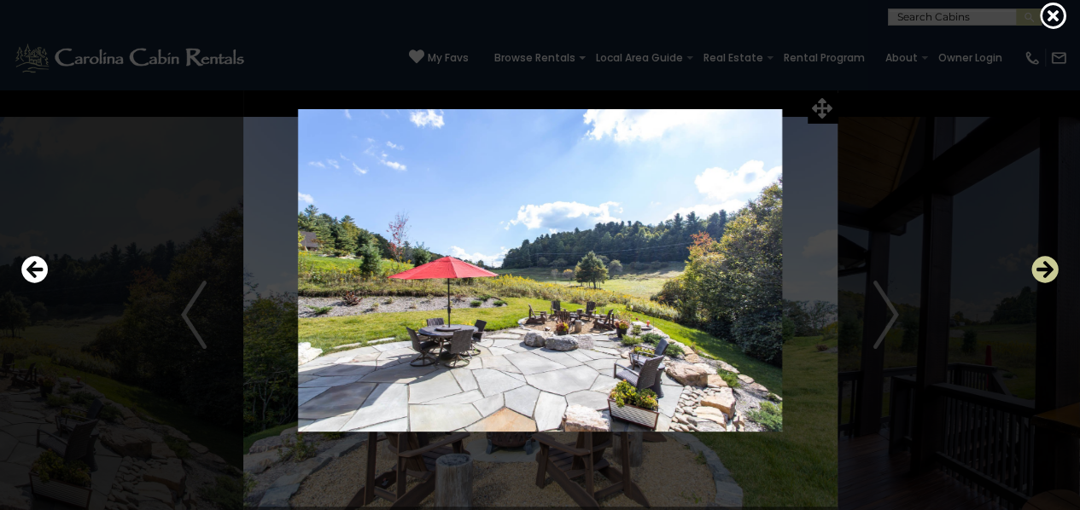
click at [1045, 262] on icon "Next" at bounding box center [1044, 269] width 27 height 27
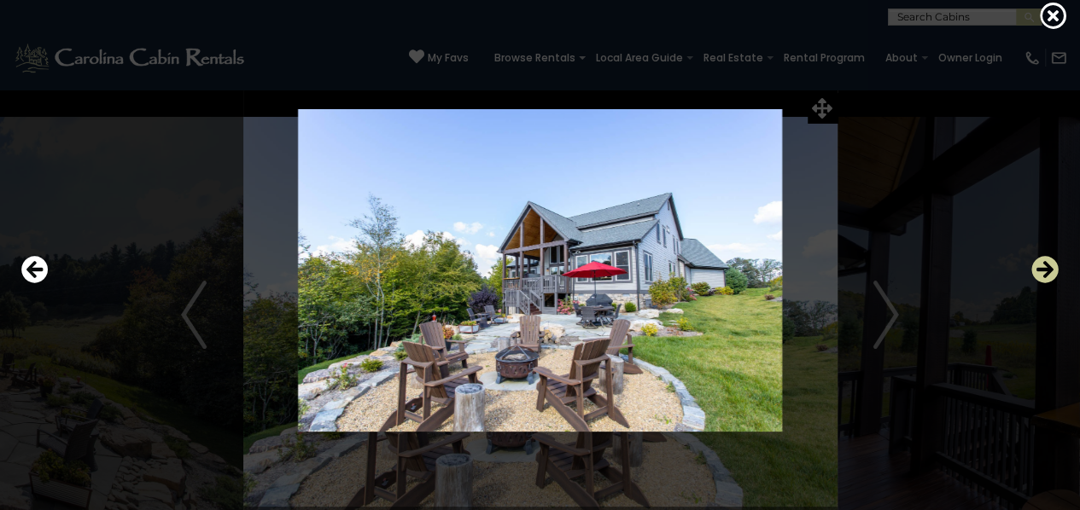
click at [1045, 262] on icon "Next" at bounding box center [1044, 269] width 27 height 27
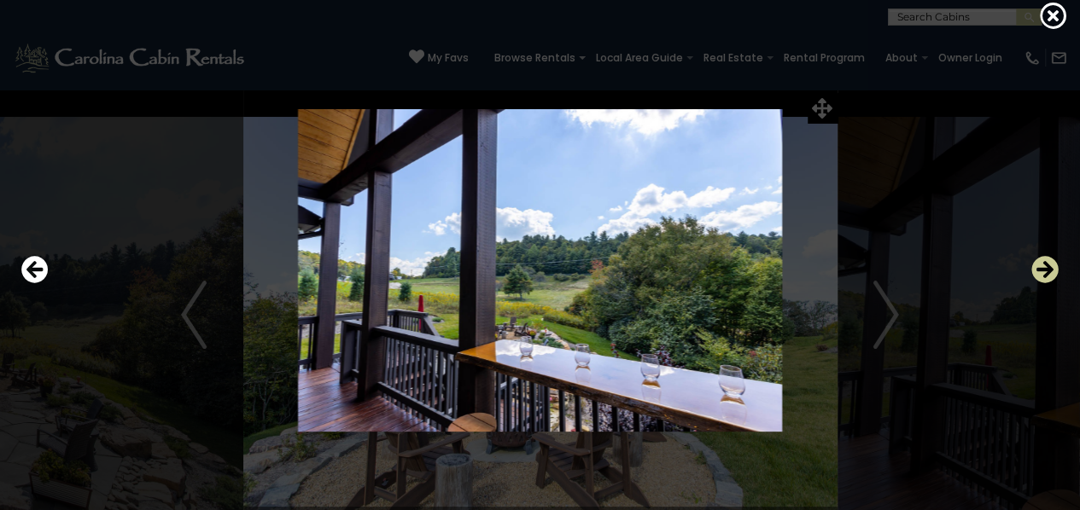
click at [1051, 267] on icon "Next" at bounding box center [1044, 269] width 27 height 27
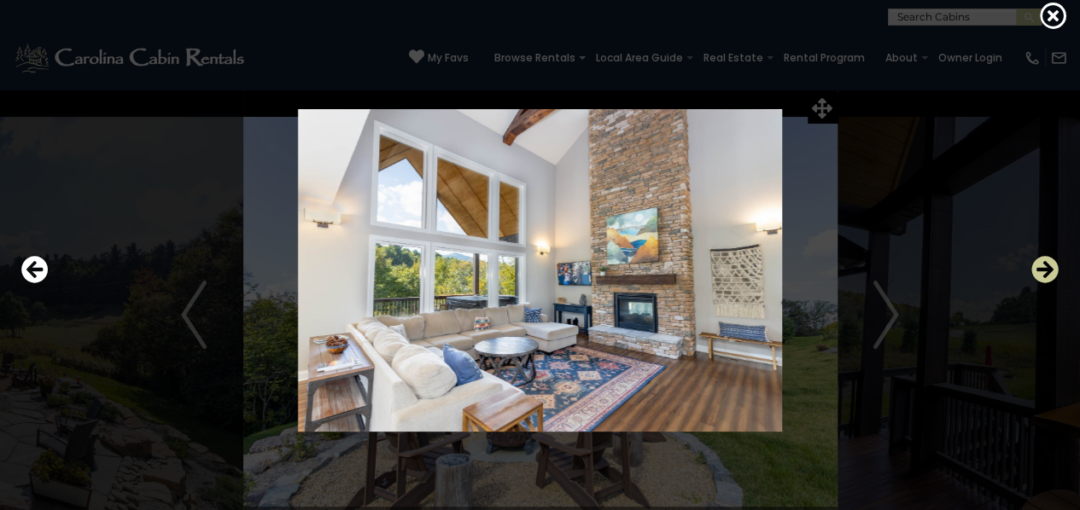
click at [1051, 267] on icon "Next" at bounding box center [1044, 269] width 27 height 27
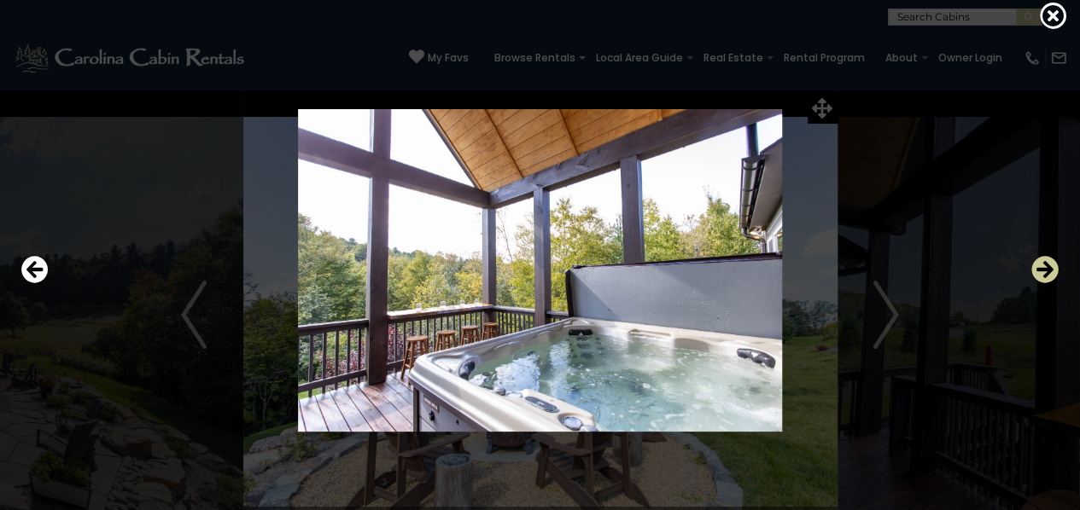
click at [1051, 267] on icon "Next" at bounding box center [1044, 269] width 27 height 27
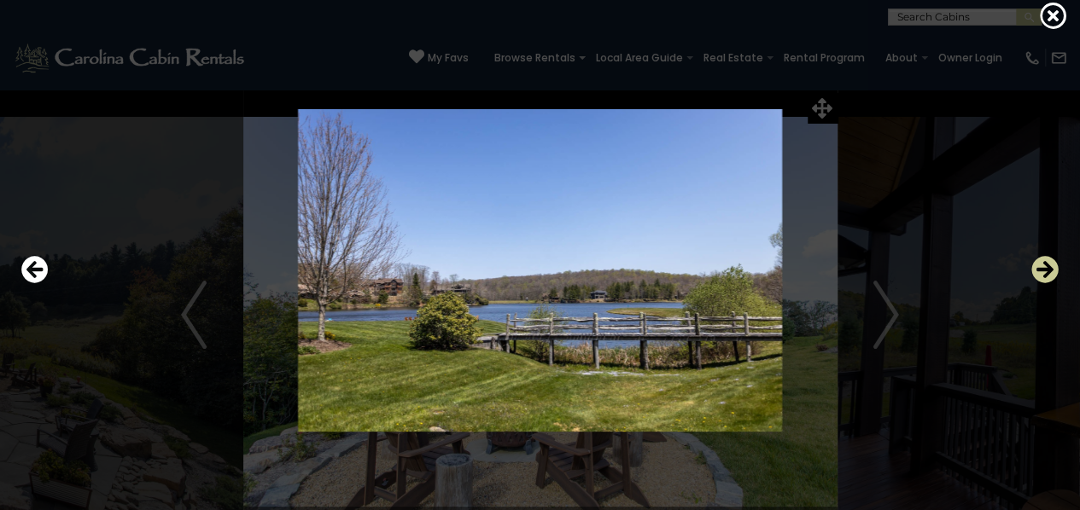
click at [1045, 271] on icon "Next" at bounding box center [1044, 269] width 27 height 27
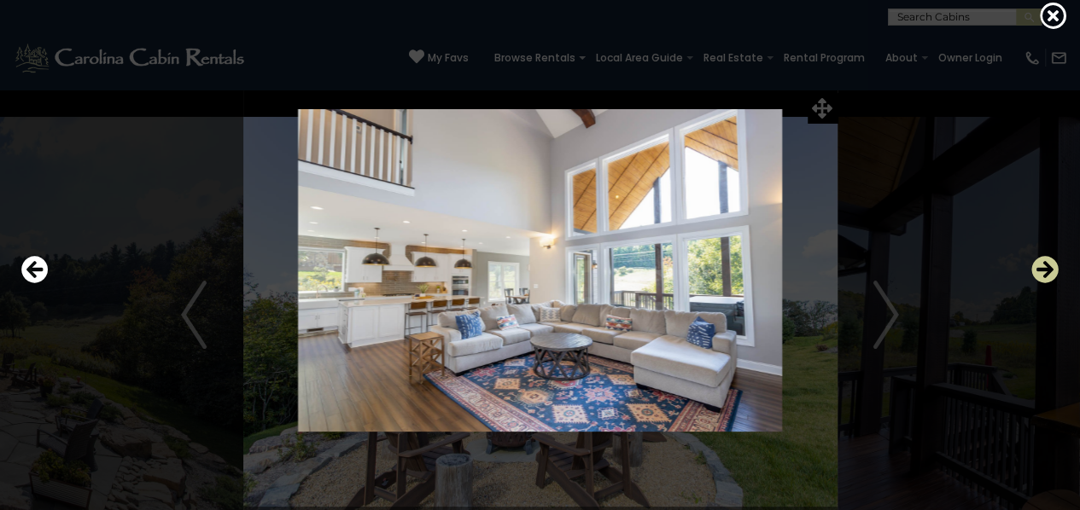
click at [1045, 271] on icon "Next" at bounding box center [1044, 269] width 27 height 27
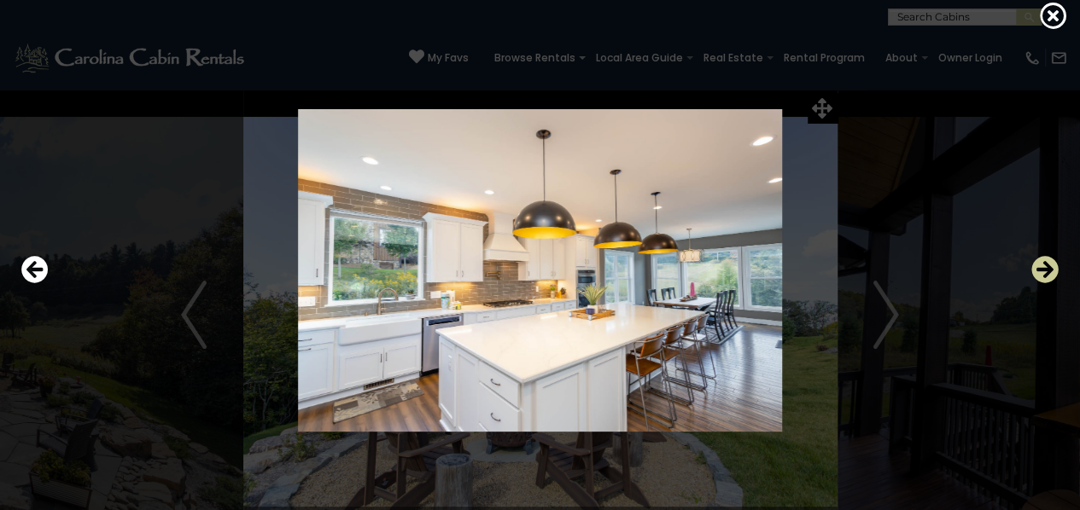
click at [1045, 271] on icon "Next" at bounding box center [1044, 269] width 27 height 27
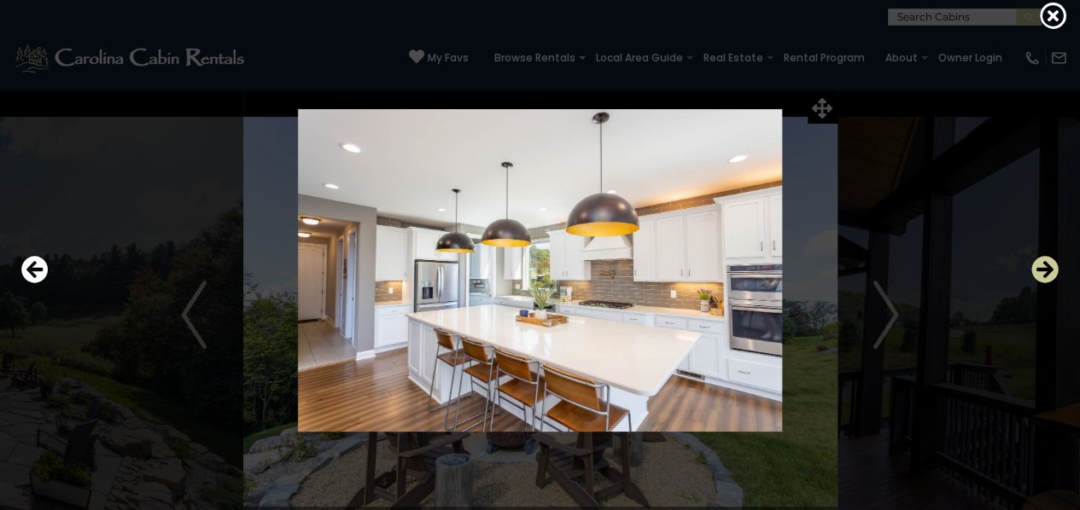
click at [1045, 271] on icon "Next" at bounding box center [1044, 269] width 27 height 27
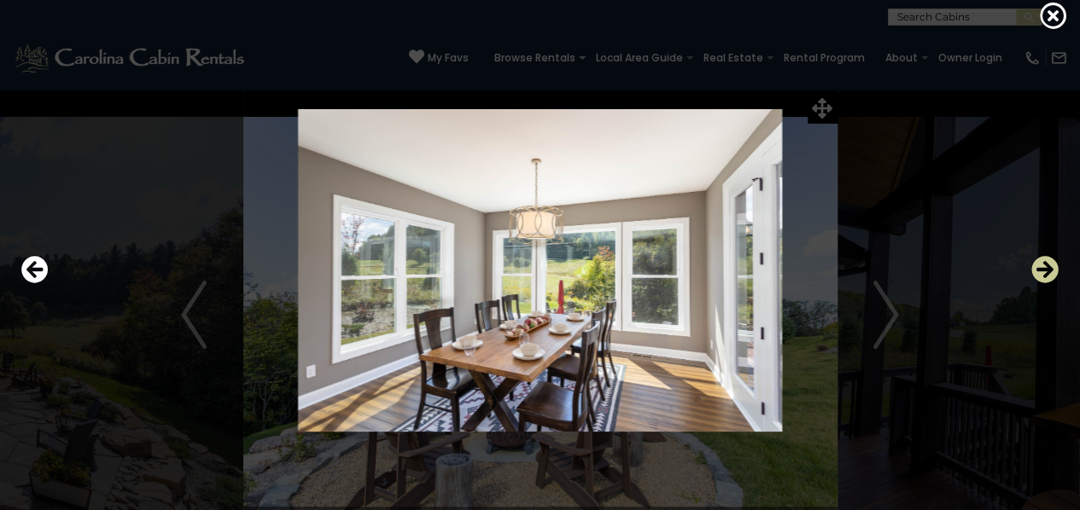
click at [1045, 271] on icon "Next" at bounding box center [1044, 269] width 27 height 27
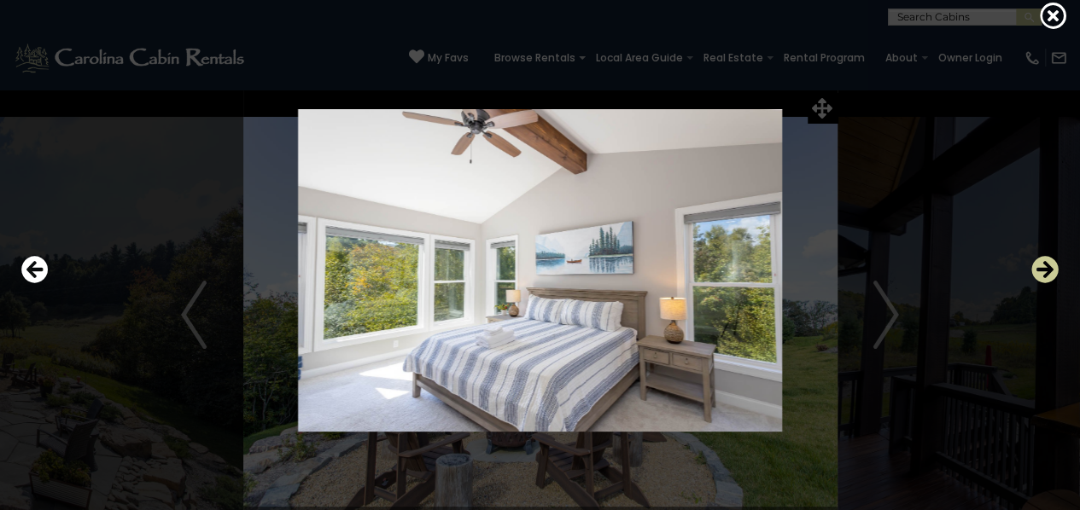
click at [1045, 271] on icon "Next" at bounding box center [1044, 269] width 27 height 27
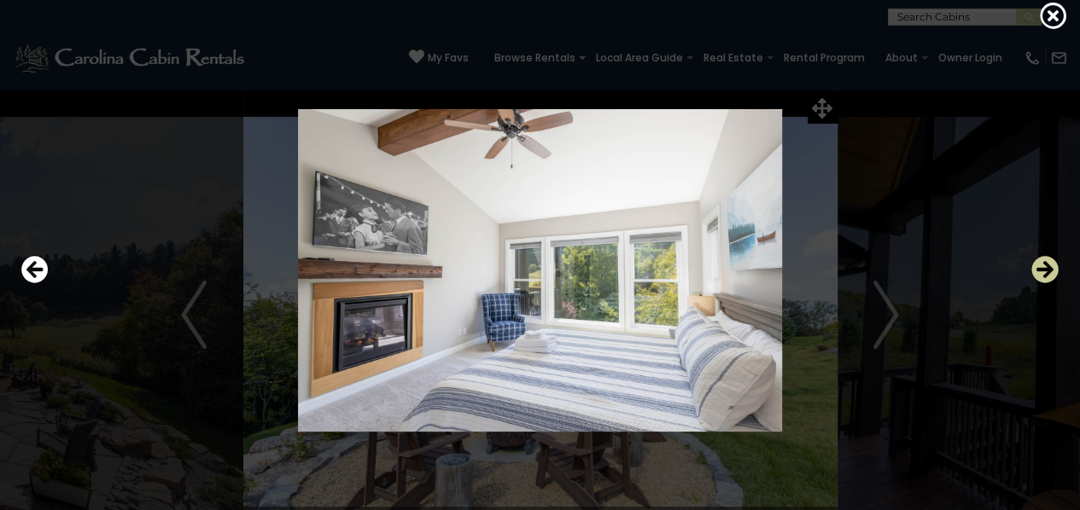
click at [1045, 271] on icon "Next" at bounding box center [1044, 269] width 27 height 27
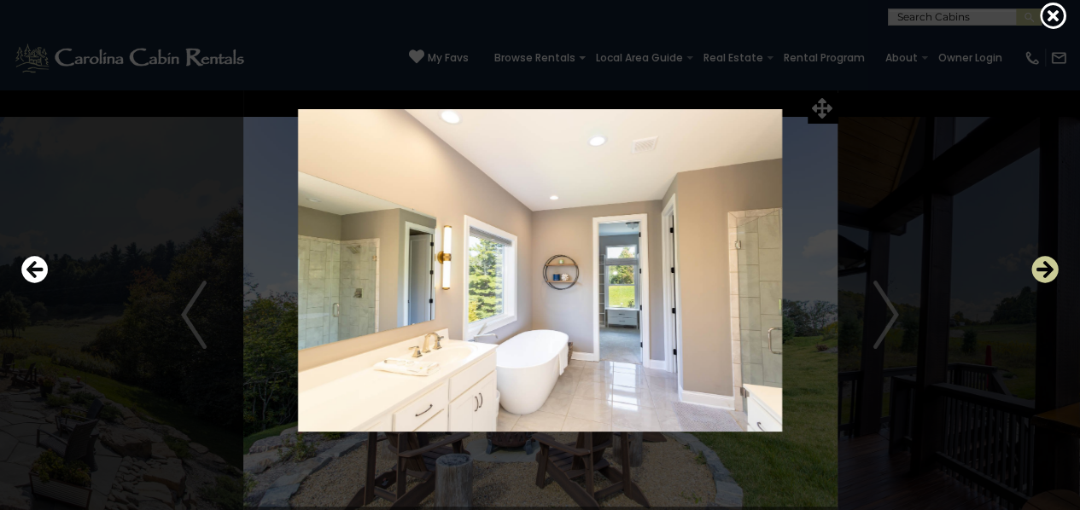
click at [1045, 271] on icon "Next" at bounding box center [1044, 269] width 27 height 27
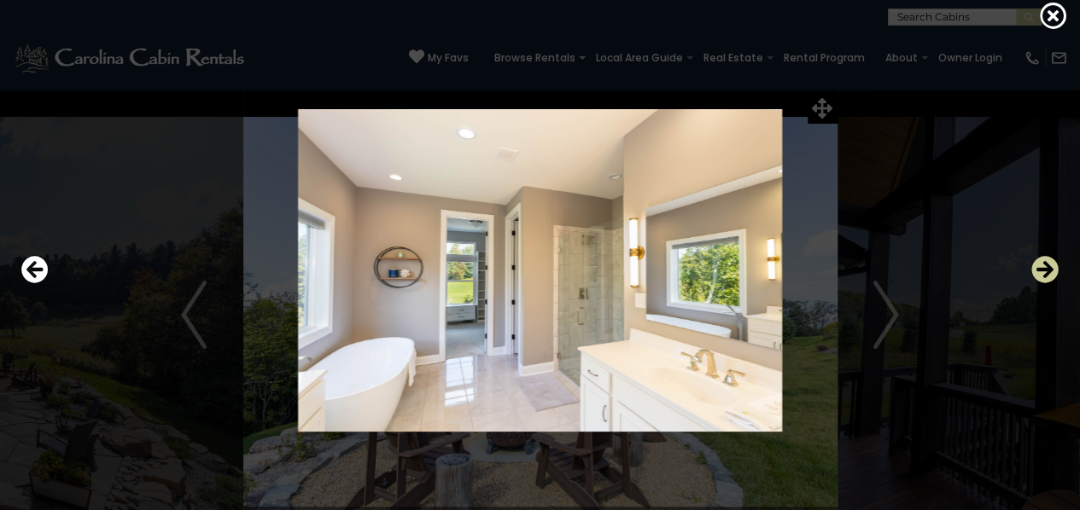
click at [1037, 265] on icon "Next" at bounding box center [1044, 269] width 27 height 27
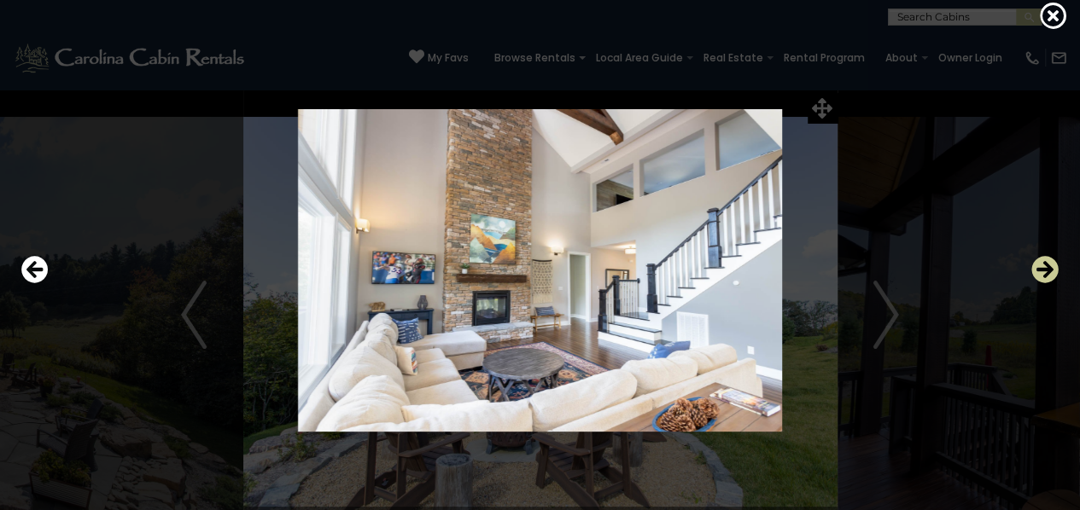
click at [1037, 265] on icon "Next" at bounding box center [1044, 269] width 27 height 27
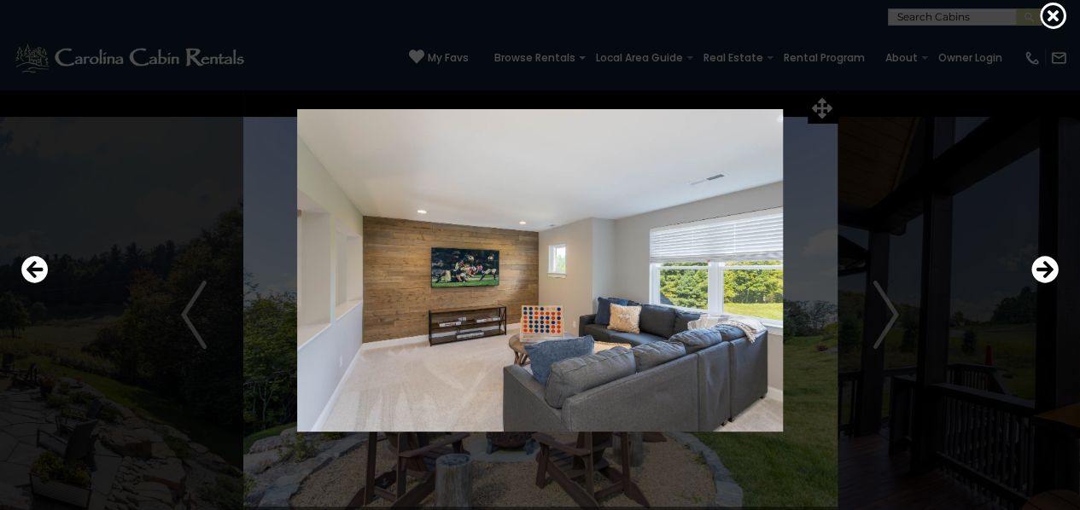
click at [860, 322] on img at bounding box center [540, 270] width 877 height 323
click at [883, 323] on img at bounding box center [540, 270] width 877 height 323
click at [878, 312] on img at bounding box center [540, 270] width 877 height 323
click at [901, 308] on img at bounding box center [540, 270] width 877 height 323
click at [1050, 262] on icon "Next" at bounding box center [1044, 269] width 27 height 27
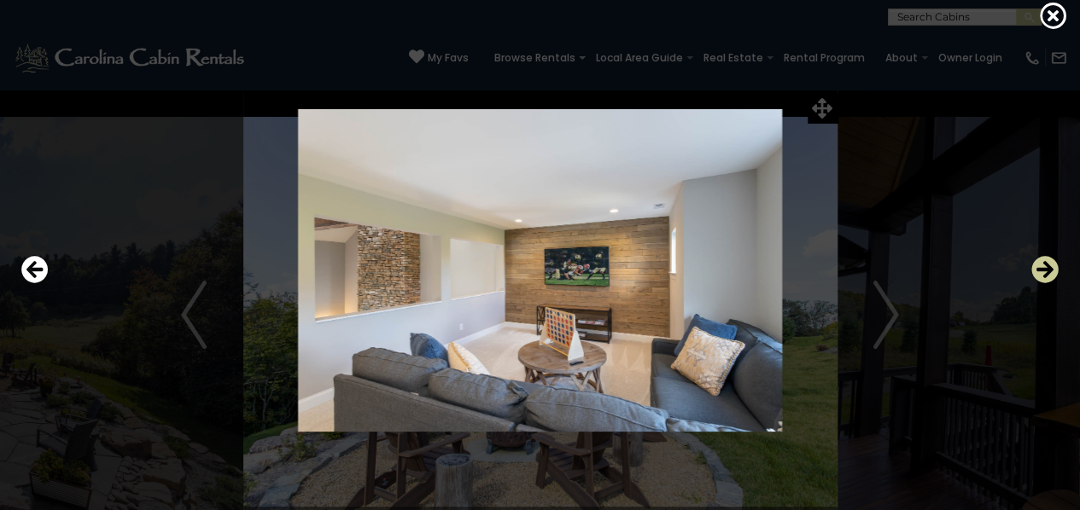
click at [1050, 262] on icon "Next" at bounding box center [1044, 269] width 27 height 27
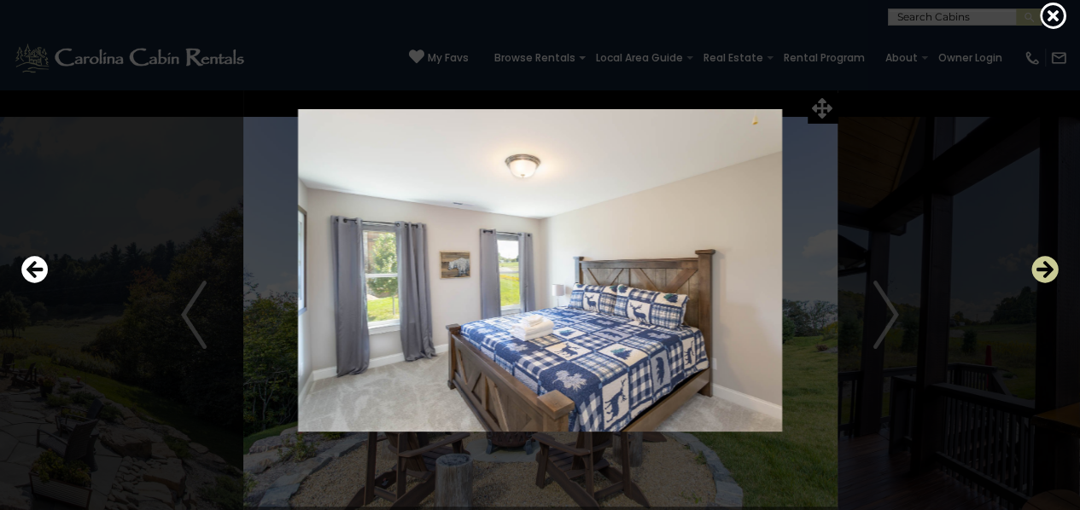
click at [1050, 262] on icon "Next" at bounding box center [1044, 269] width 27 height 27
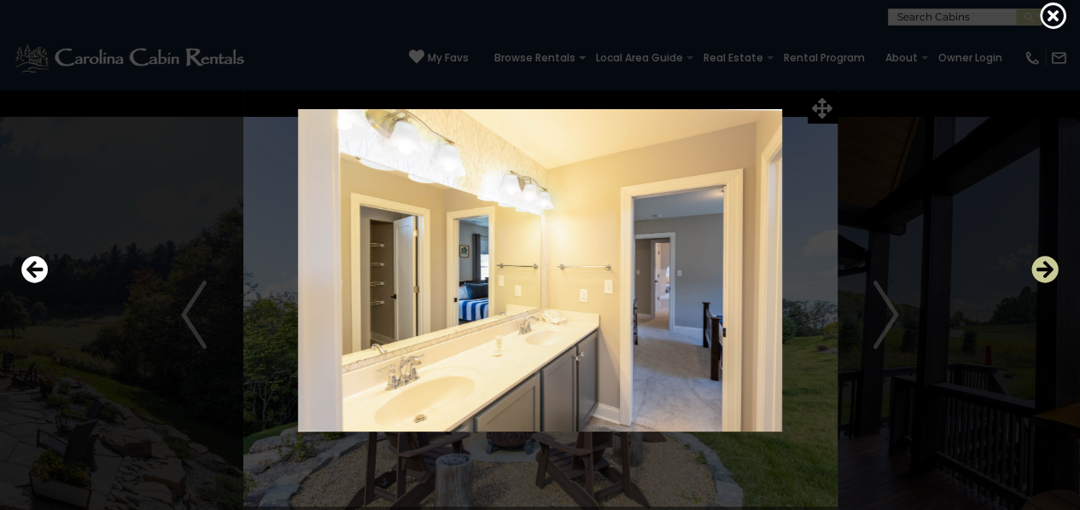
click at [1050, 262] on icon "Next" at bounding box center [1044, 269] width 27 height 27
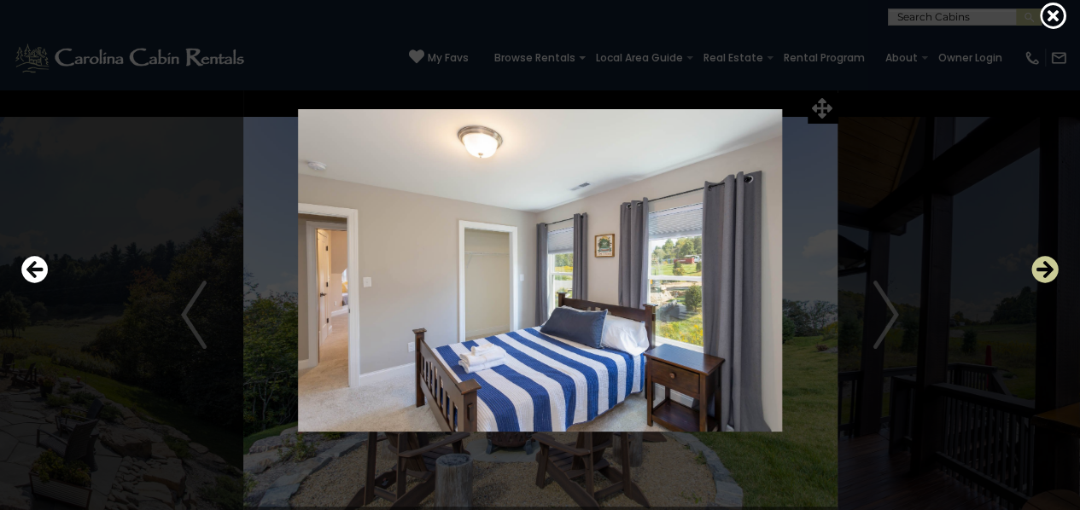
click at [1046, 260] on icon "Next" at bounding box center [1044, 269] width 27 height 27
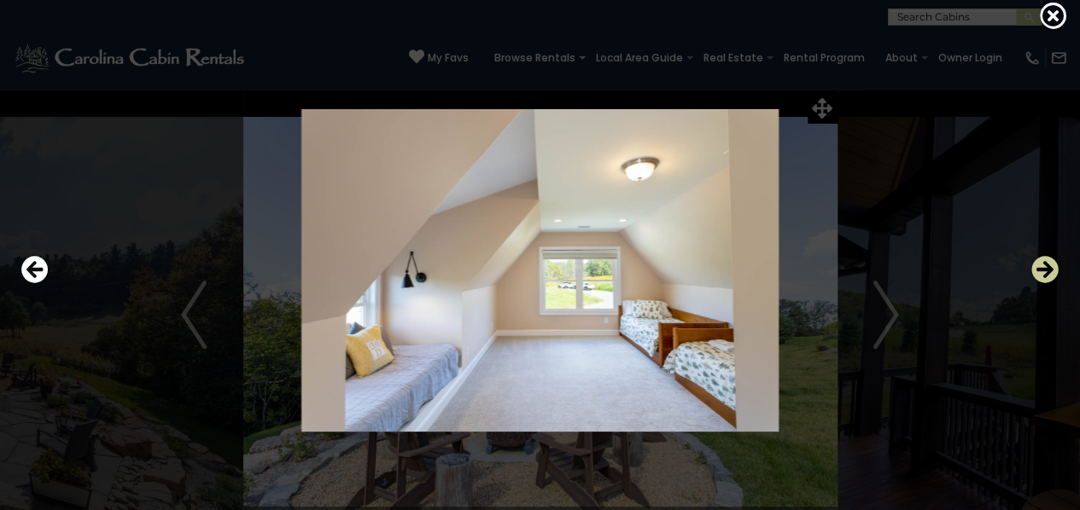
click at [1045, 253] on button "Next" at bounding box center [1044, 270] width 27 height 39
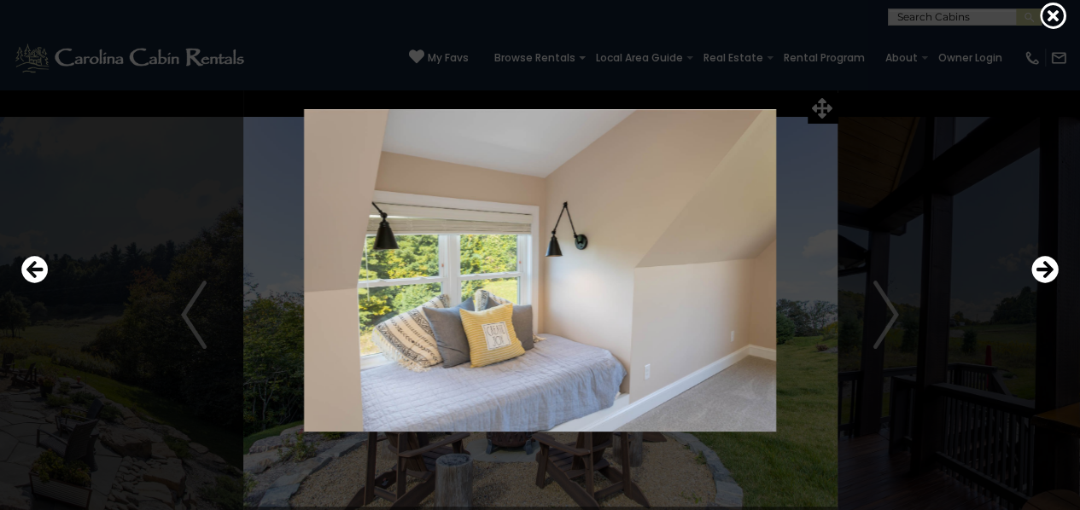
click at [1045, 248] on div at bounding box center [540, 270] width 1054 height 459
click at [1044, 265] on icon "Next" at bounding box center [1044, 269] width 27 height 27
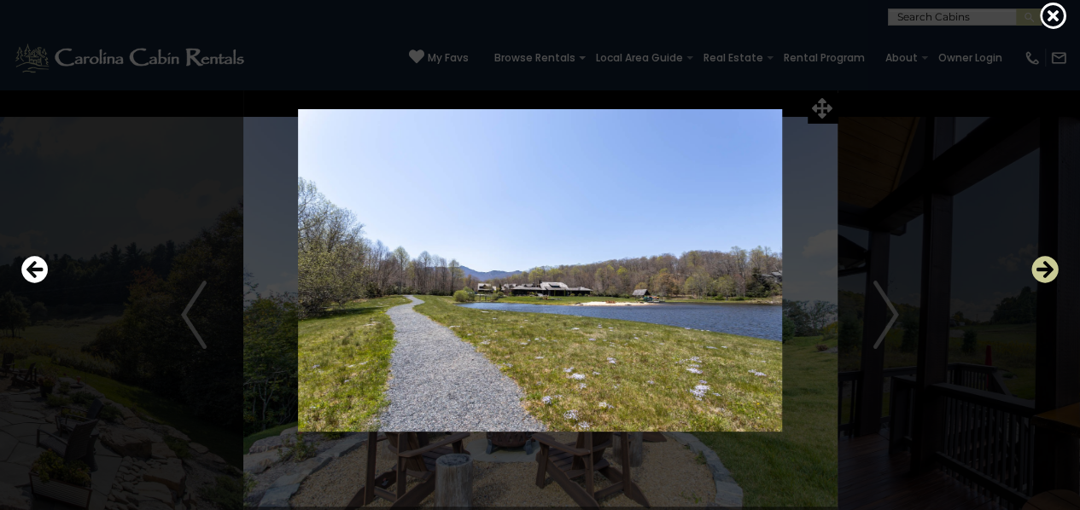
click at [1044, 265] on icon "Next" at bounding box center [1044, 269] width 27 height 27
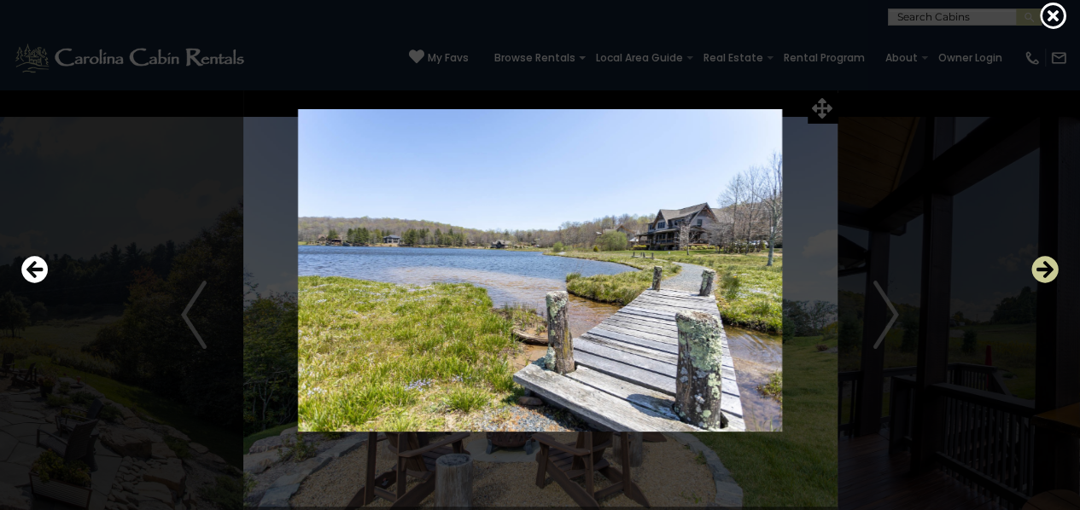
click at [1044, 265] on icon "Next" at bounding box center [1044, 269] width 27 height 27
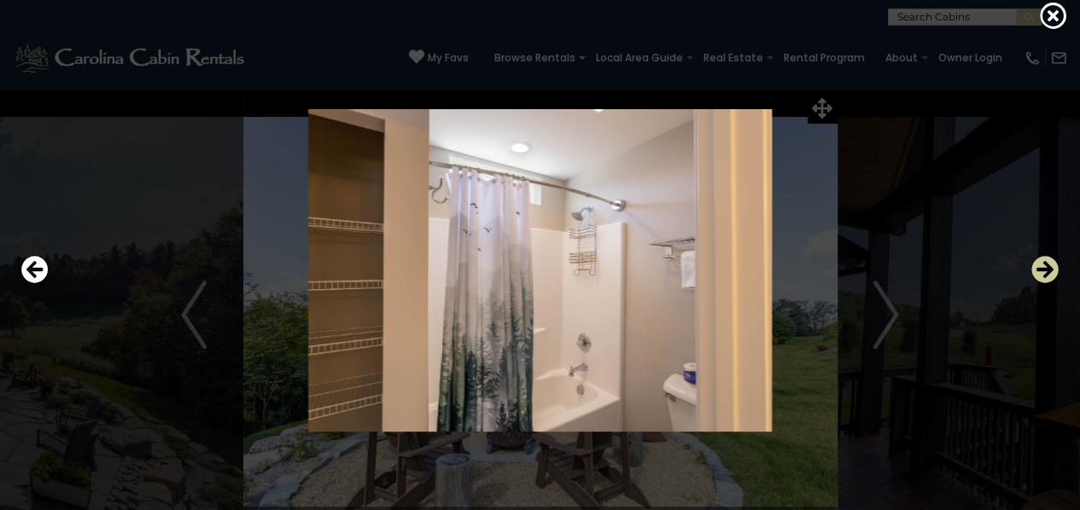
click at [1044, 265] on icon "Next" at bounding box center [1044, 269] width 27 height 27
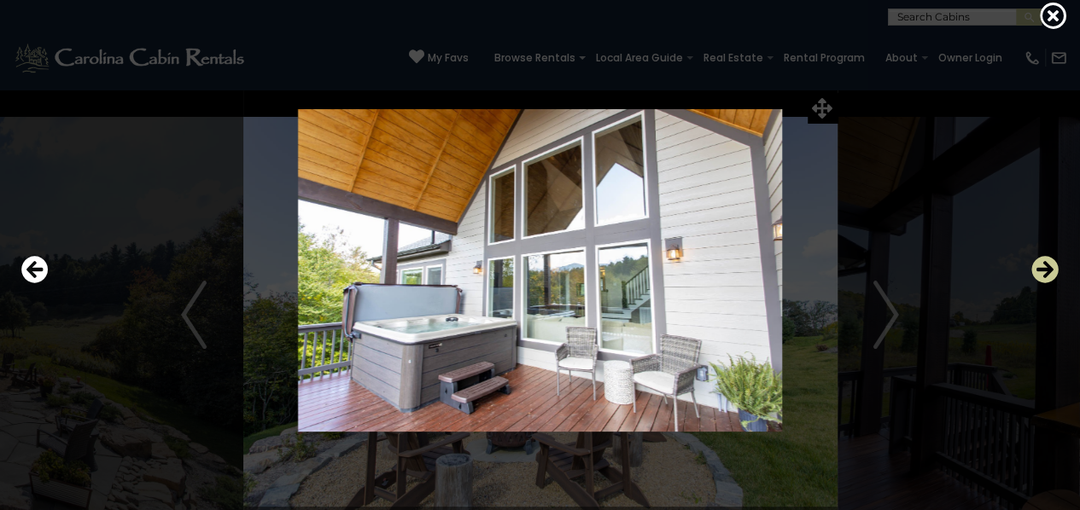
click at [1044, 265] on icon "Next" at bounding box center [1044, 269] width 27 height 27
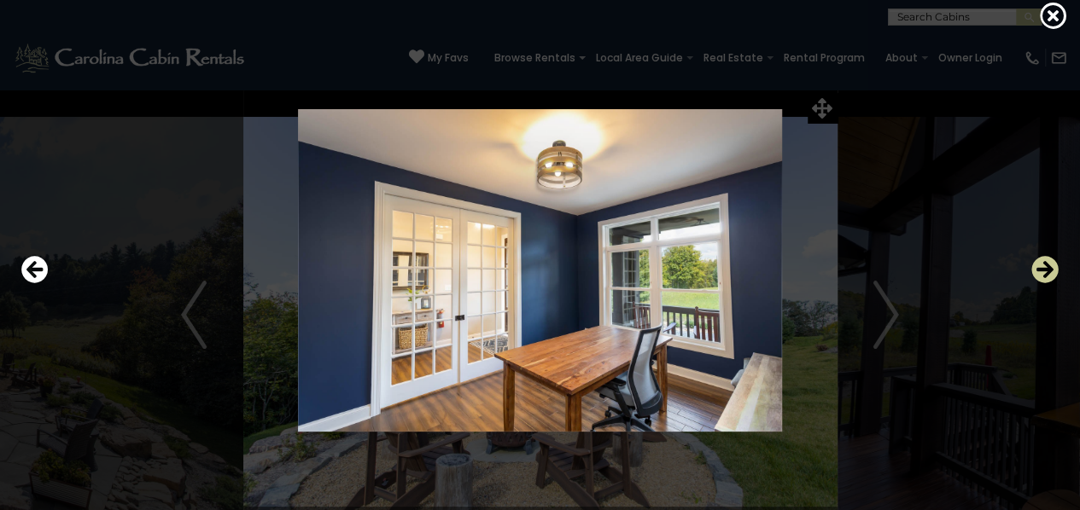
click at [1044, 265] on icon "Next" at bounding box center [1044, 269] width 27 height 27
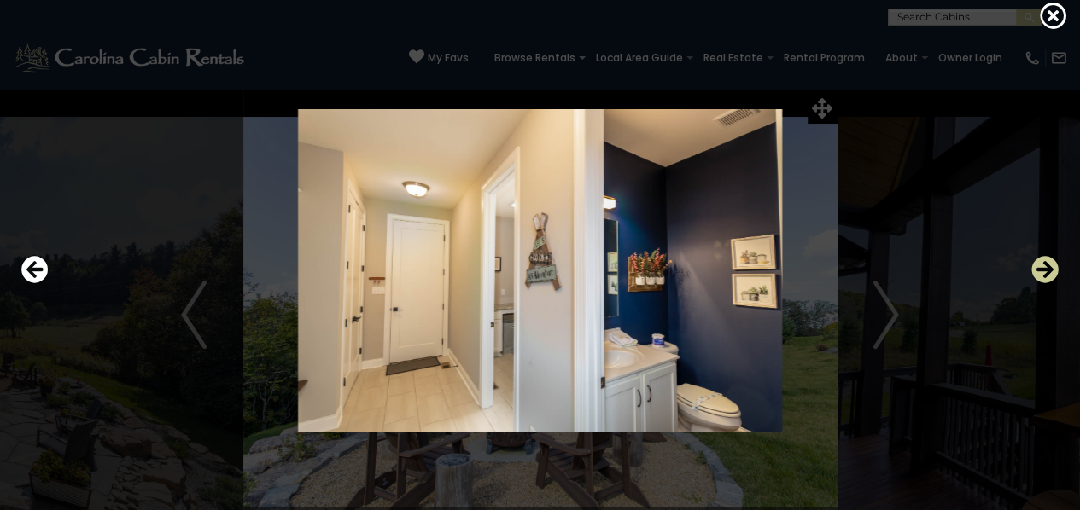
click at [1044, 265] on icon "Next" at bounding box center [1044, 269] width 27 height 27
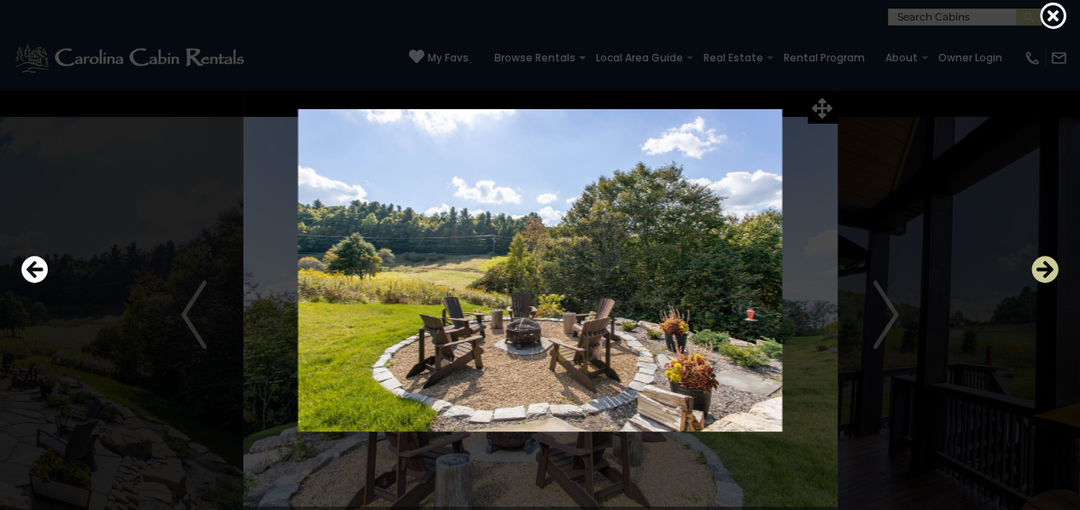
click at [1044, 265] on icon "Next" at bounding box center [1044, 269] width 27 height 27
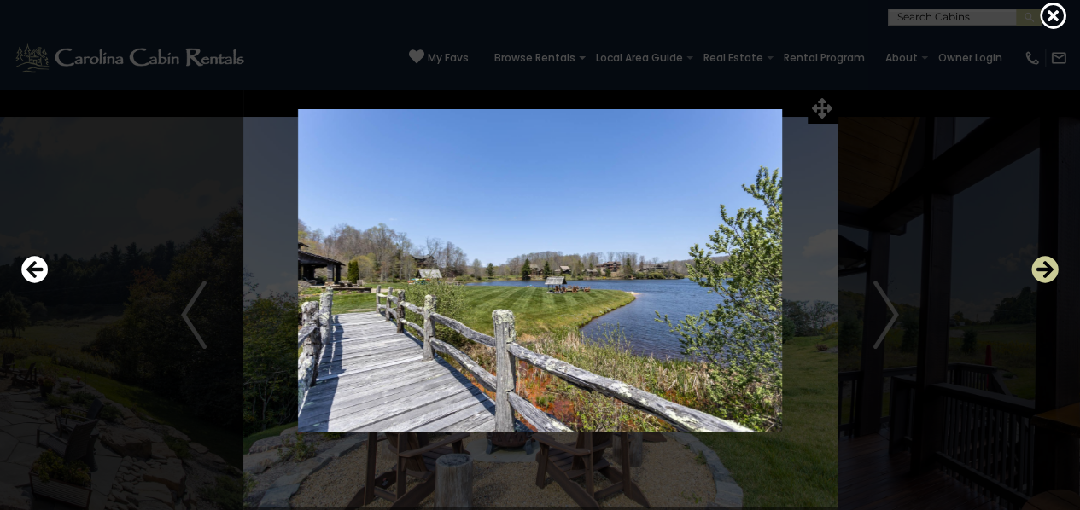
click at [1044, 265] on icon "Next" at bounding box center [1044, 269] width 27 height 27
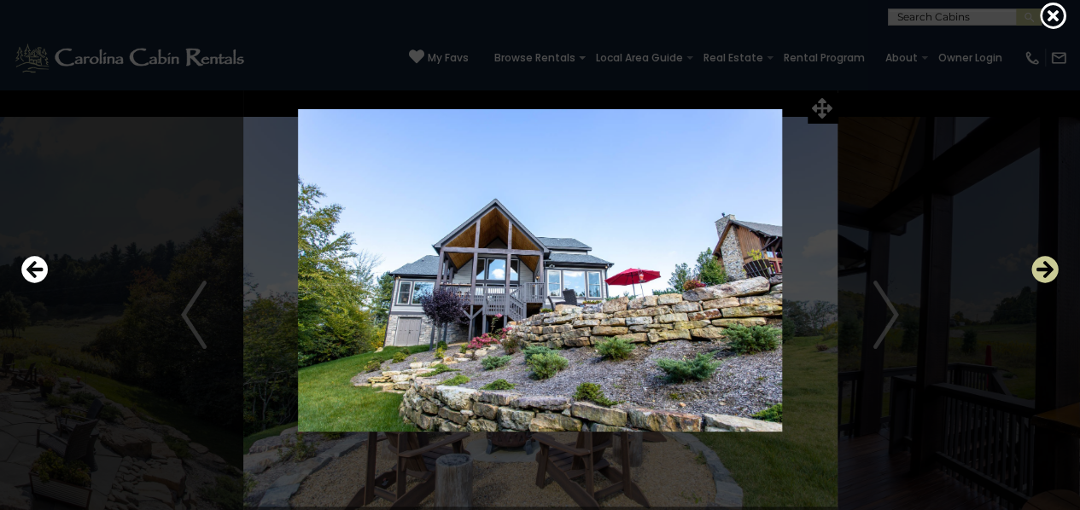
click at [1044, 265] on icon "Next" at bounding box center [1044, 269] width 27 height 27
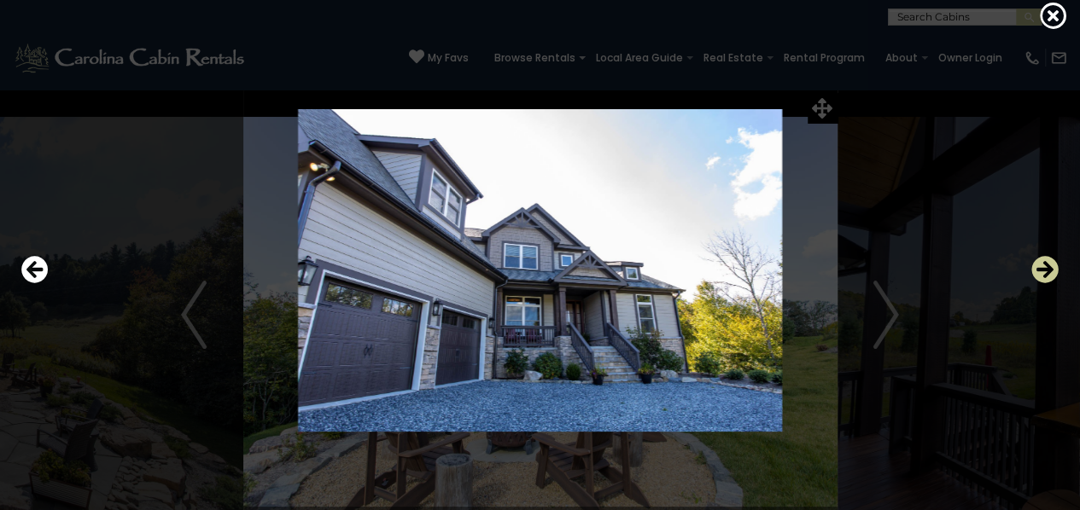
click at [1044, 265] on icon "Next" at bounding box center [1044, 269] width 27 height 27
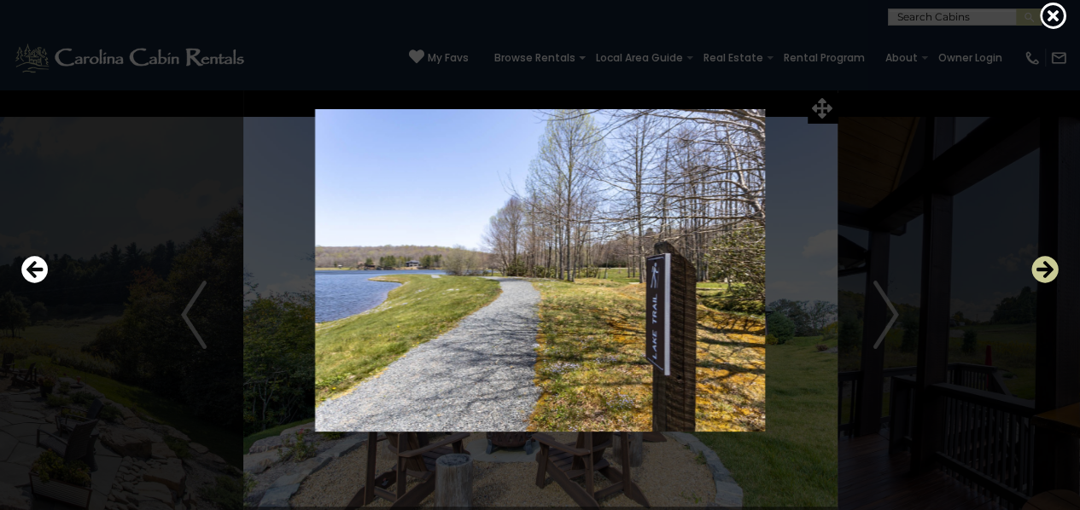
click at [1044, 265] on icon "Next" at bounding box center [1044, 269] width 27 height 27
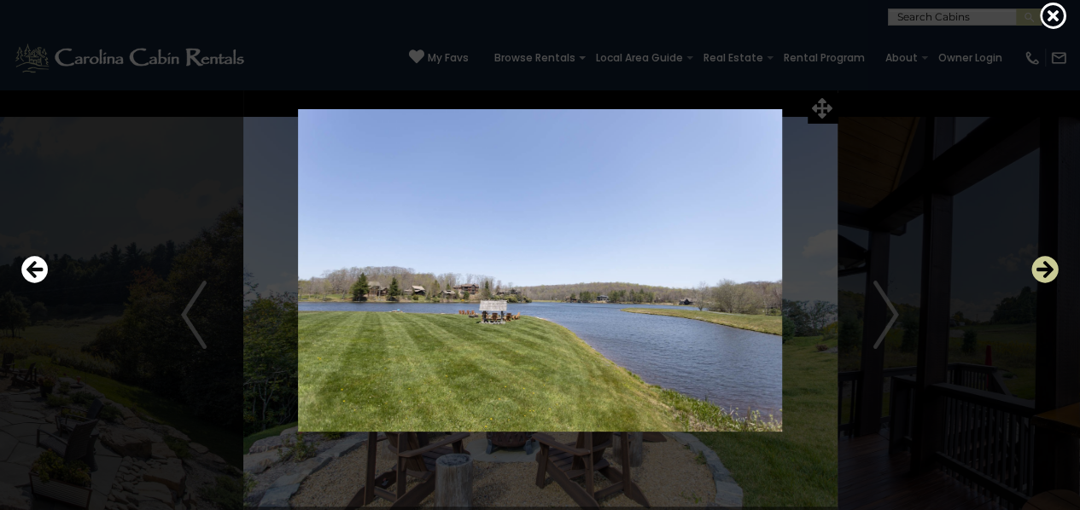
click at [1044, 265] on icon "Next" at bounding box center [1044, 269] width 27 height 27
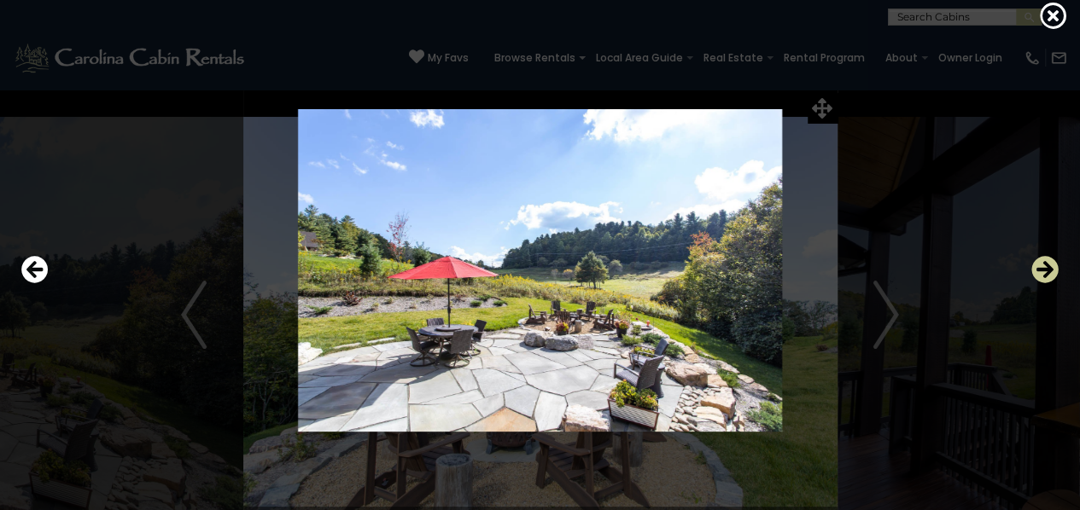
click at [1044, 265] on icon "Next" at bounding box center [1044, 269] width 27 height 27
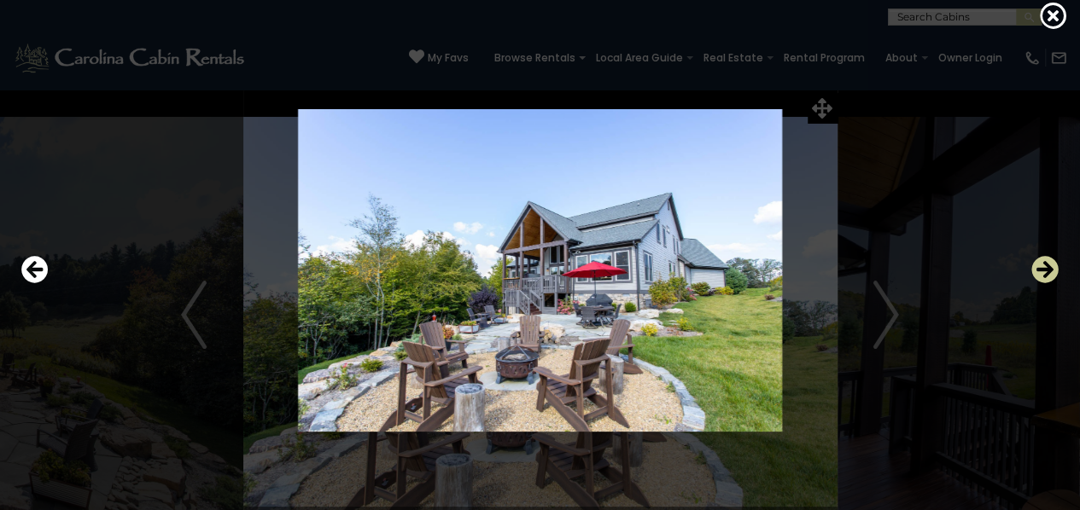
click at [1044, 265] on icon "Next" at bounding box center [1044, 269] width 27 height 27
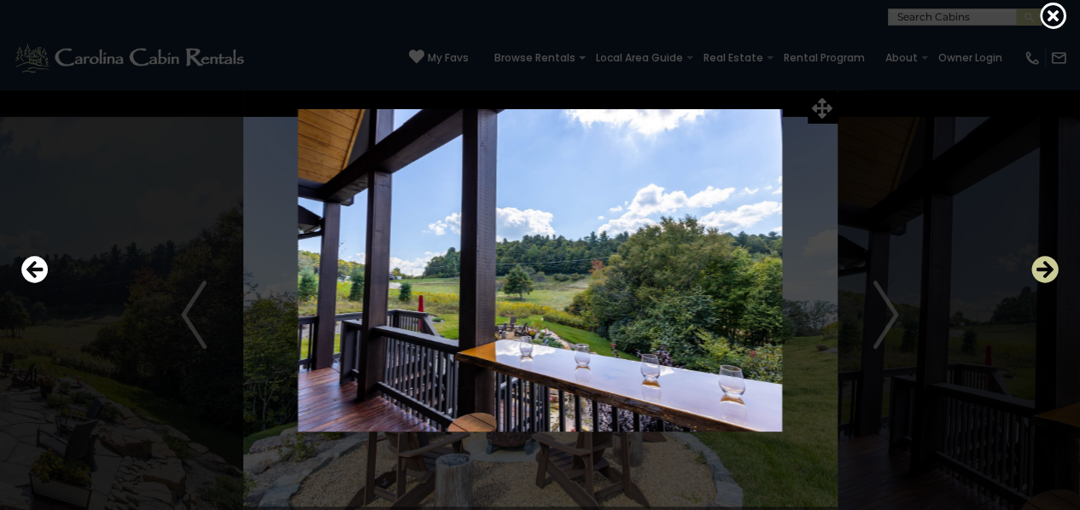
click at [1044, 265] on icon "Next" at bounding box center [1044, 269] width 27 height 27
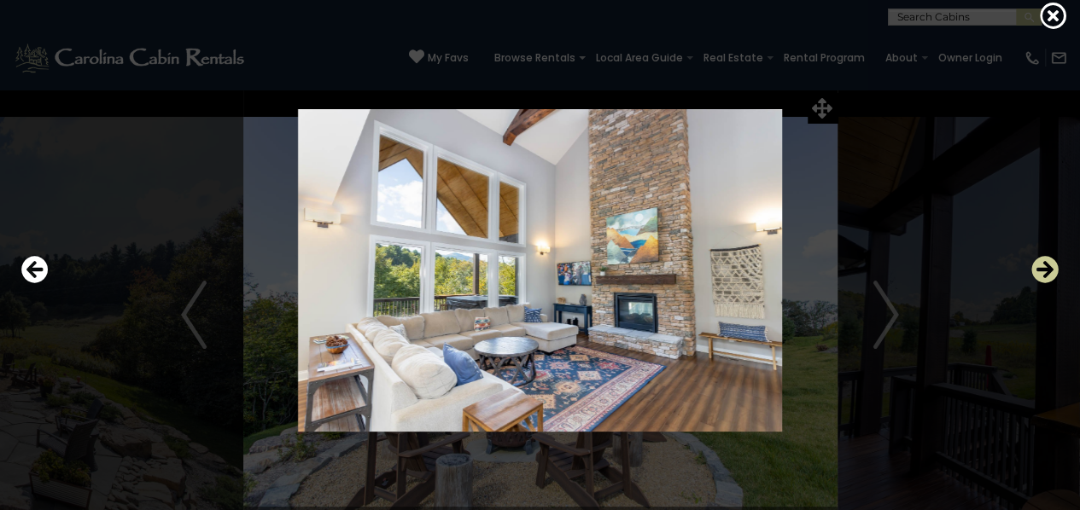
click at [1044, 265] on icon "Next" at bounding box center [1044, 269] width 27 height 27
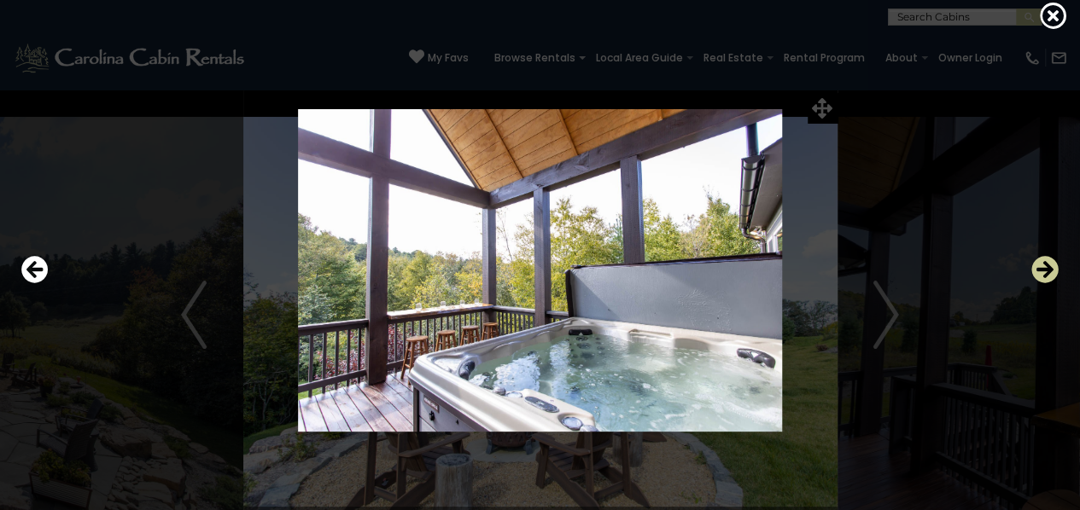
click at [1044, 265] on icon "Next" at bounding box center [1044, 269] width 27 height 27
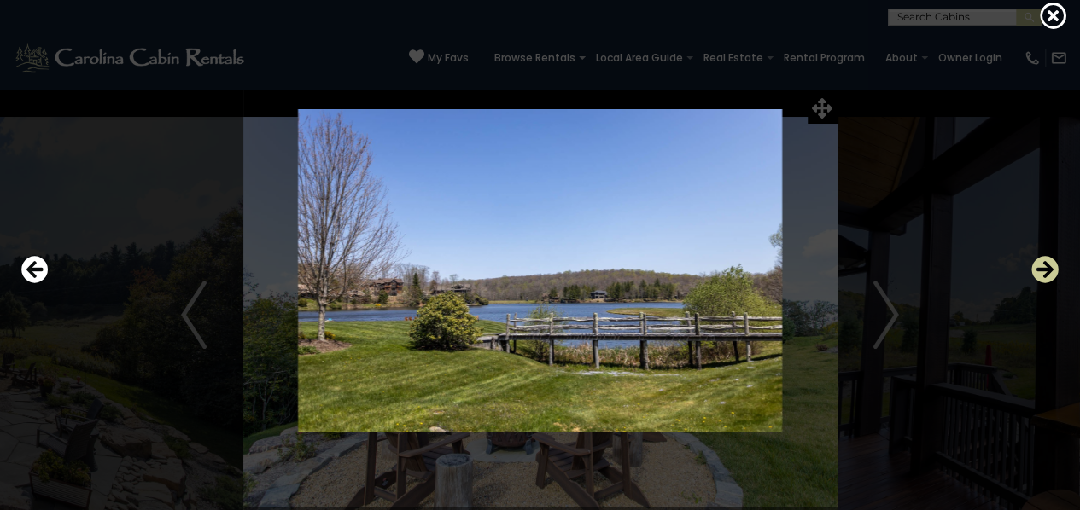
click at [1044, 265] on icon "Next" at bounding box center [1044, 269] width 27 height 27
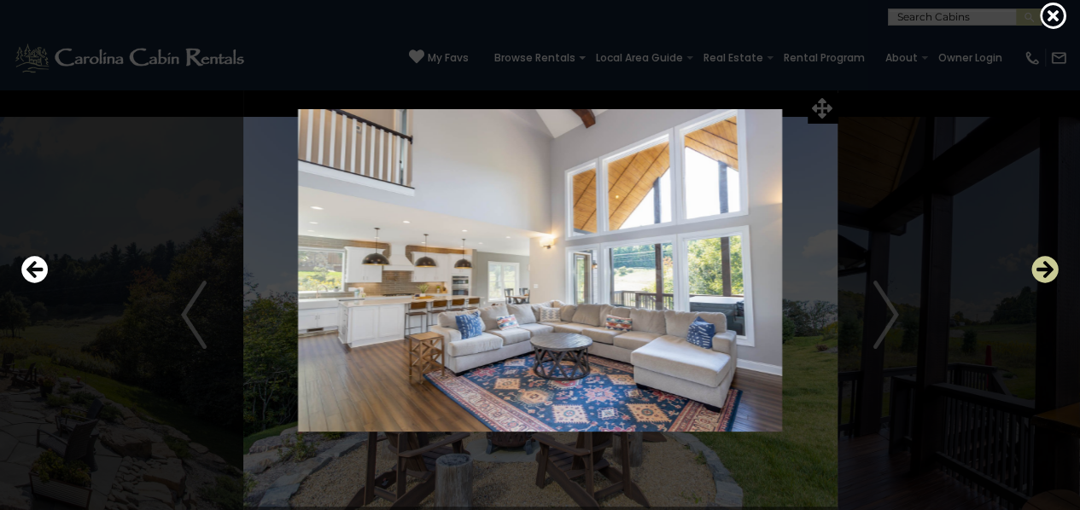
click at [1044, 265] on icon "Next" at bounding box center [1044, 269] width 27 height 27
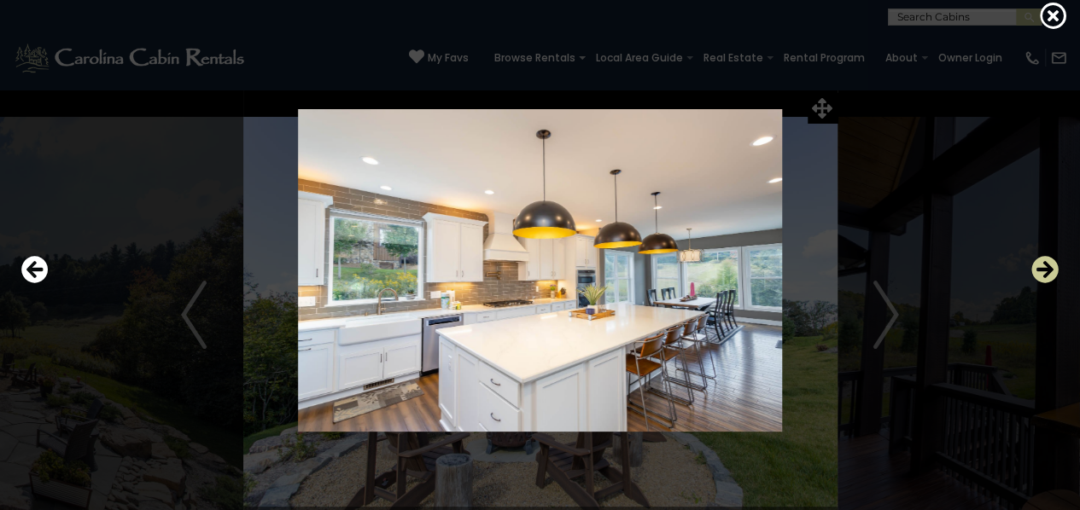
click at [1044, 265] on icon "Next" at bounding box center [1044, 269] width 27 height 27
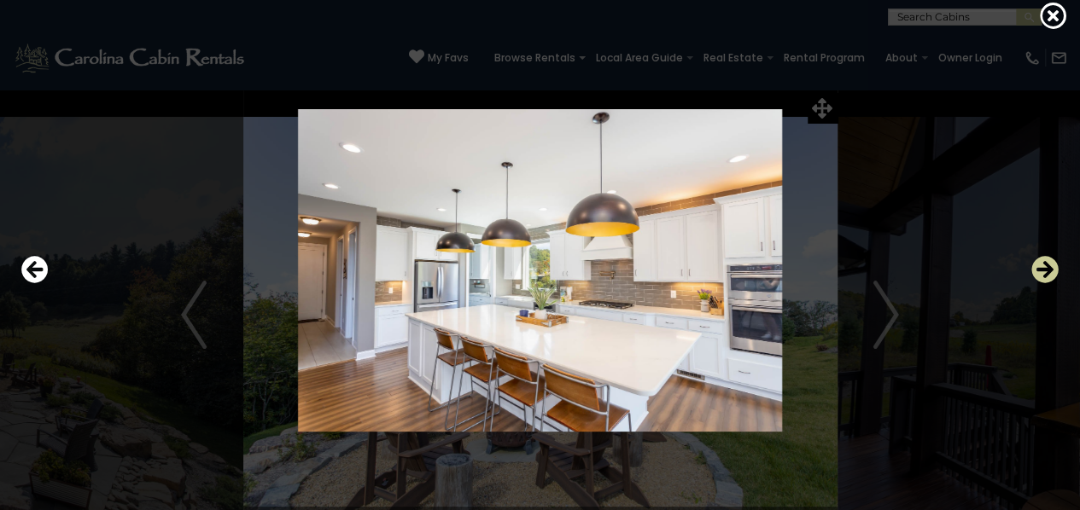
click at [1044, 265] on icon "Next" at bounding box center [1044, 269] width 27 height 27
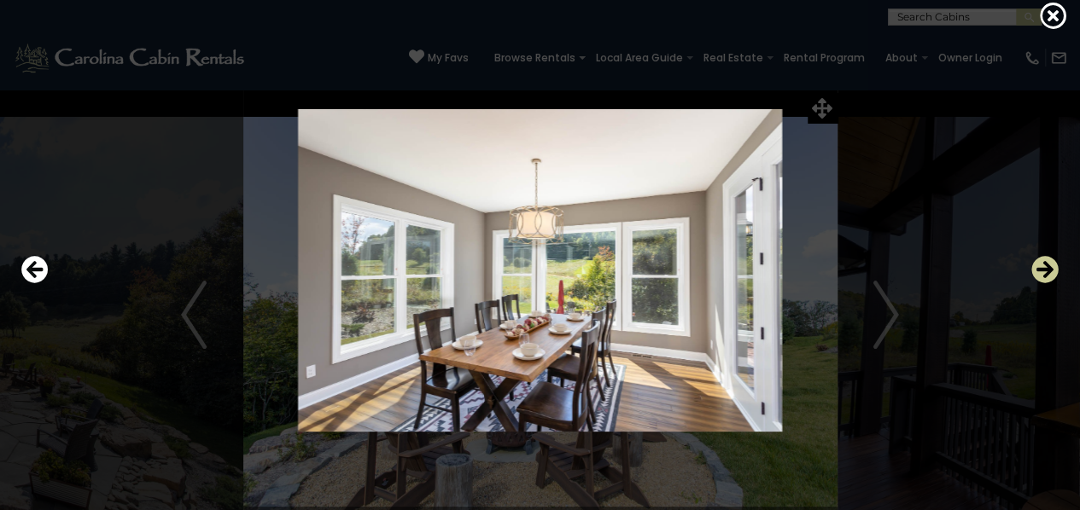
click at [1044, 265] on icon "Next" at bounding box center [1044, 269] width 27 height 27
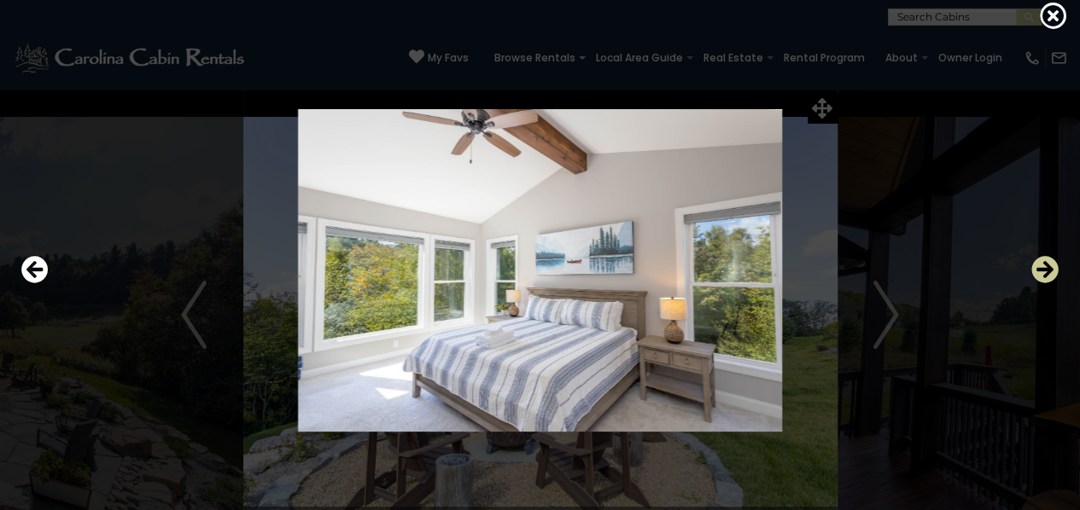
click at [1044, 265] on icon "Next" at bounding box center [1044, 269] width 27 height 27
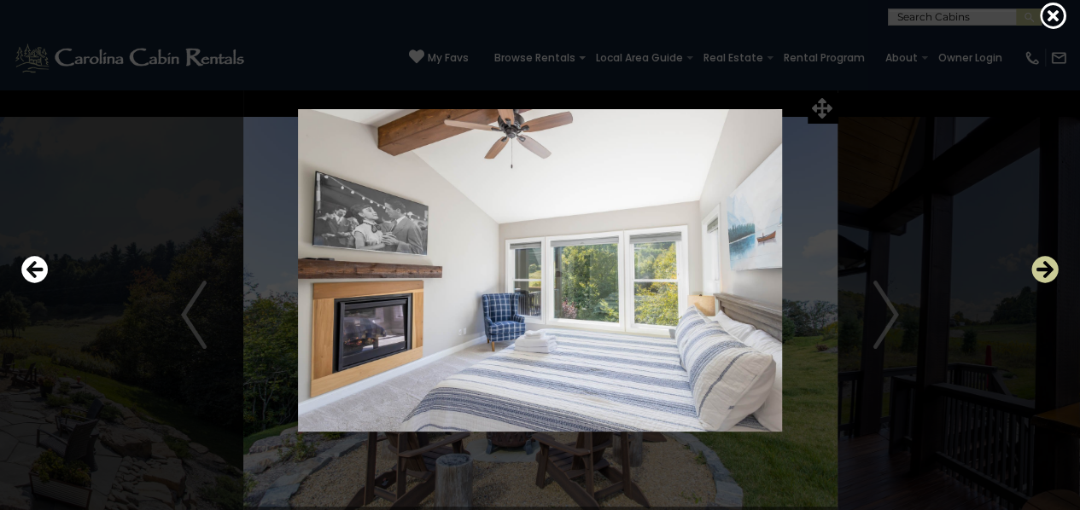
click at [1044, 265] on icon "Next" at bounding box center [1044, 269] width 27 height 27
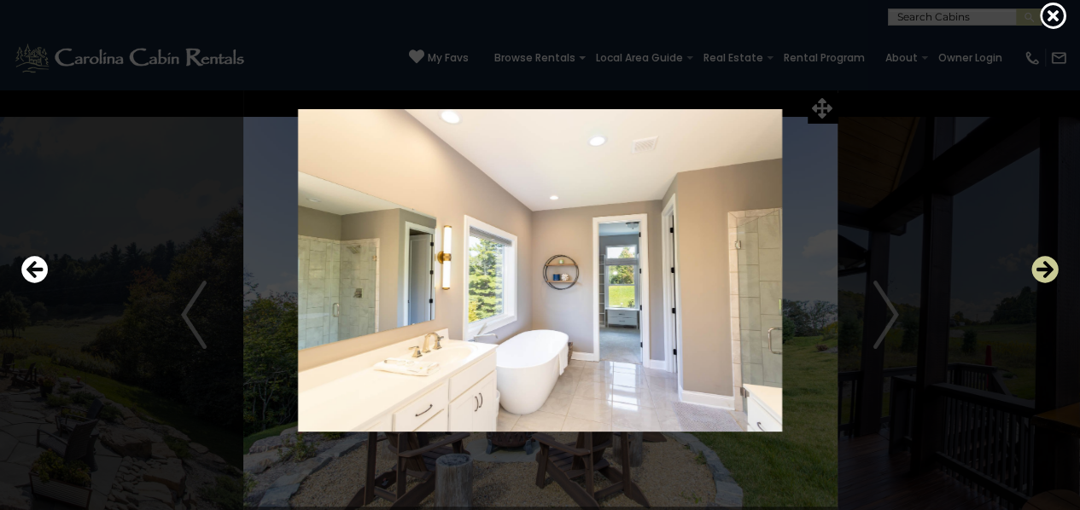
click at [1044, 265] on icon "Next" at bounding box center [1044, 269] width 27 height 27
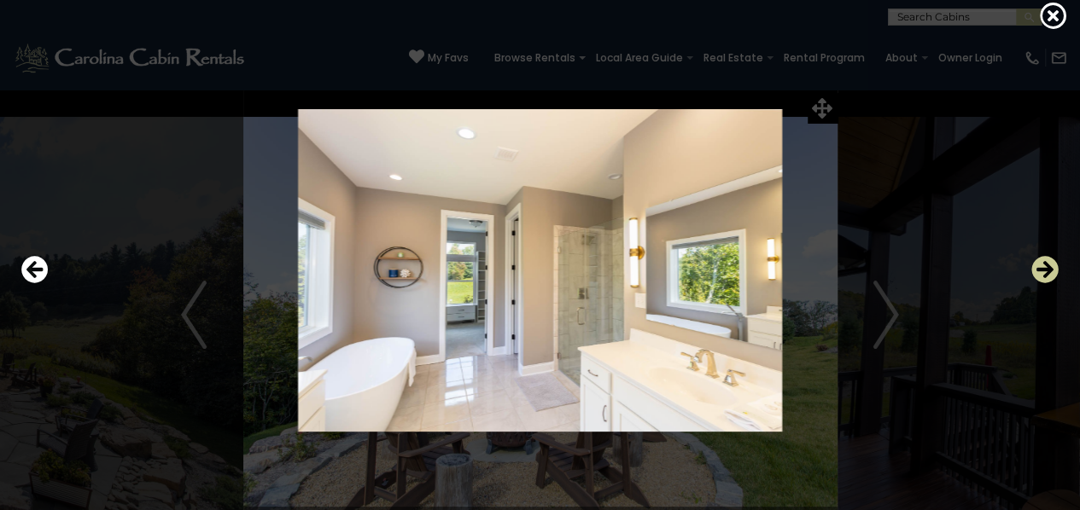
click at [1044, 265] on icon "Next" at bounding box center [1044, 269] width 27 height 27
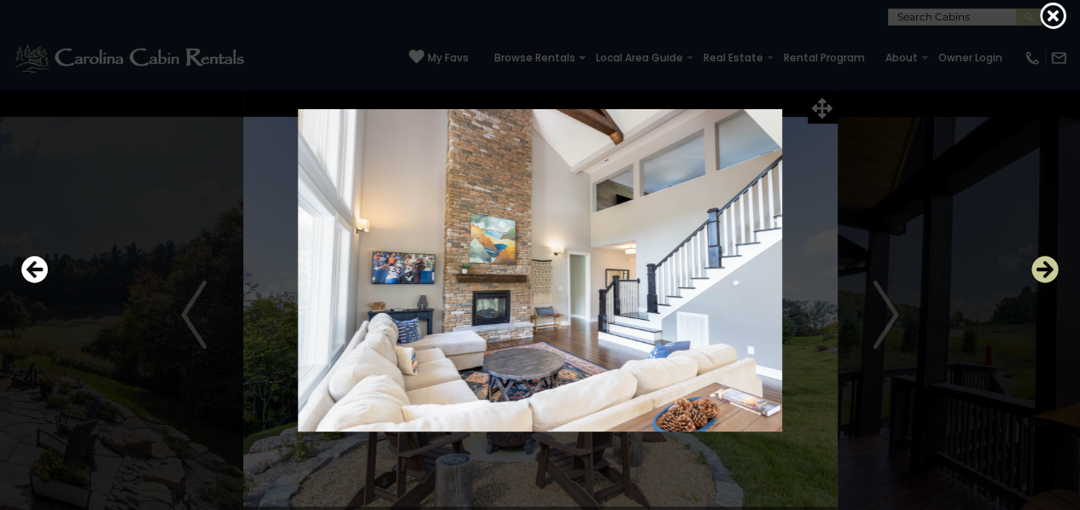
click at [1044, 265] on icon "Next" at bounding box center [1044, 269] width 27 height 27
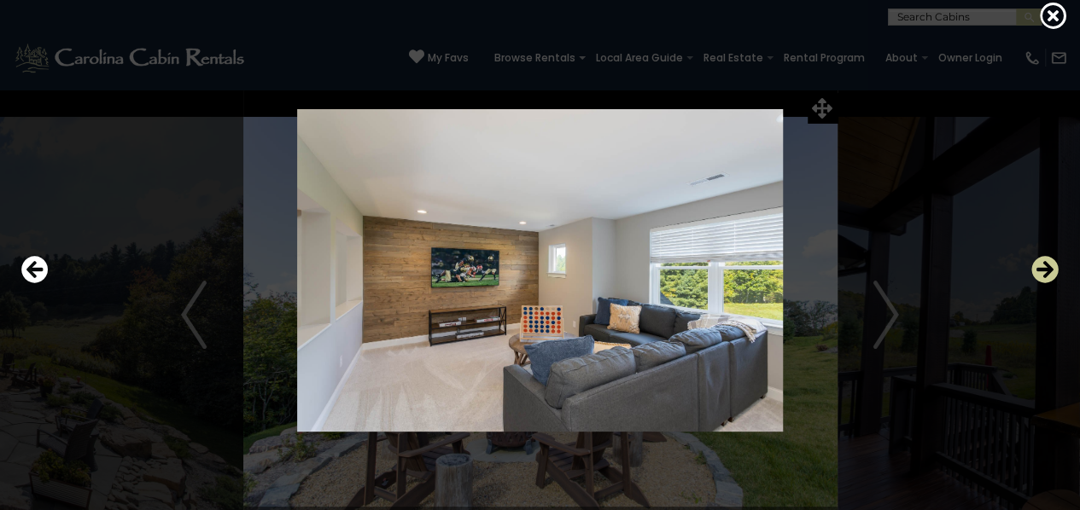
click at [1044, 265] on icon "Next" at bounding box center [1044, 269] width 27 height 27
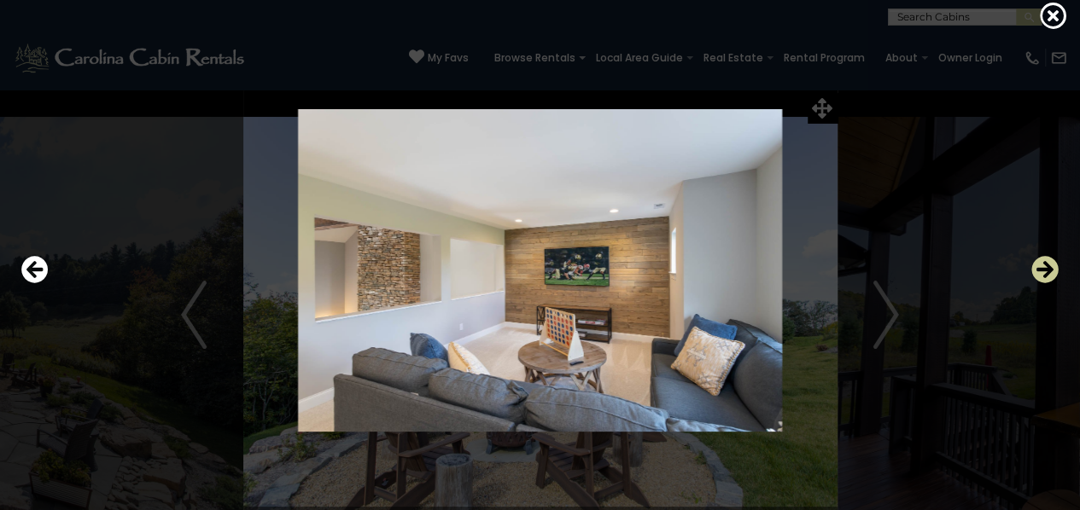
click at [1044, 265] on icon "Next" at bounding box center [1044, 269] width 27 height 27
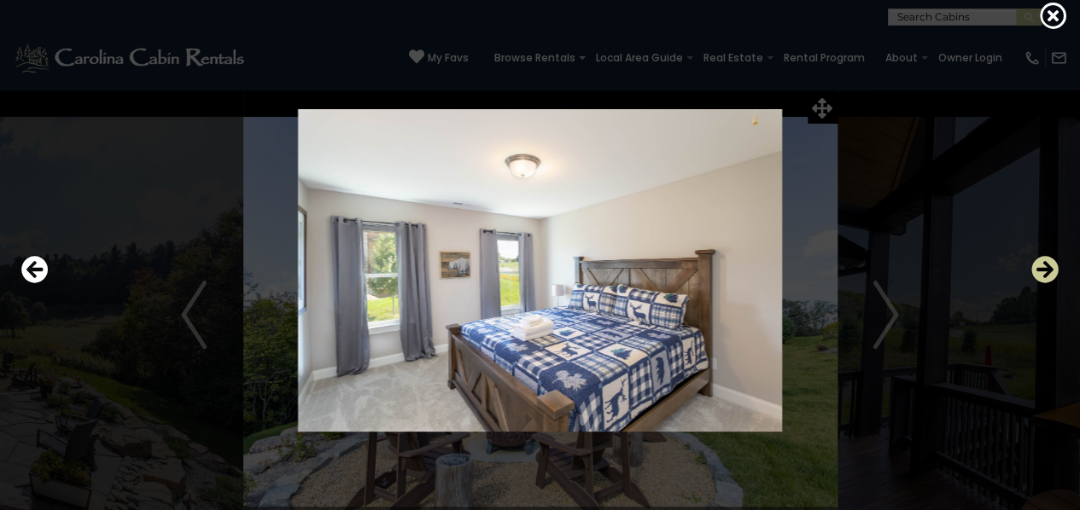
click at [1044, 265] on icon "Next" at bounding box center [1044, 269] width 27 height 27
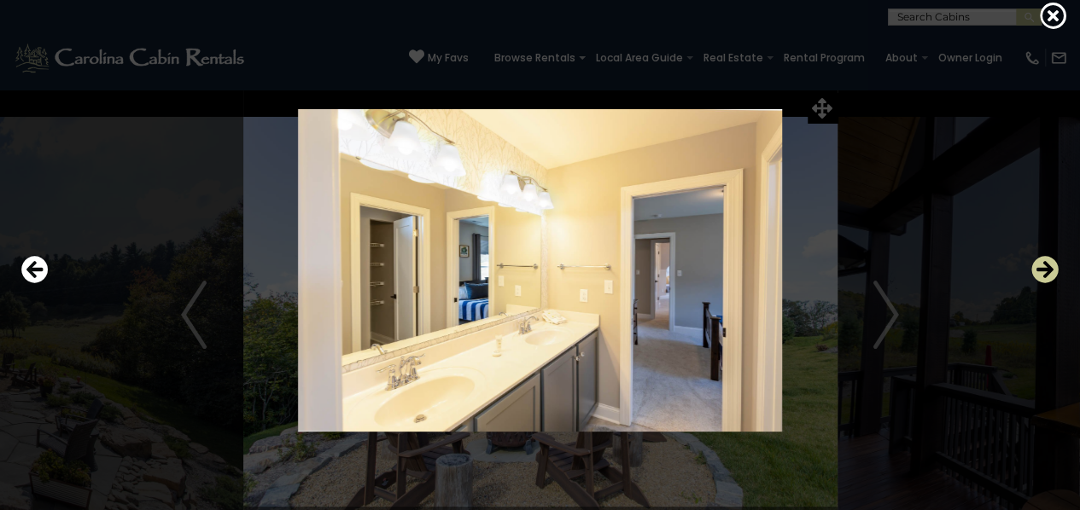
click at [1044, 265] on icon "Next" at bounding box center [1044, 269] width 27 height 27
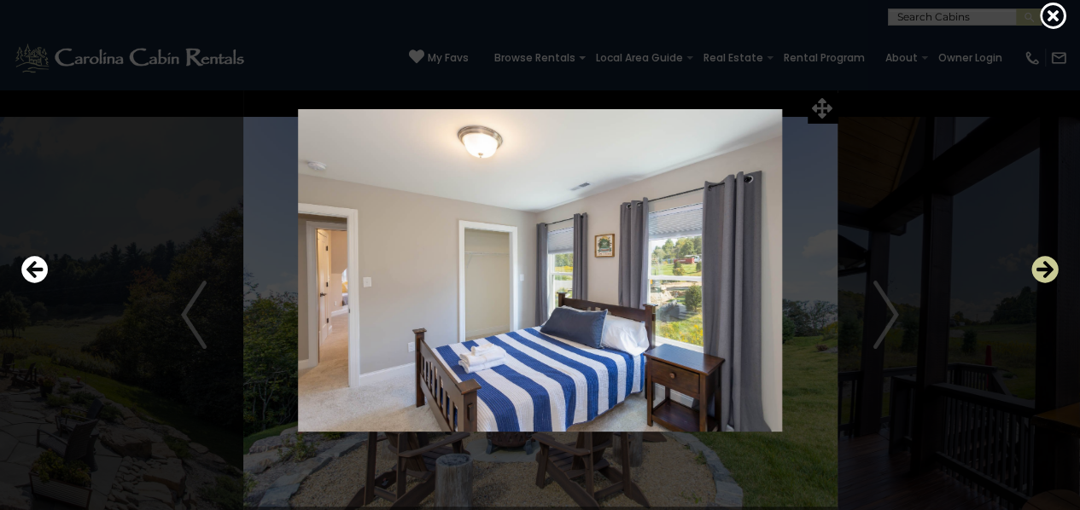
click at [1044, 265] on icon "Next" at bounding box center [1044, 269] width 27 height 27
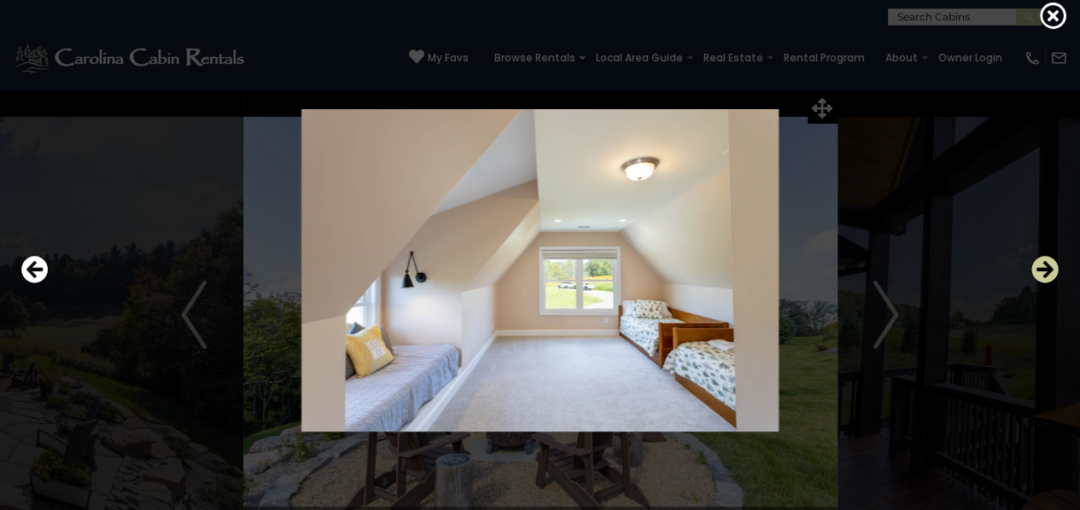
click at [1044, 265] on icon "Next" at bounding box center [1044, 269] width 27 height 27
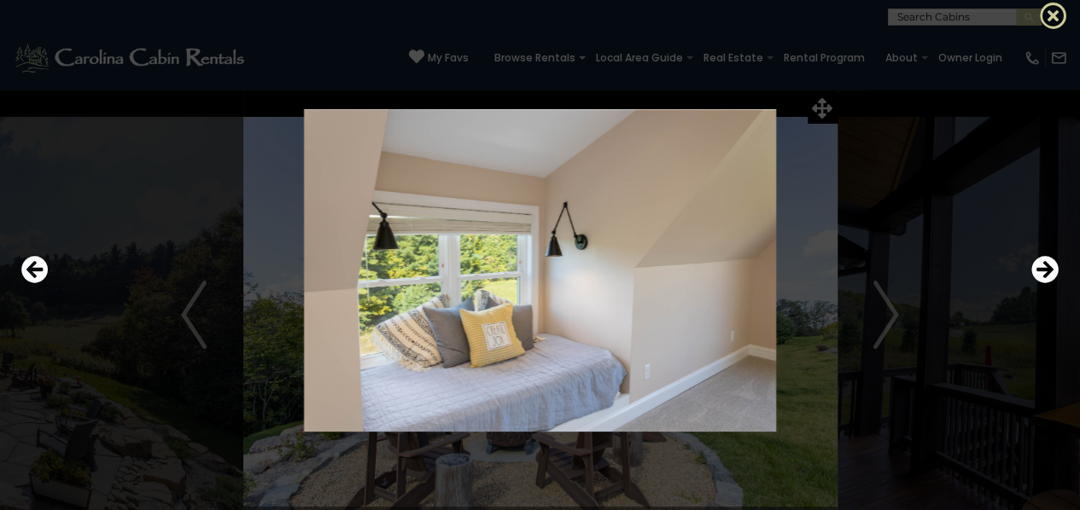
click at [1045, 20] on icon at bounding box center [1053, 15] width 27 height 27
